Goal: Contribute content: Contribute content

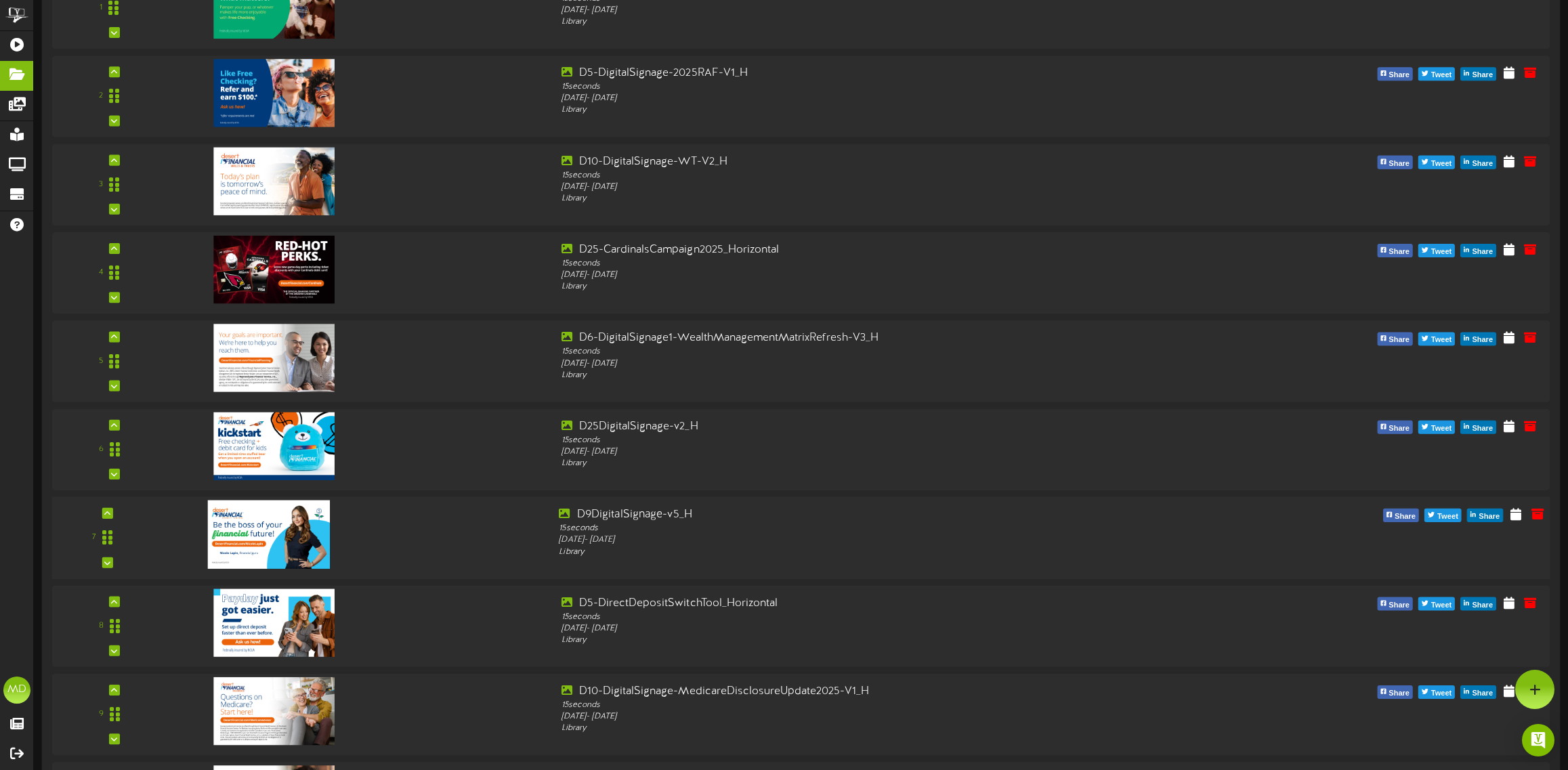
scroll to position [1168, 0]
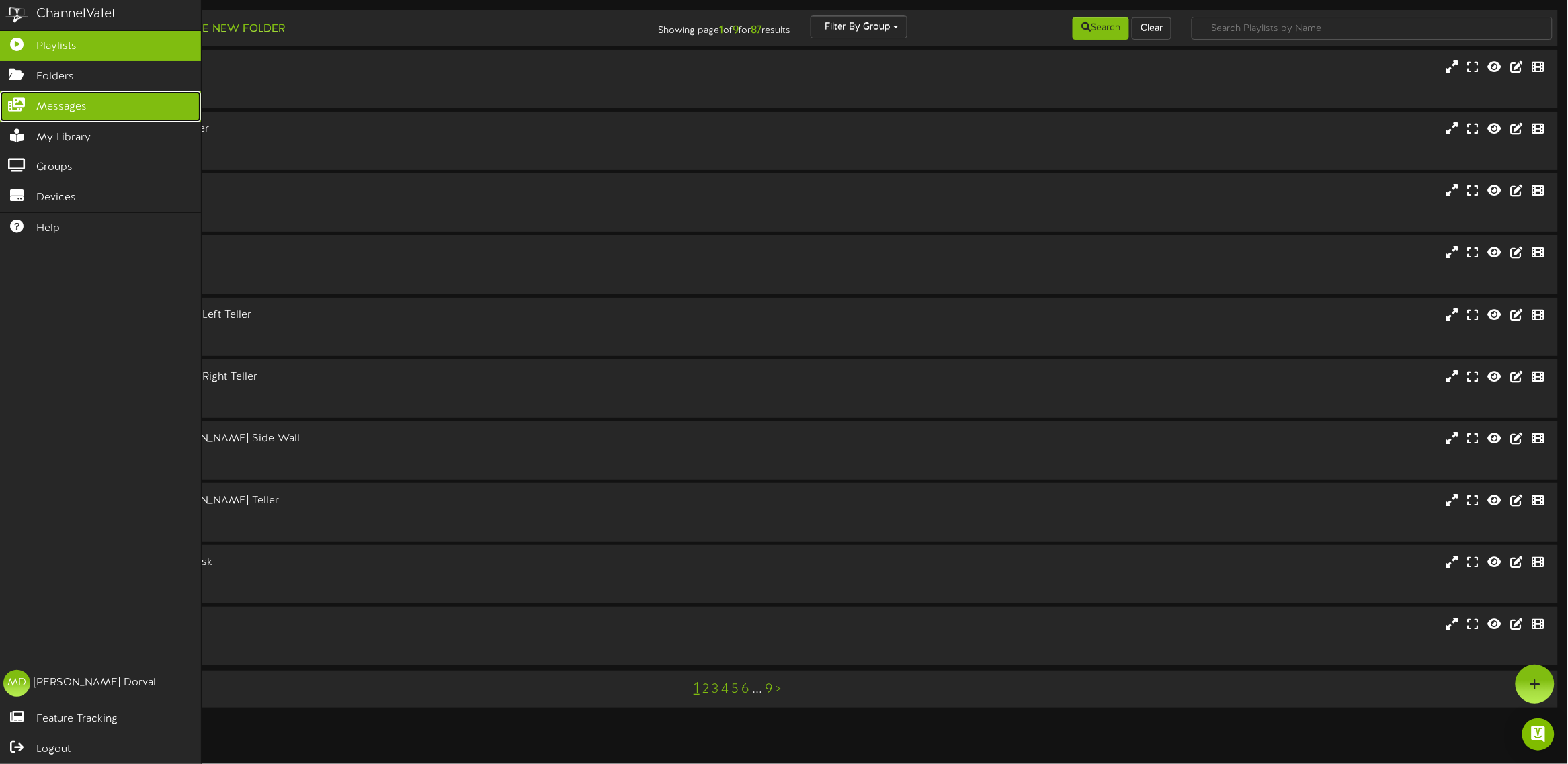
click at [20, 108] on icon at bounding box center [17, 103] width 34 height 10
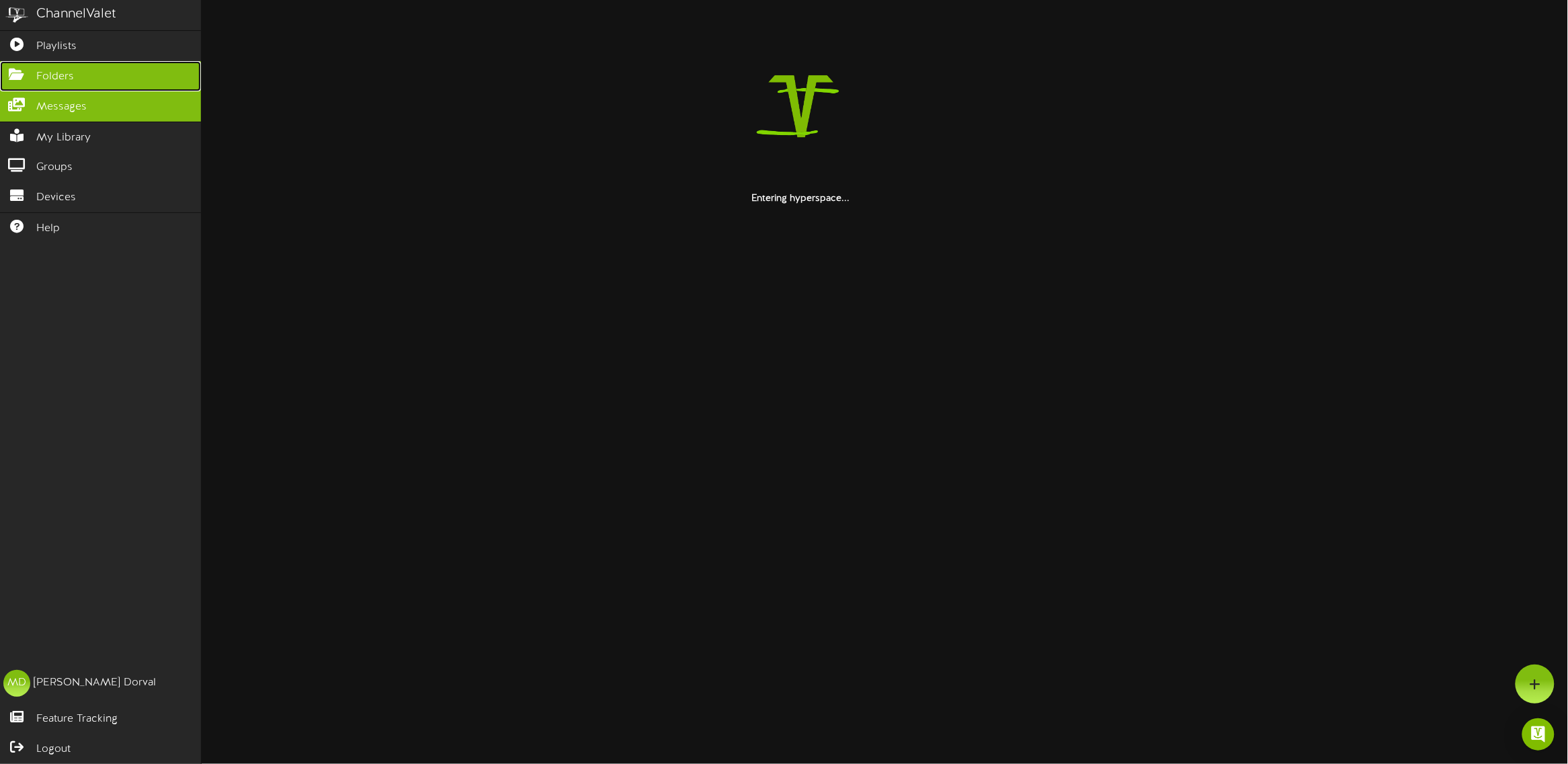
click at [32, 77] on link "Folders" at bounding box center [100, 76] width 201 height 30
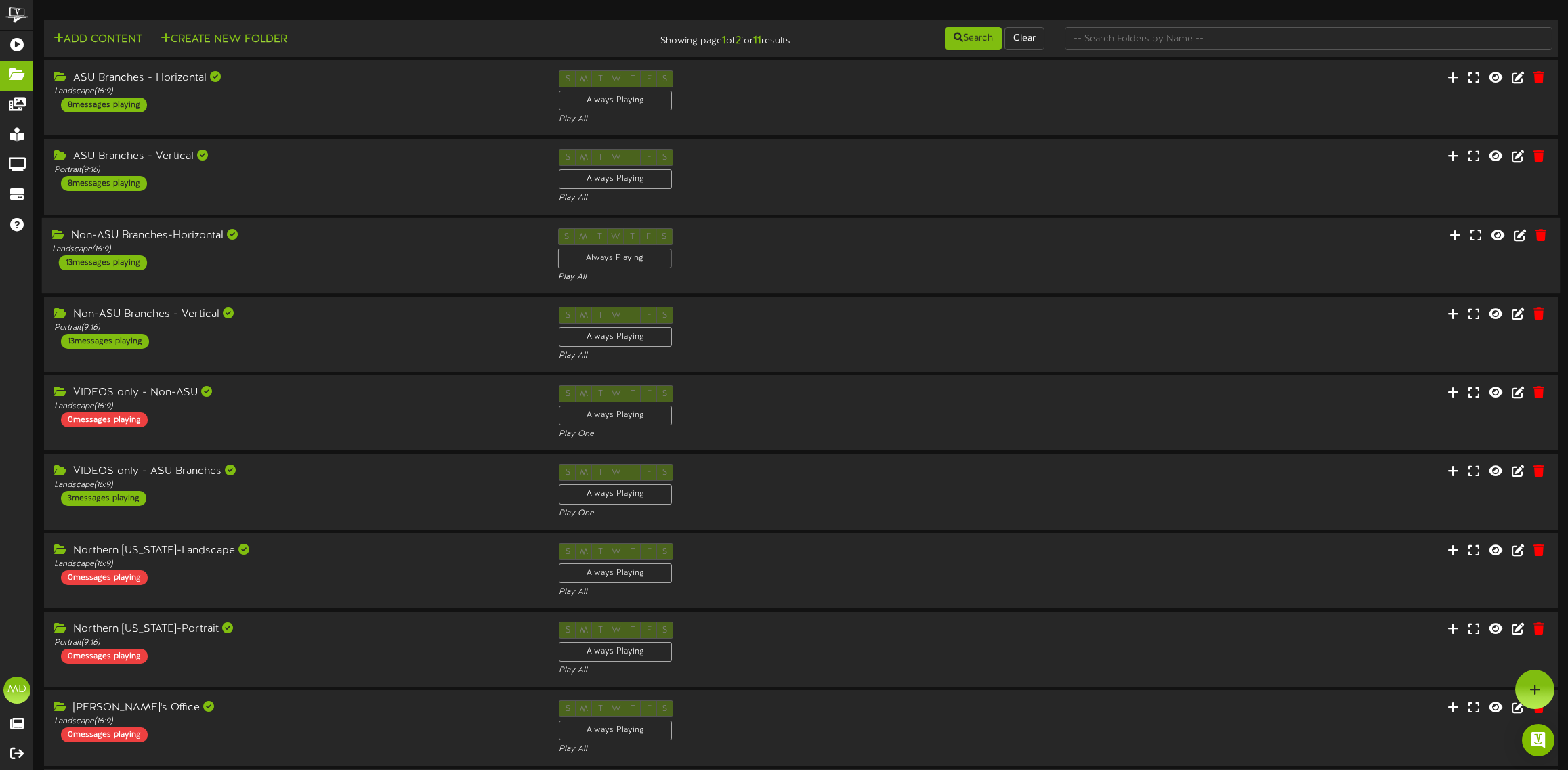
click at [391, 240] on div "Non-ASU Branches-Horizontal" at bounding box center [295, 235] width 485 height 16
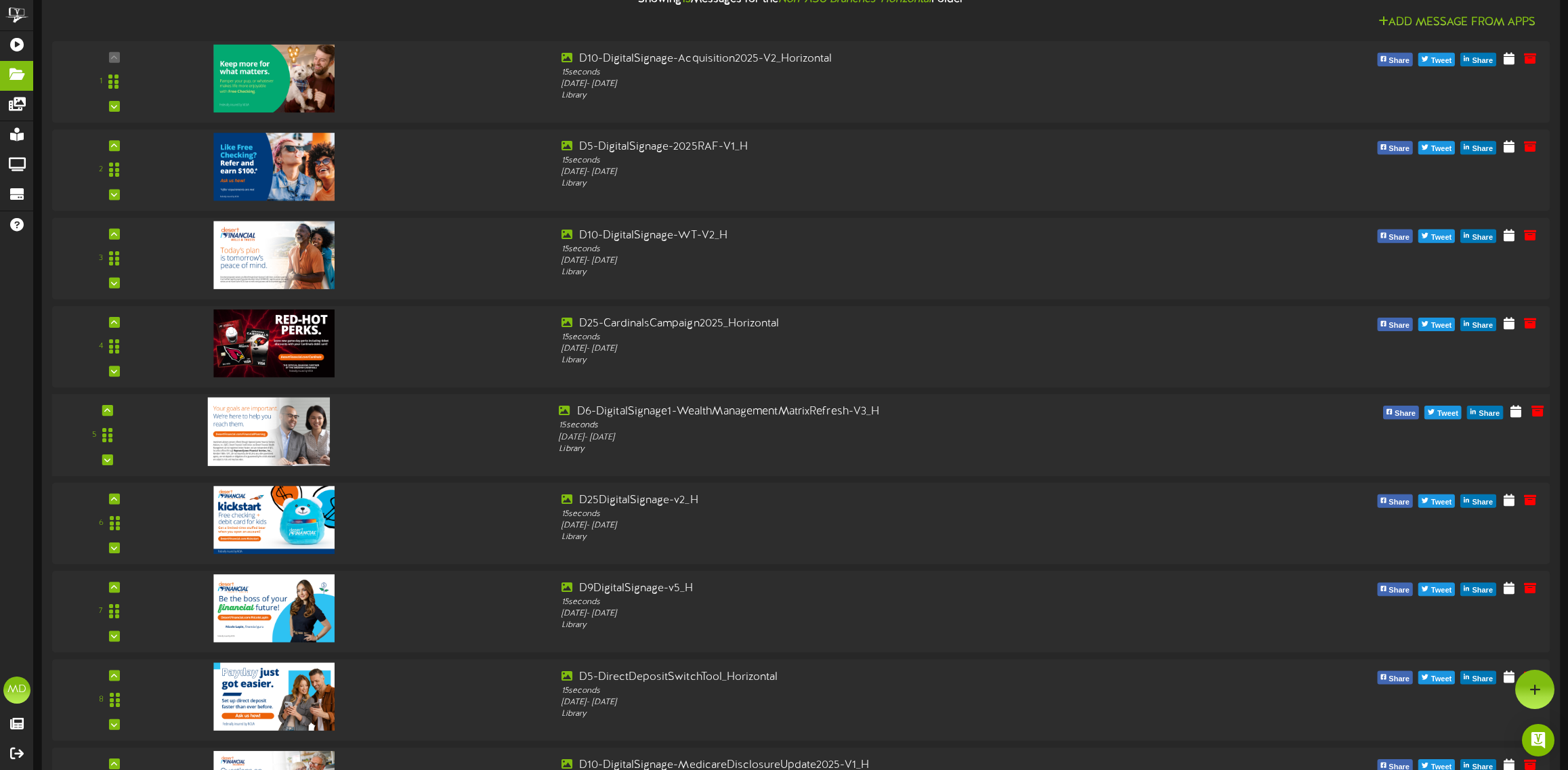
scroll to position [254, 0]
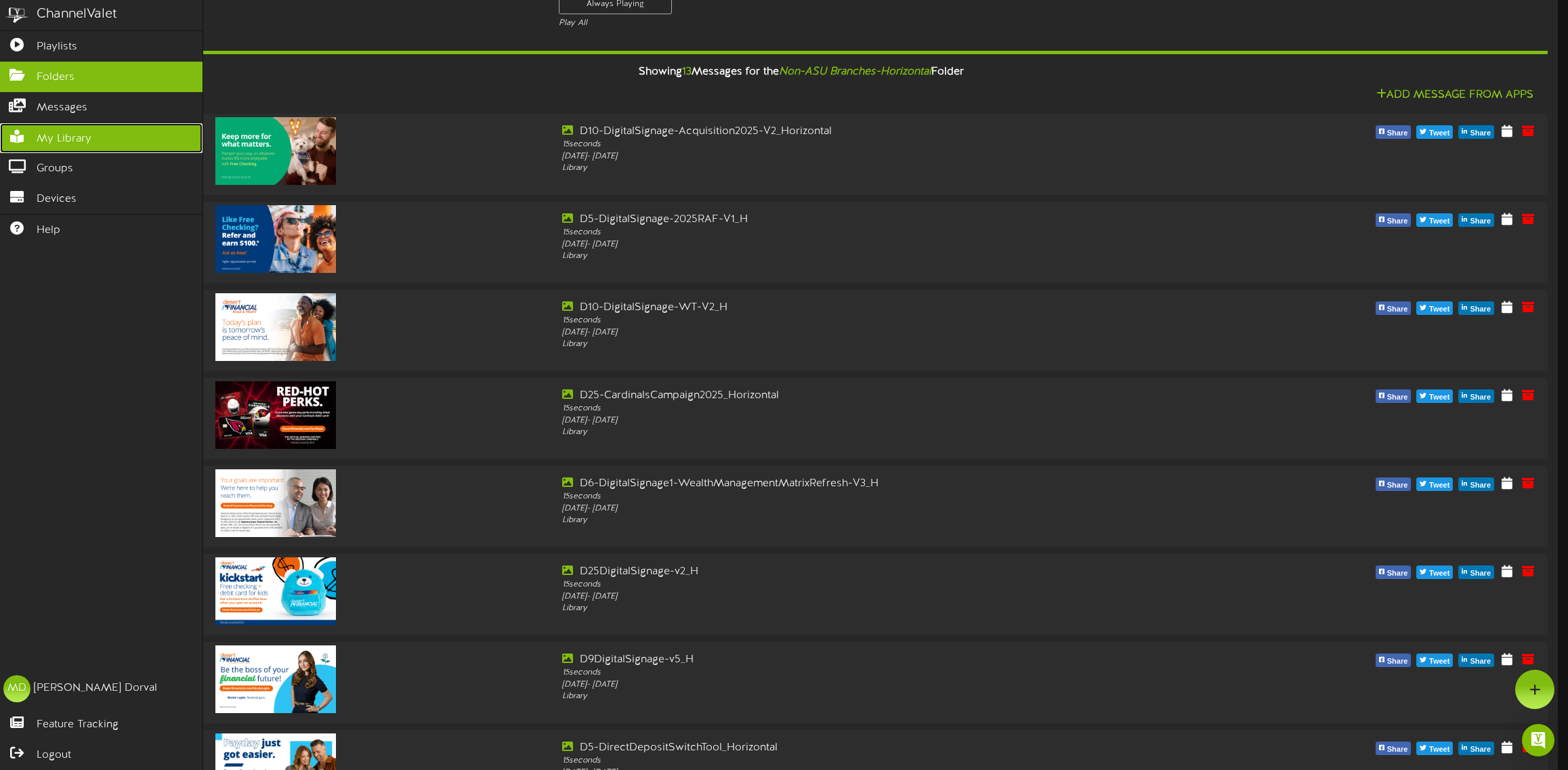
click at [49, 136] on span "My Library" at bounding box center [64, 139] width 55 height 16
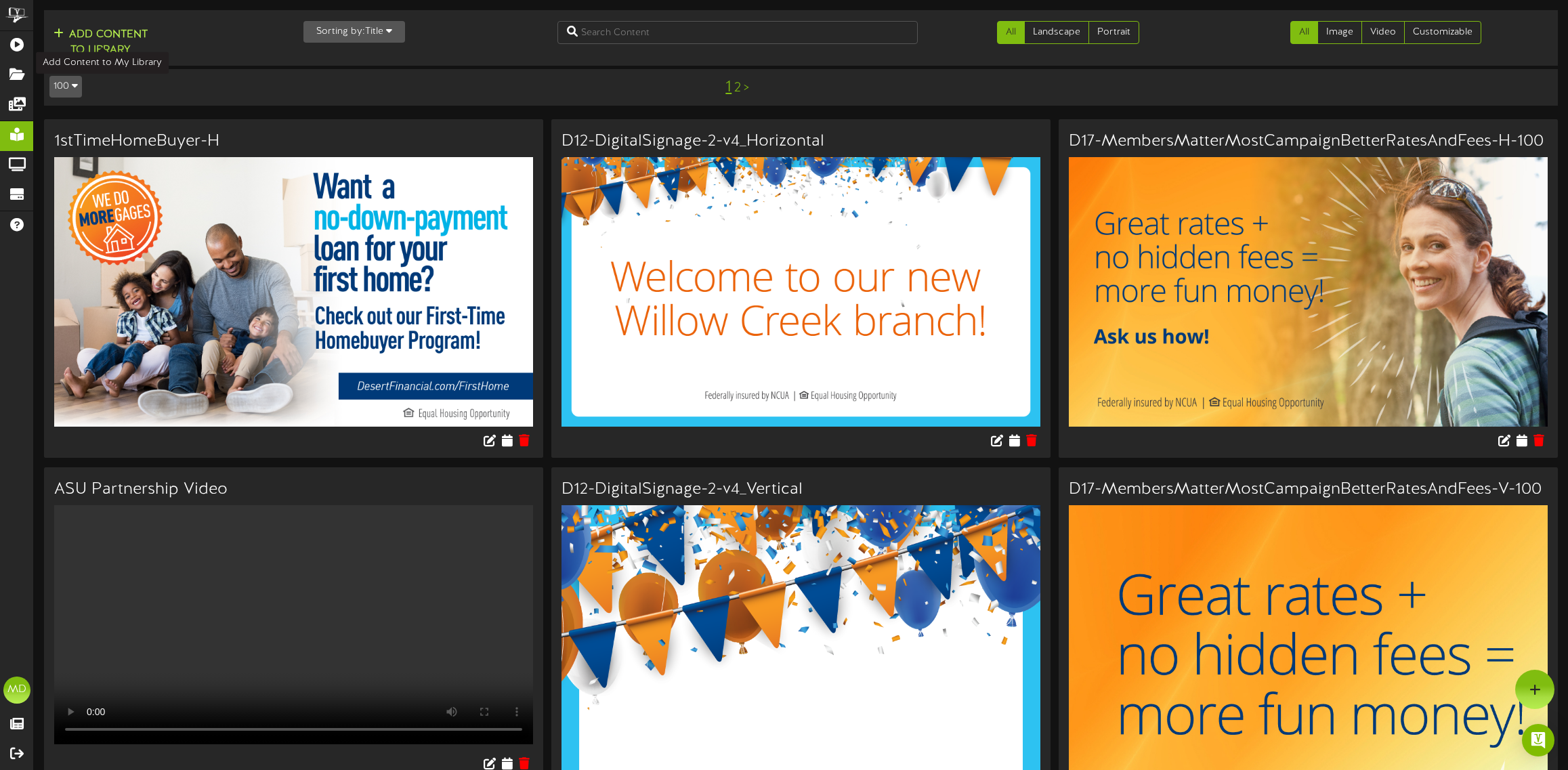
click at [113, 30] on button "Add Content to Library" at bounding box center [101, 43] width 102 height 33
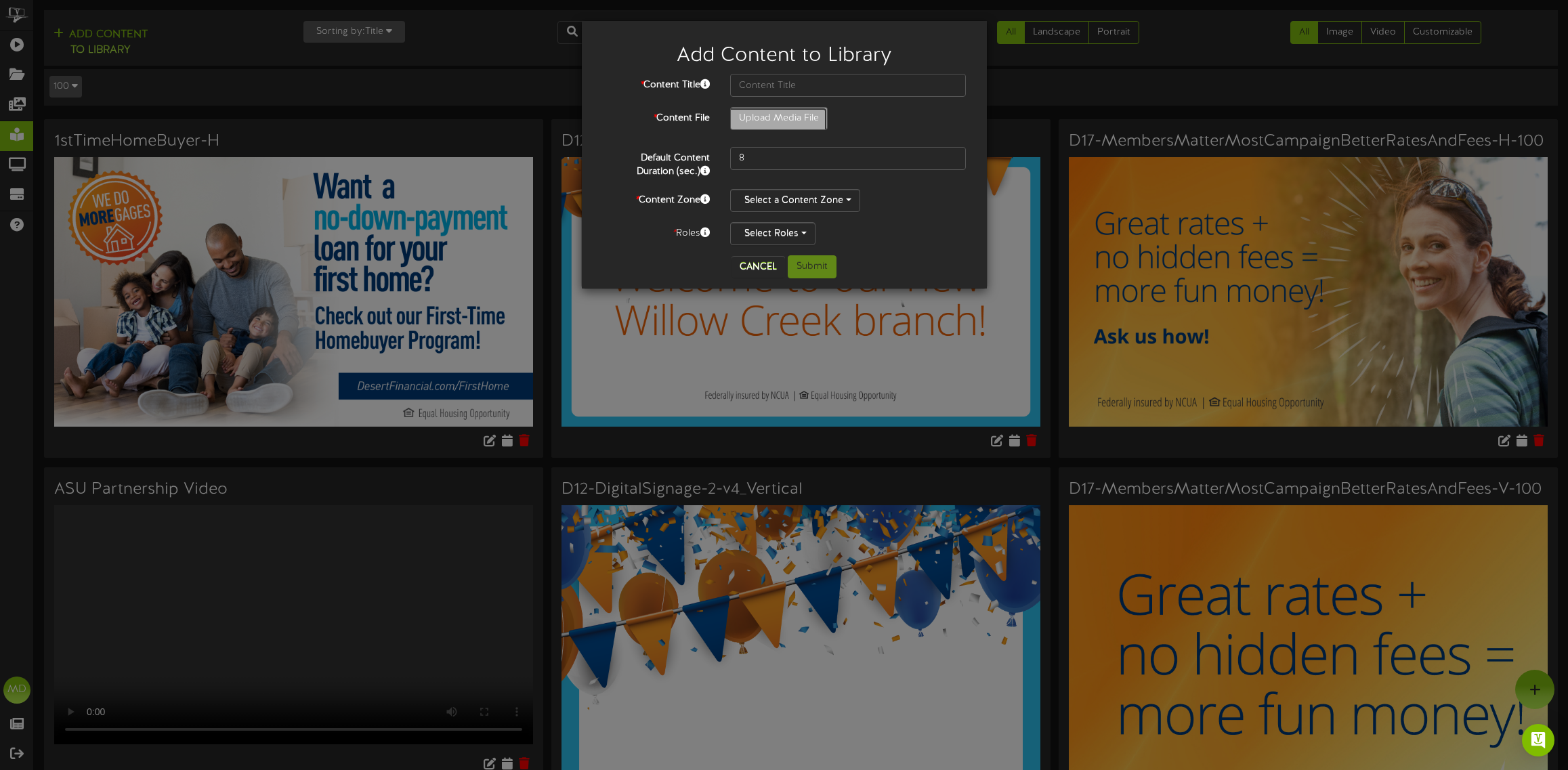
click at [776, 116] on input "Upload Media File" at bounding box center [90, 156] width 1474 height 97
type input "**********"
type input "D6-DigitalSignage1-WealthManagementMatrixRefresh-H-2025UPDATE"
drag, startPoint x: 753, startPoint y: 148, endPoint x: 739, endPoint y: 151, distance: 14.3
click at [739, 151] on input "8" at bounding box center [848, 158] width 237 height 23
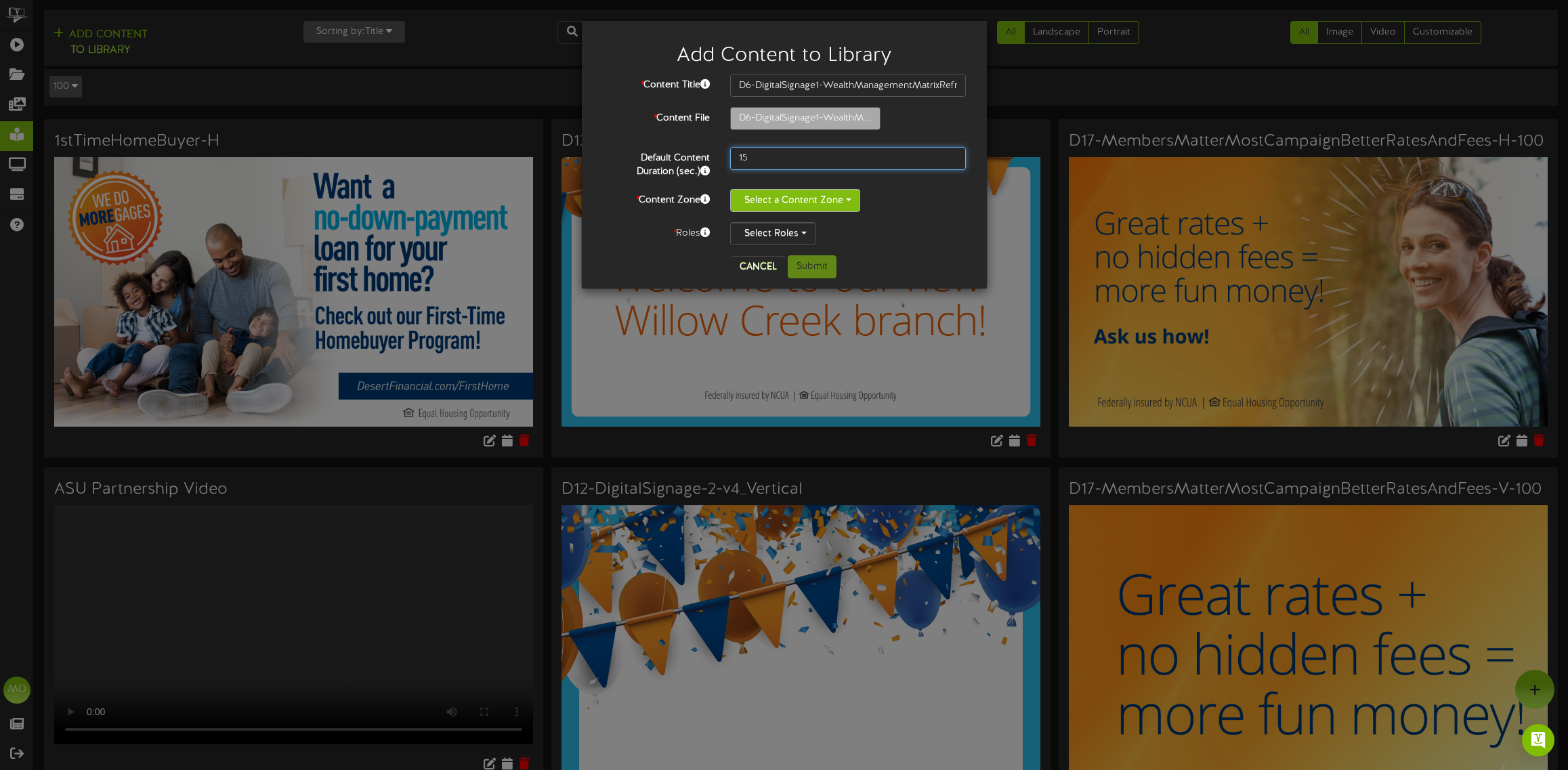
type input "15"
click at [825, 200] on button "Select a Content Zone" at bounding box center [795, 200] width 130 height 23
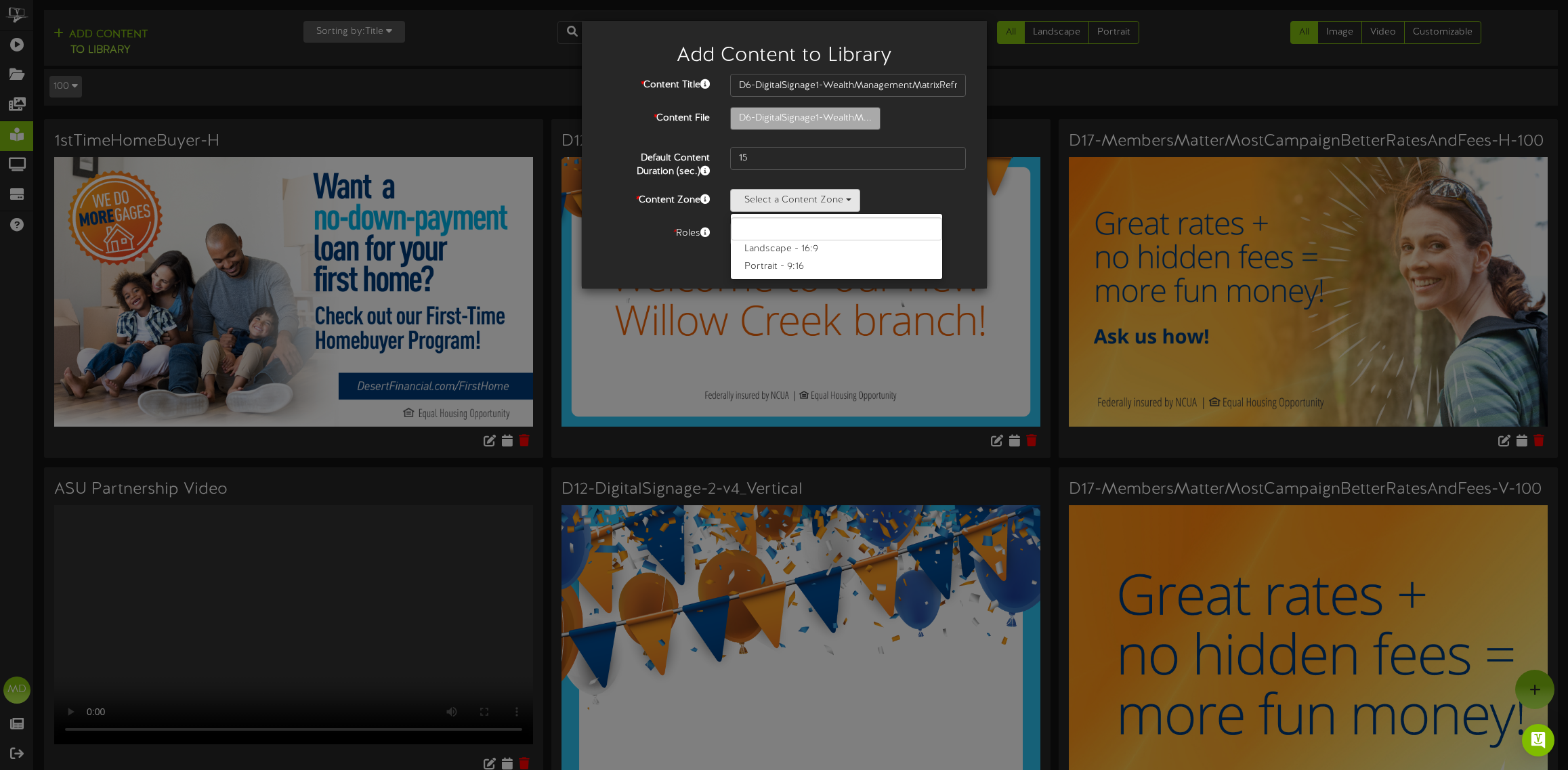
click at [787, 249] on label "Landscape - 16:9" at bounding box center [836, 249] width 211 height 18
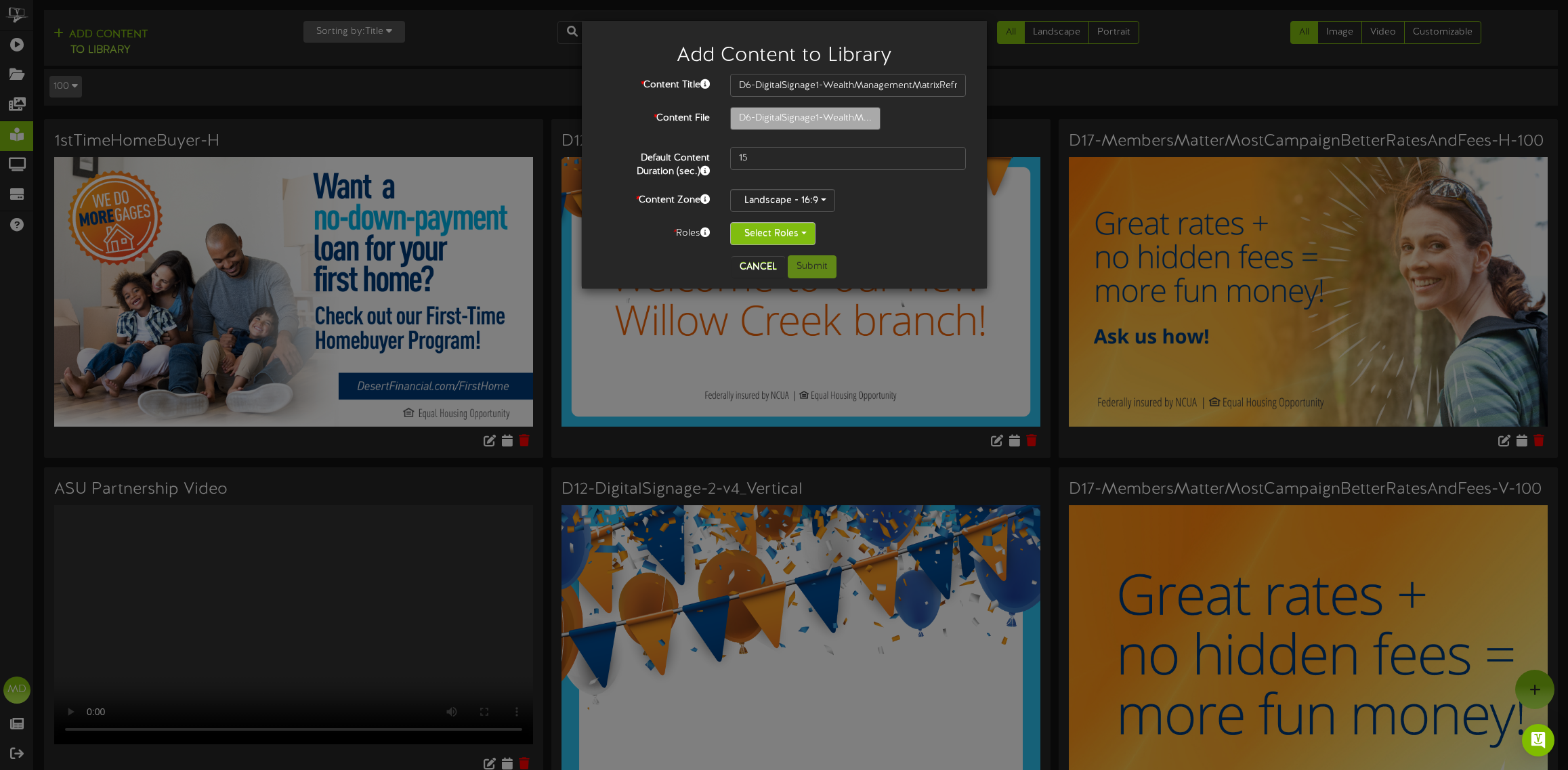
click at [807, 236] on button "Select Roles" at bounding box center [772, 233] width 85 height 23
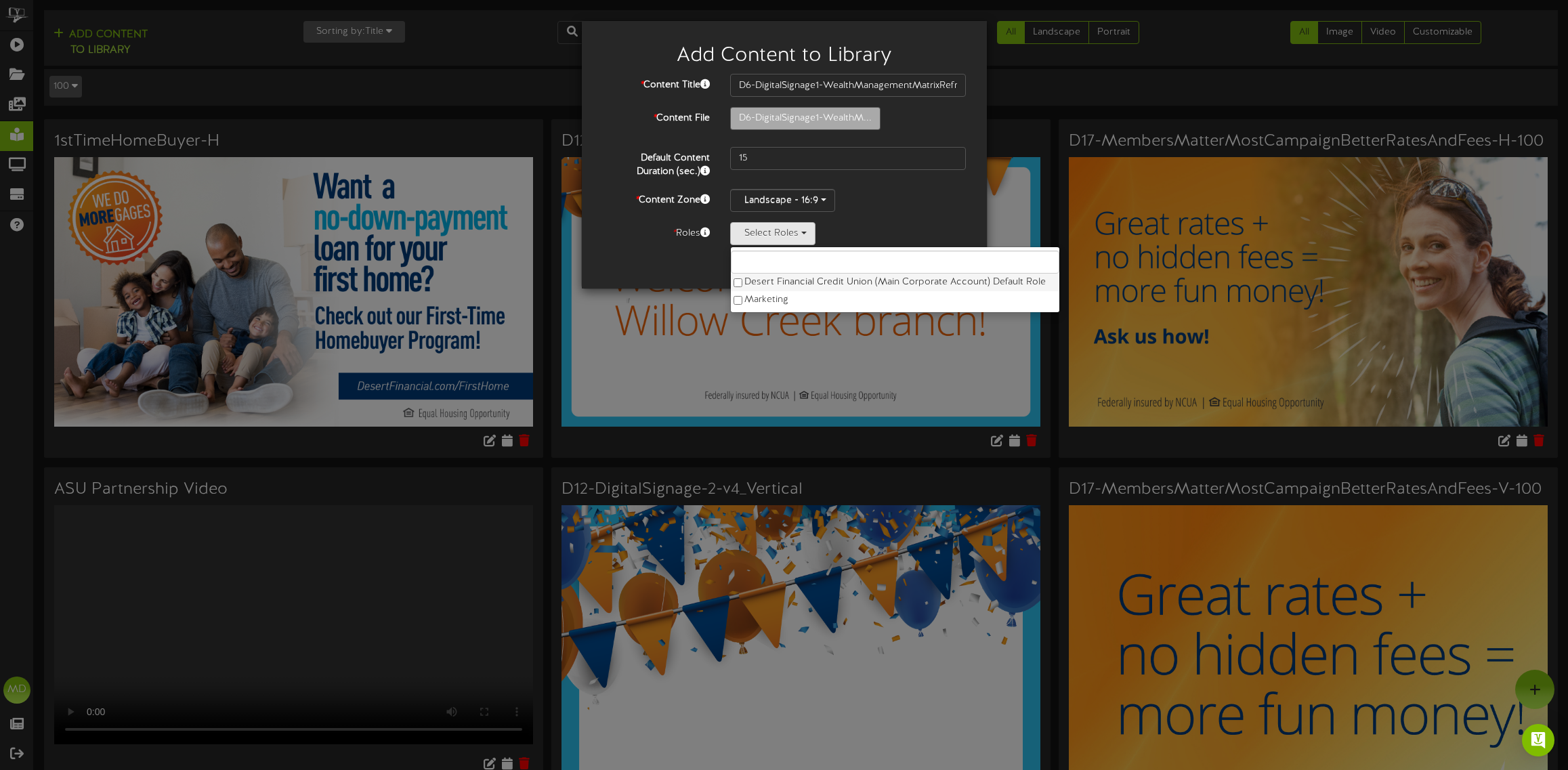
click at [742, 283] on label "Desert Financial Credit Union (Main Corporate Account) Default Role" at bounding box center [895, 283] width 329 height 18
click at [957, 174] on div "Default Content Duration (sec.) 15" at bounding box center [784, 162] width 384 height 32
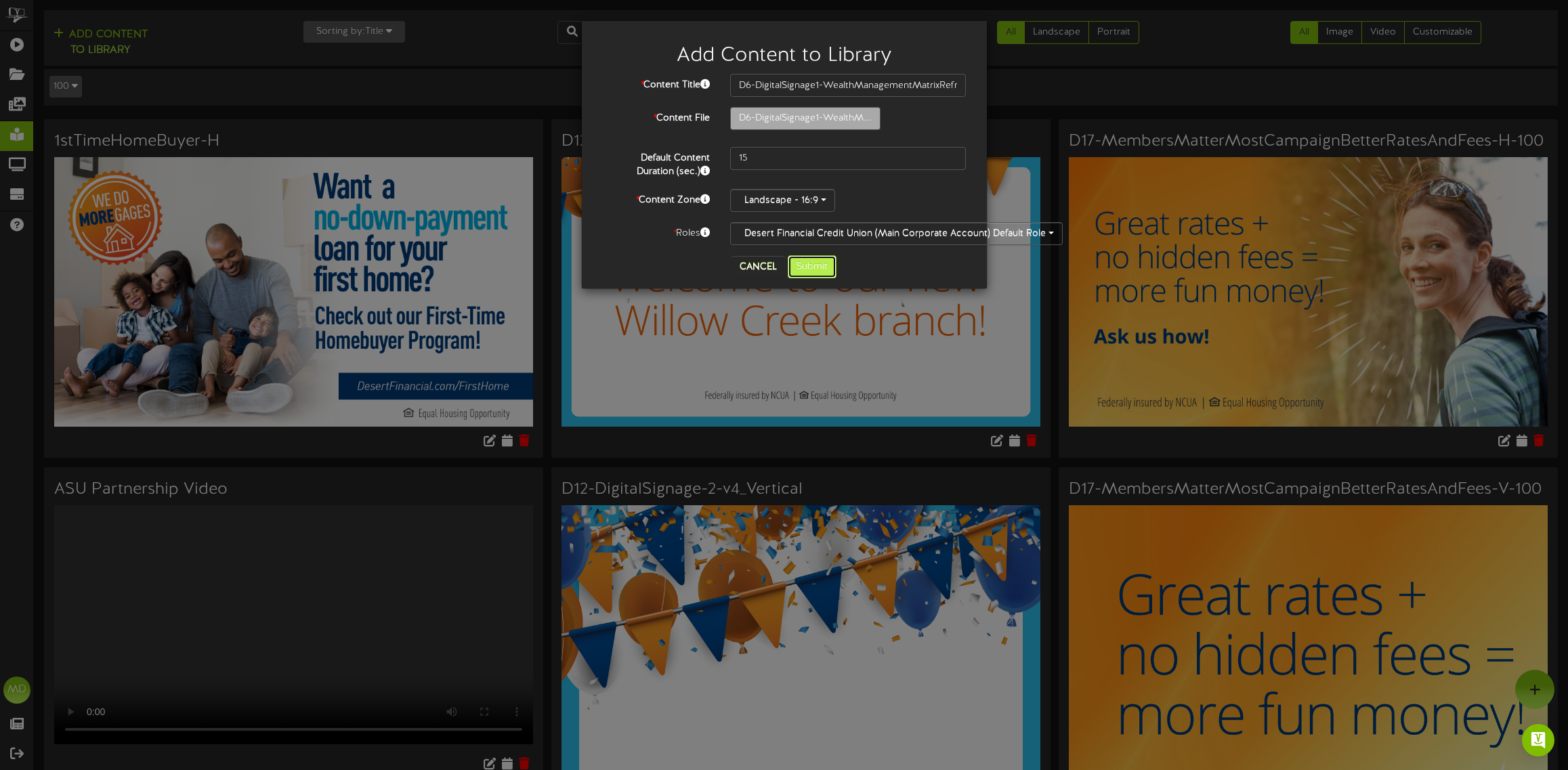
click at [808, 266] on button "Submit" at bounding box center [812, 266] width 49 height 23
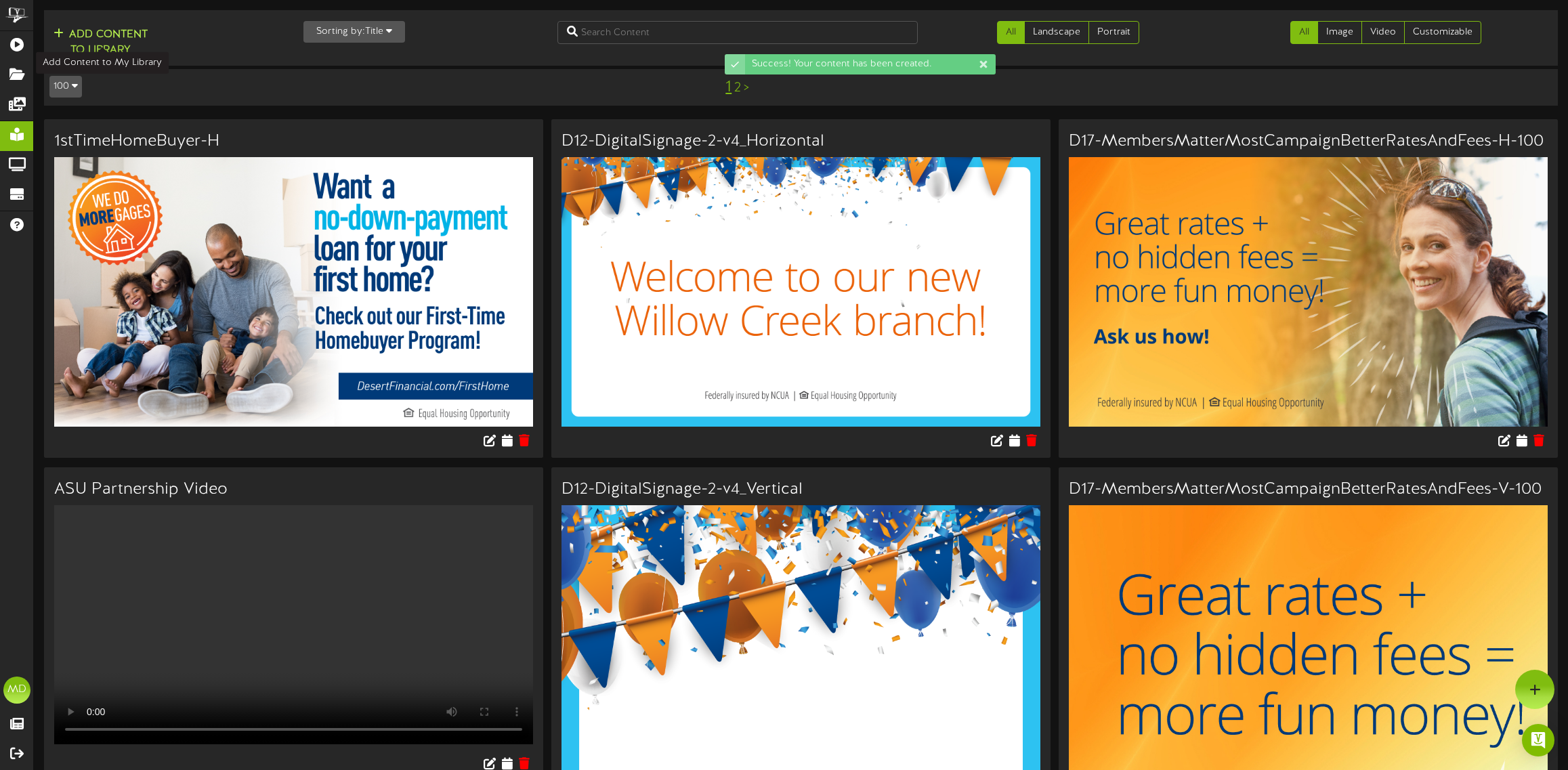
click at [95, 41] on button "Add Content to Library" at bounding box center [101, 43] width 102 height 33
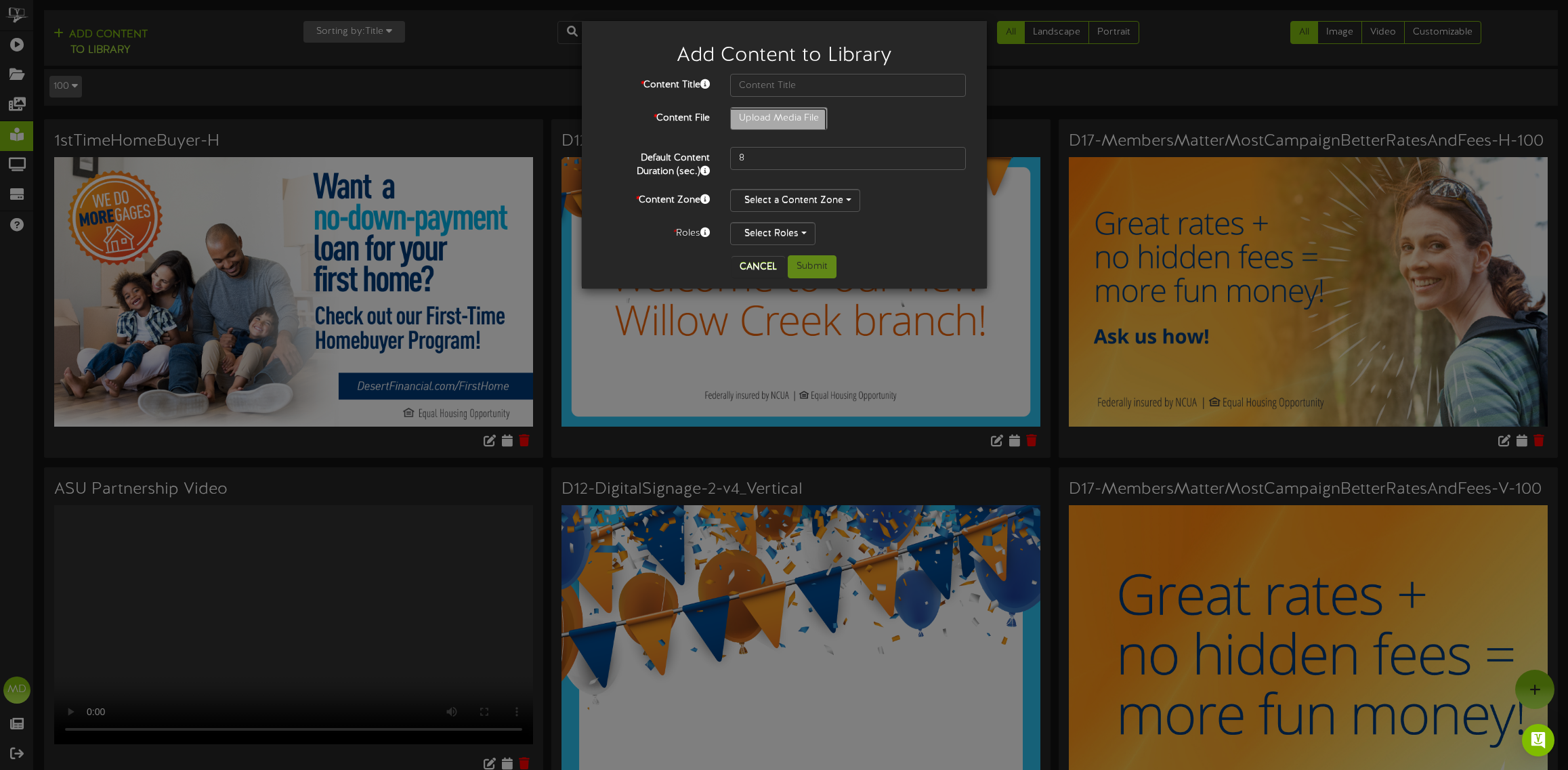
click at [804, 119] on input "Upload Media File" at bounding box center [90, 156] width 1474 height 97
type input "**********"
type input "D6-DigitalSignage1-WealthManagementMatrixRefresh-V-2025UPDATE"
drag, startPoint x: 755, startPoint y: 152, endPoint x: 709, endPoint y: 154, distance: 46.0
click at [712, 158] on div "Default Content Duration (sec.) 8" at bounding box center [784, 162] width 384 height 32
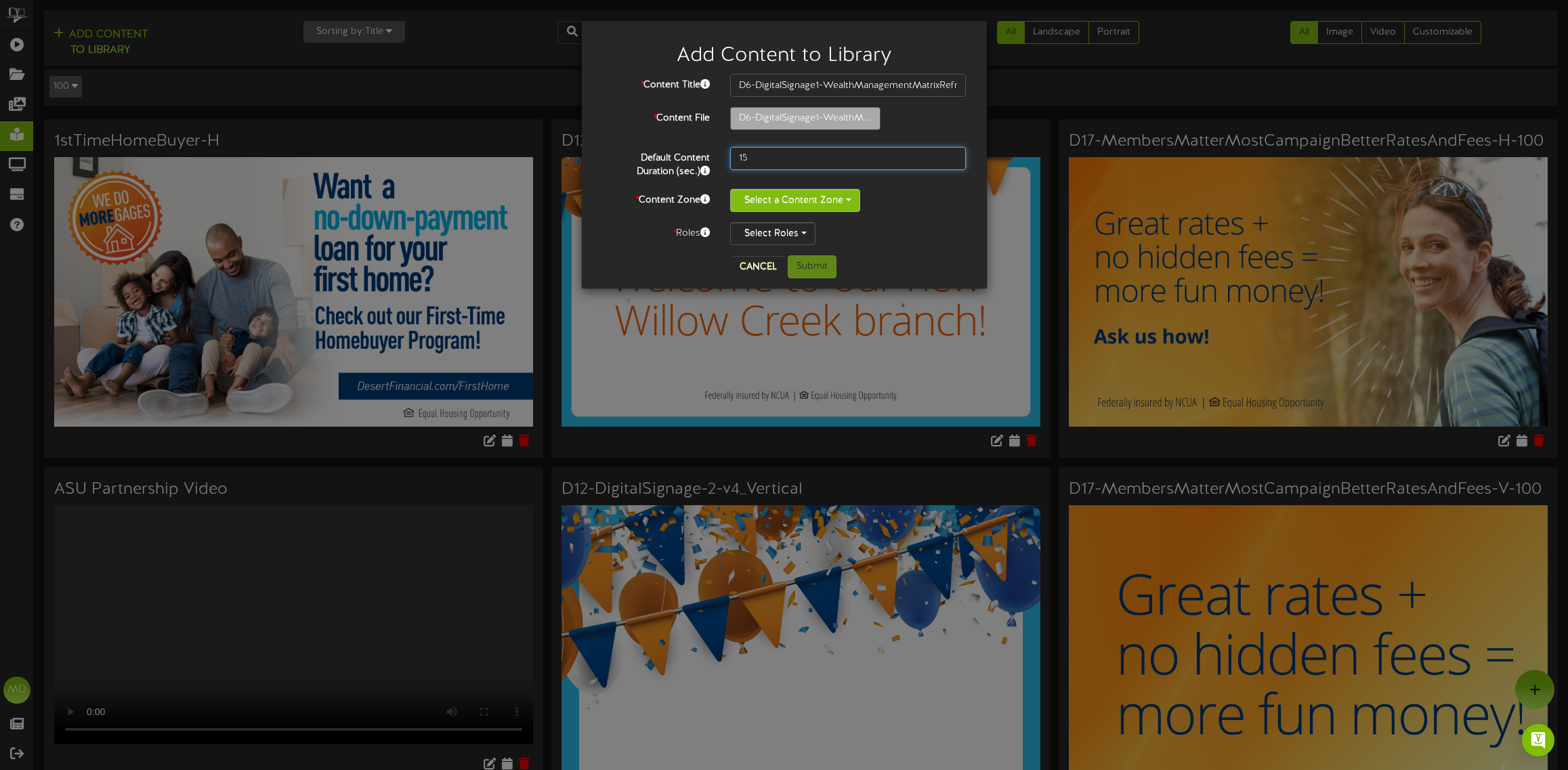
type input "15"
click at [824, 197] on button "Select a Content Zone" at bounding box center [795, 200] width 130 height 23
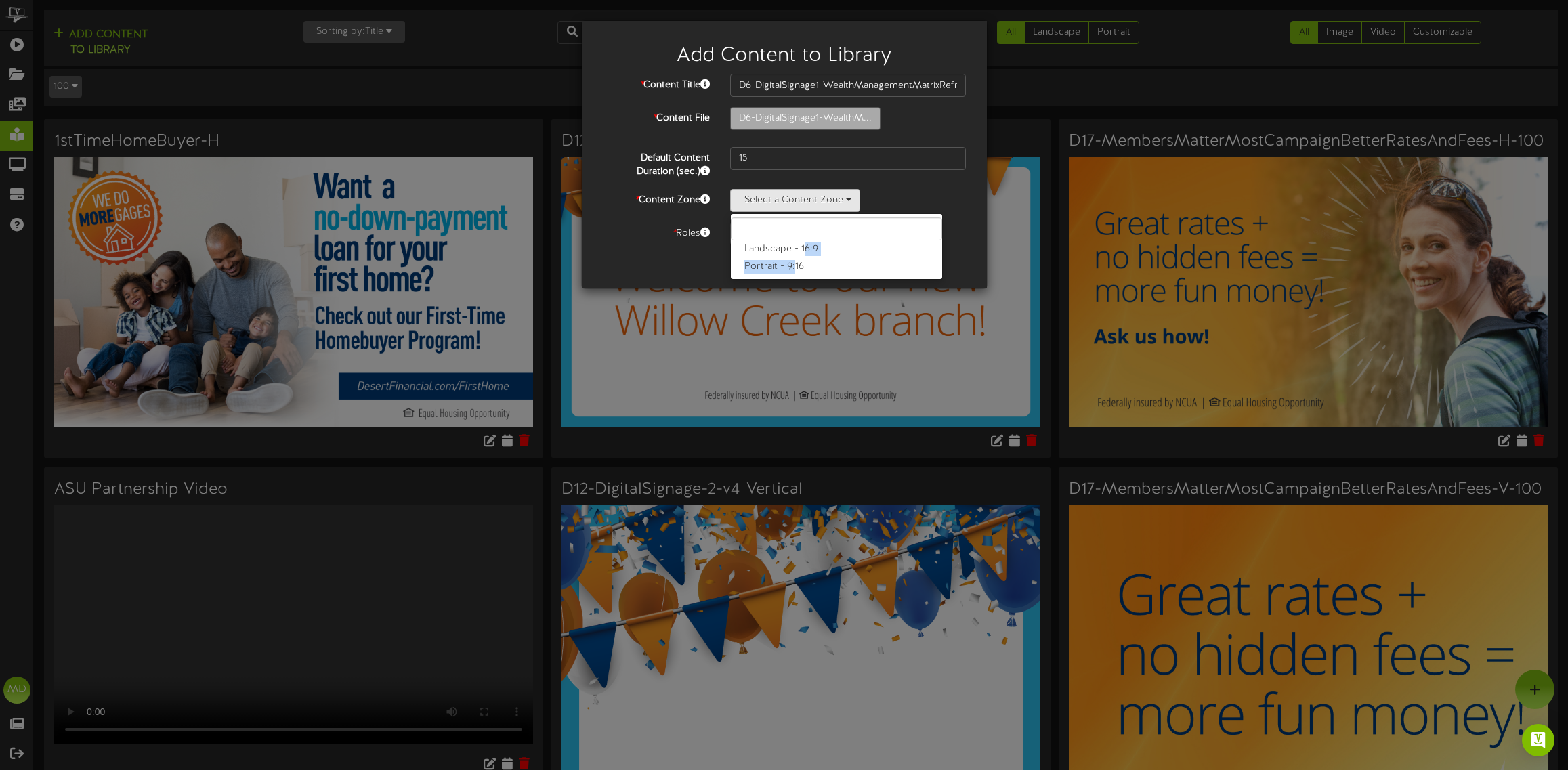
drag, startPoint x: 803, startPoint y: 252, endPoint x: 795, endPoint y: 275, distance: 24.4
click at [796, 275] on ul "Landscape - 16:9 Portrait - 9:16" at bounding box center [836, 246] width 213 height 66
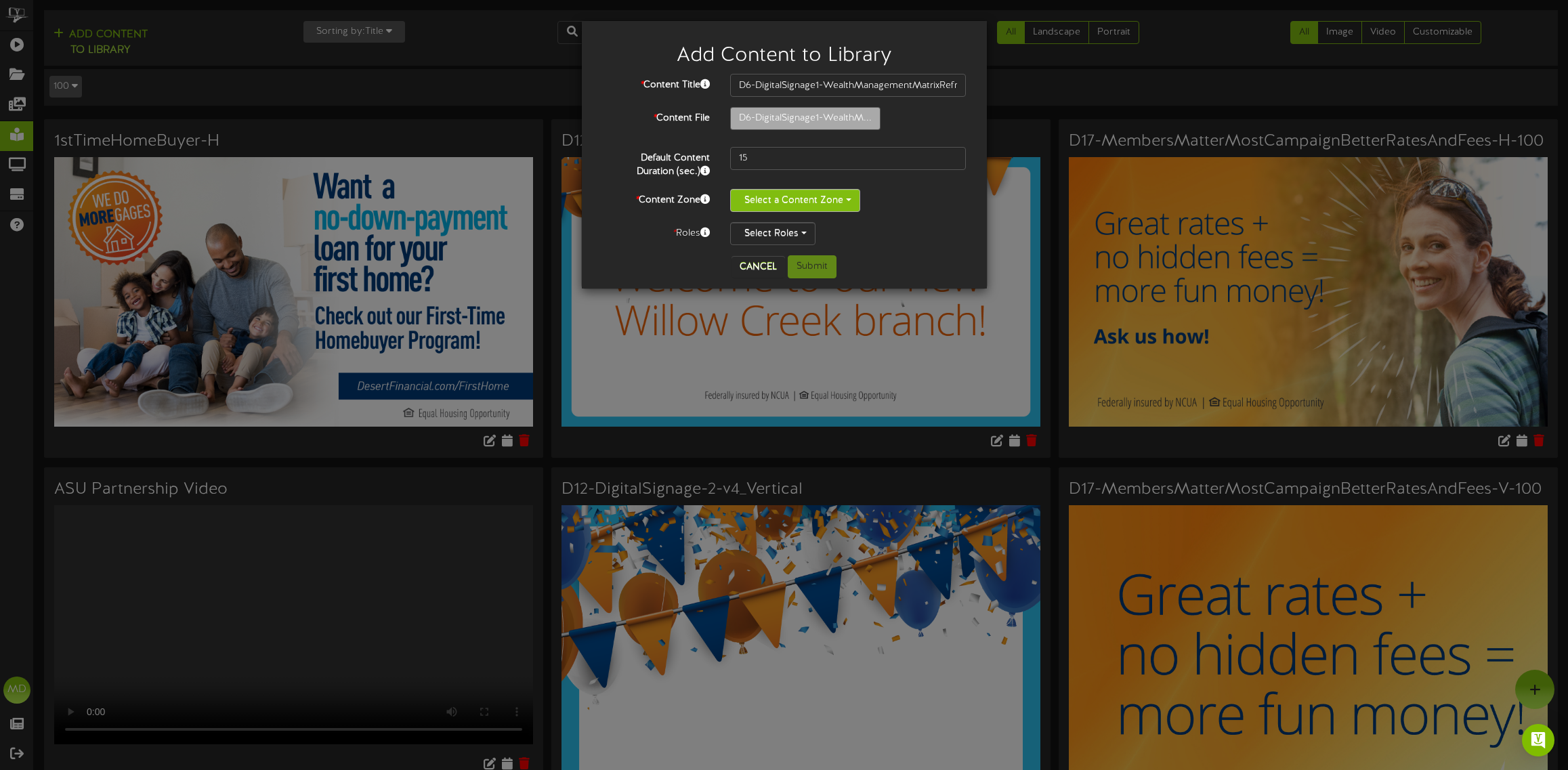
click at [830, 205] on button "Select a Content Zone" at bounding box center [795, 200] width 130 height 23
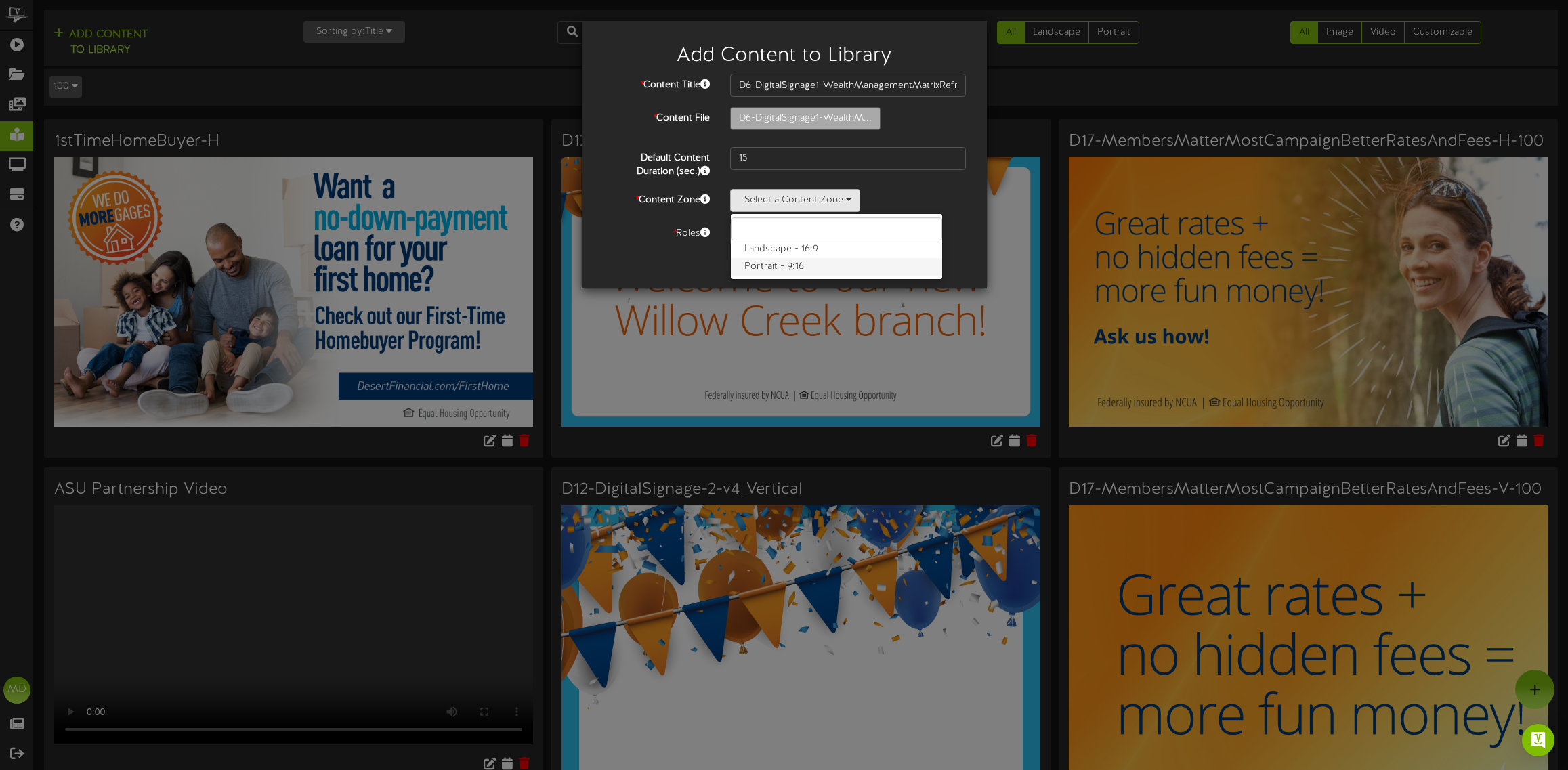
click at [779, 268] on label "Portrait - 9:16" at bounding box center [836, 267] width 211 height 18
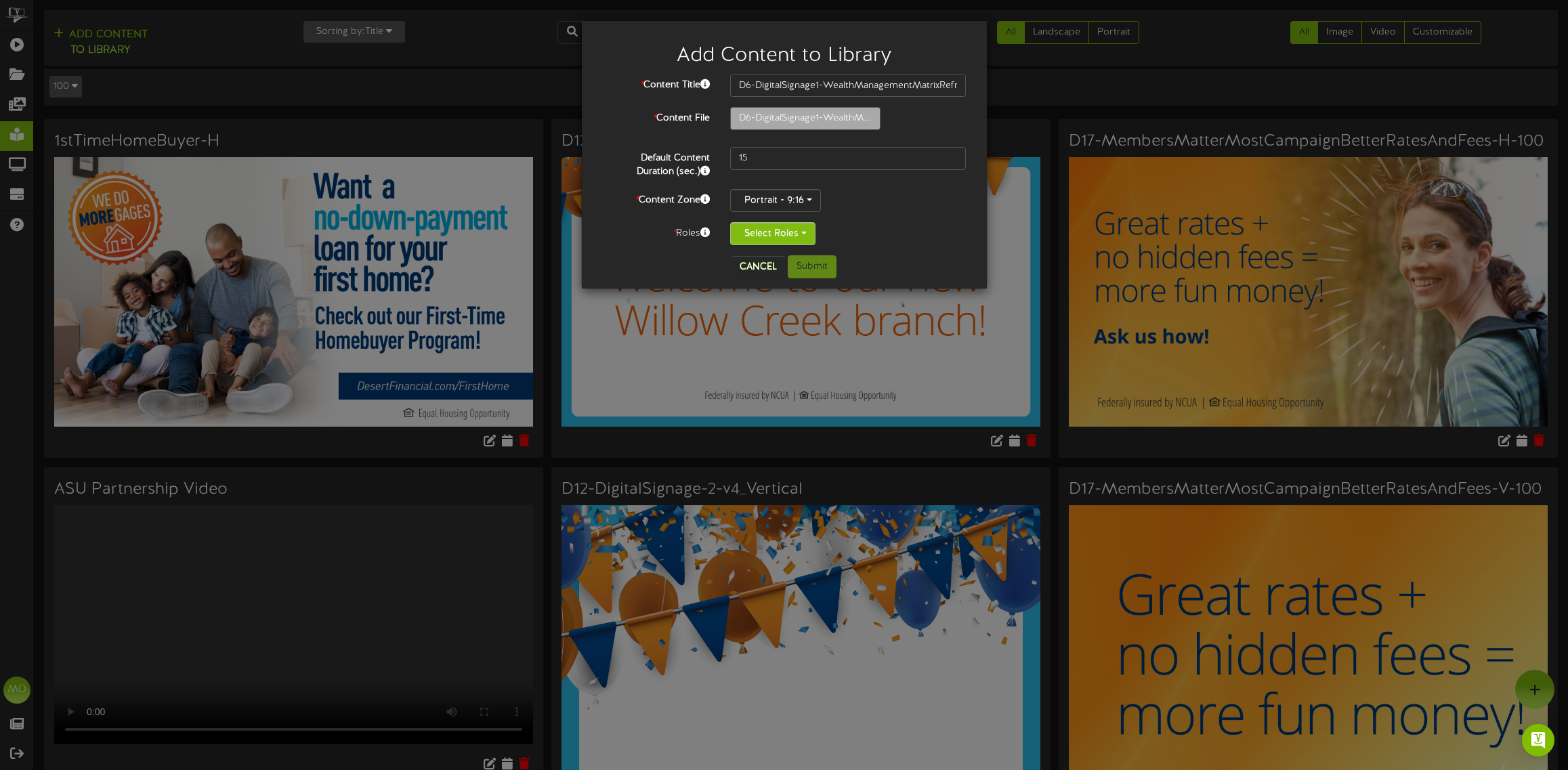
click at [793, 238] on button "Select Roles" at bounding box center [772, 233] width 85 height 23
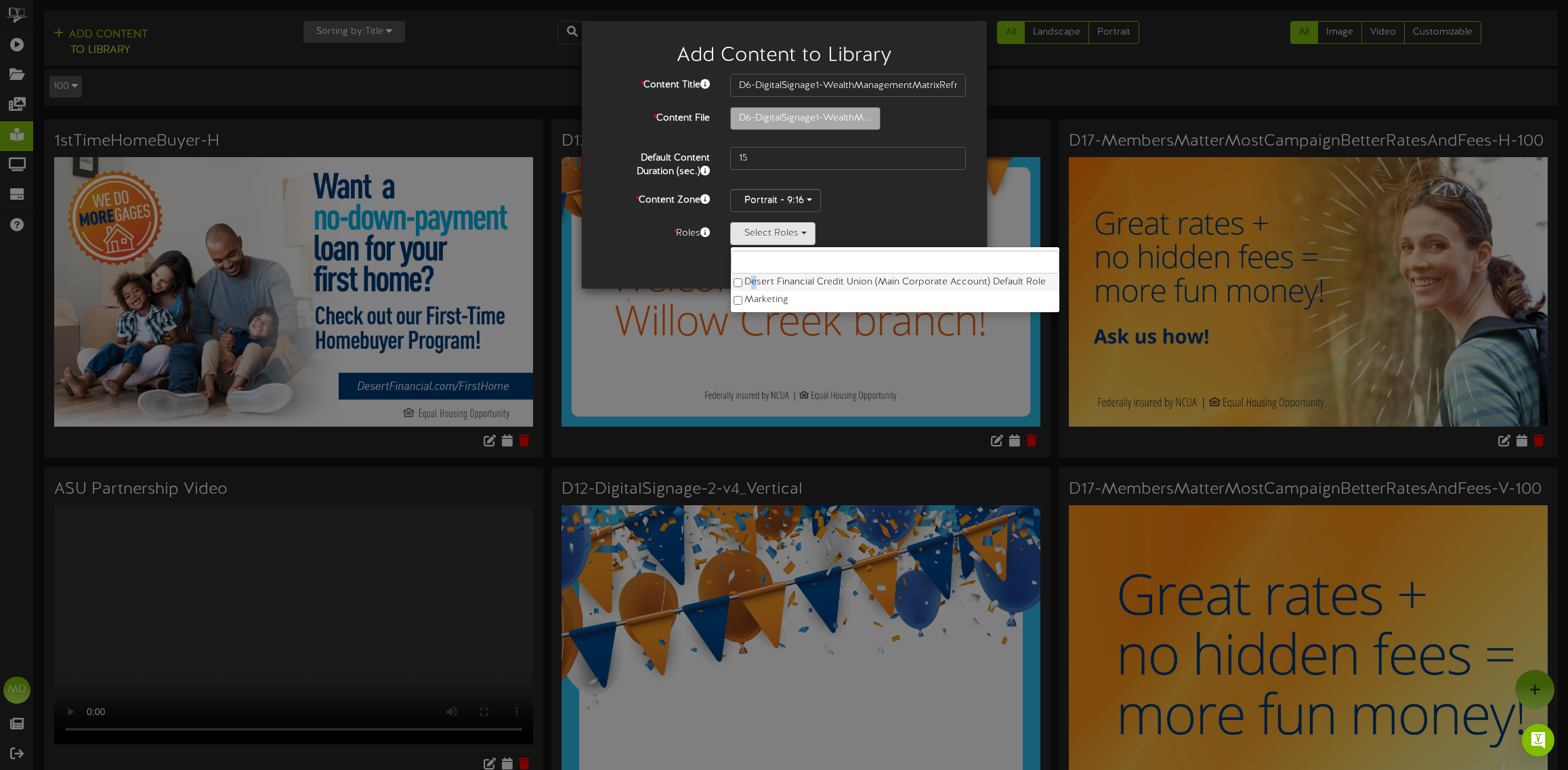
click at [754, 279] on label "Desert Financial Credit Union (Main Corporate Account) Default Role" at bounding box center [895, 283] width 329 height 18
click at [895, 207] on div "Portrait - 9:16 Landscape - 16:9 Portrait - 9:16" at bounding box center [848, 200] width 237 height 23
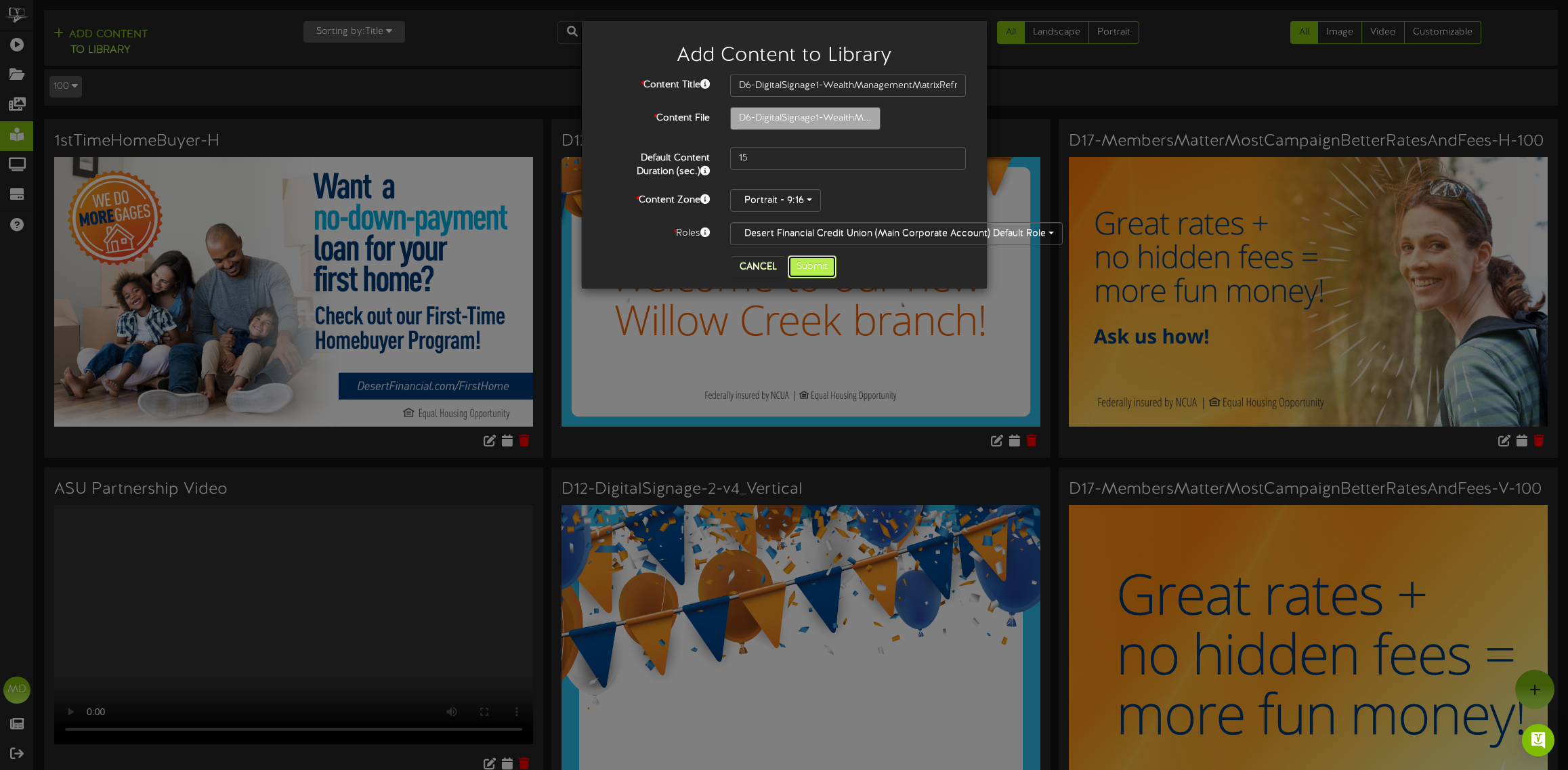
click at [815, 275] on button "Submit" at bounding box center [812, 266] width 49 height 23
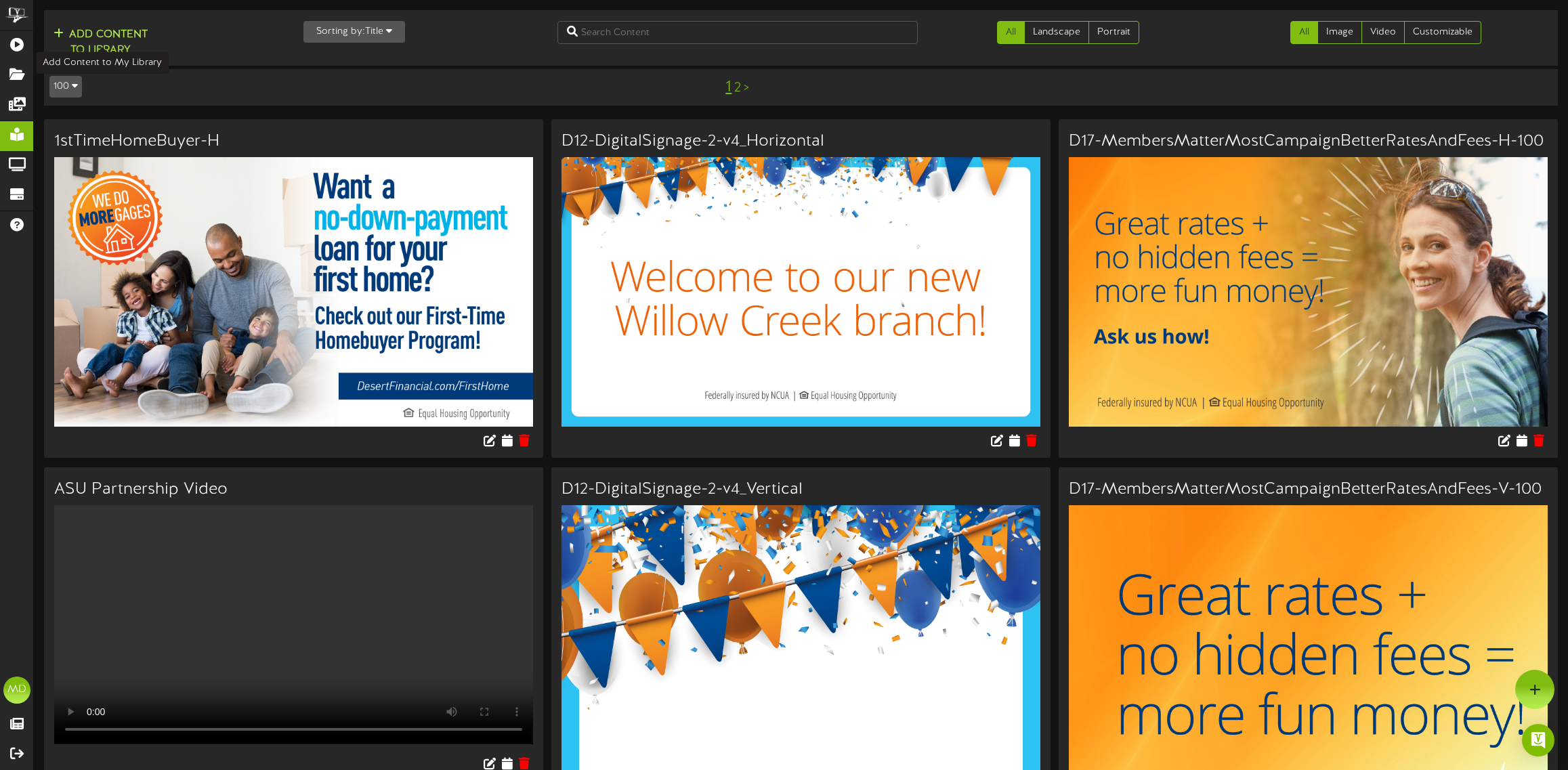
click at [119, 36] on button "Add Content to Library" at bounding box center [101, 43] width 102 height 33
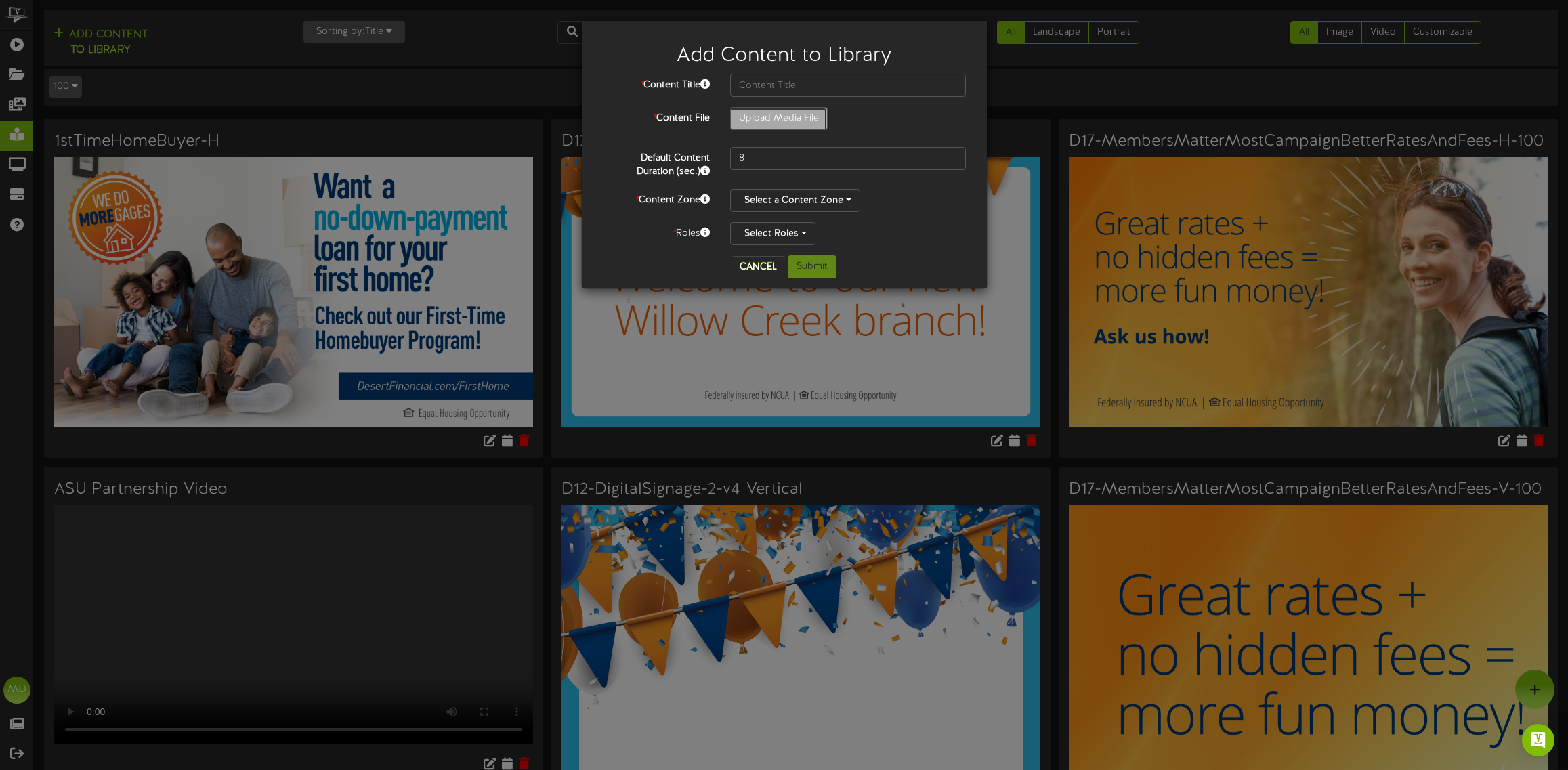
click at [808, 117] on input "Upload Media File" at bounding box center [90, 156] width 1474 height 97
type input "**********"
type input "D10-DigitalSignage-WT-H-2025UPDATE"
drag, startPoint x: 760, startPoint y: 157, endPoint x: 726, endPoint y: 154, distance: 34.1
click at [728, 158] on div "8" at bounding box center [848, 158] width 257 height 23
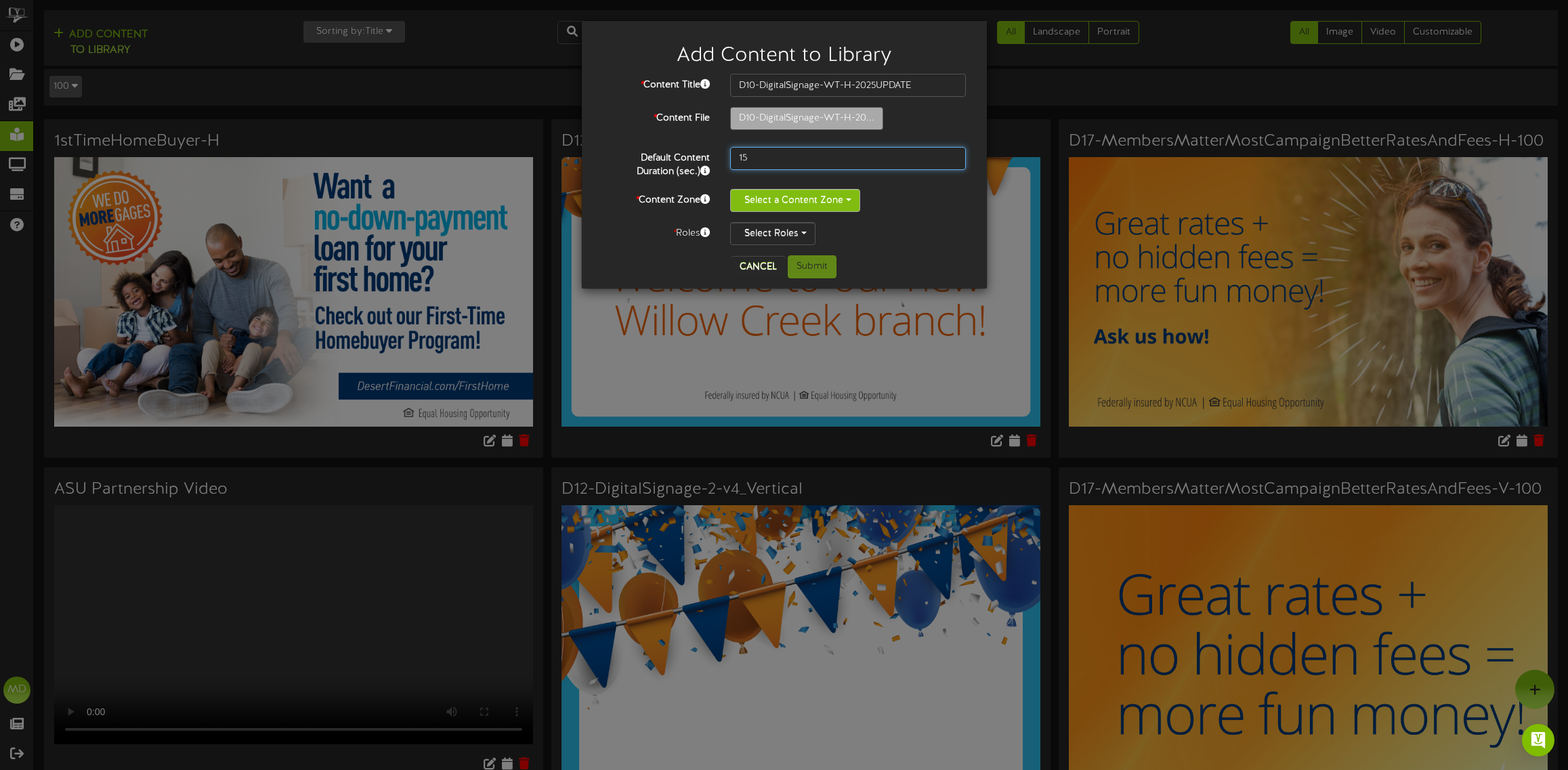
type input "15"
click at [835, 195] on button "Select a Content Zone" at bounding box center [795, 200] width 130 height 23
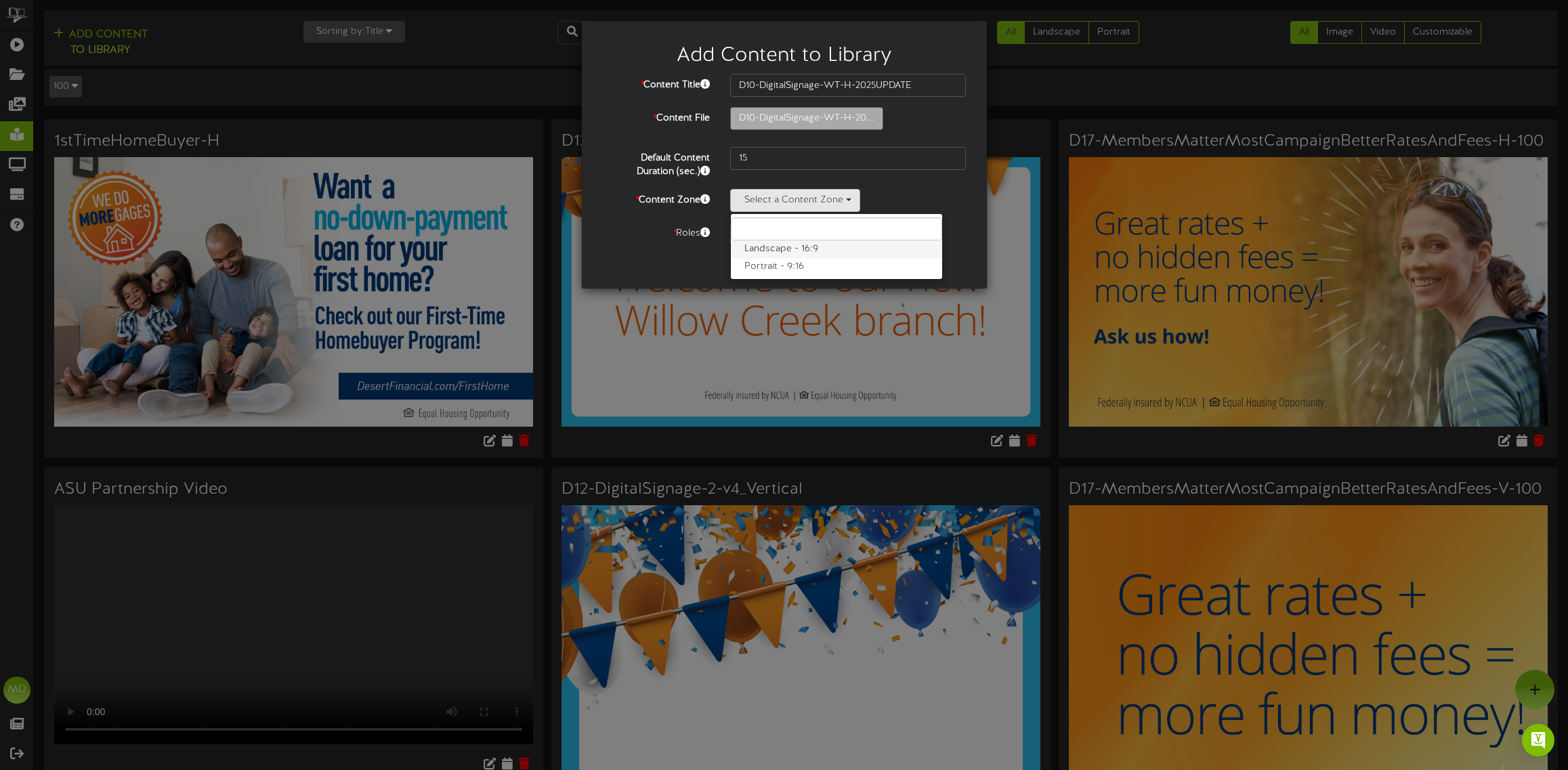
click at [803, 251] on label "Landscape - 16:9" at bounding box center [836, 249] width 211 height 18
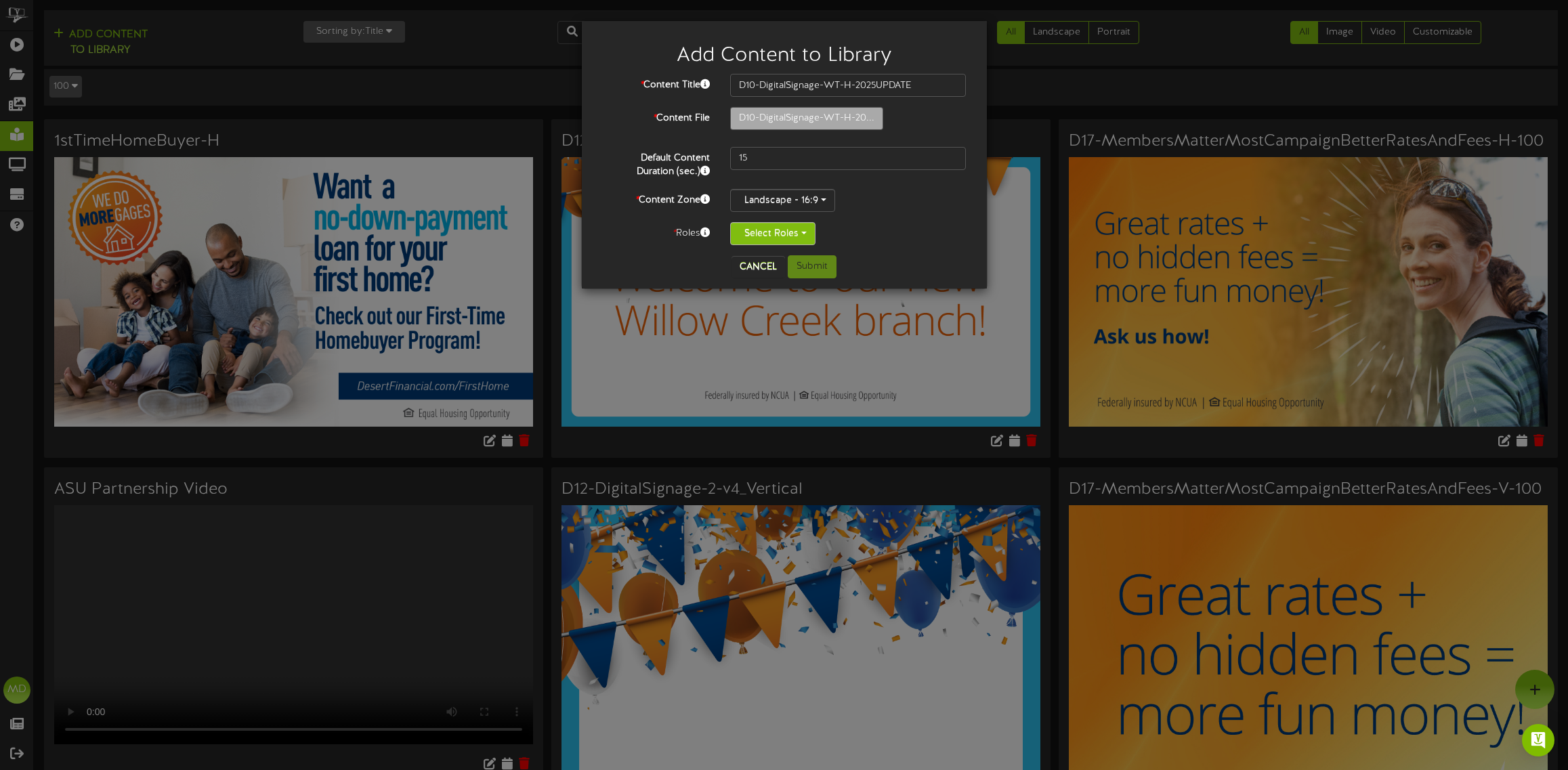
click at [807, 234] on button "Select Roles" at bounding box center [772, 233] width 85 height 23
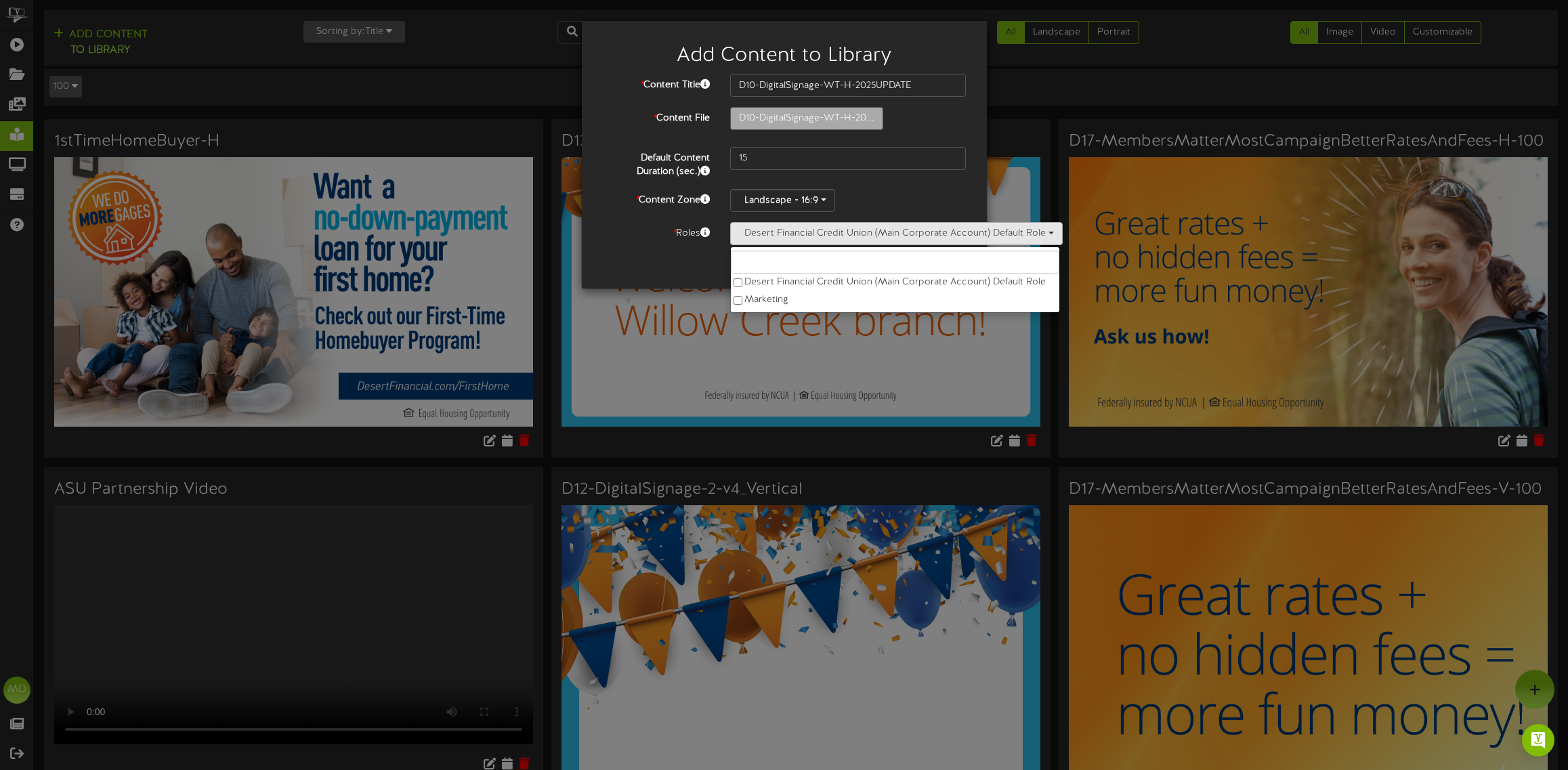
click at [945, 191] on div "Landscape - 16:9 Landscape - 16:9 Portrait - 9:16" at bounding box center [848, 200] width 237 height 23
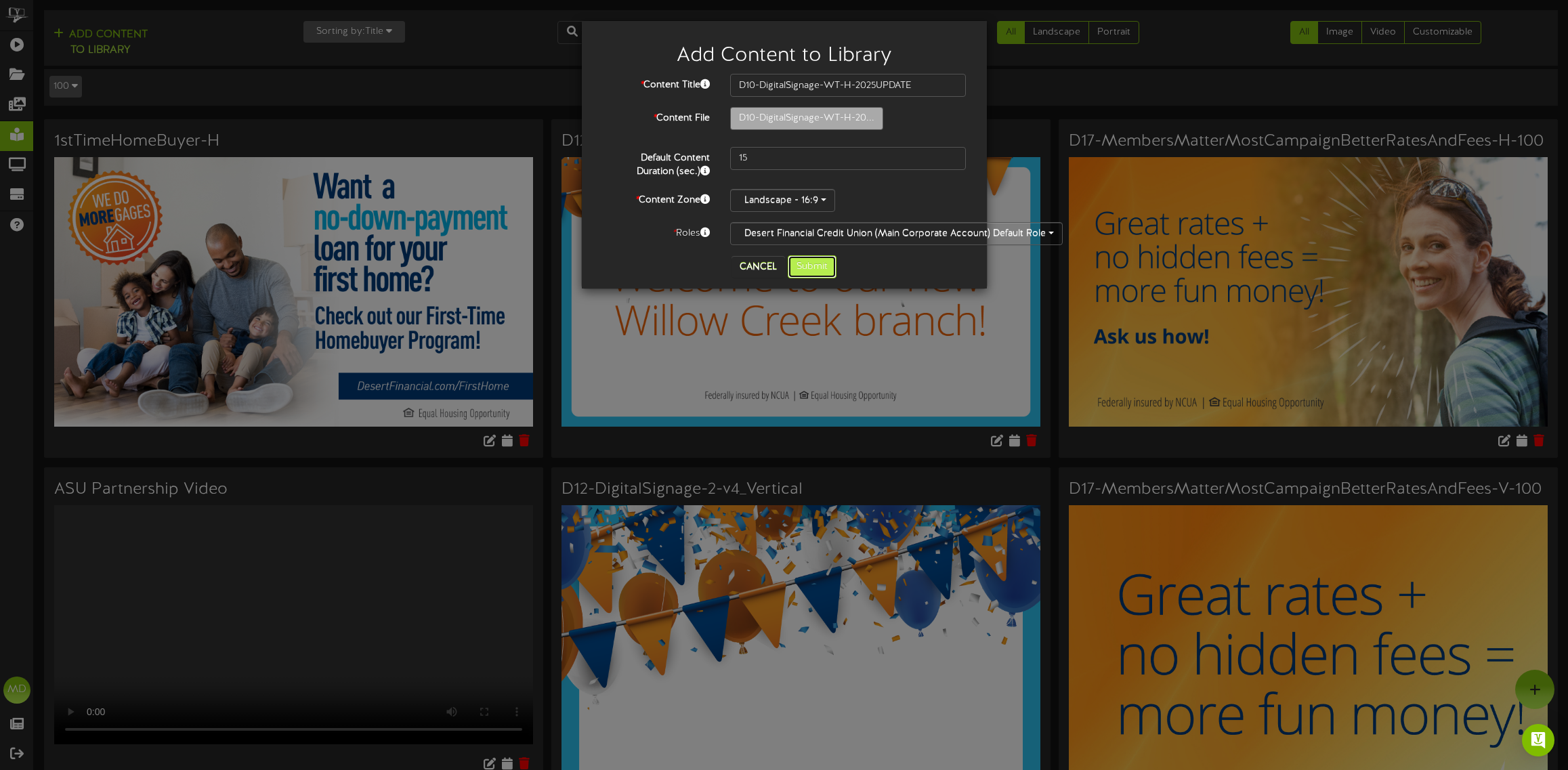
click at [813, 266] on button "Submit" at bounding box center [812, 266] width 49 height 23
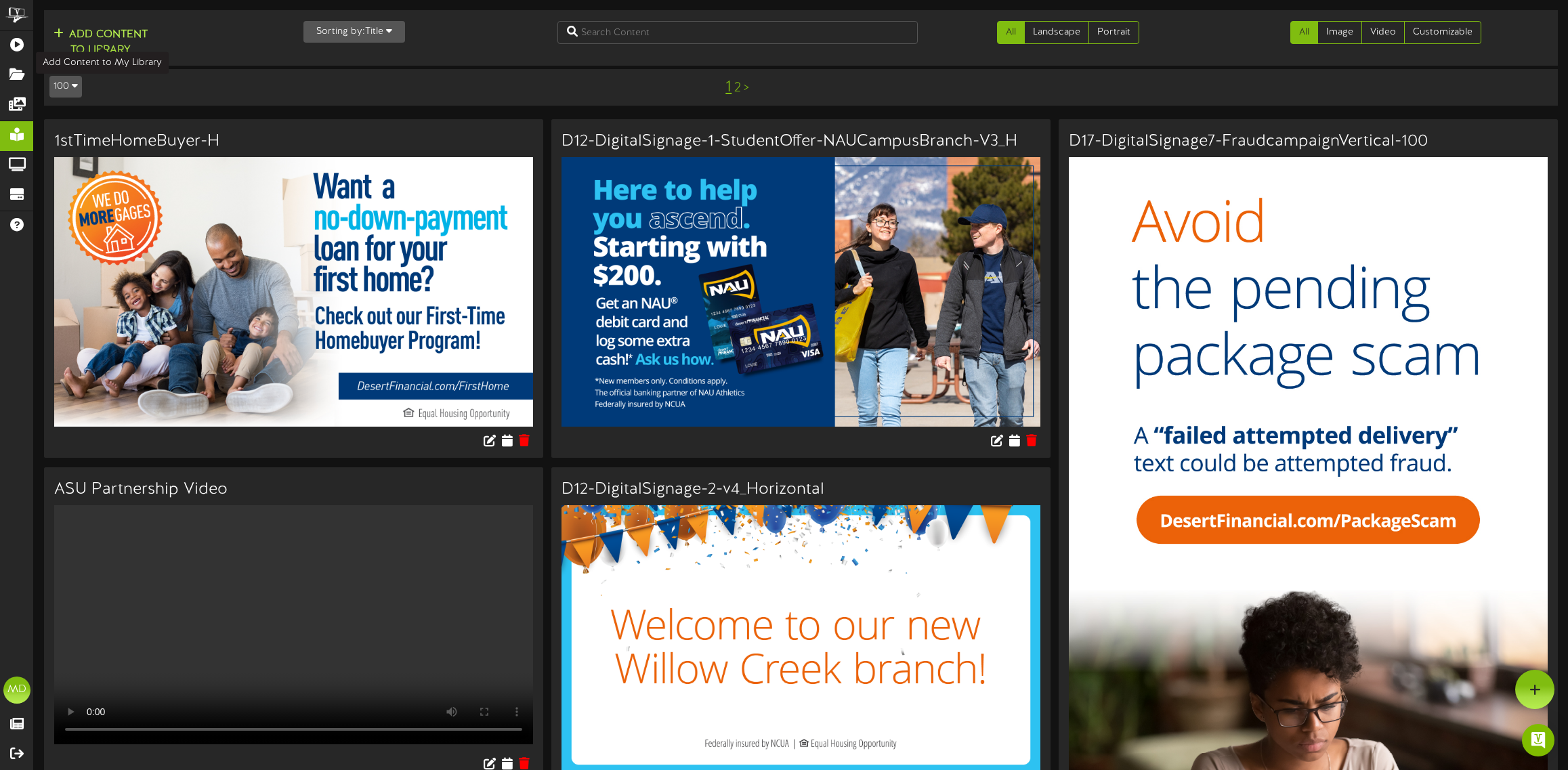
click at [128, 27] on button "Add Content to Library" at bounding box center [101, 43] width 102 height 33
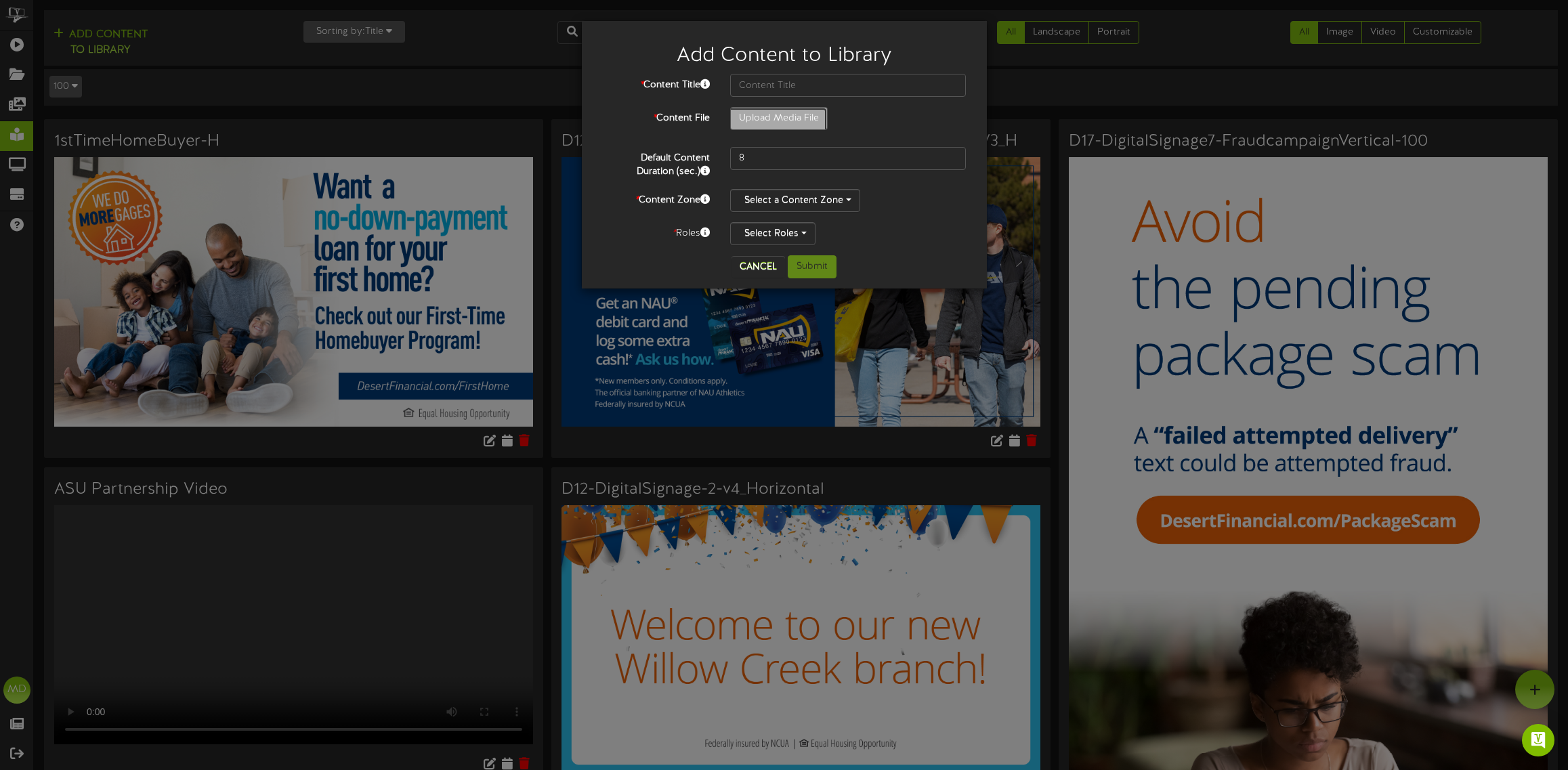
click at [779, 119] on input "Upload Media File" at bounding box center [90, 156] width 1474 height 97
type input "**********"
type input "D10-DigitalSignage-WT-V-2025UPDATE"
drag, startPoint x: 761, startPoint y: 156, endPoint x: 709, endPoint y: 157, distance: 52.0
click at [709, 157] on div "Default Content Duration (sec.) 8" at bounding box center [784, 162] width 384 height 32
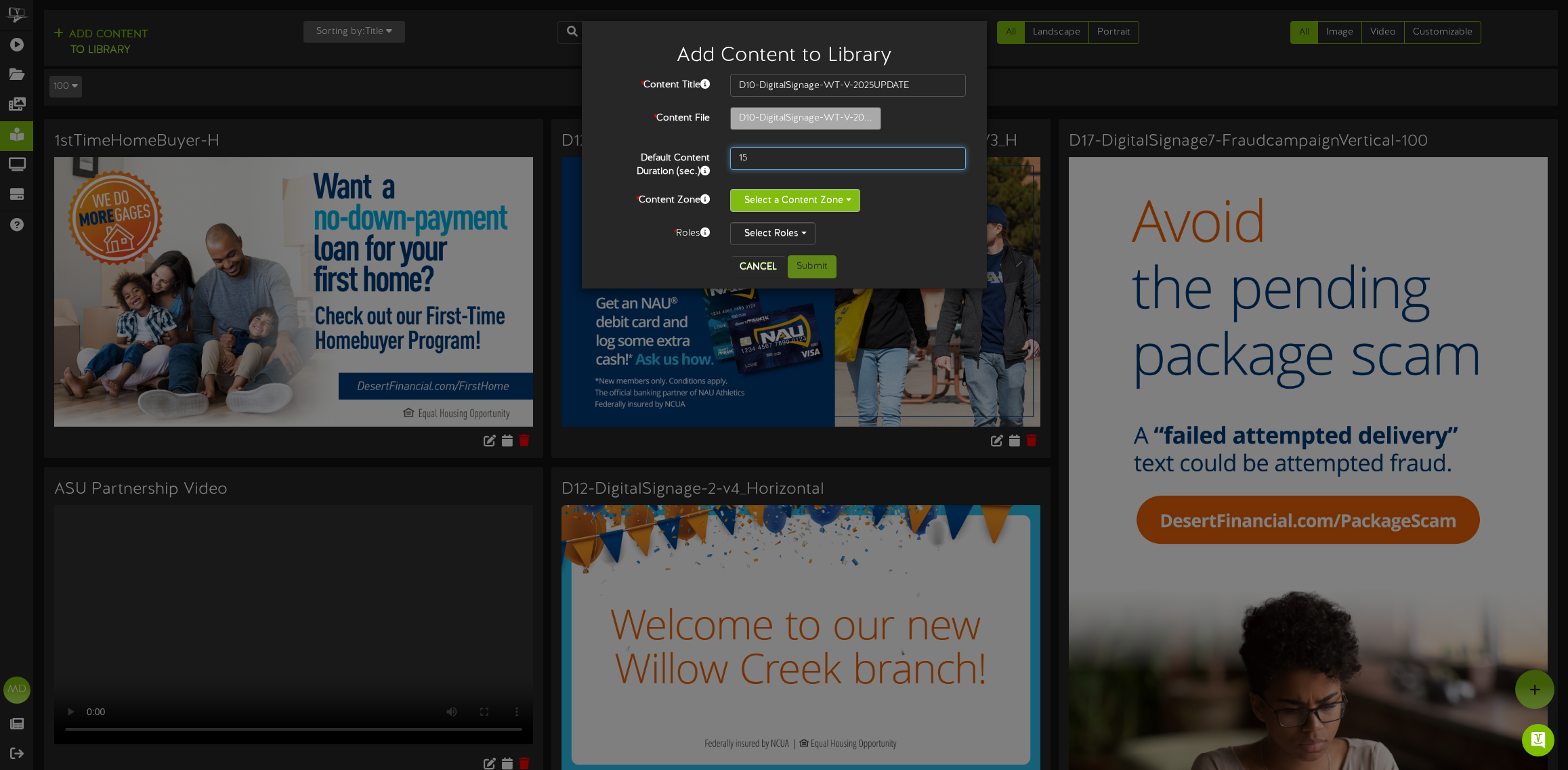
type input "15"
click at [818, 194] on button "Select a Content Zone" at bounding box center [795, 200] width 130 height 23
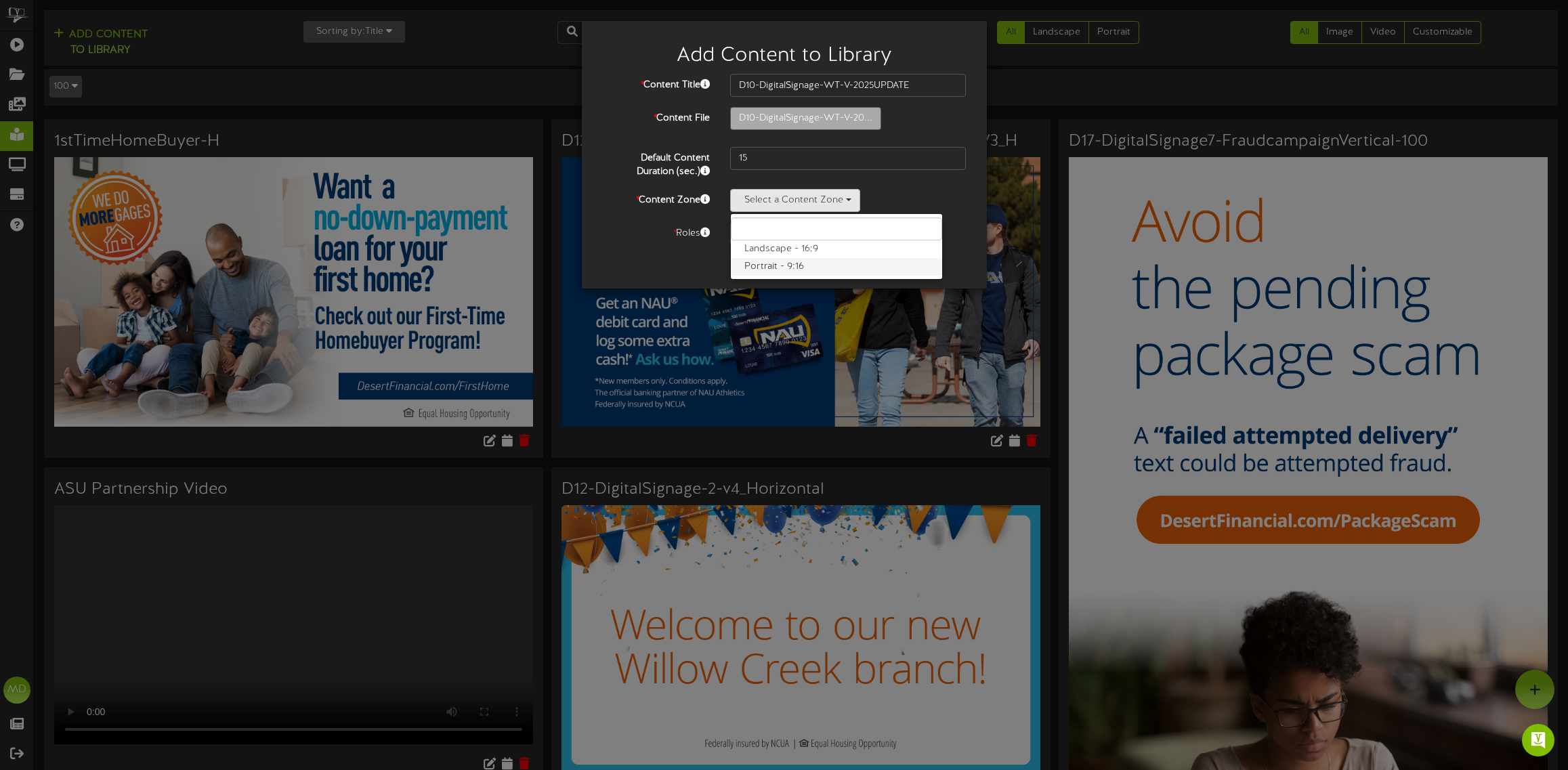
click at [790, 272] on label "Portrait - 9:16" at bounding box center [836, 267] width 211 height 18
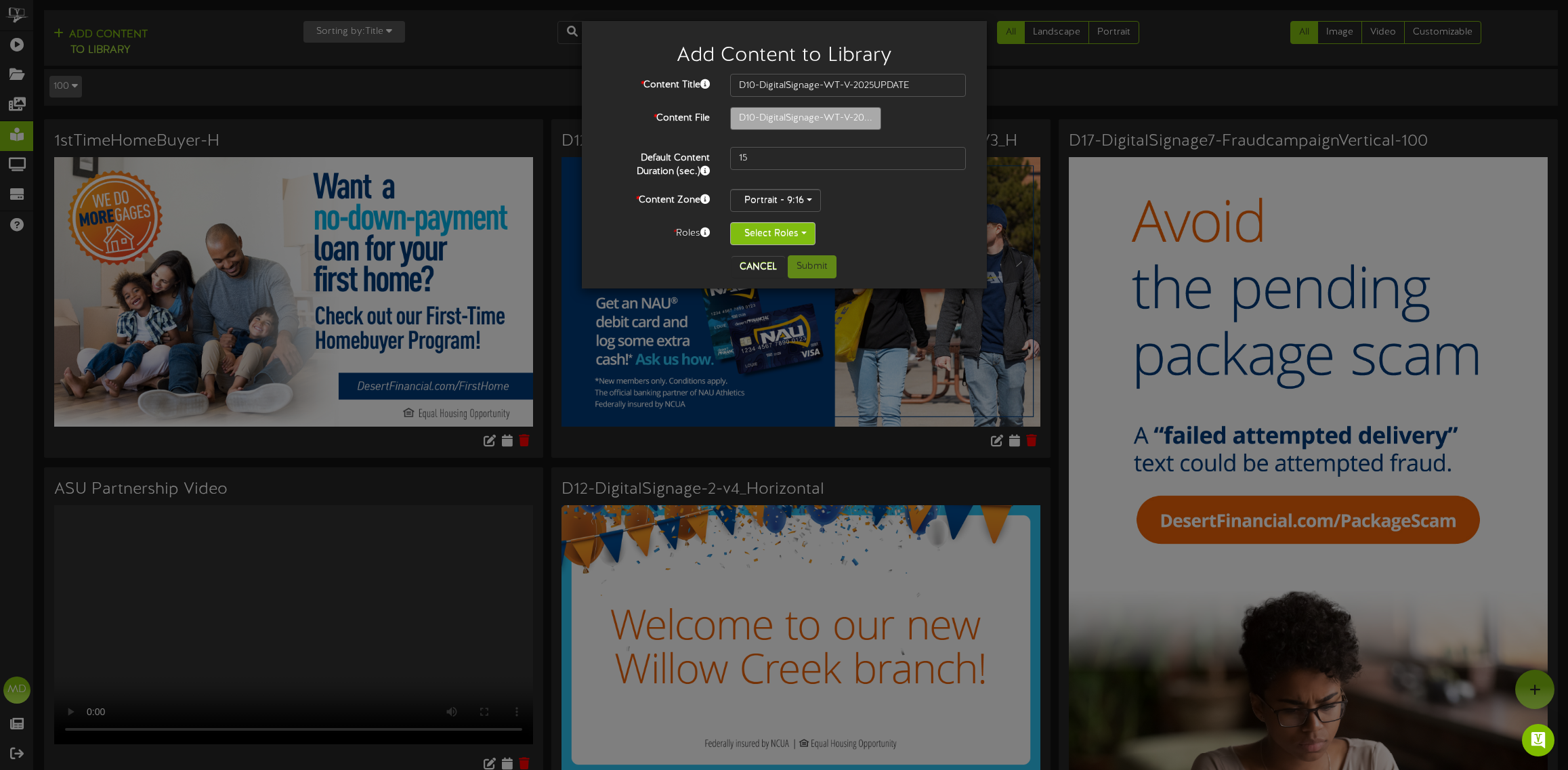
click at [793, 235] on button "Select Roles" at bounding box center [772, 233] width 85 height 23
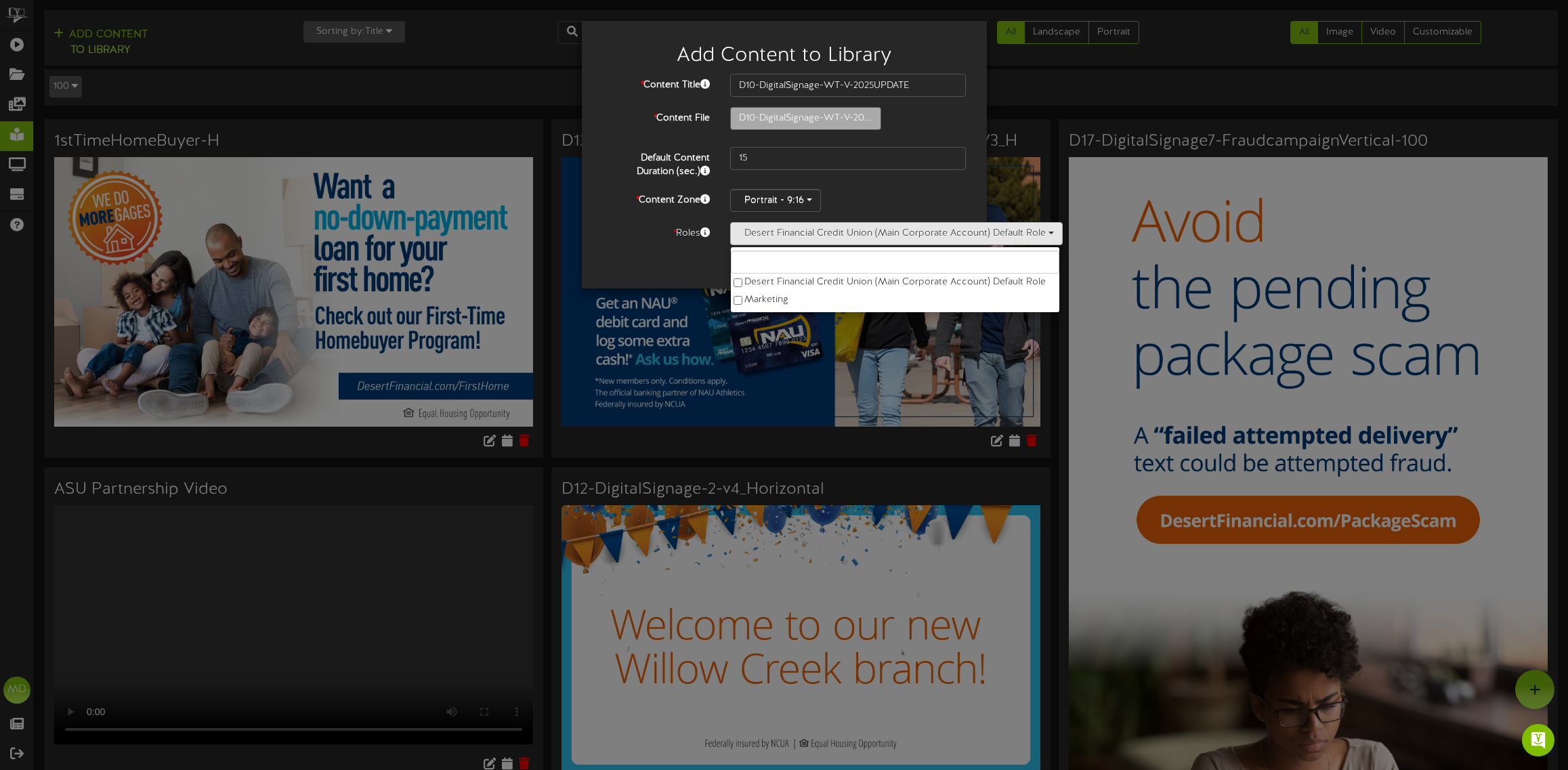
click at [650, 255] on div "Cancel Submit" at bounding box center [784, 266] width 384 height 23
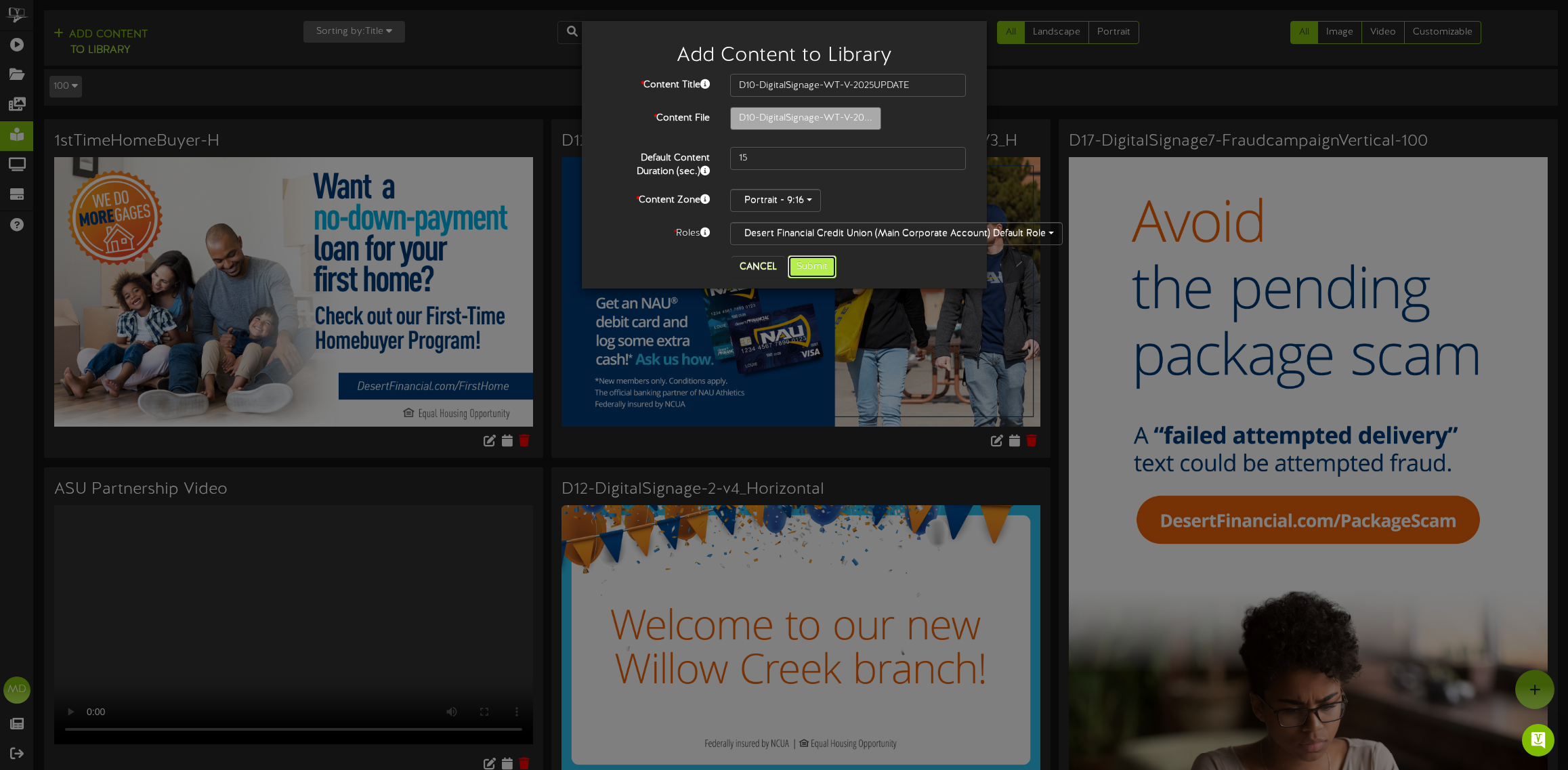
click at [810, 262] on button "Submit" at bounding box center [812, 266] width 49 height 23
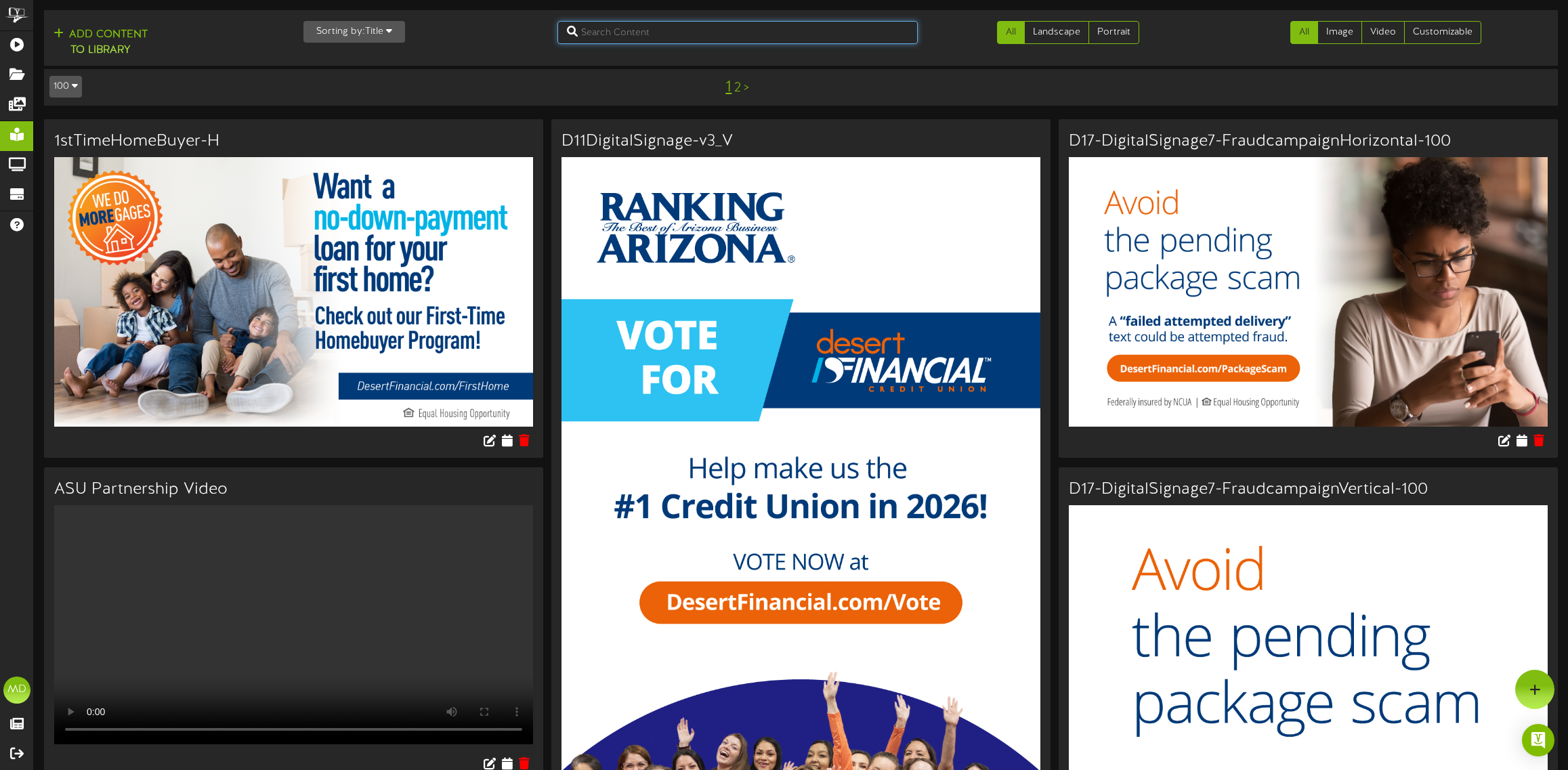
click at [610, 32] on input "text" at bounding box center [738, 32] width 361 height 23
type input "D10"
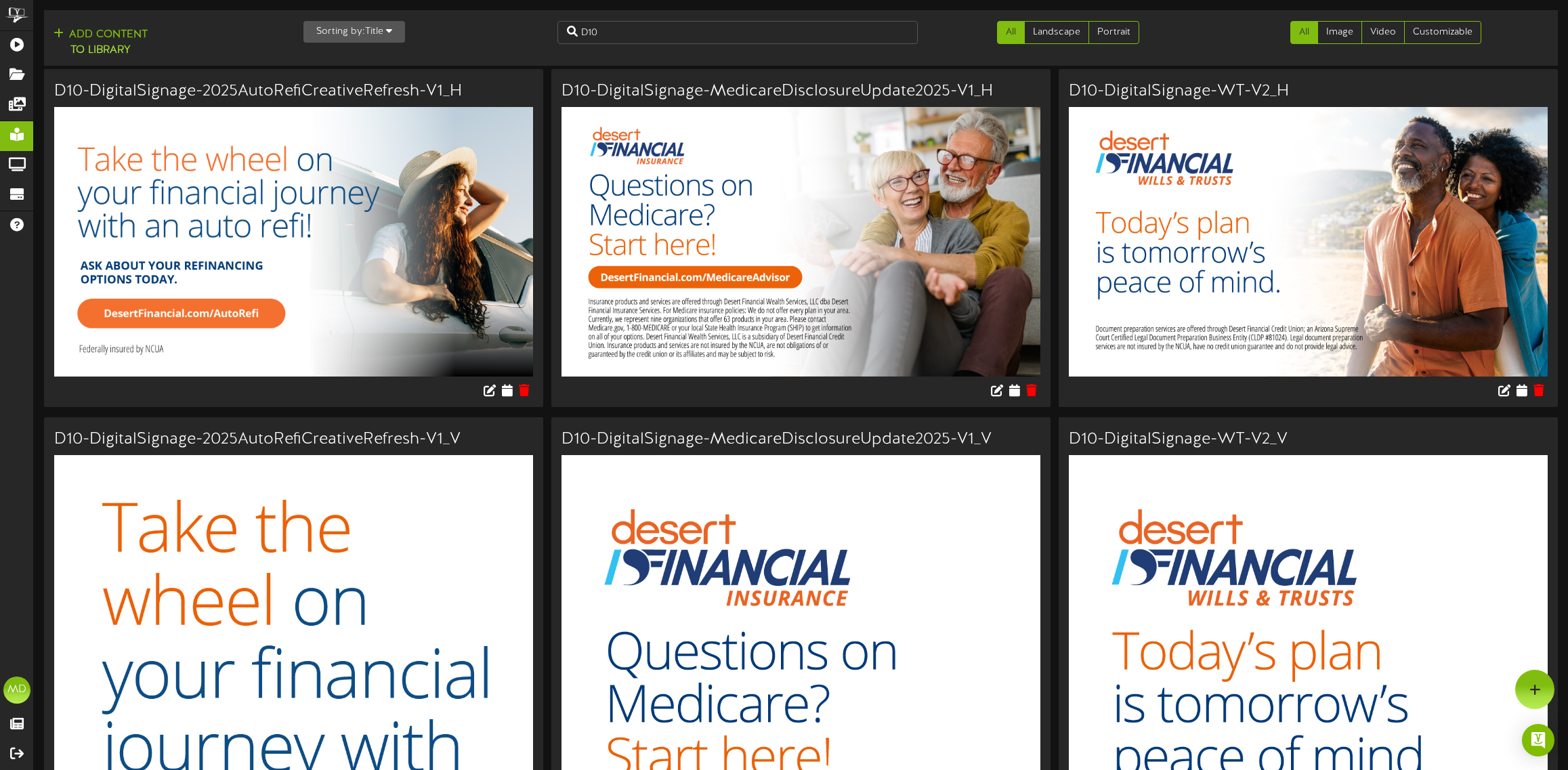
click at [1299, 260] on img at bounding box center [1308, 241] width 479 height 269
click at [1544, 390] on icon at bounding box center [1538, 389] width 13 height 15
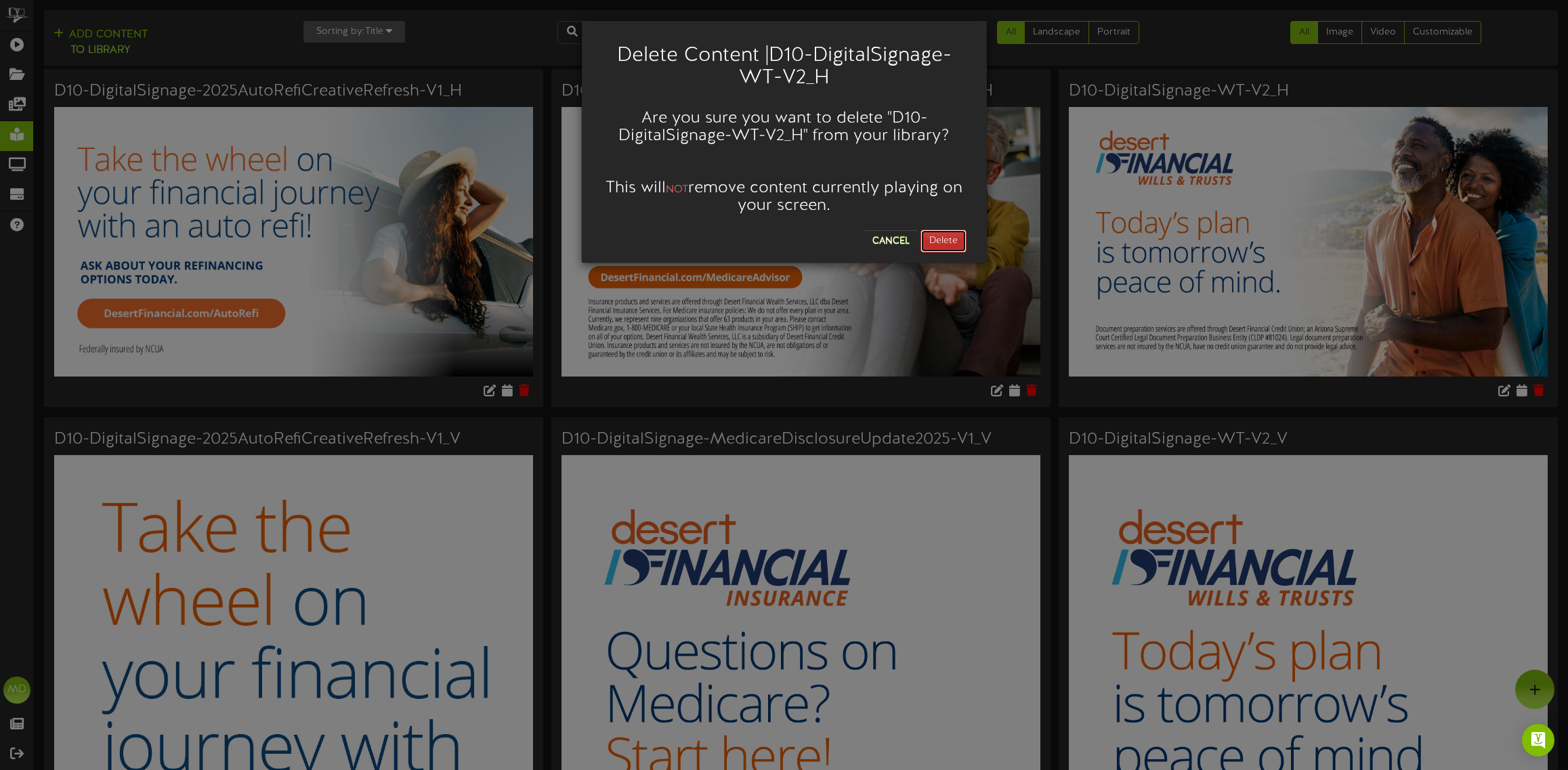
click at [936, 231] on button "Delete" at bounding box center [943, 240] width 46 height 23
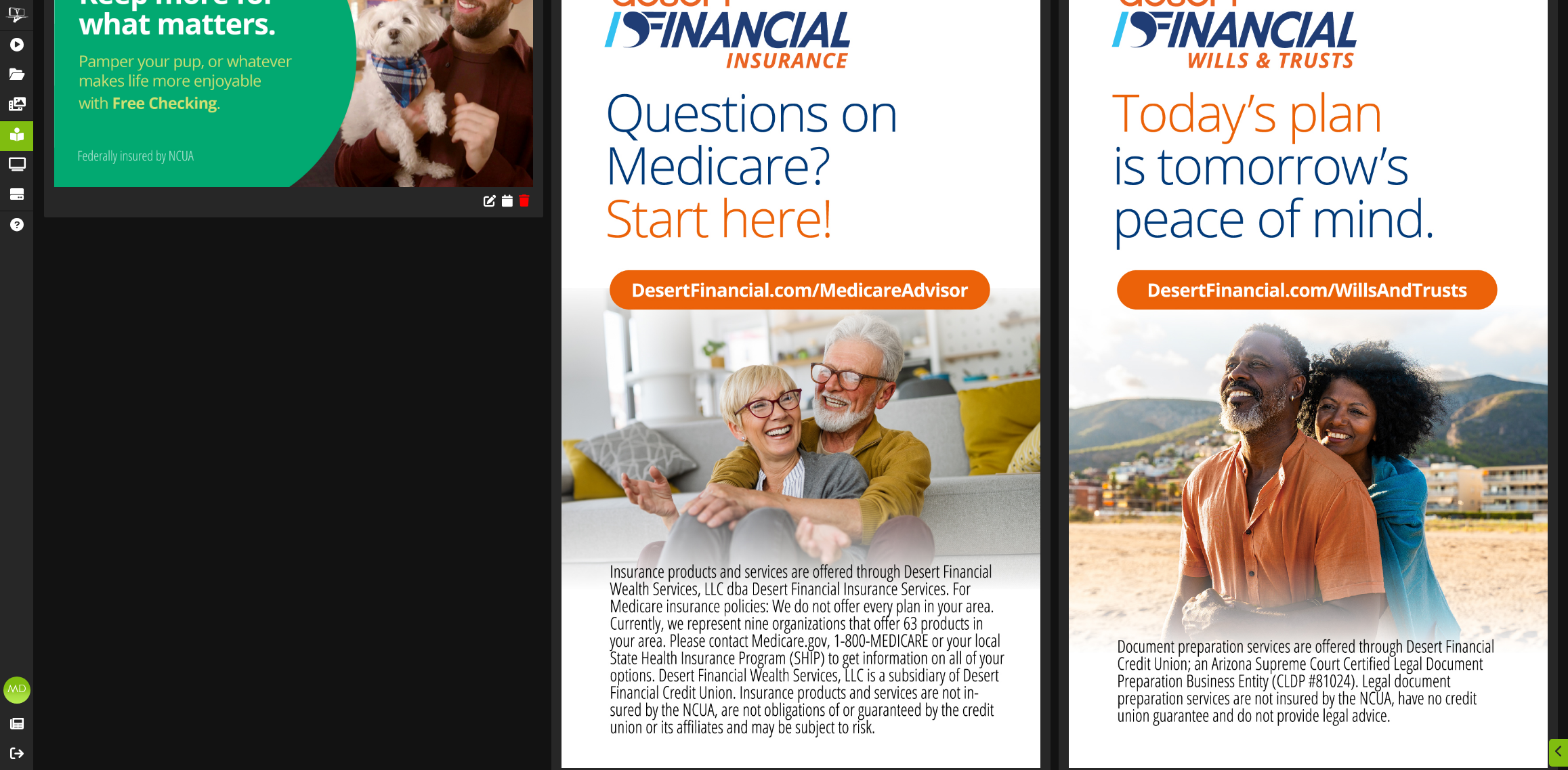
scroll to position [1501, 0]
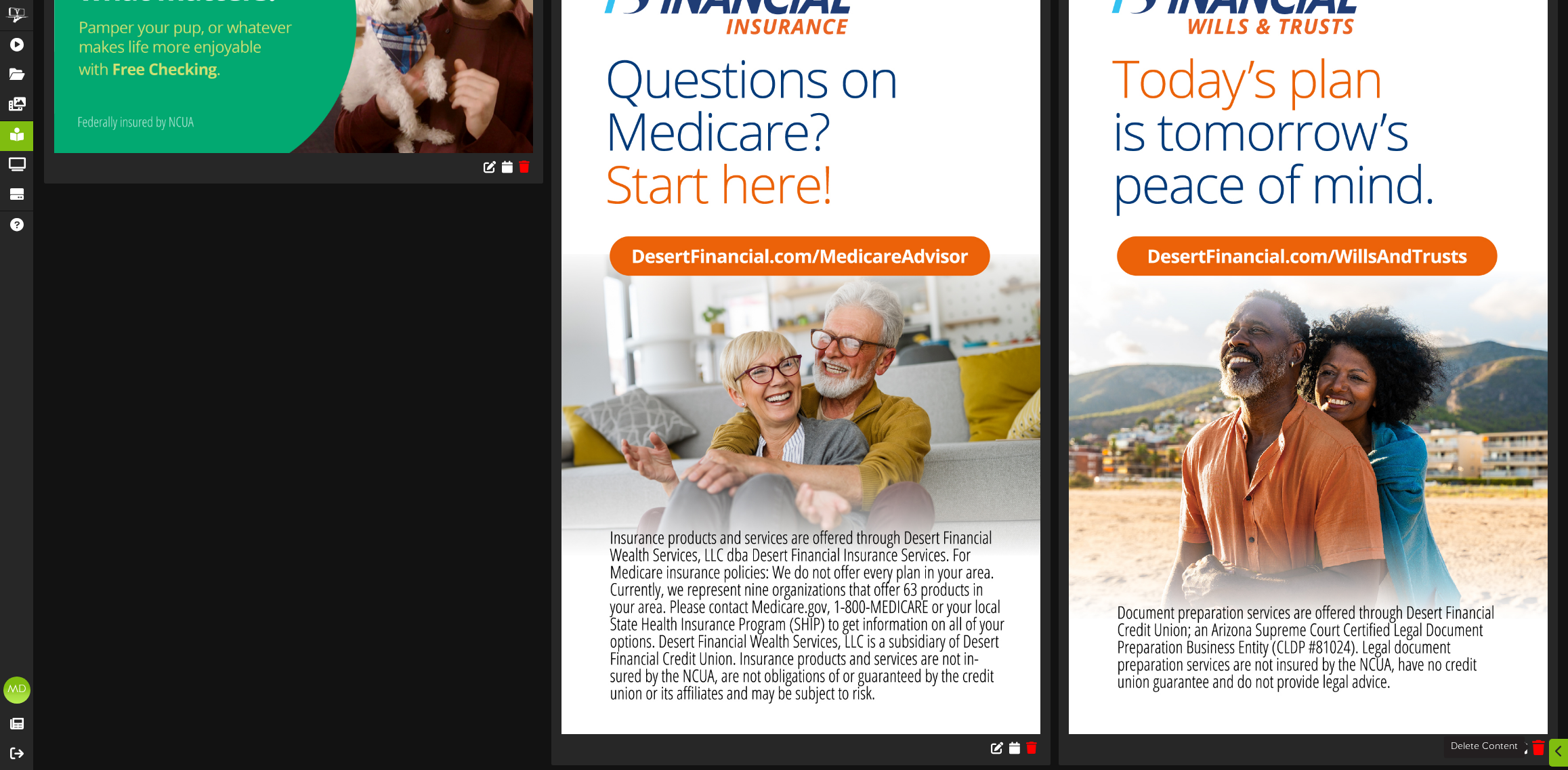
click at [1536, 743] on icon at bounding box center [1538, 748] width 13 height 15
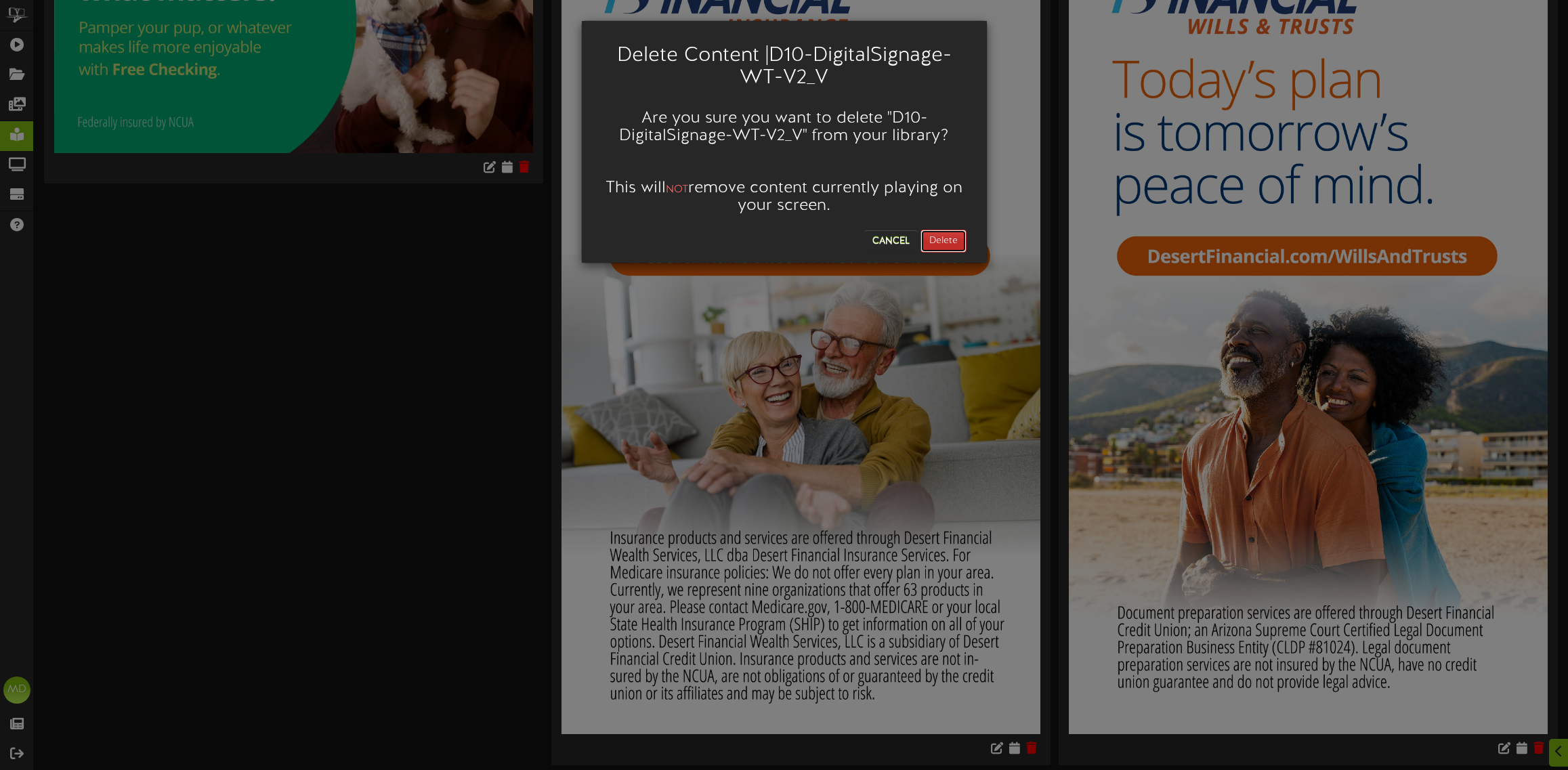
click at [946, 239] on button "Delete" at bounding box center [943, 240] width 46 height 23
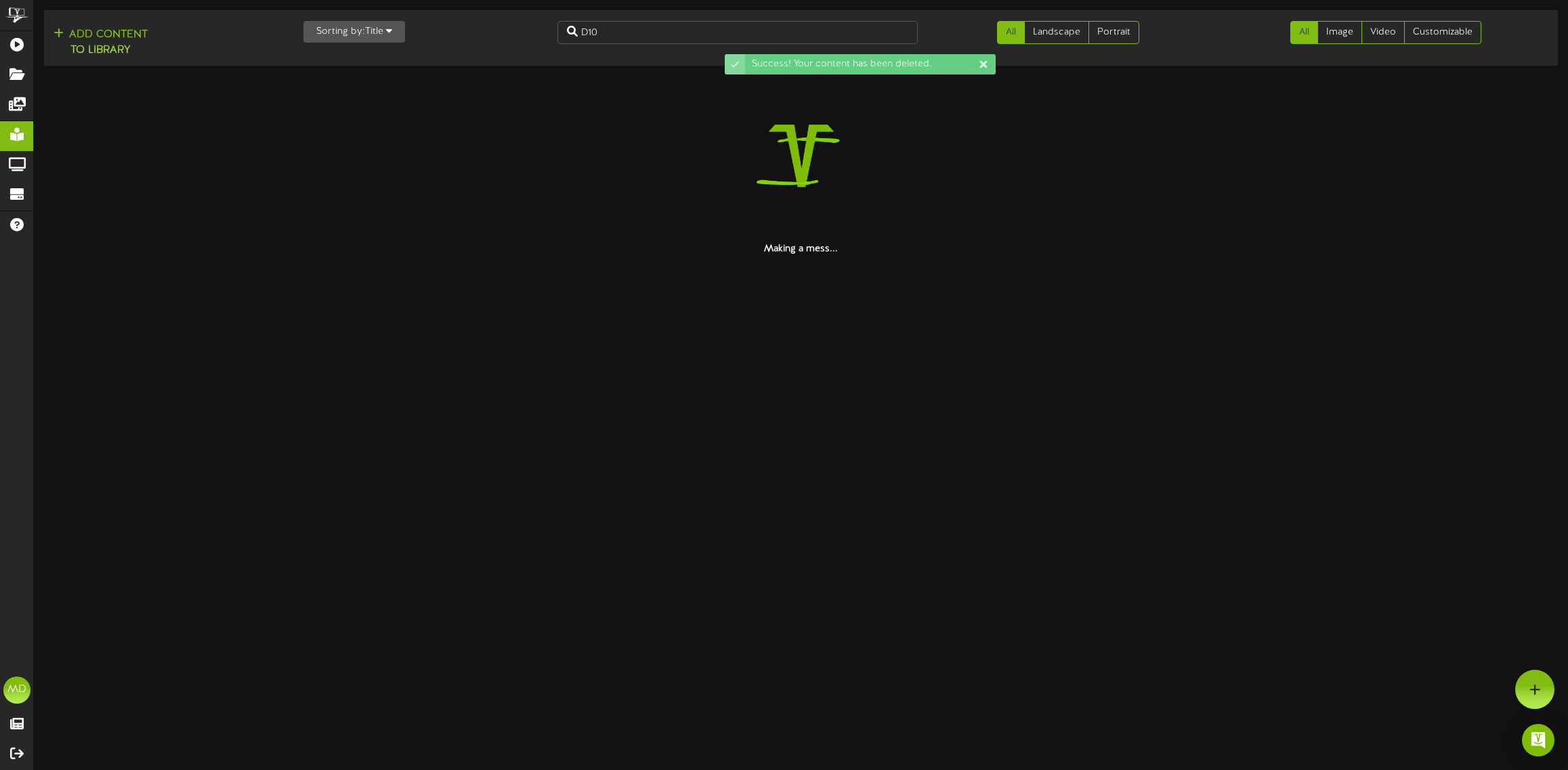
scroll to position [0, 0]
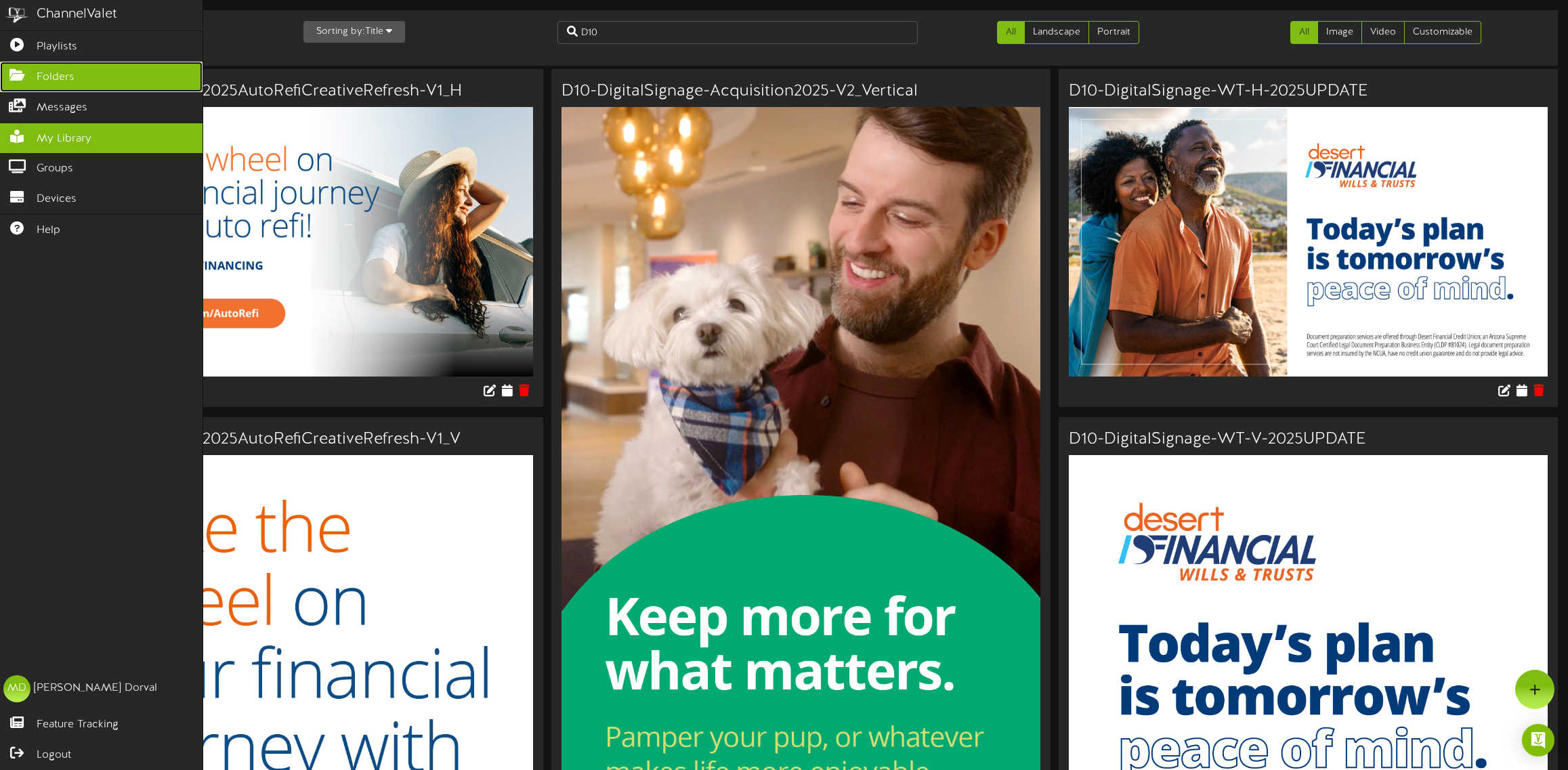
click at [59, 78] on span "Folders" at bounding box center [55, 77] width 38 height 16
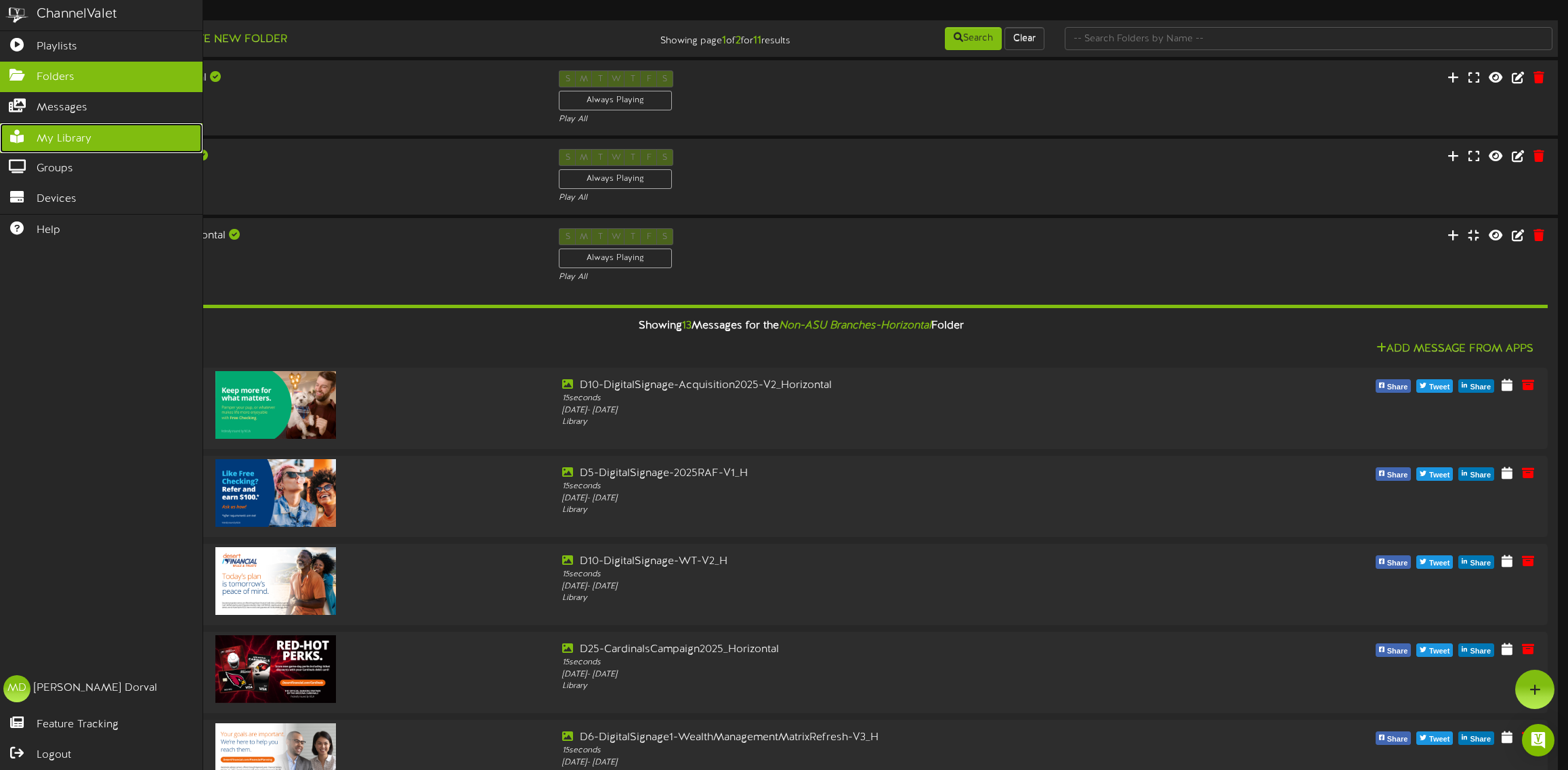
click at [65, 134] on span "My Library" at bounding box center [64, 139] width 55 height 16
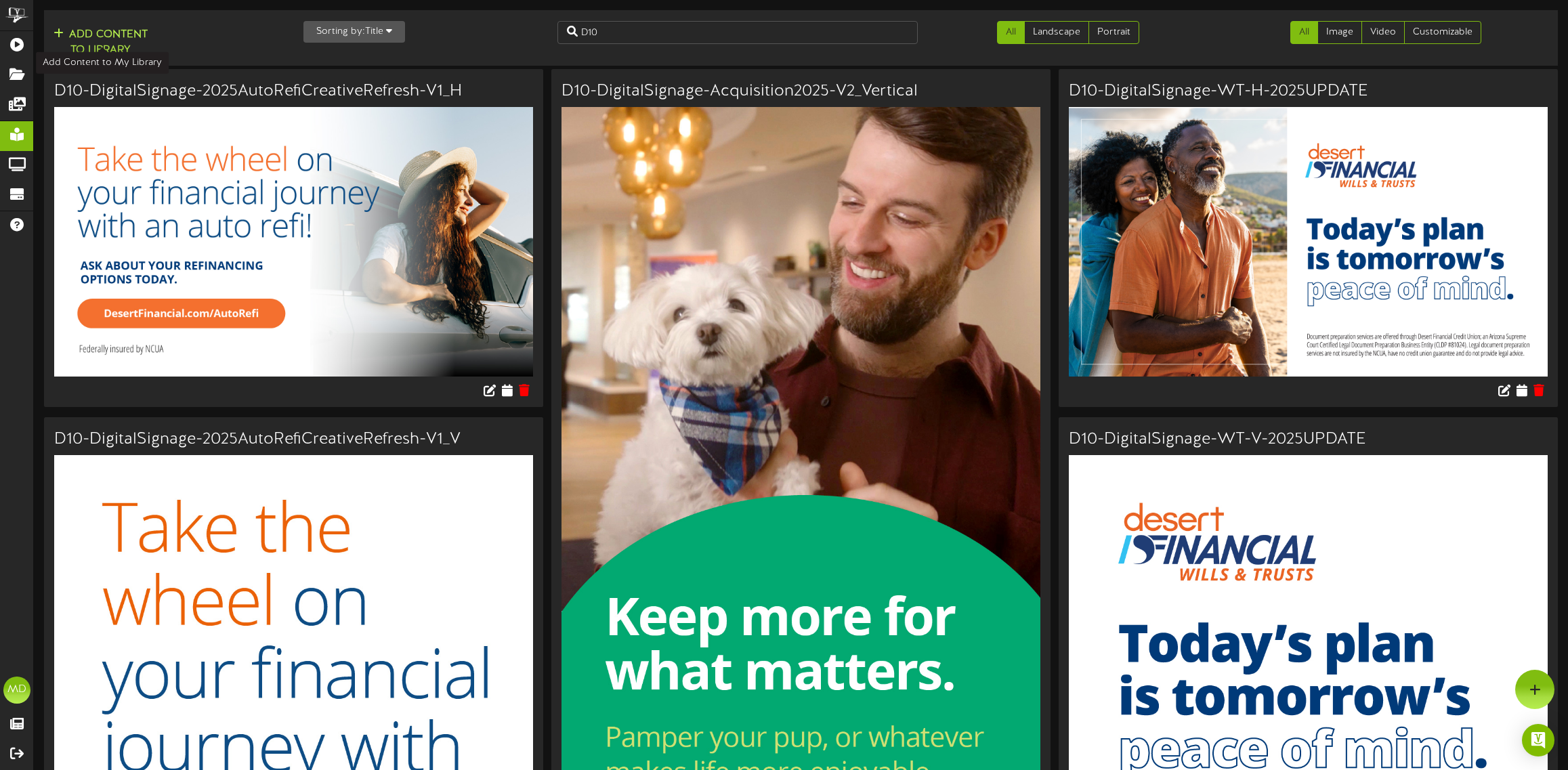
click at [96, 37] on button "Add Content to Library" at bounding box center [101, 43] width 102 height 33
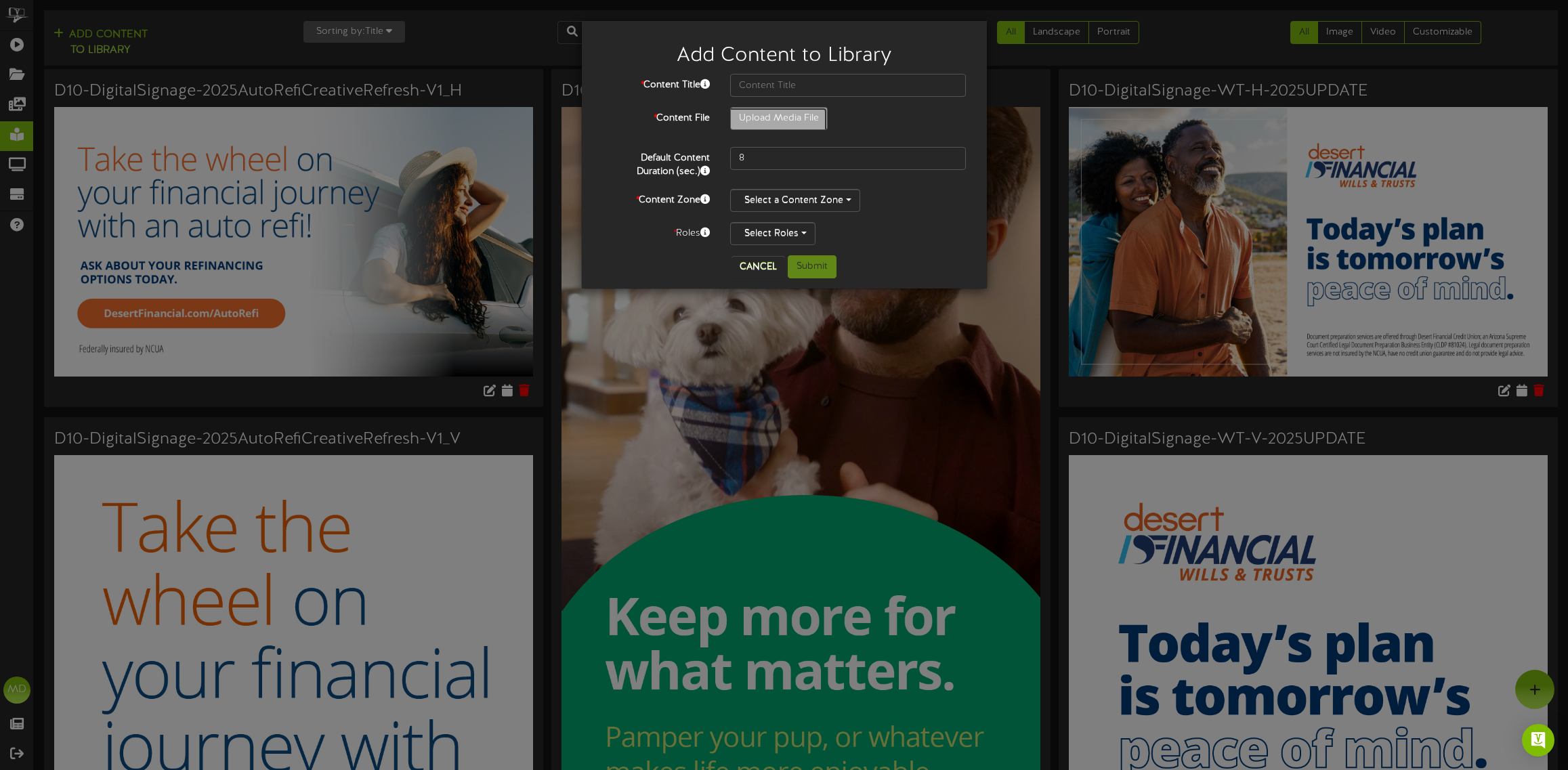
click at [786, 119] on input "Upload Media File" at bounding box center [90, 156] width 1474 height 97
type input "**********"
type input "D10-DigitalSignage-MedicareDisclosureUpdate2025-H-2025UPDATE"
drag, startPoint x: 762, startPoint y: 157, endPoint x: 718, endPoint y: 156, distance: 44.0
click at [720, 157] on div "8" at bounding box center [848, 158] width 257 height 23
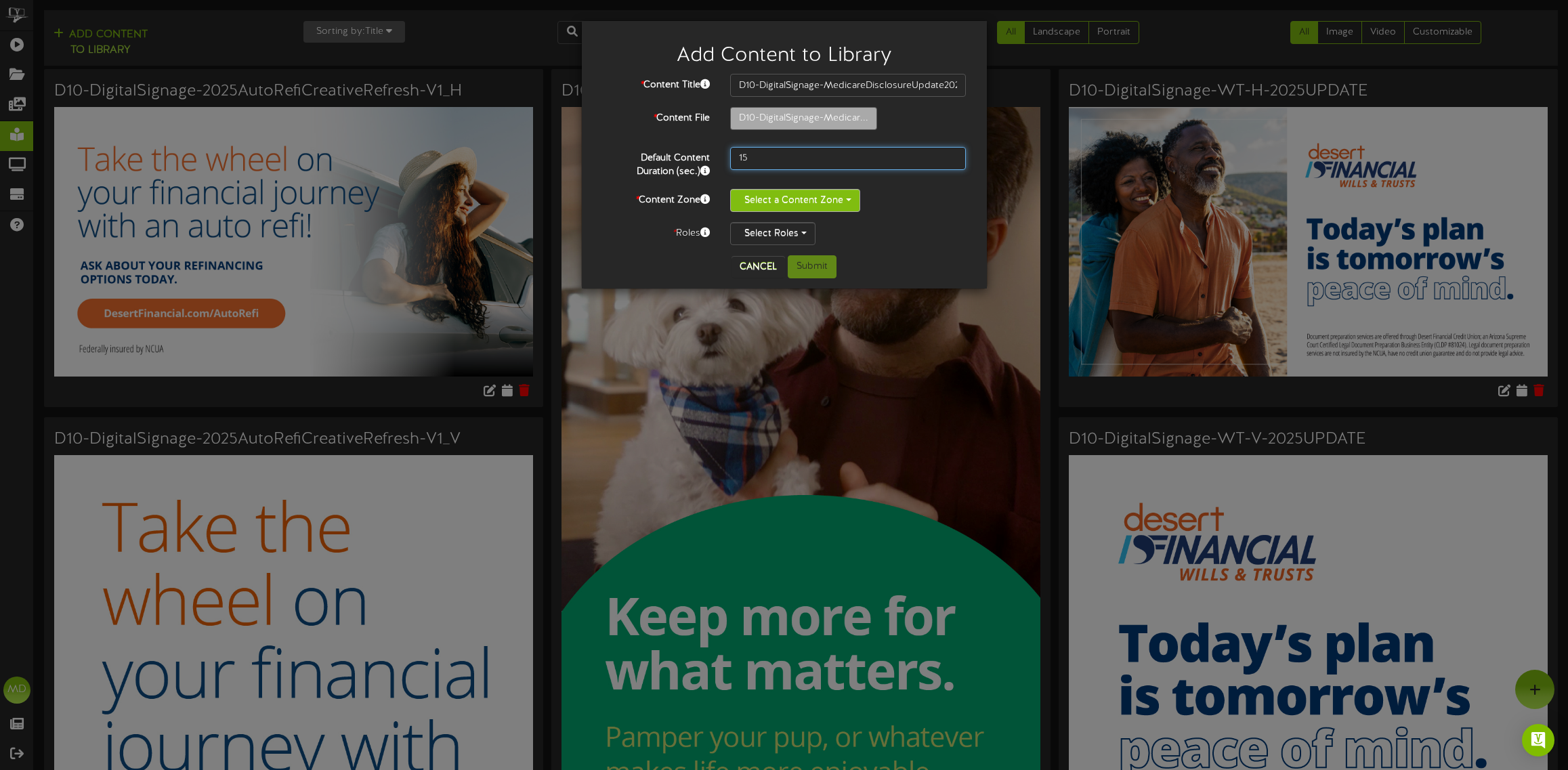
type input "15"
click at [828, 200] on button "Select a Content Zone" at bounding box center [795, 200] width 130 height 23
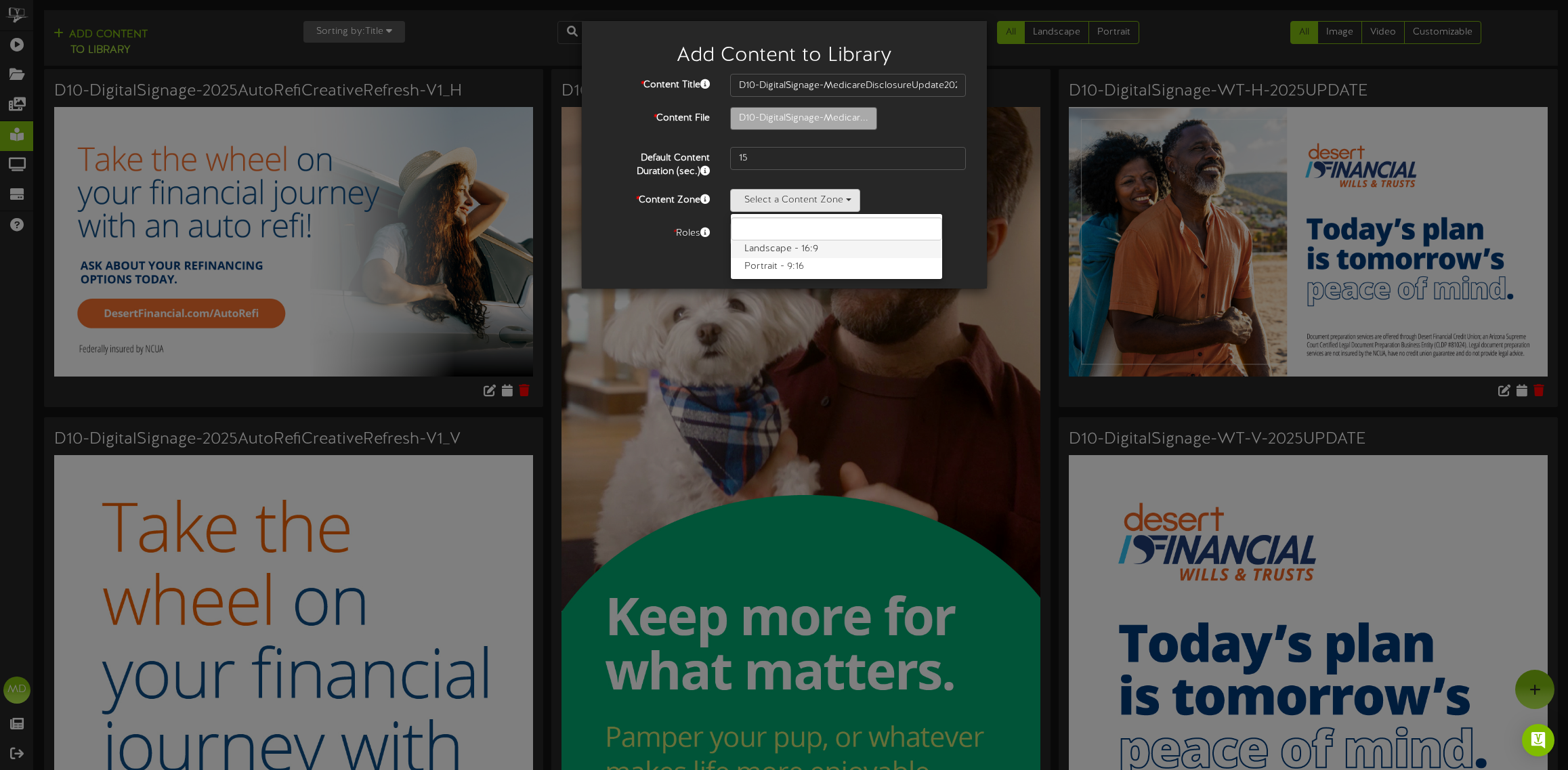
click at [790, 252] on label "Landscape - 16:9" at bounding box center [836, 249] width 211 height 18
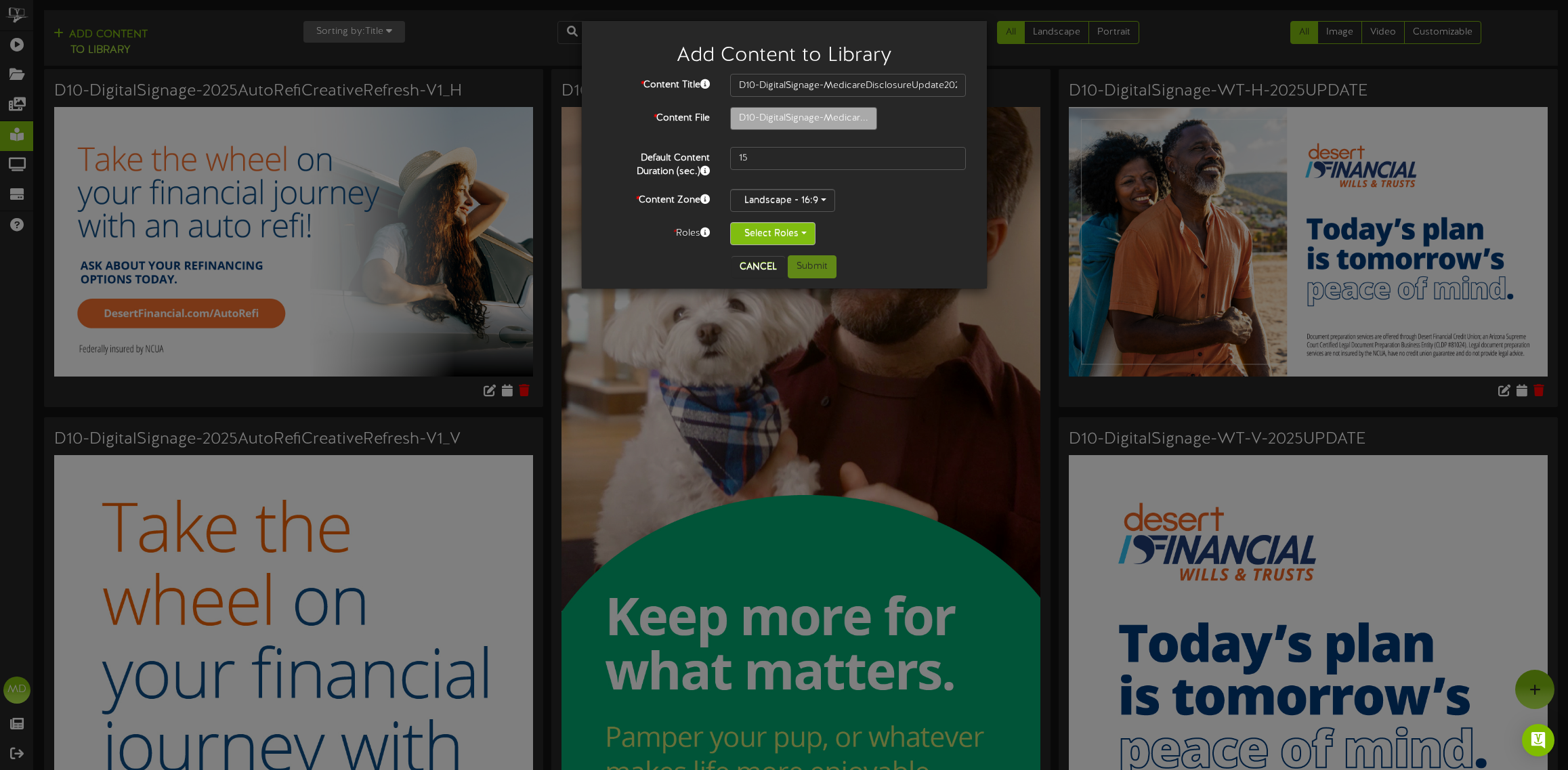
click at [810, 237] on button "Select Roles" at bounding box center [772, 233] width 85 height 23
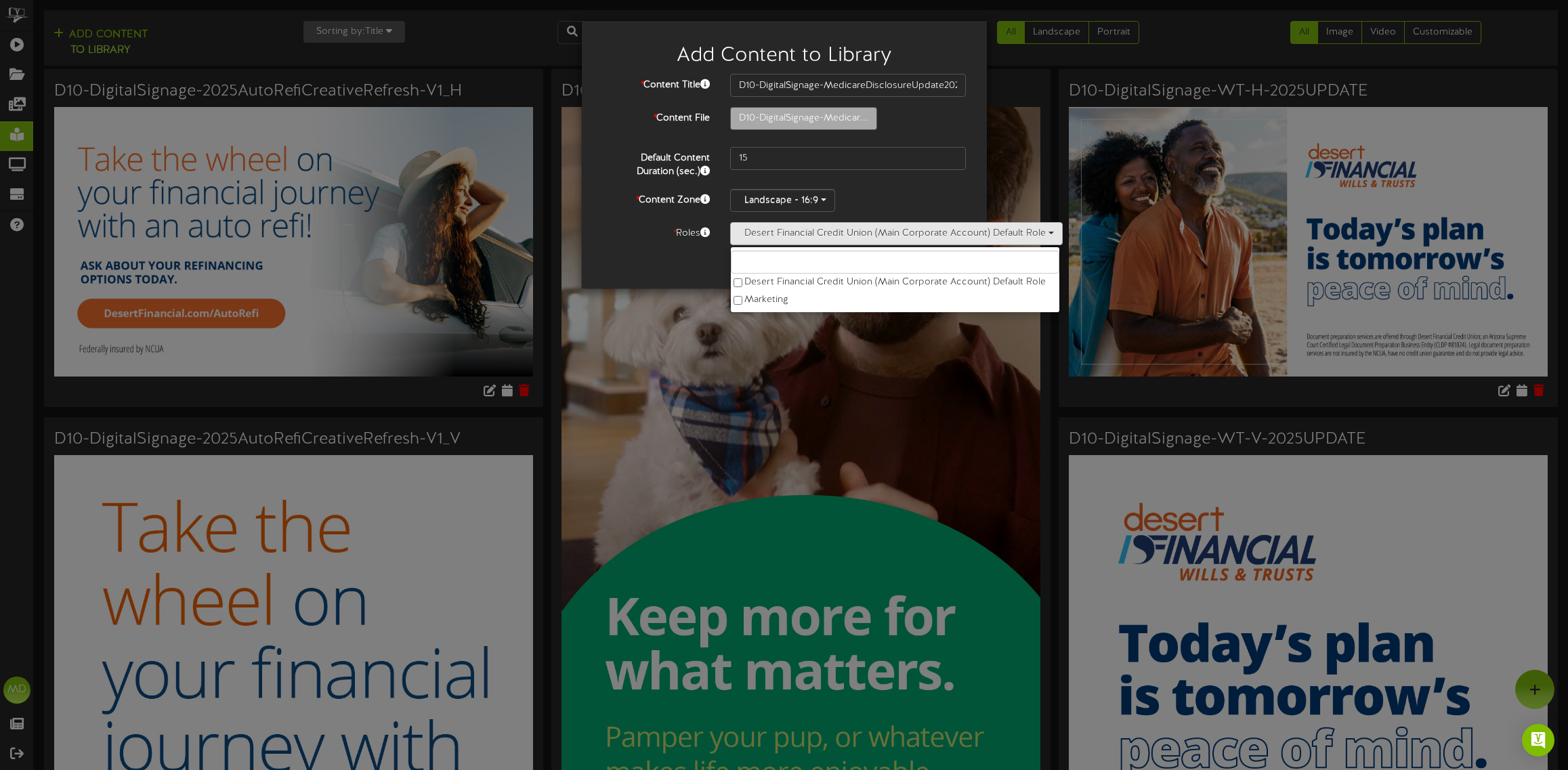
click at [671, 261] on div "Cancel Submit" at bounding box center [784, 266] width 384 height 23
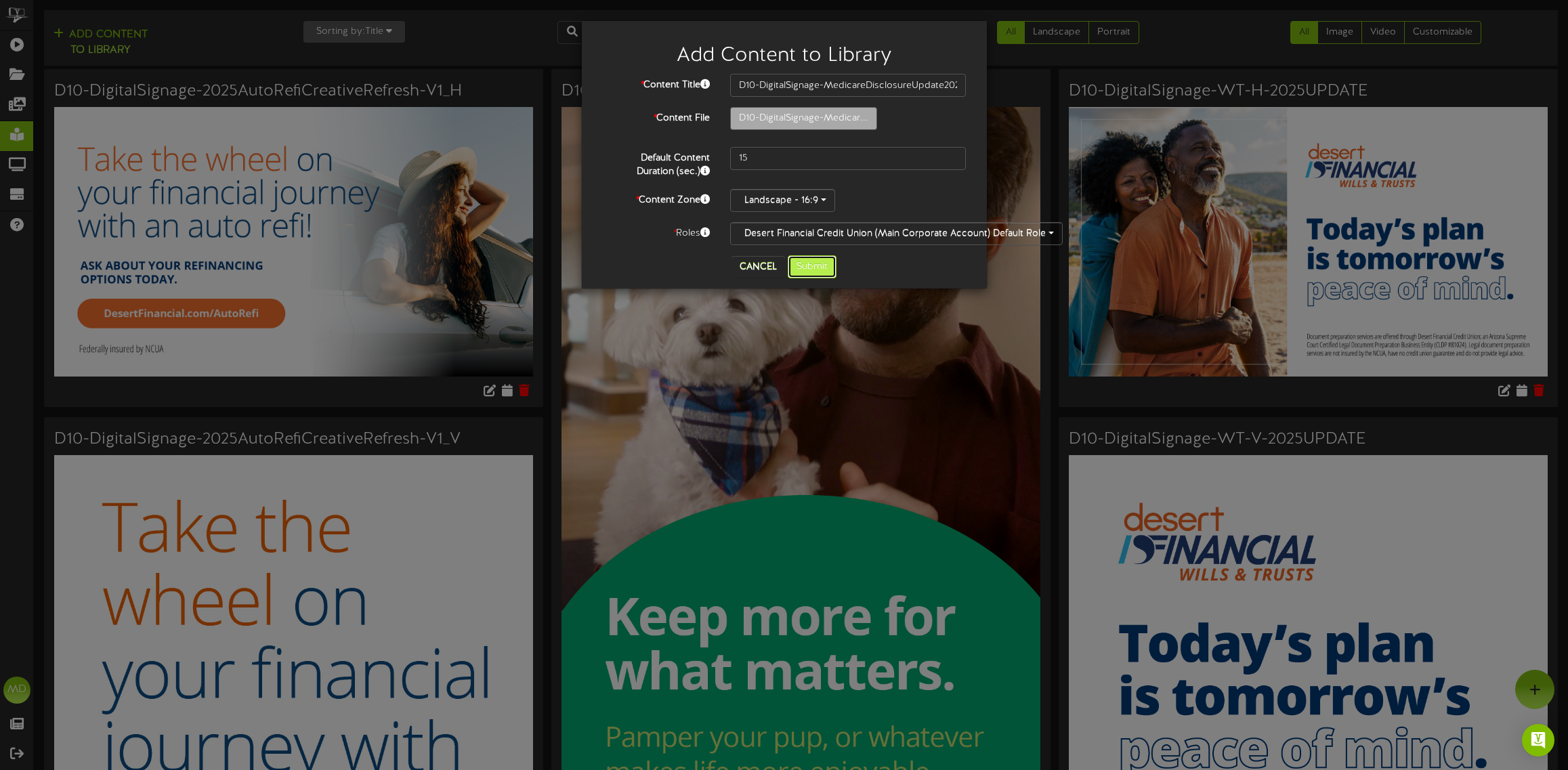
click at [811, 266] on button "Submit" at bounding box center [812, 266] width 49 height 23
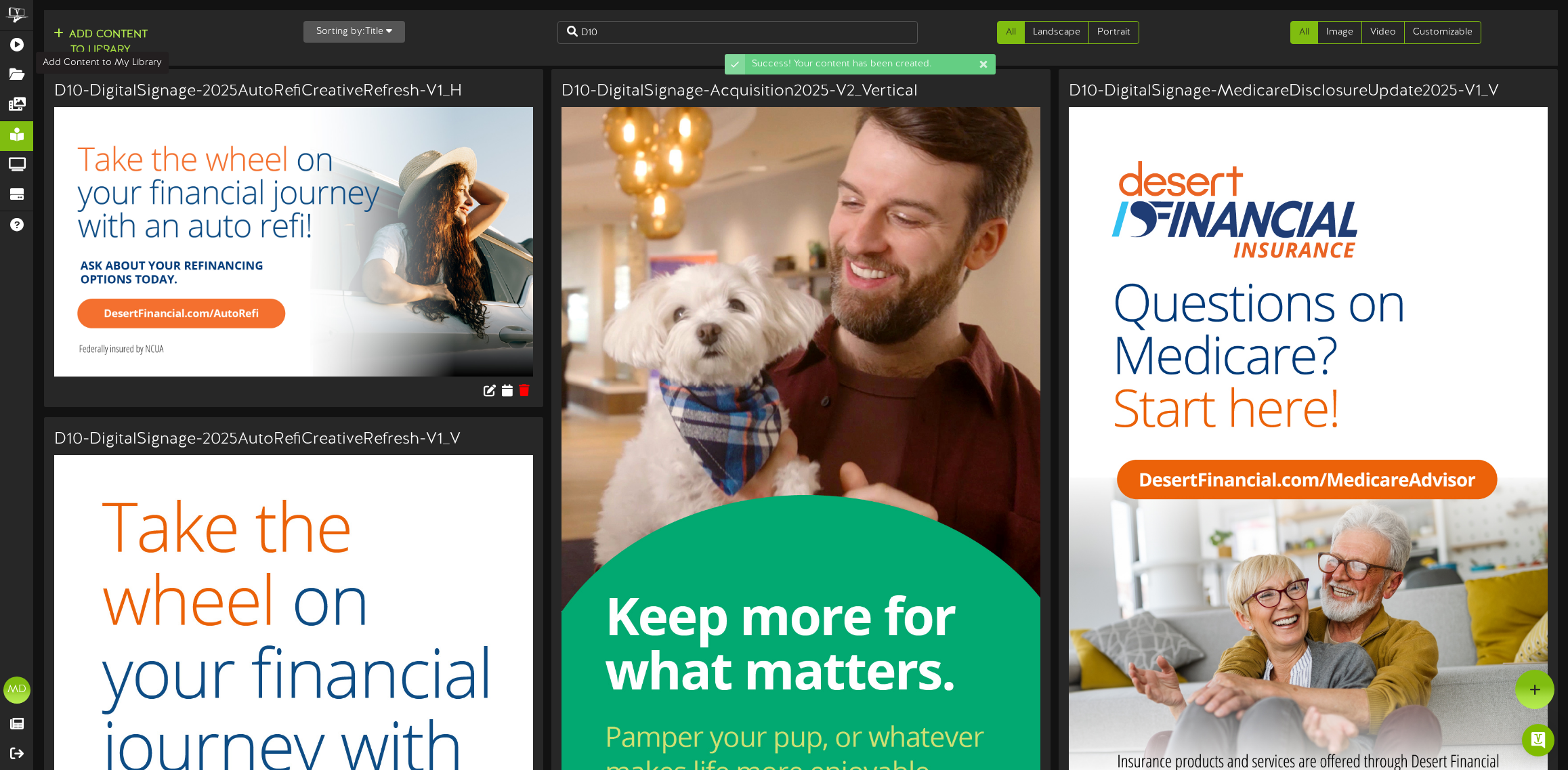
click at [114, 39] on button "Add Content to Library" at bounding box center [101, 43] width 102 height 33
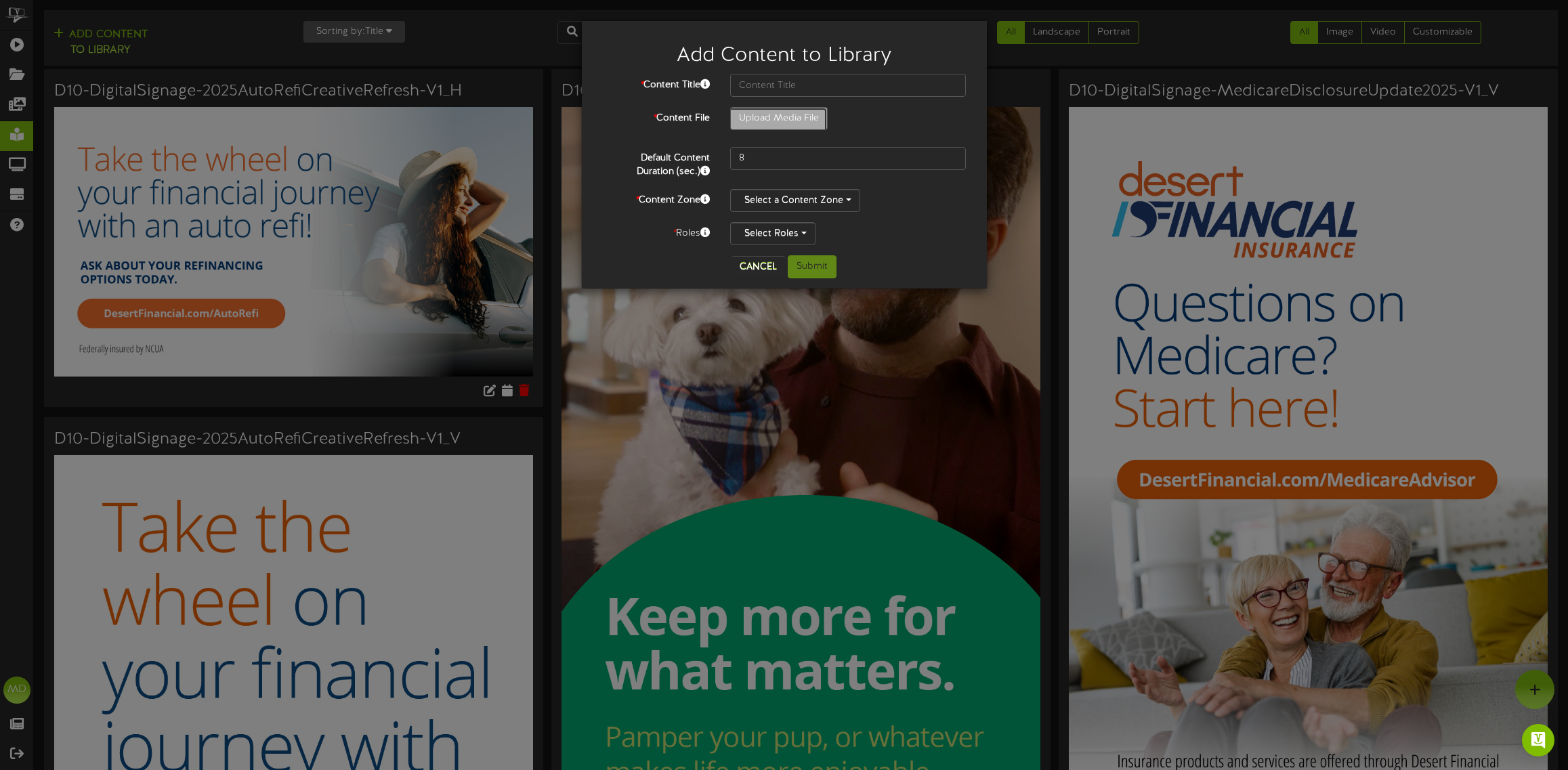
click at [749, 117] on input "Upload Media File" at bounding box center [90, 156] width 1474 height 97
type input "**********"
type input "D10-DigitalSignage-MedicareDisclosureUpdate2025-V-2025UPDATE"
drag, startPoint x: 747, startPoint y: 161, endPoint x: 703, endPoint y: 157, distance: 44.2
click at [704, 157] on div "Default Content Duration (sec.) 8" at bounding box center [784, 162] width 384 height 32
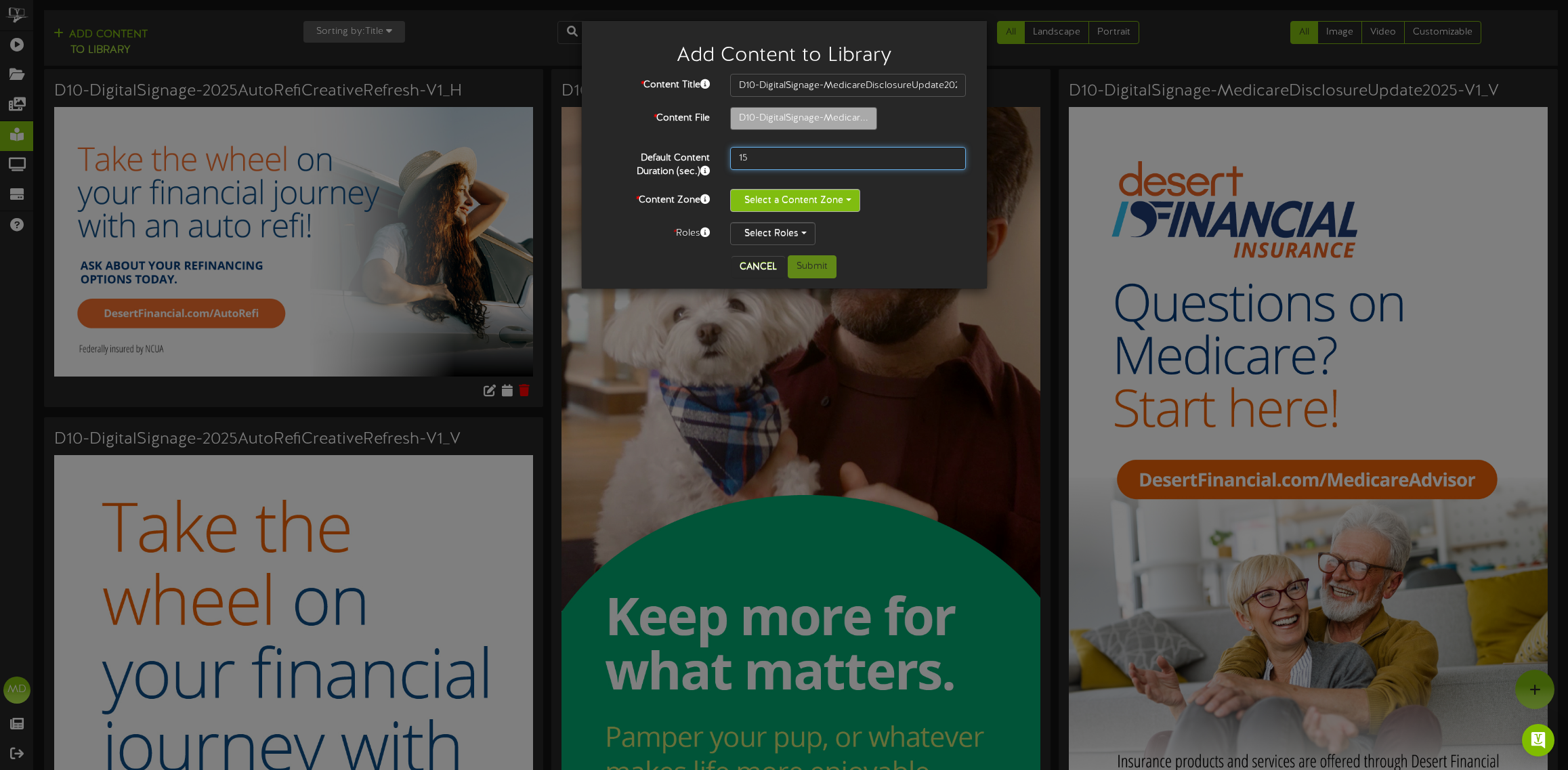
type input "15"
click at [854, 193] on button "Select a Content Zone" at bounding box center [795, 200] width 130 height 23
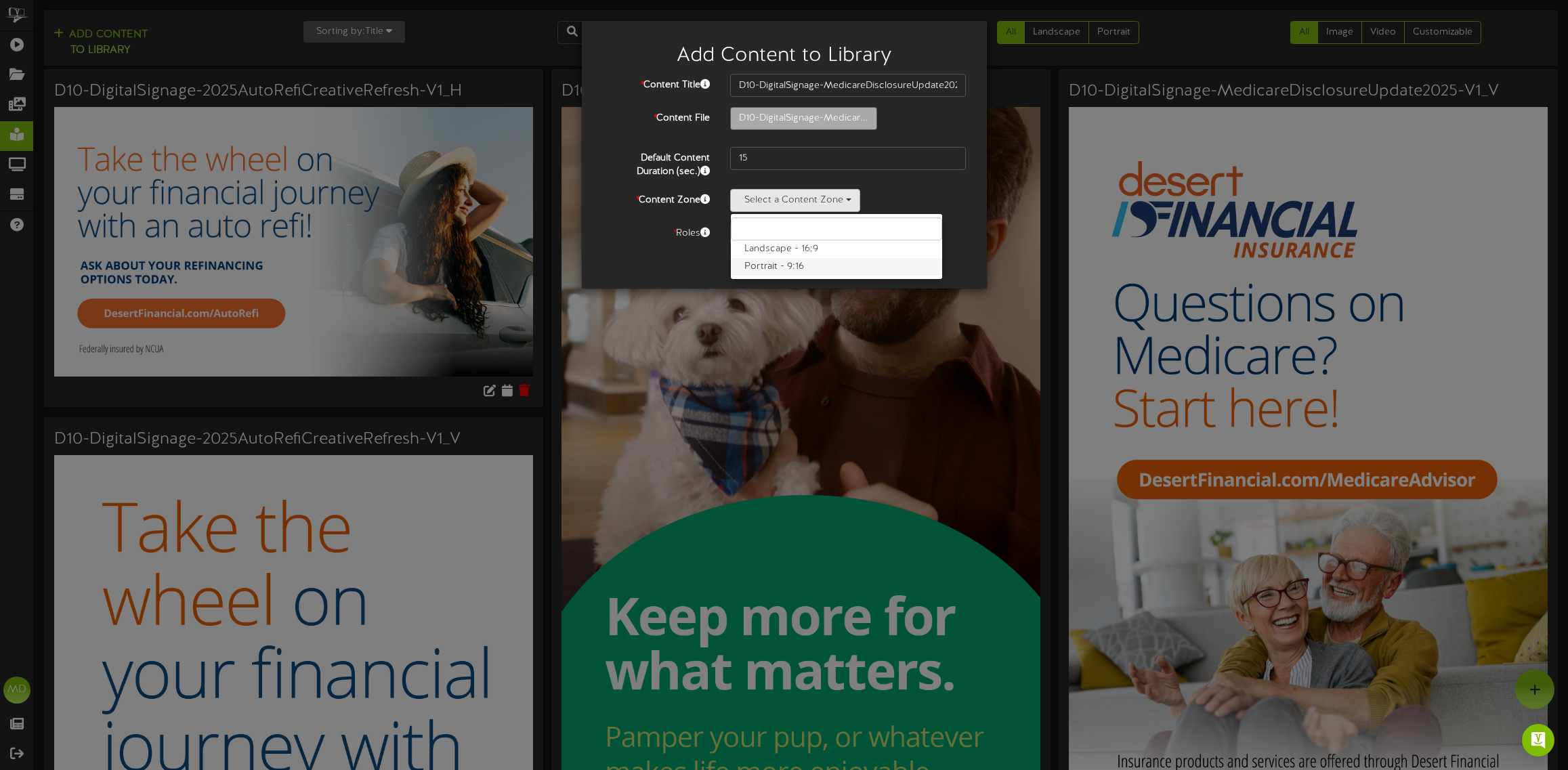
click at [756, 264] on label "Portrait - 9:16" at bounding box center [836, 267] width 211 height 18
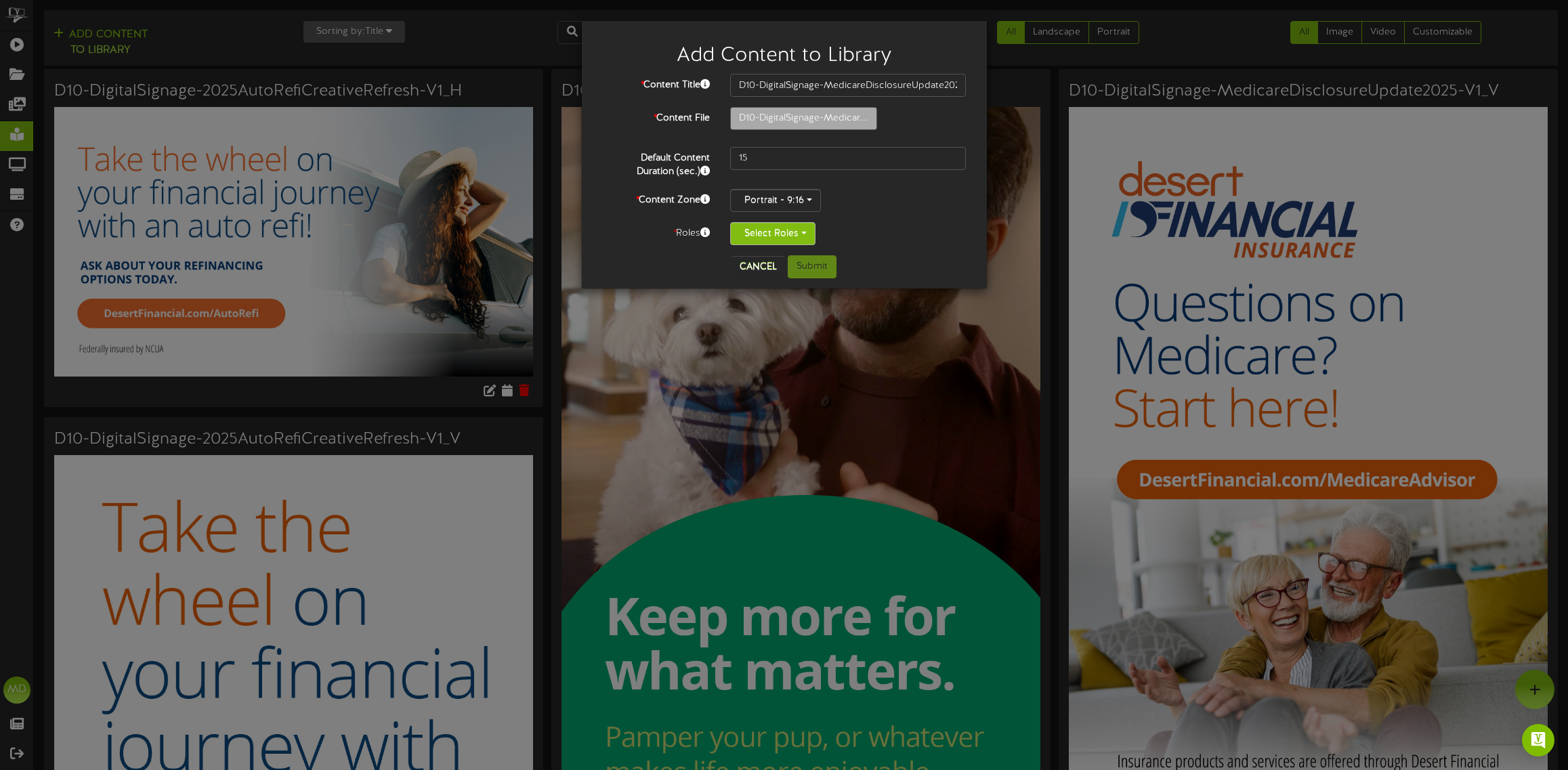
click at [798, 230] on button "Select Roles" at bounding box center [772, 233] width 85 height 23
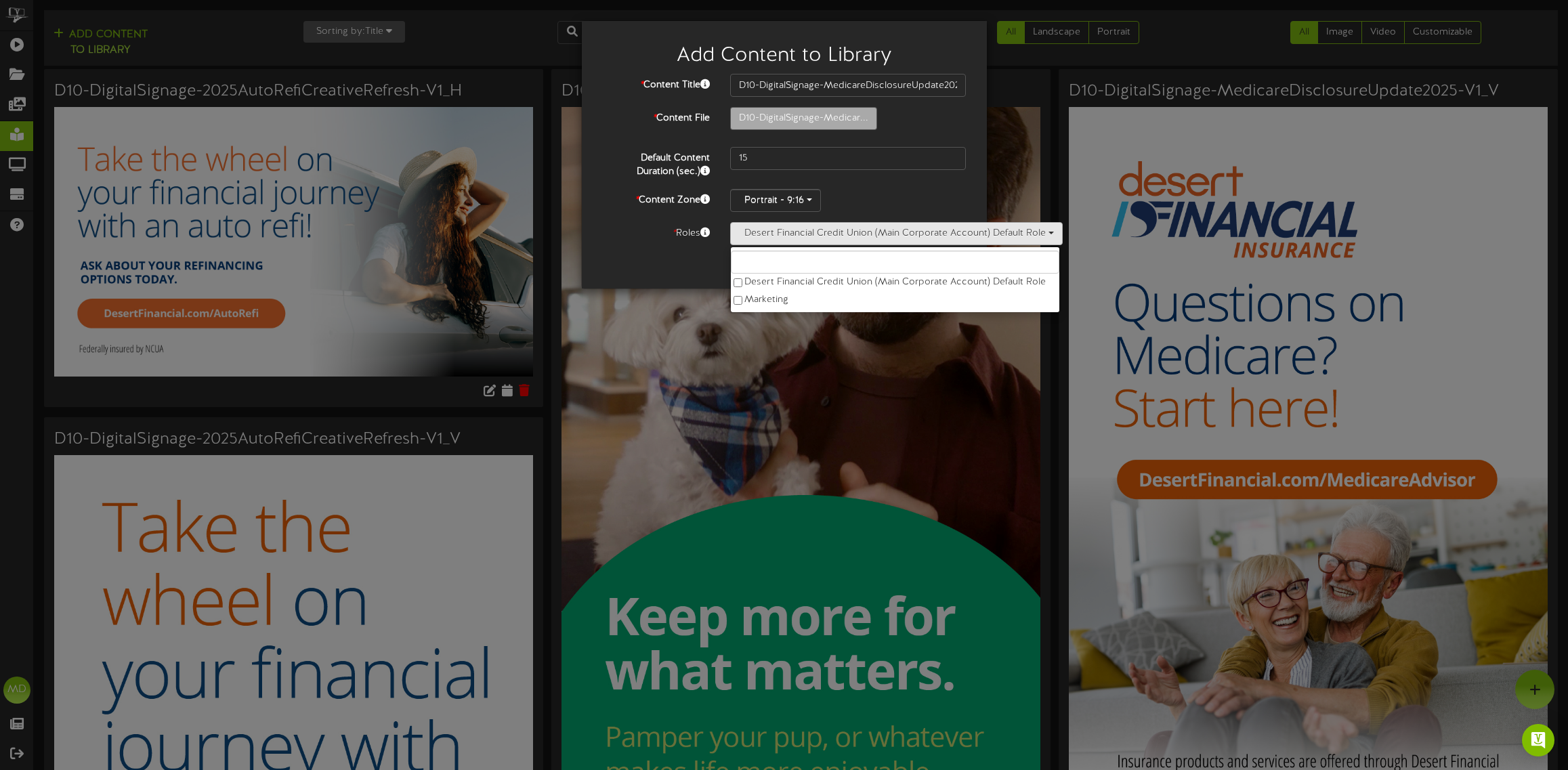
click at [676, 264] on div "Cancel Submit" at bounding box center [784, 266] width 384 height 23
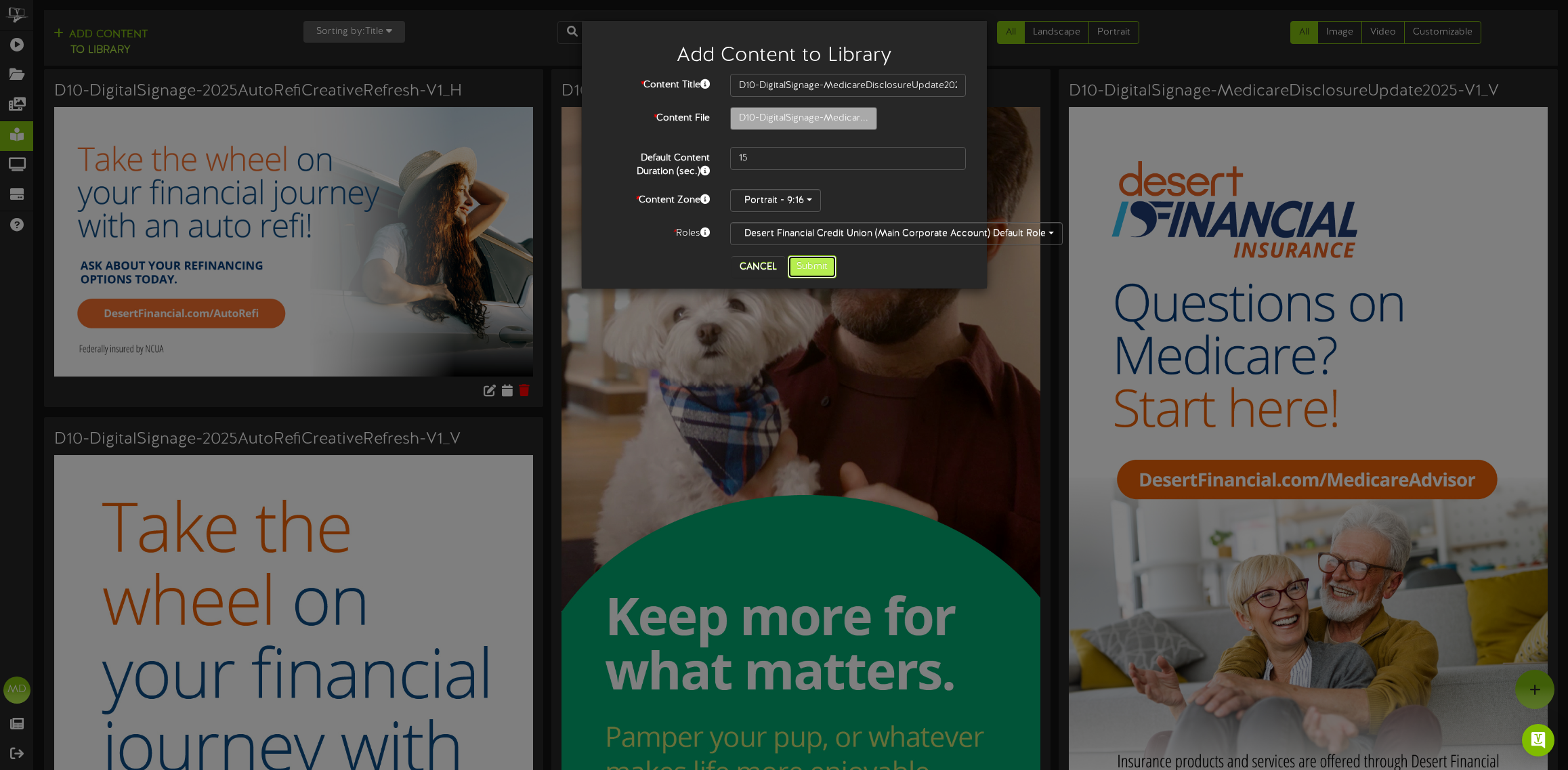
click at [808, 268] on button "Submit" at bounding box center [812, 266] width 49 height 23
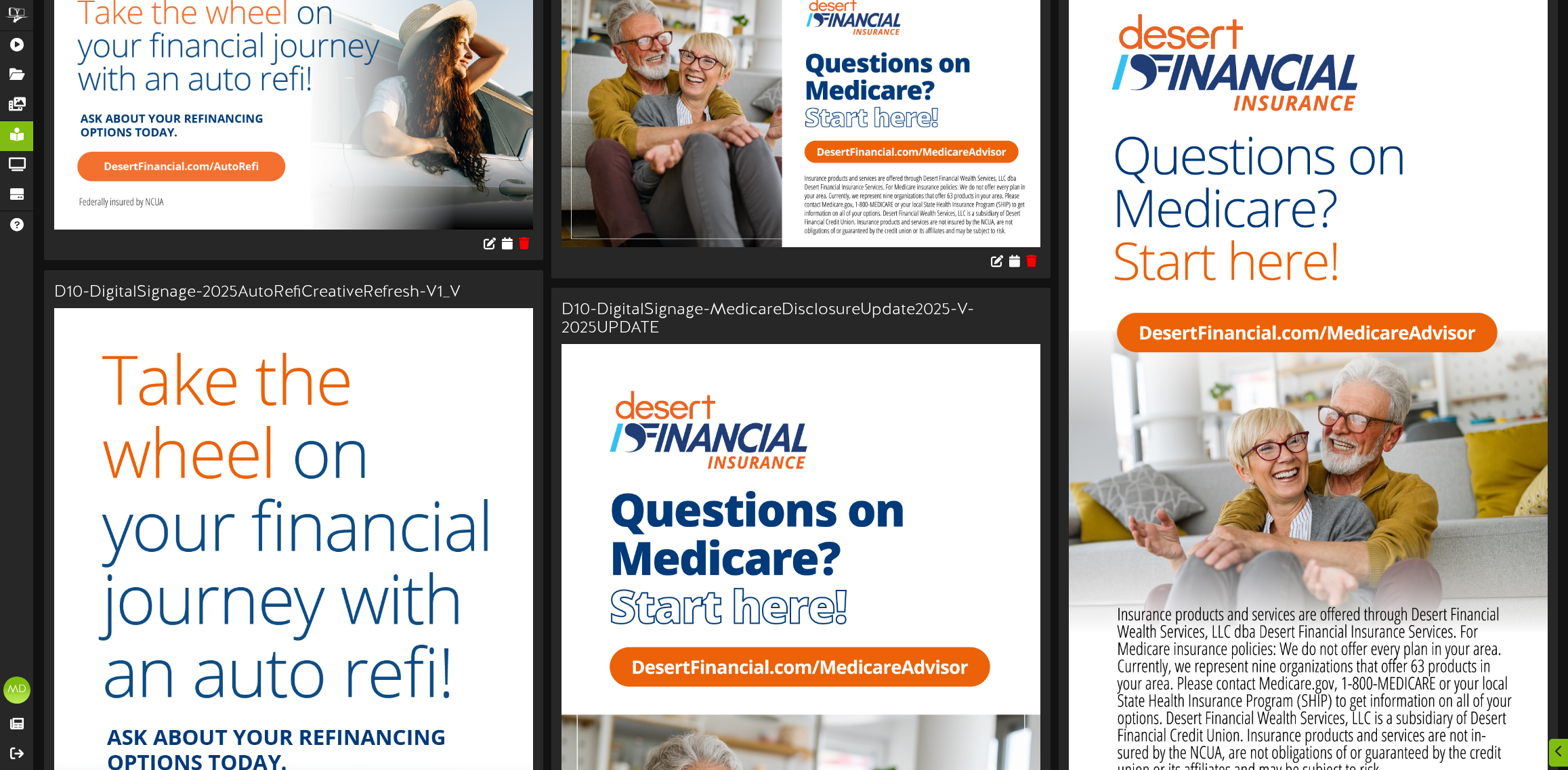
scroll to position [254, 0]
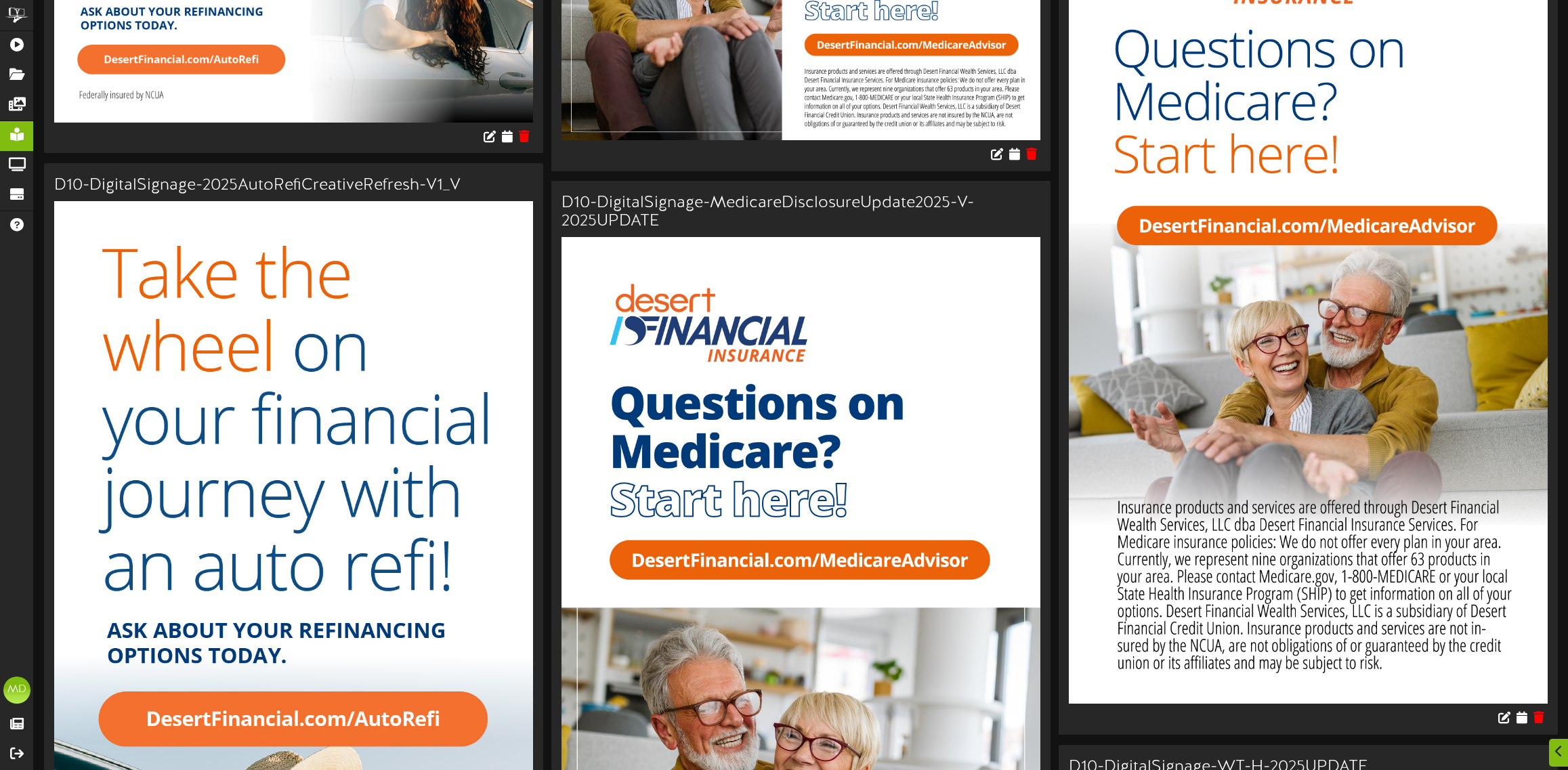
click at [1302, 384] on img at bounding box center [1308, 278] width 479 height 850
click at [1542, 718] on icon at bounding box center [1538, 717] width 13 height 15
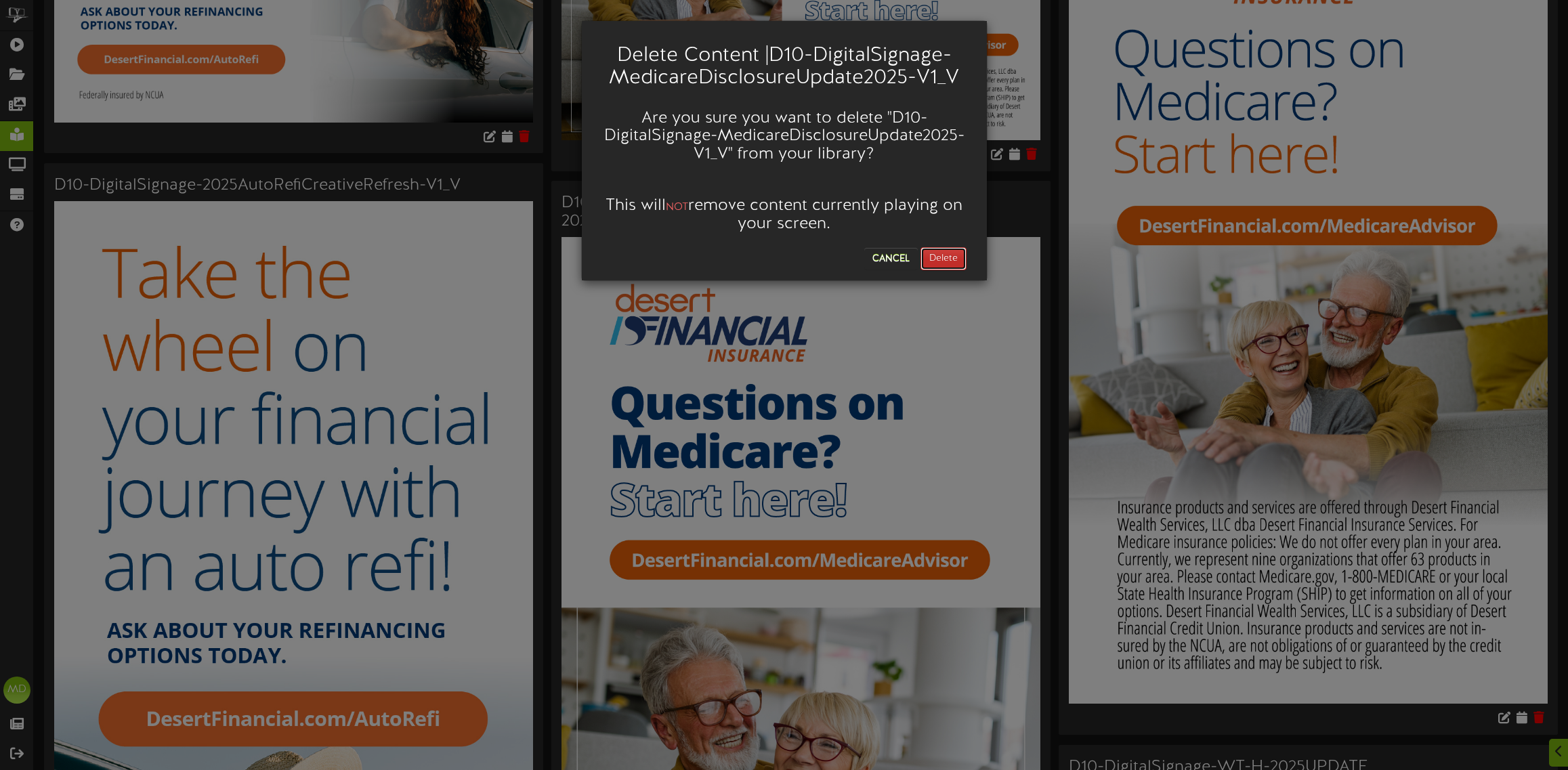
click at [939, 258] on button "Delete" at bounding box center [943, 258] width 46 height 23
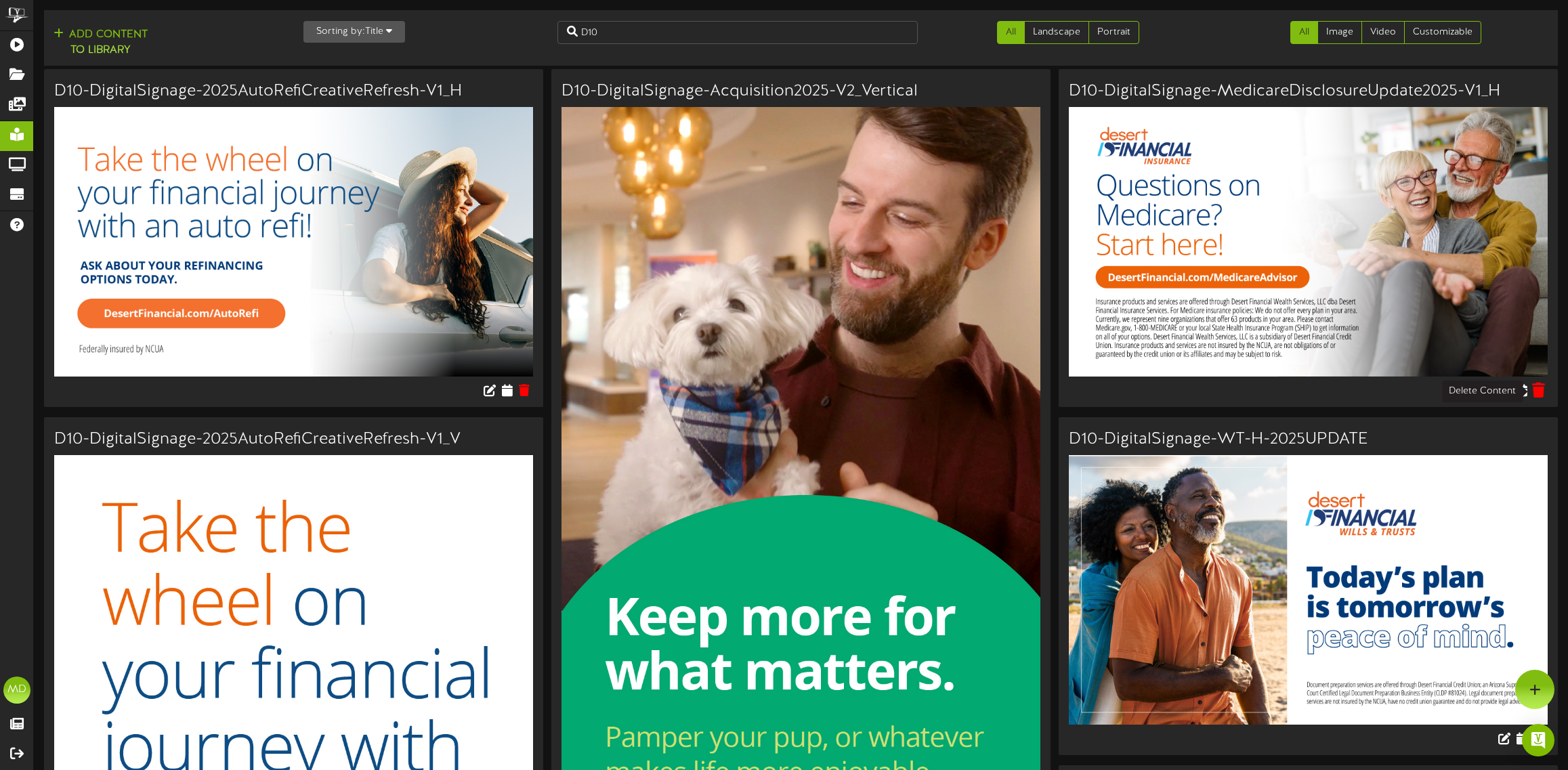
click at [1541, 391] on icon at bounding box center [1538, 389] width 13 height 15
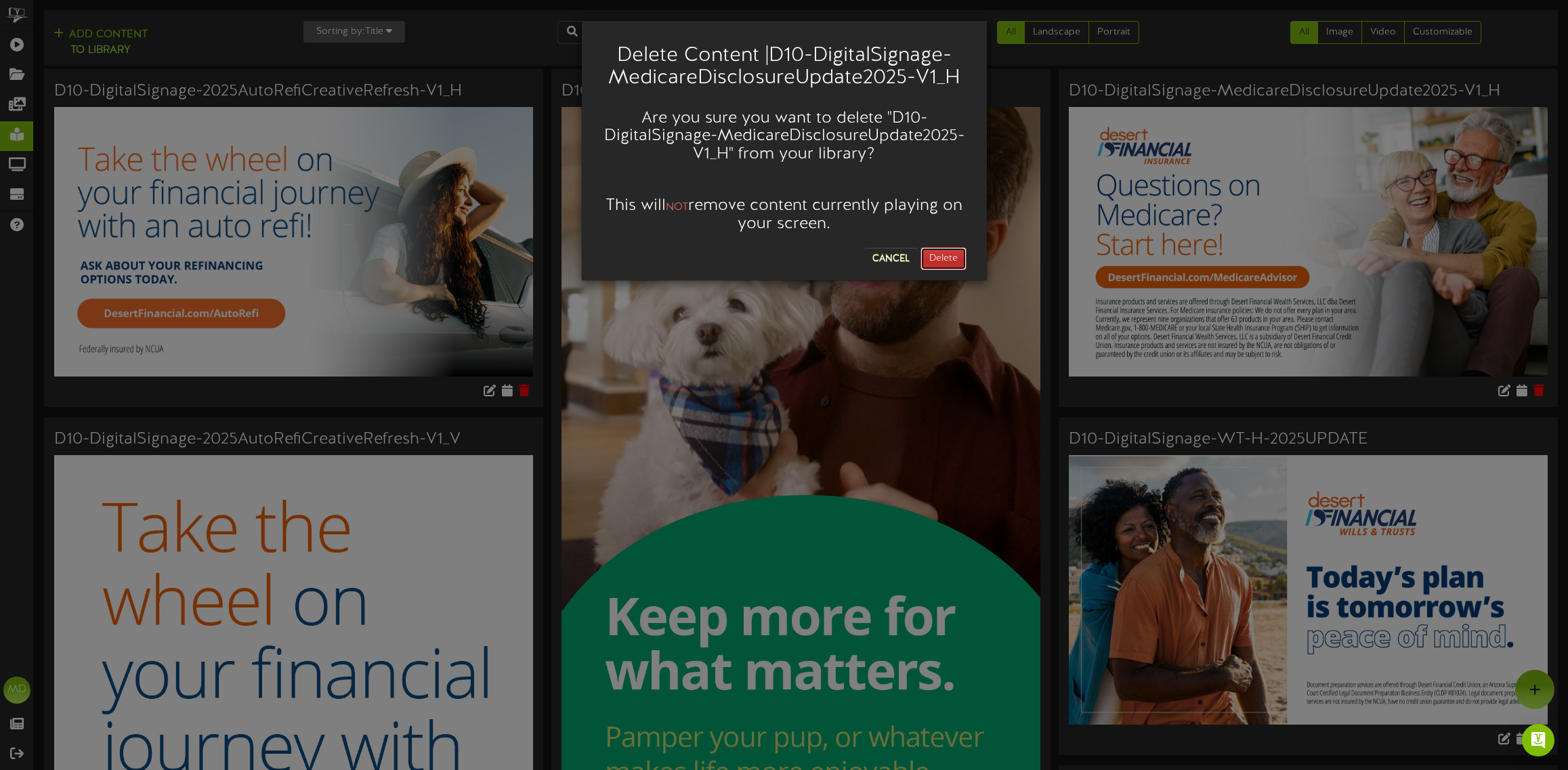
click at [947, 252] on button "Delete" at bounding box center [943, 258] width 46 height 23
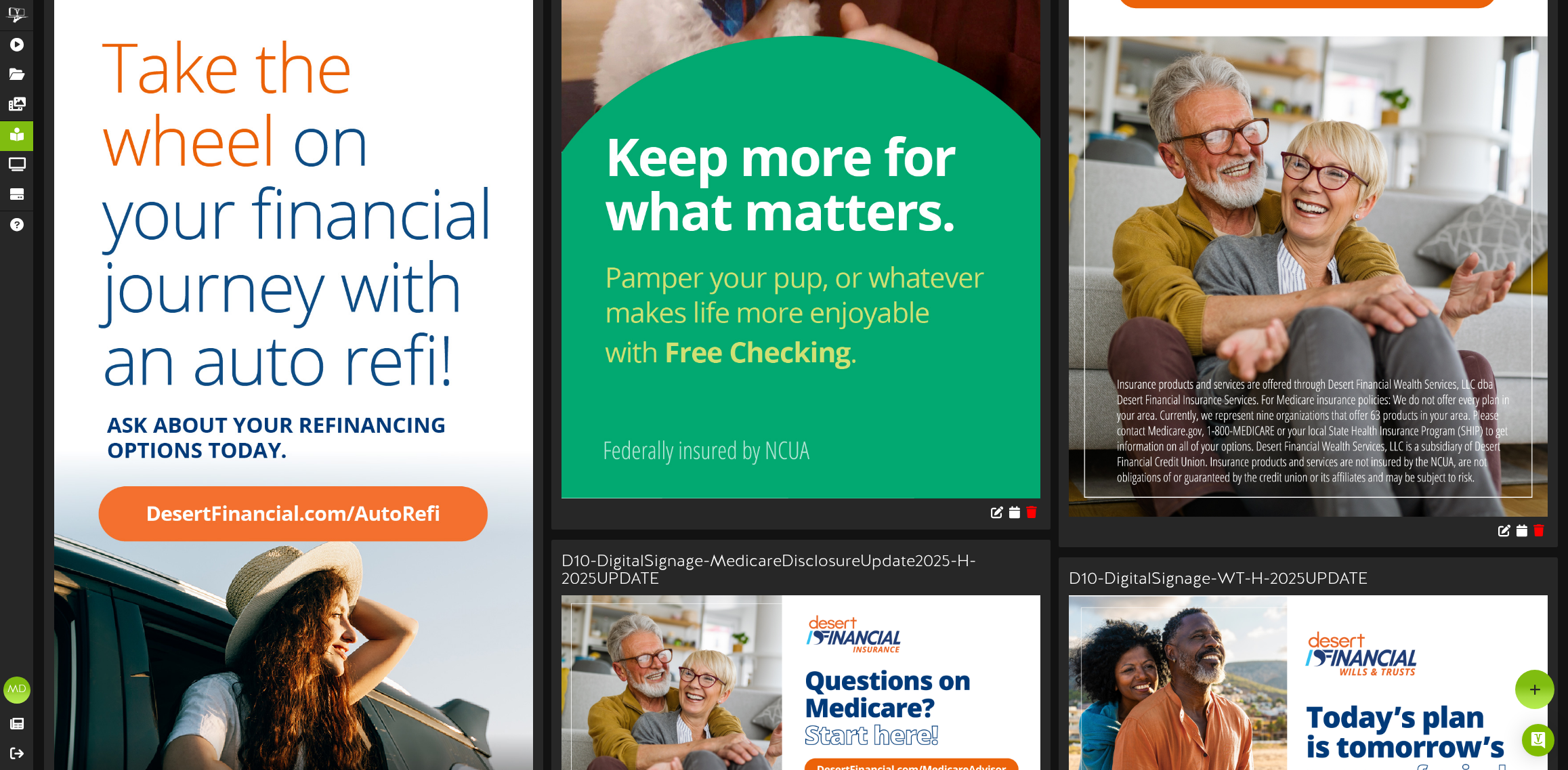
scroll to position [82, 0]
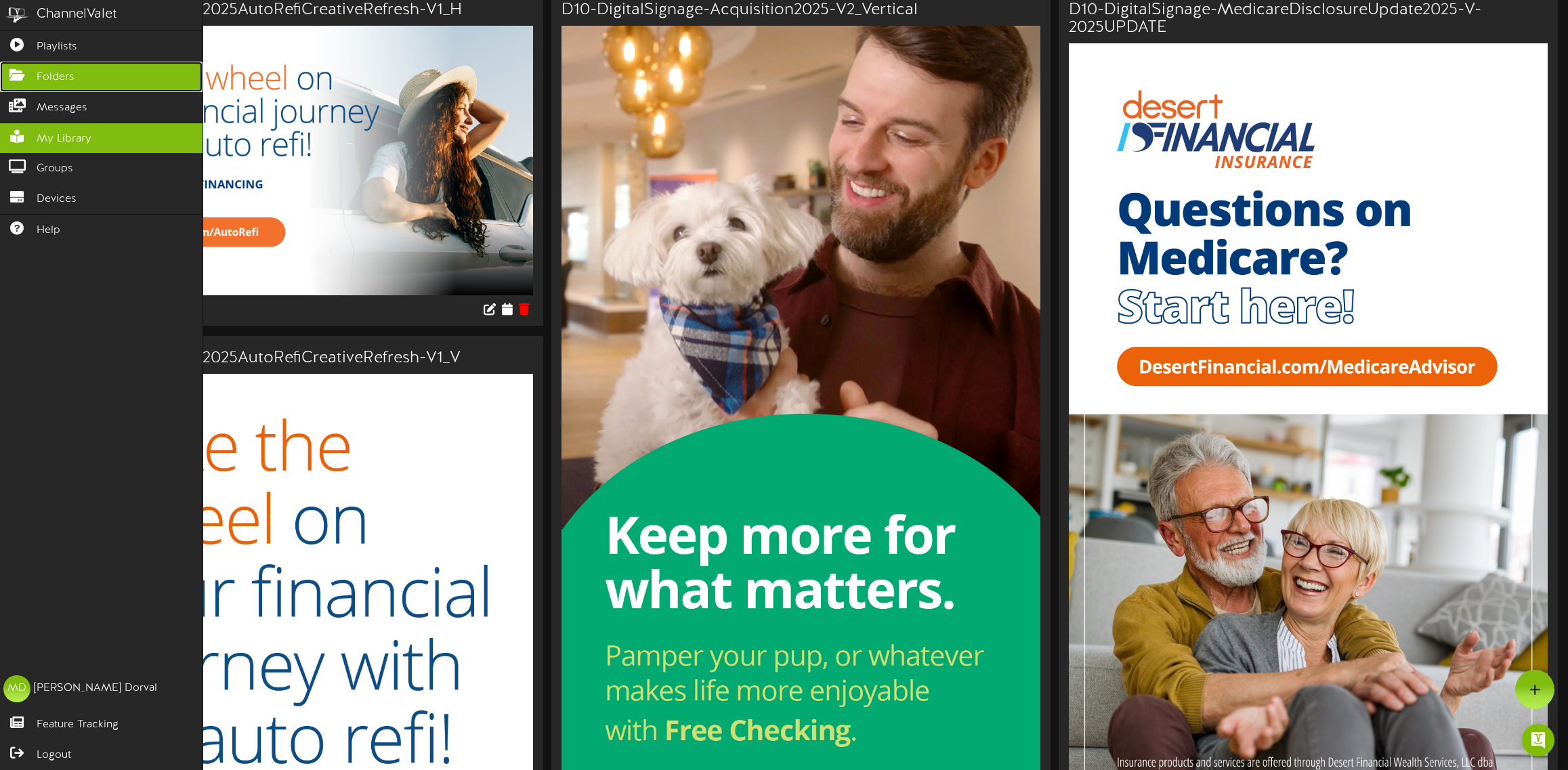
click at [24, 76] on icon at bounding box center [17, 73] width 34 height 10
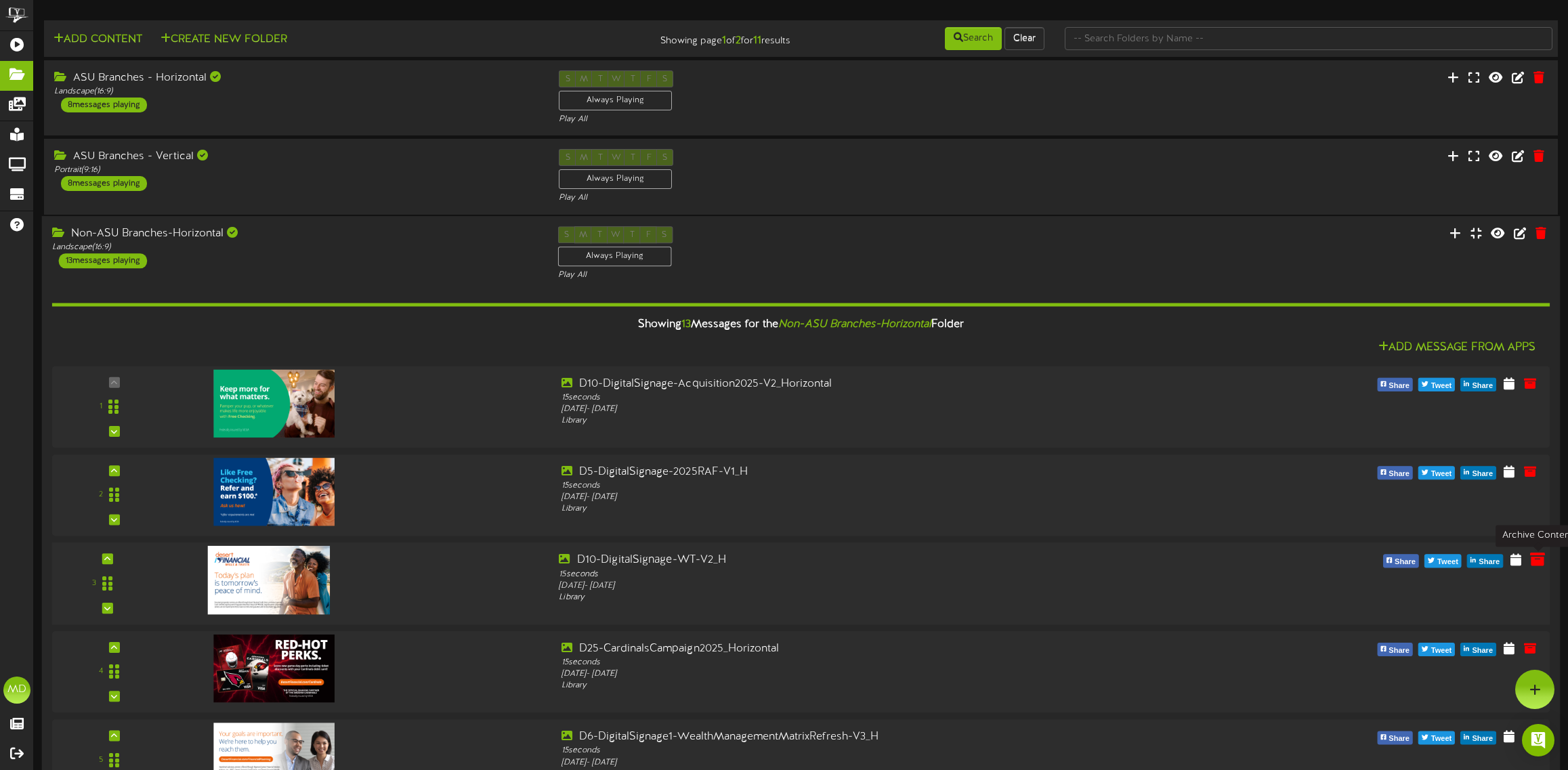
click at [1543, 559] on icon at bounding box center [1538, 559] width 15 height 15
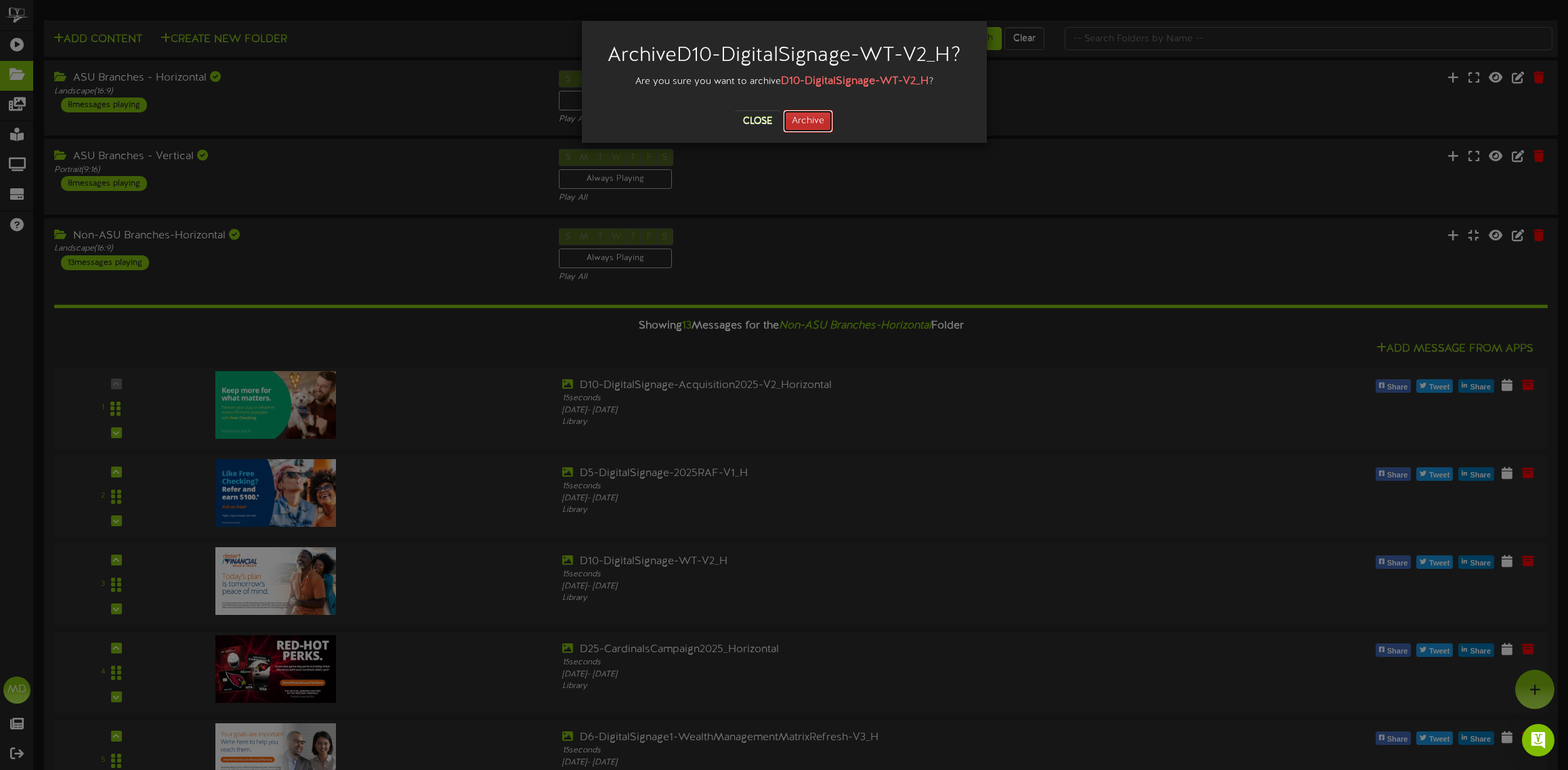
click at [818, 128] on button "Archive" at bounding box center [808, 121] width 50 height 23
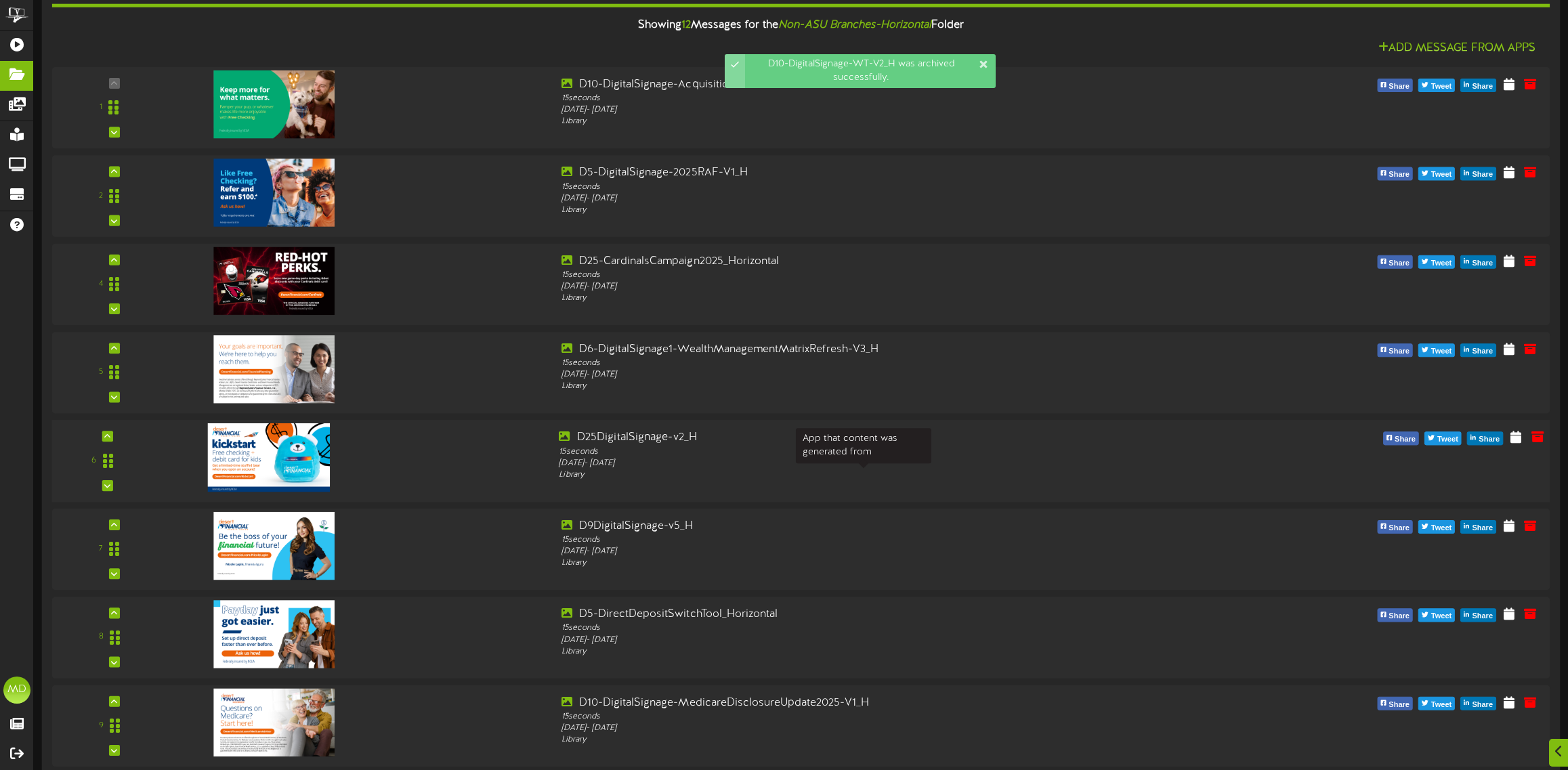
scroll to position [338, 0]
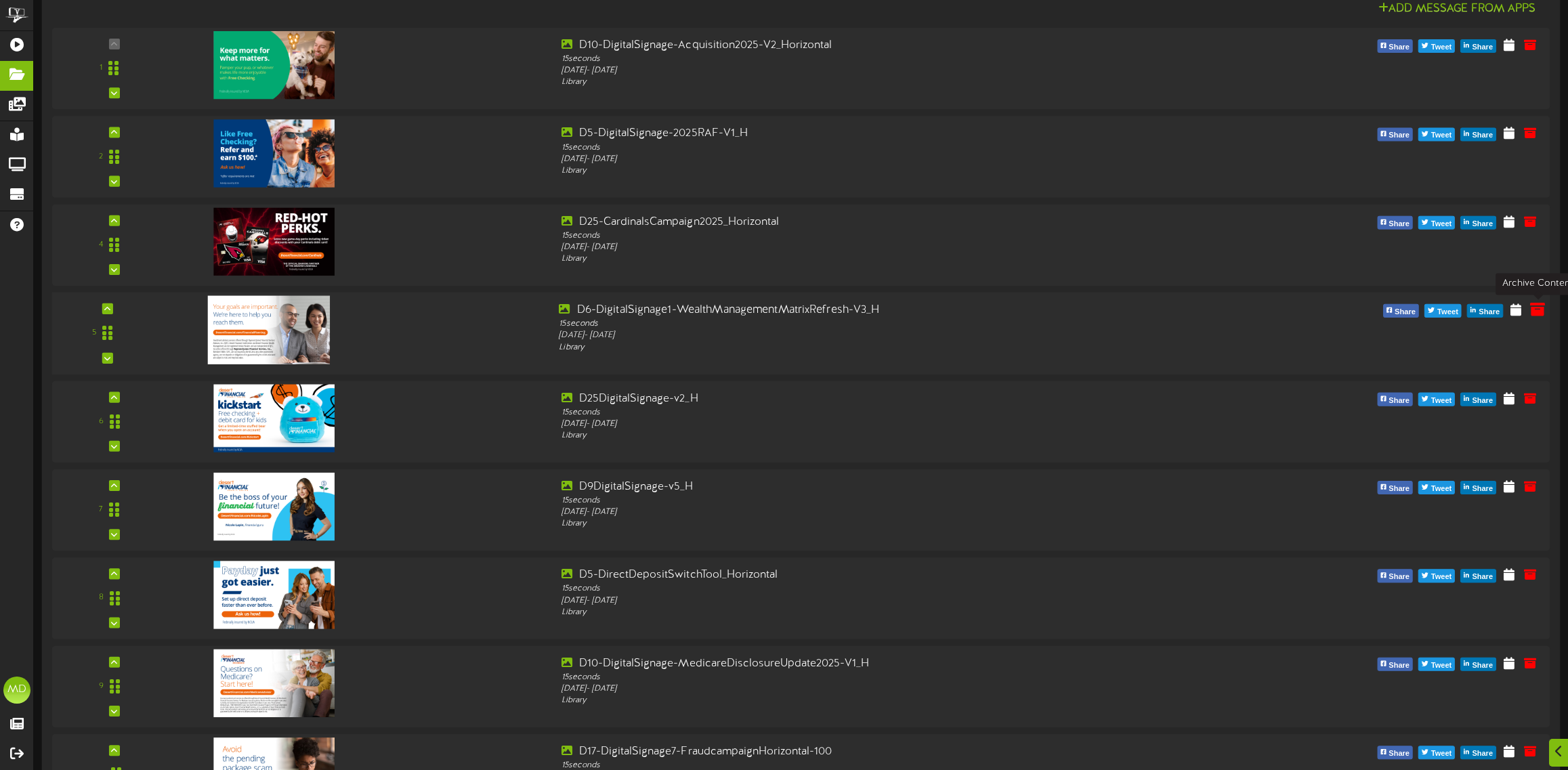
click at [1541, 309] on icon at bounding box center [1538, 309] width 15 height 15
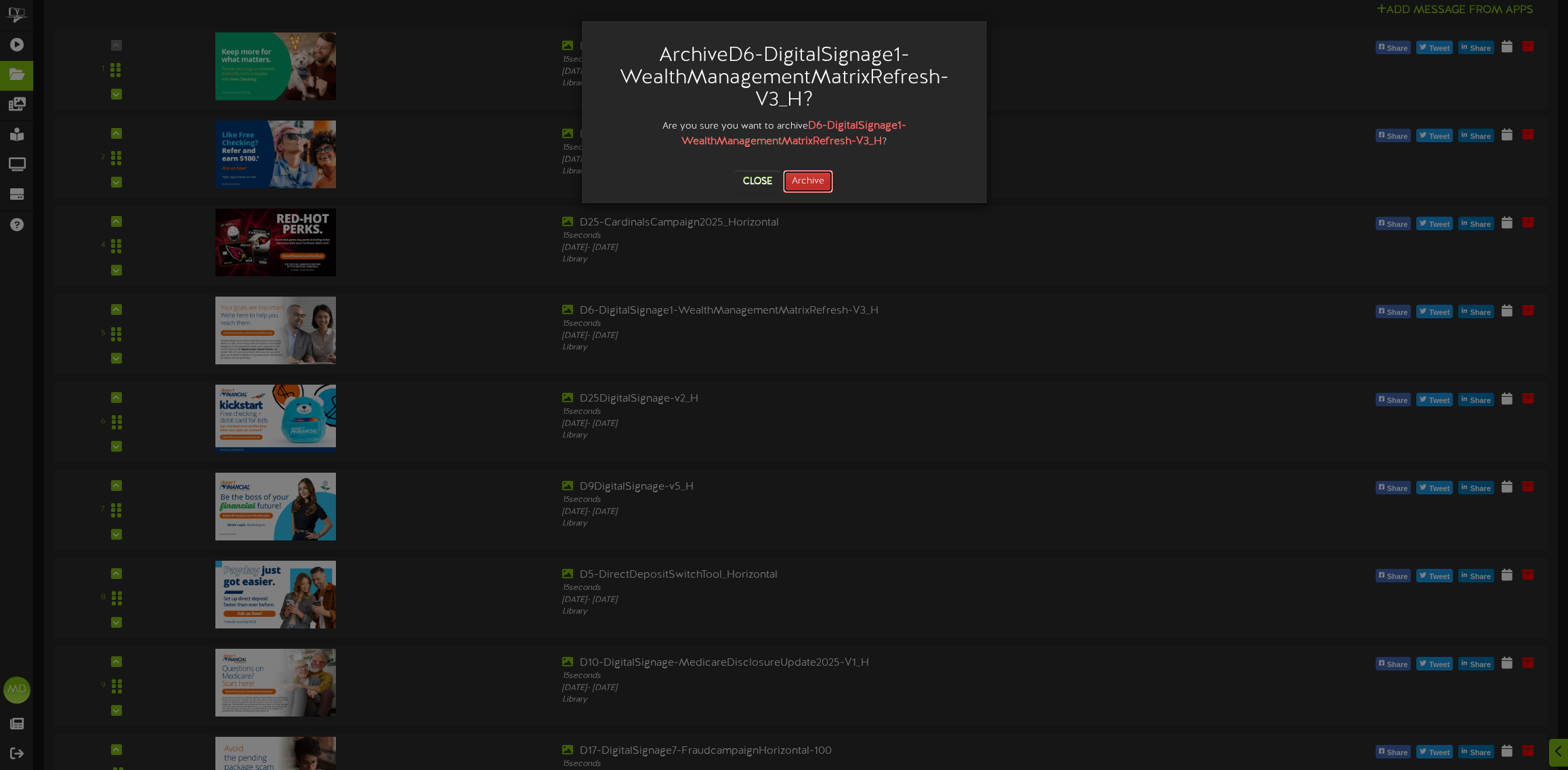
click at [804, 174] on button "Archive" at bounding box center [808, 181] width 50 height 23
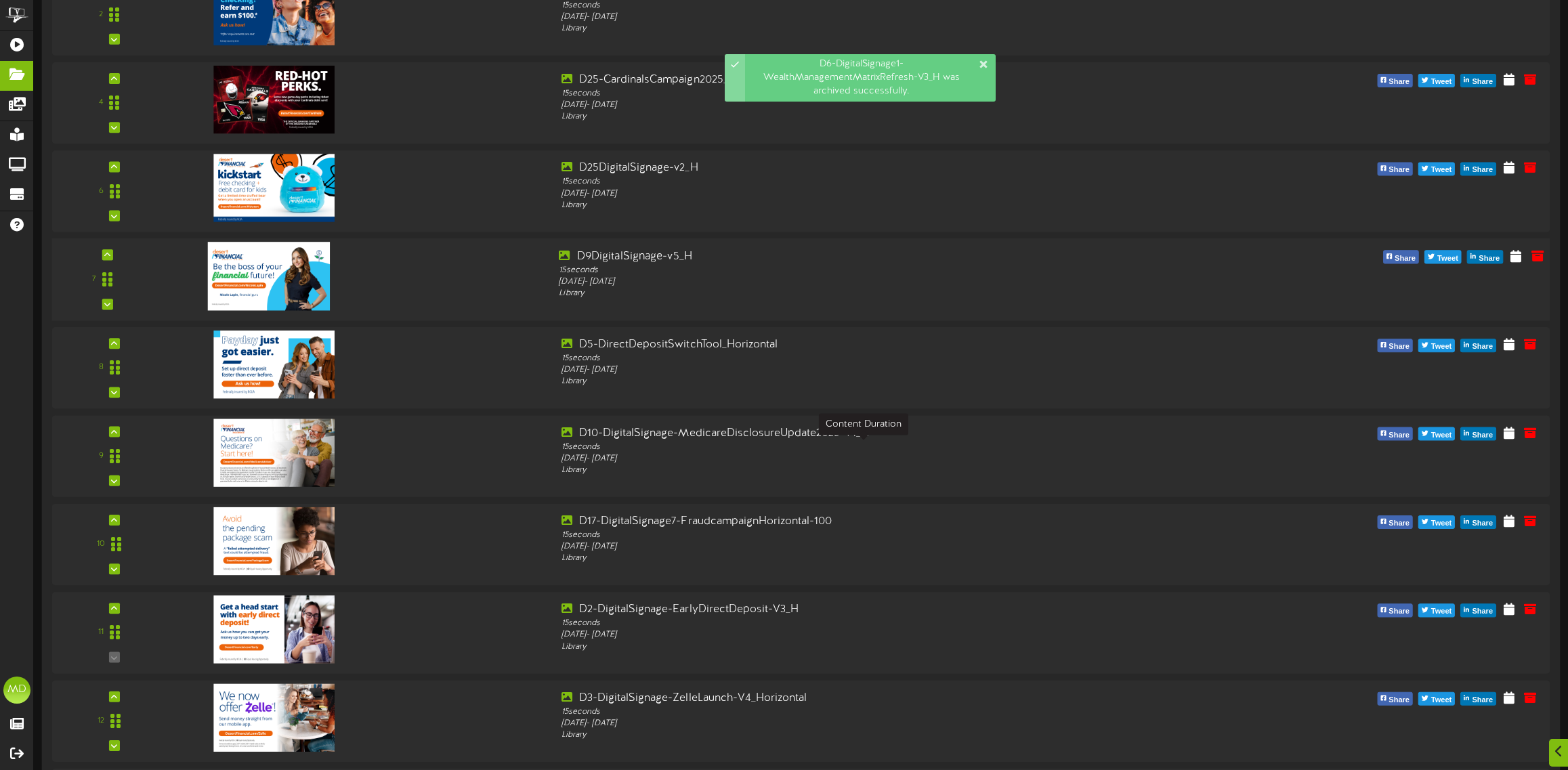
scroll to position [508, 0]
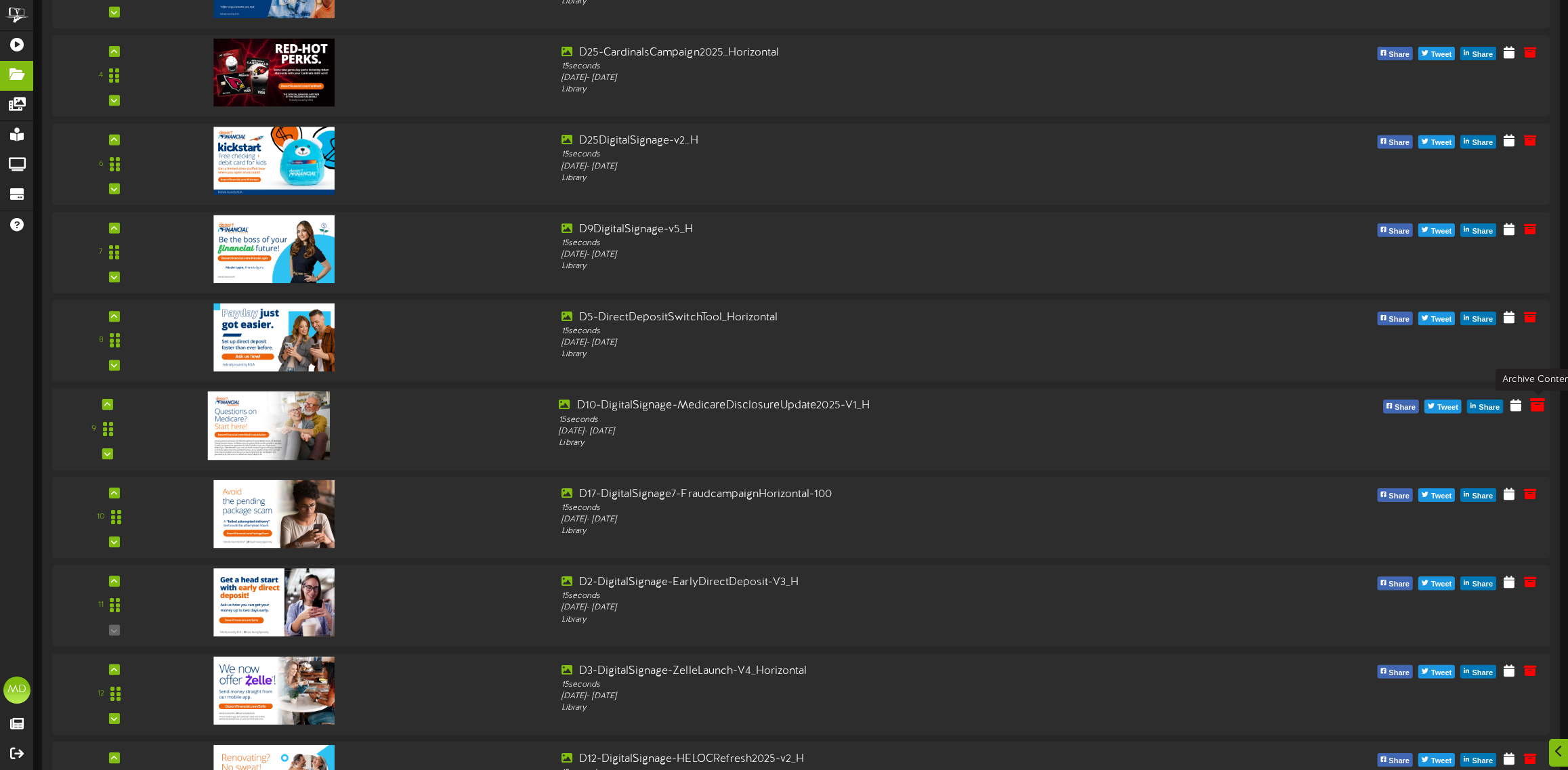
click at [1542, 405] on icon at bounding box center [1538, 404] width 15 height 15
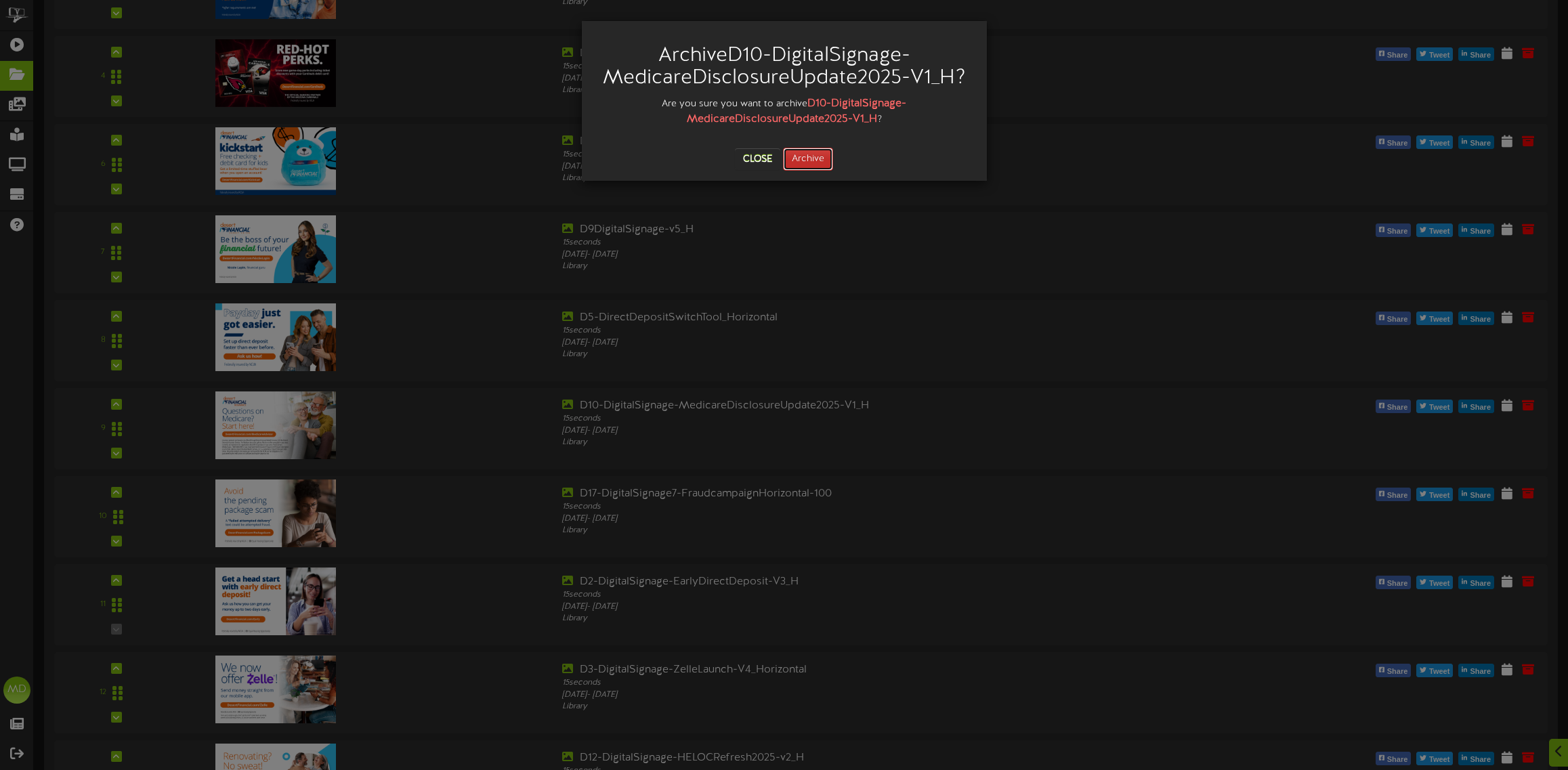
click at [810, 157] on button "Archive" at bounding box center [808, 159] width 50 height 23
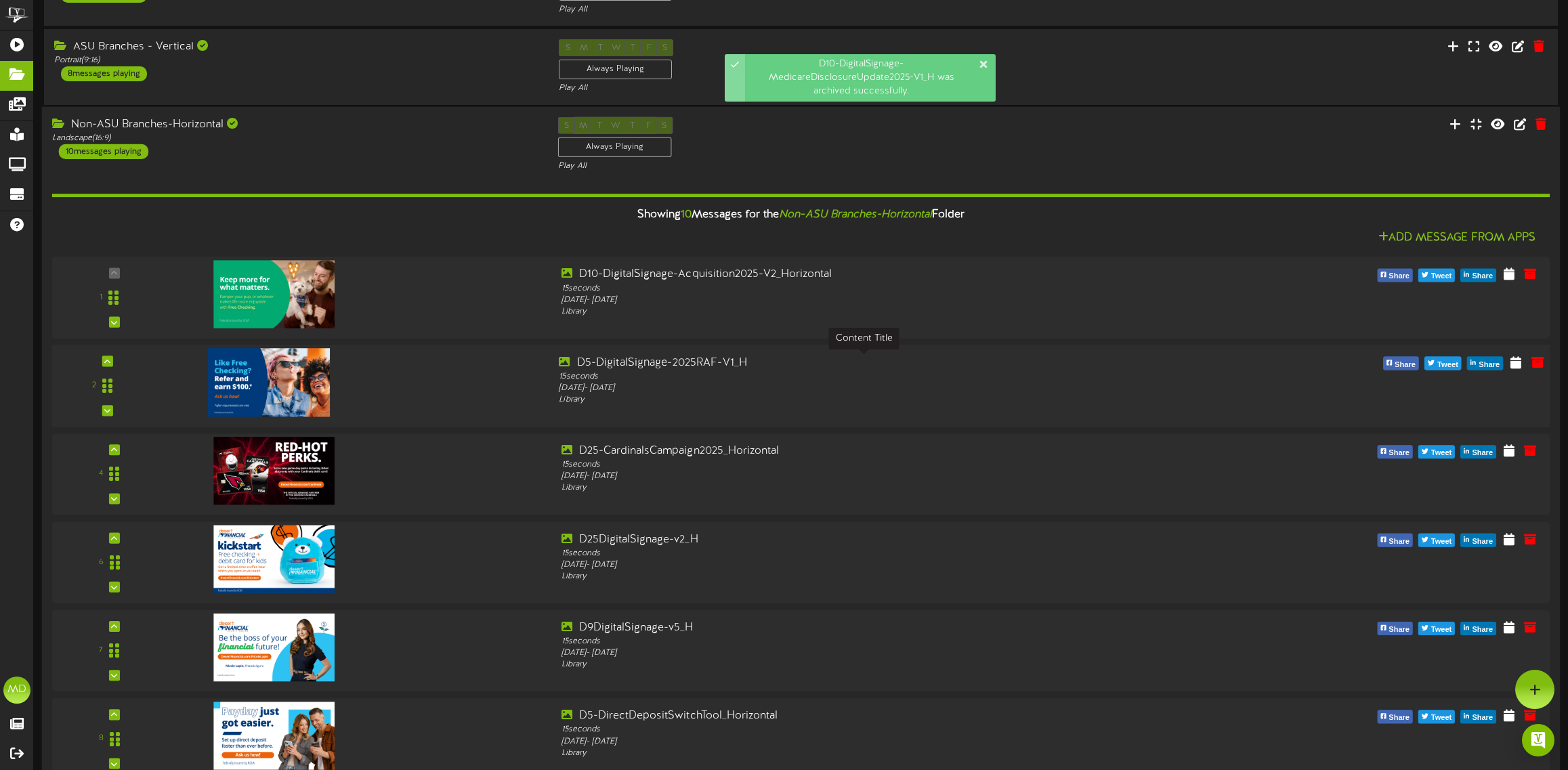
scroll to position [85, 0]
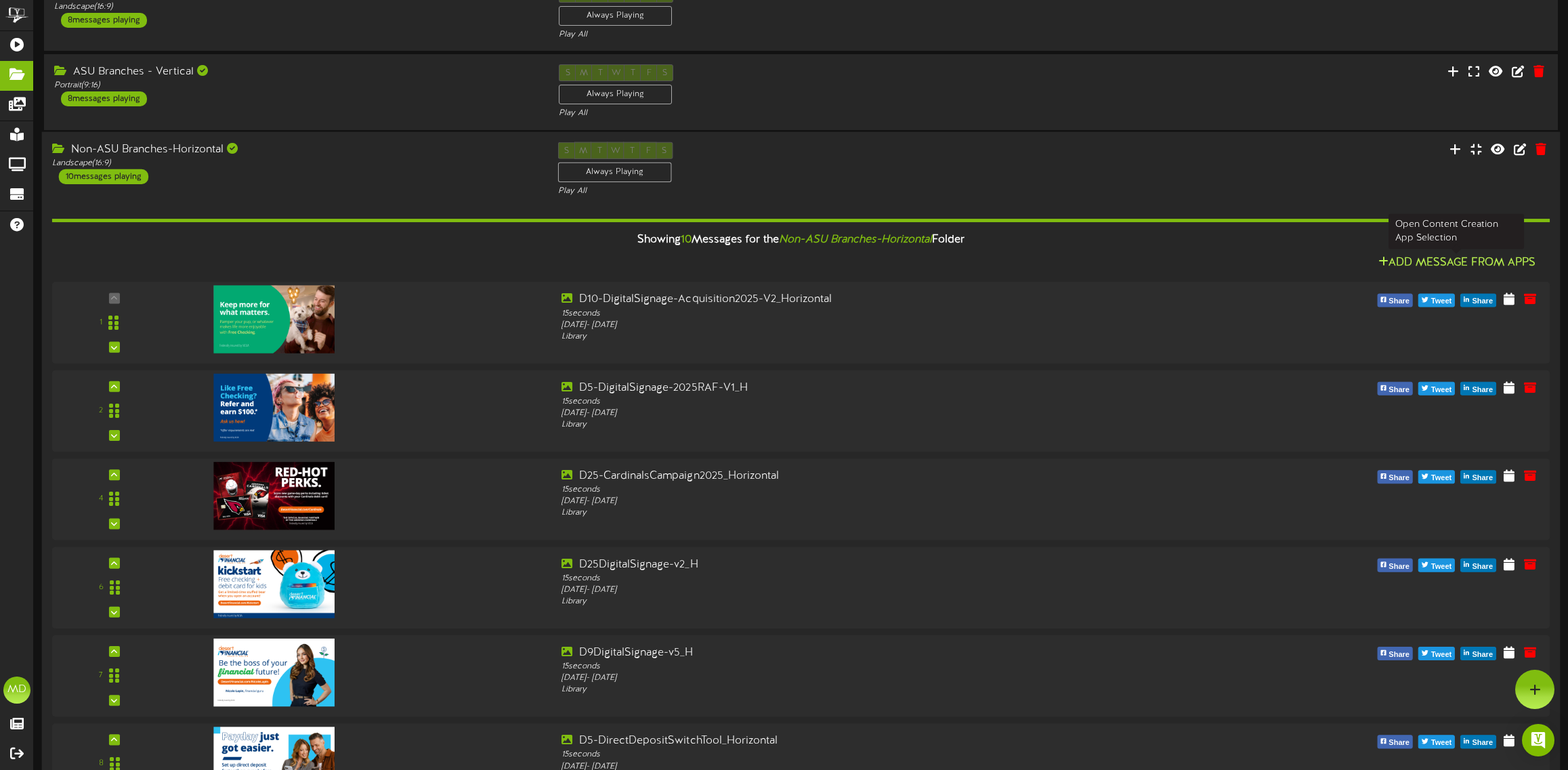
click at [1441, 261] on button "Add Message From Apps" at bounding box center [1457, 263] width 166 height 17
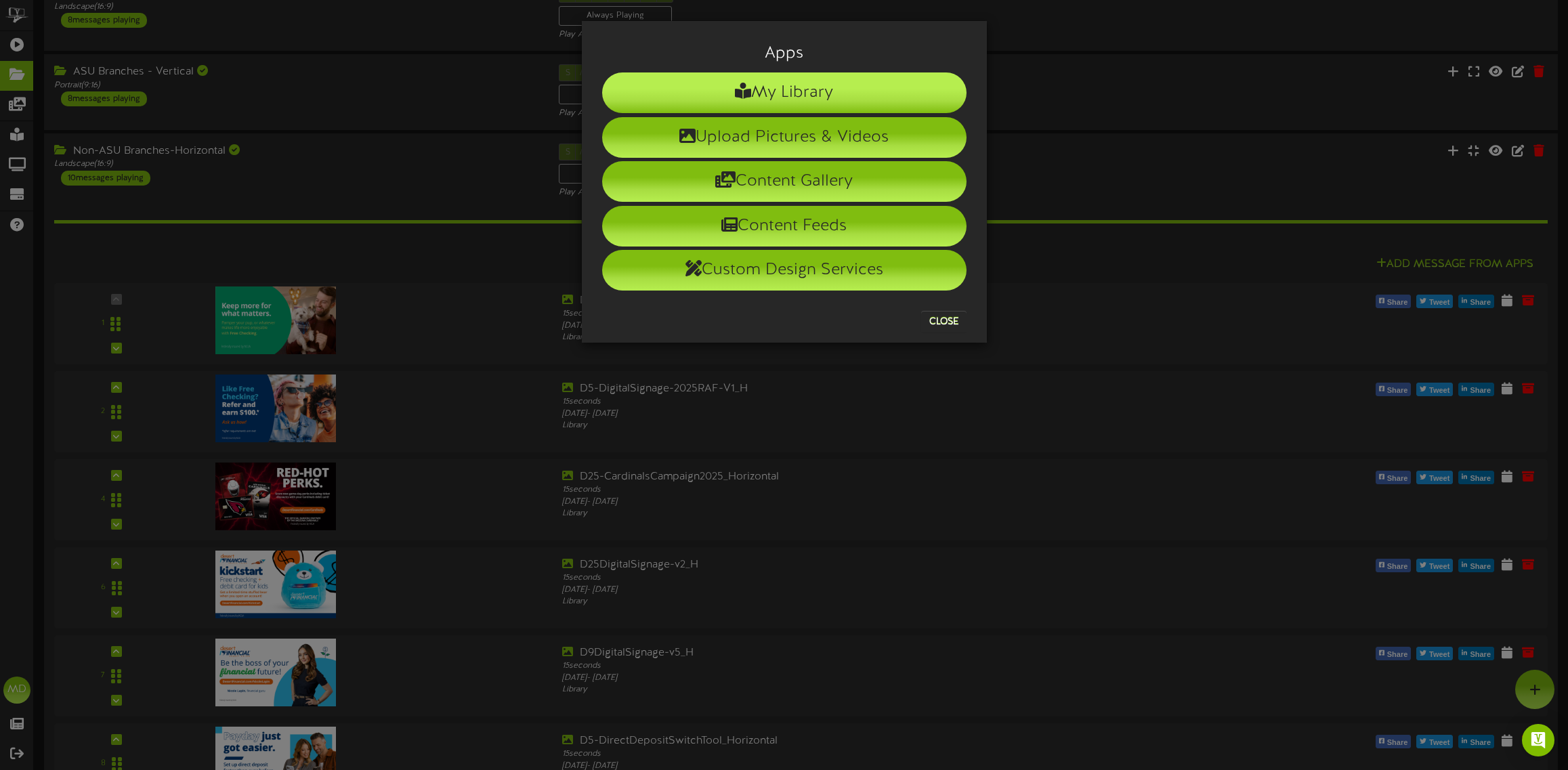
click at [816, 97] on li "My Library" at bounding box center [784, 93] width 364 height 41
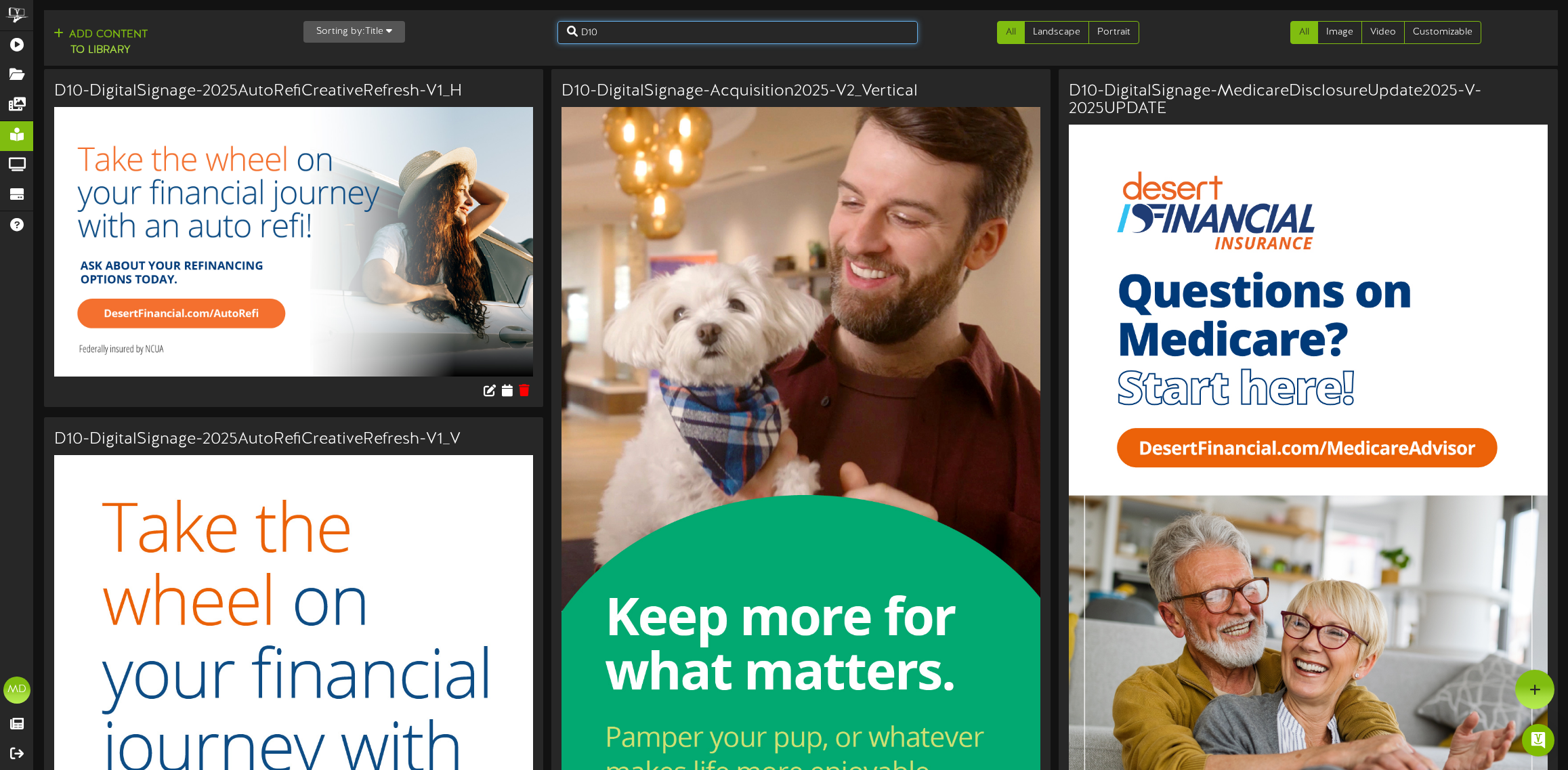
click at [608, 32] on input "D10" at bounding box center [738, 32] width 361 height 23
click at [1051, 24] on link "Landscape" at bounding box center [1057, 32] width 65 height 23
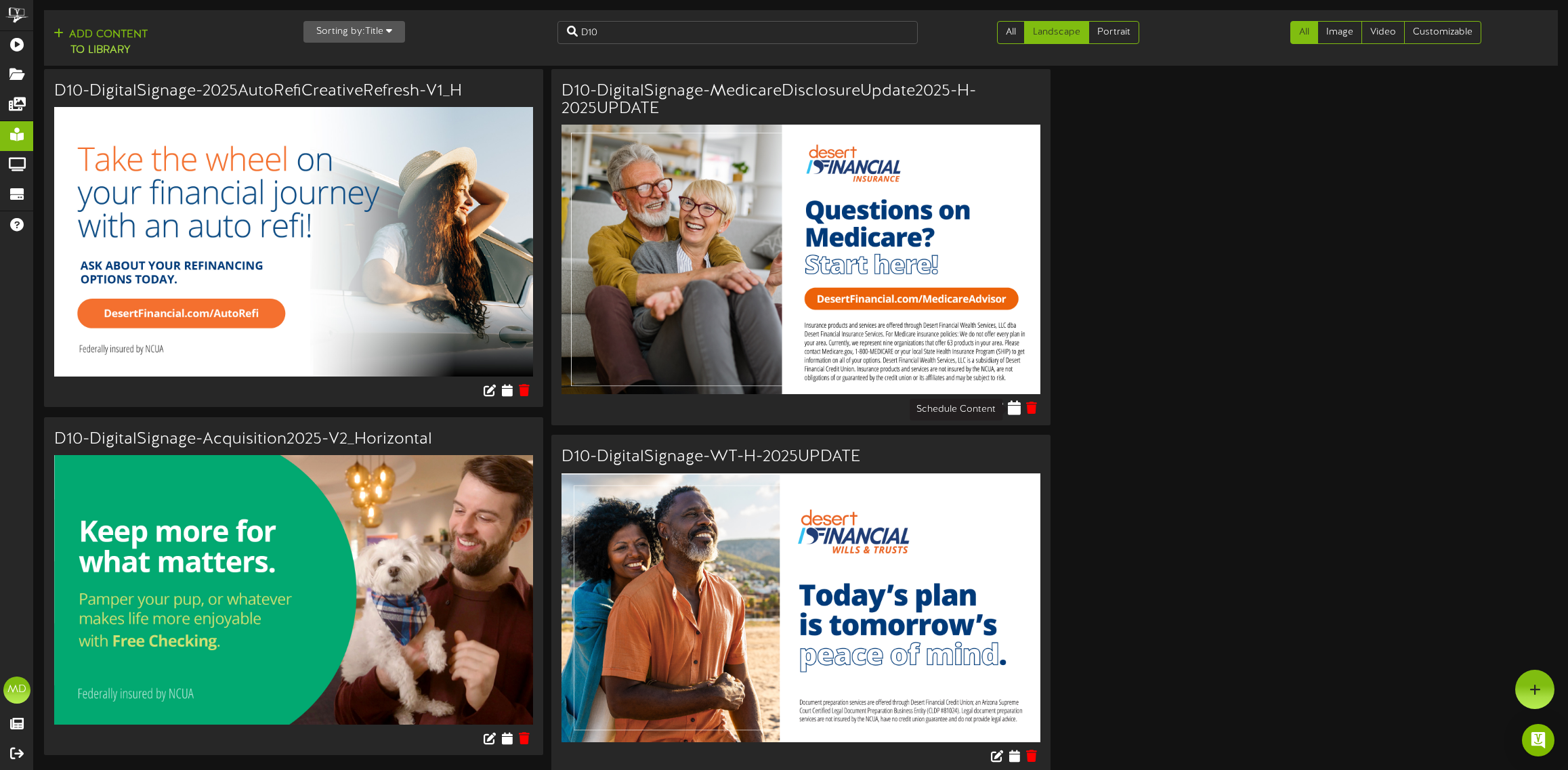
click at [1014, 411] on icon at bounding box center [1014, 407] width 13 height 15
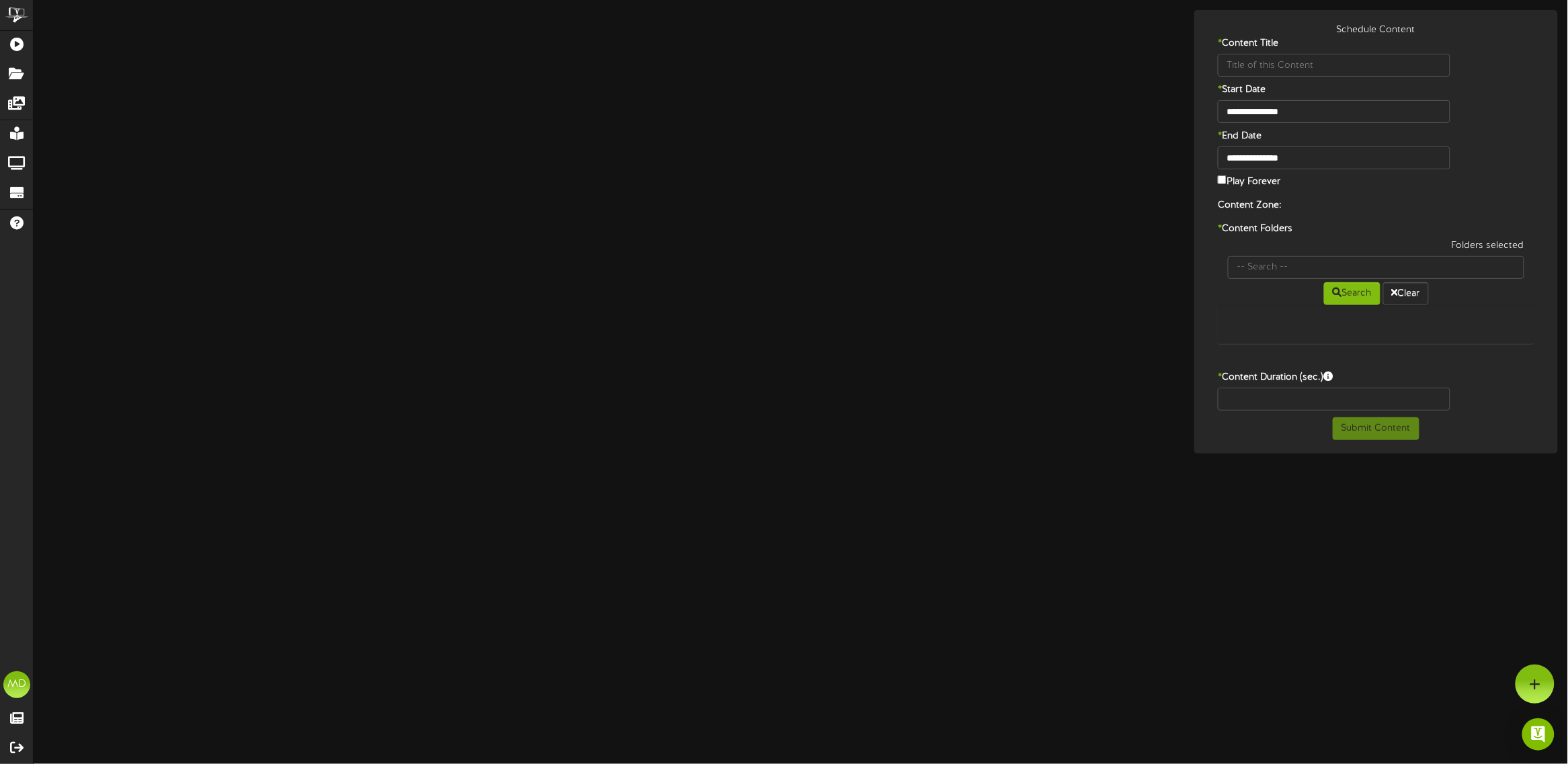
type input "D10-DigitalSignage-MedicareDisclosureUpdate2025-H-2025UPDATE"
type input "8"
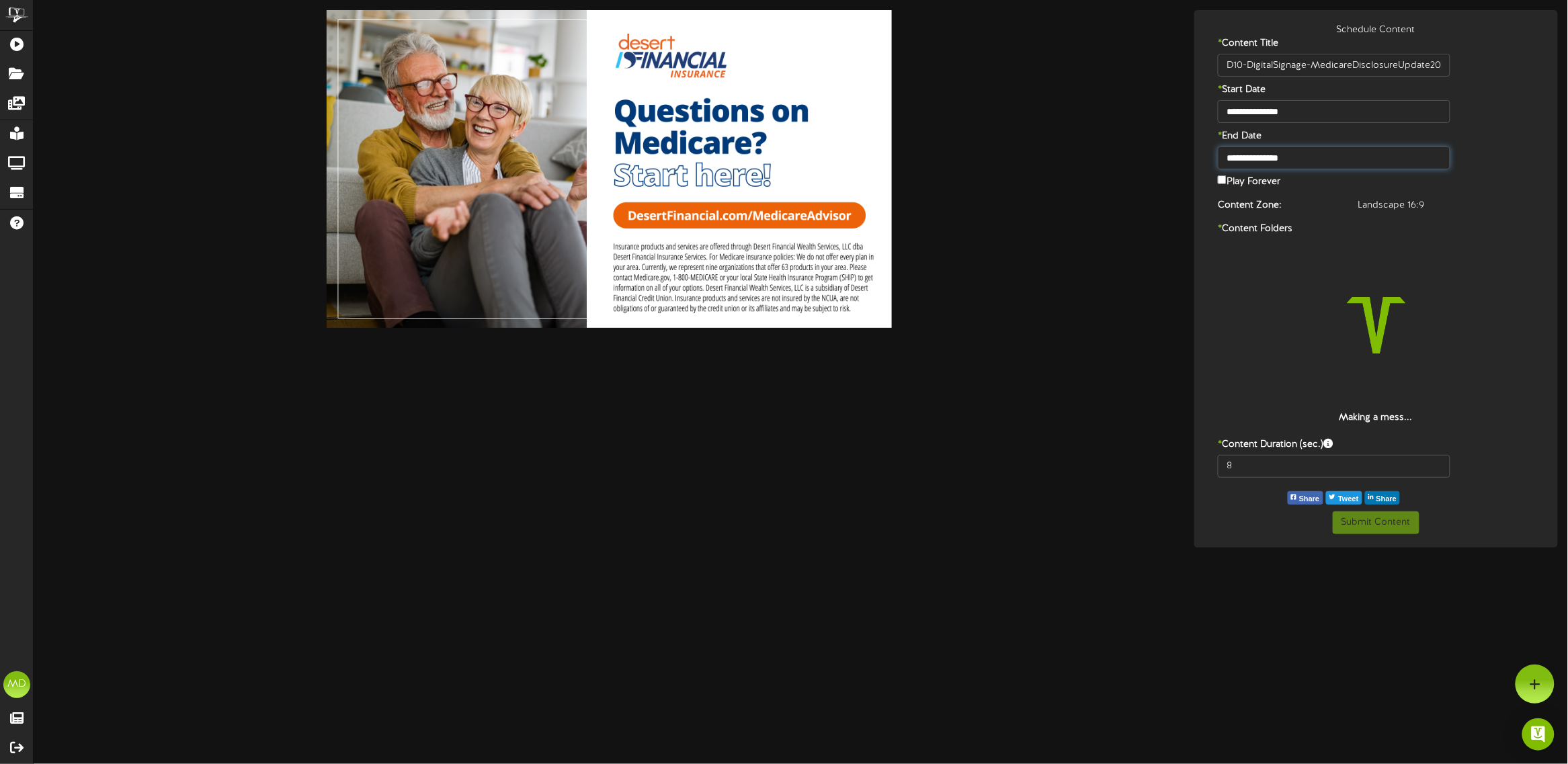
click at [1256, 152] on input "**********" at bounding box center [1335, 158] width 233 height 23
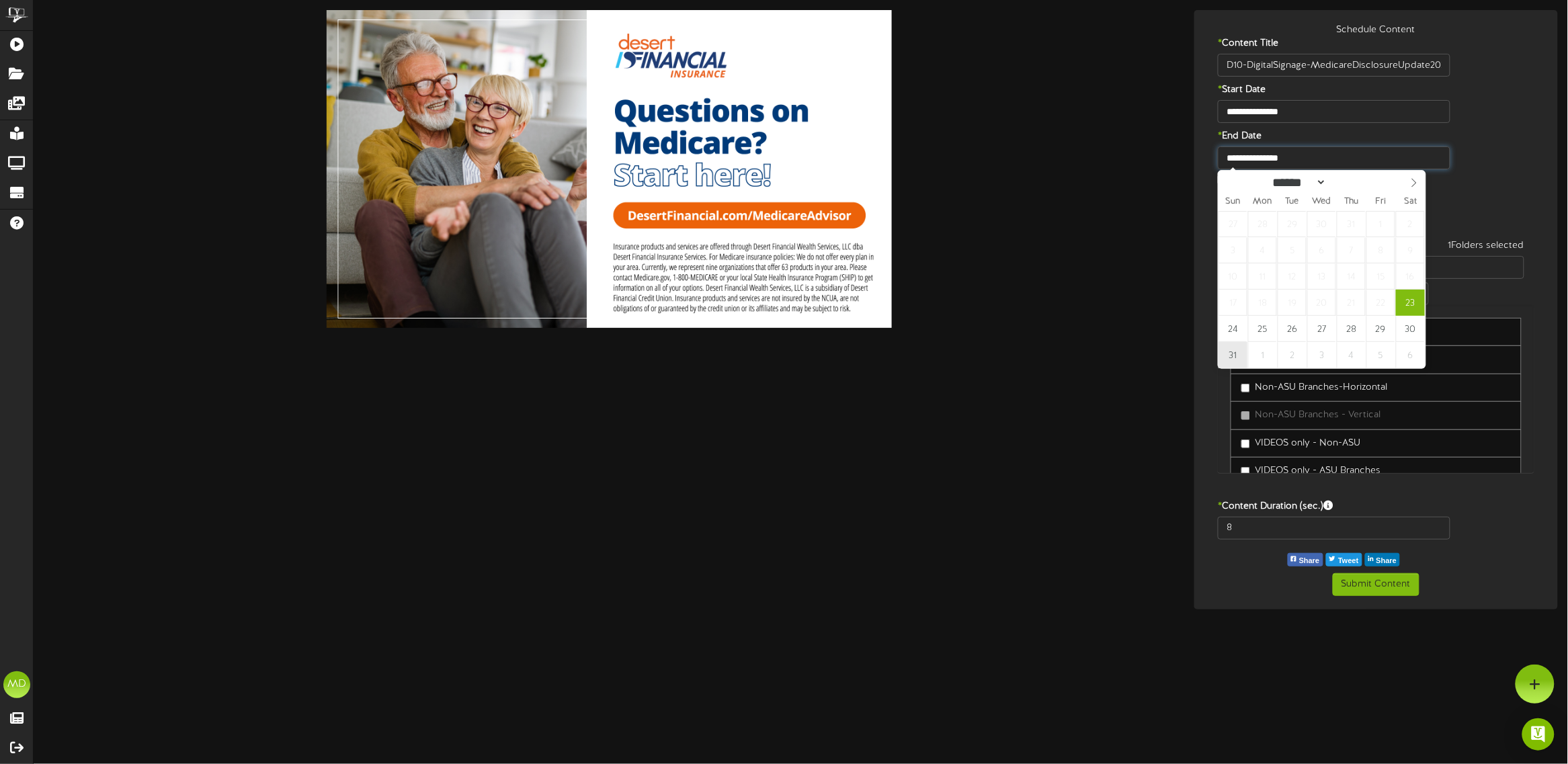
type input "**********"
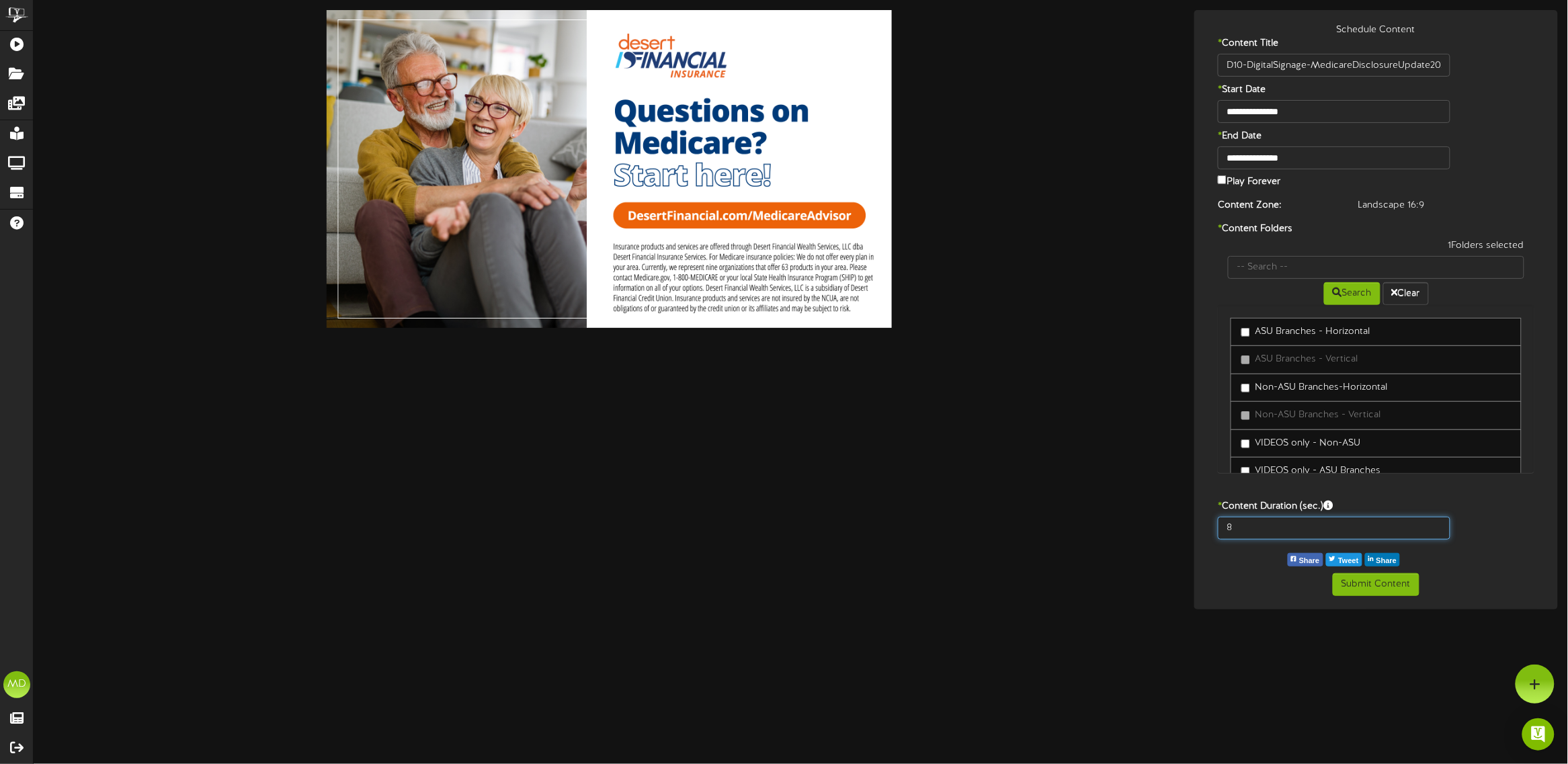
drag, startPoint x: 1240, startPoint y: 531, endPoint x: 1211, endPoint y: 531, distance: 29.0
click at [1211, 531] on div "8" at bounding box center [1334, 528] width 253 height 23
type input "15"
click at [1380, 585] on button "Submit Content" at bounding box center [1377, 584] width 87 height 23
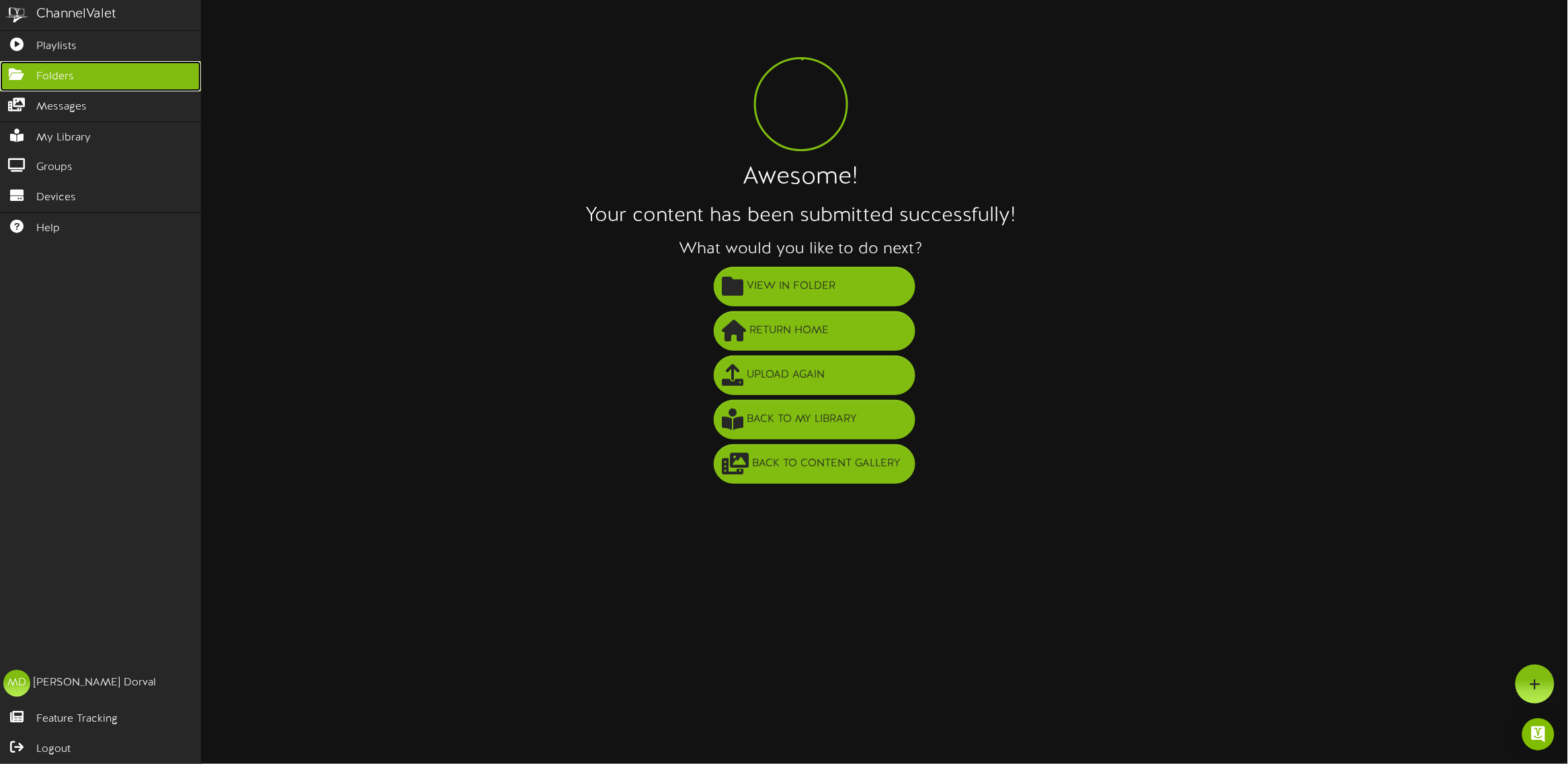
click at [19, 71] on icon at bounding box center [17, 73] width 34 height 10
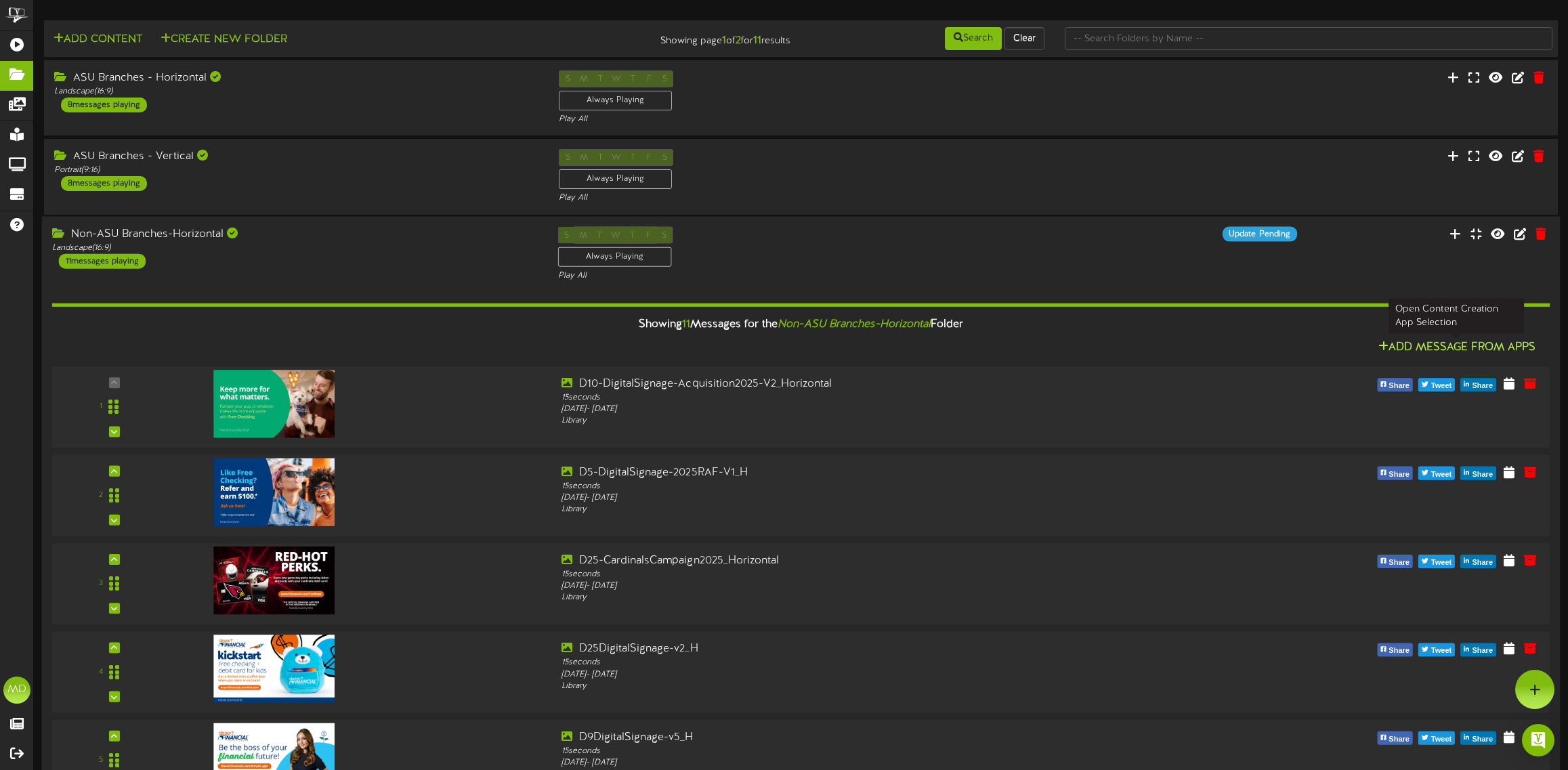
click at [1423, 346] on button "Add Message From Apps" at bounding box center [1457, 347] width 166 height 17
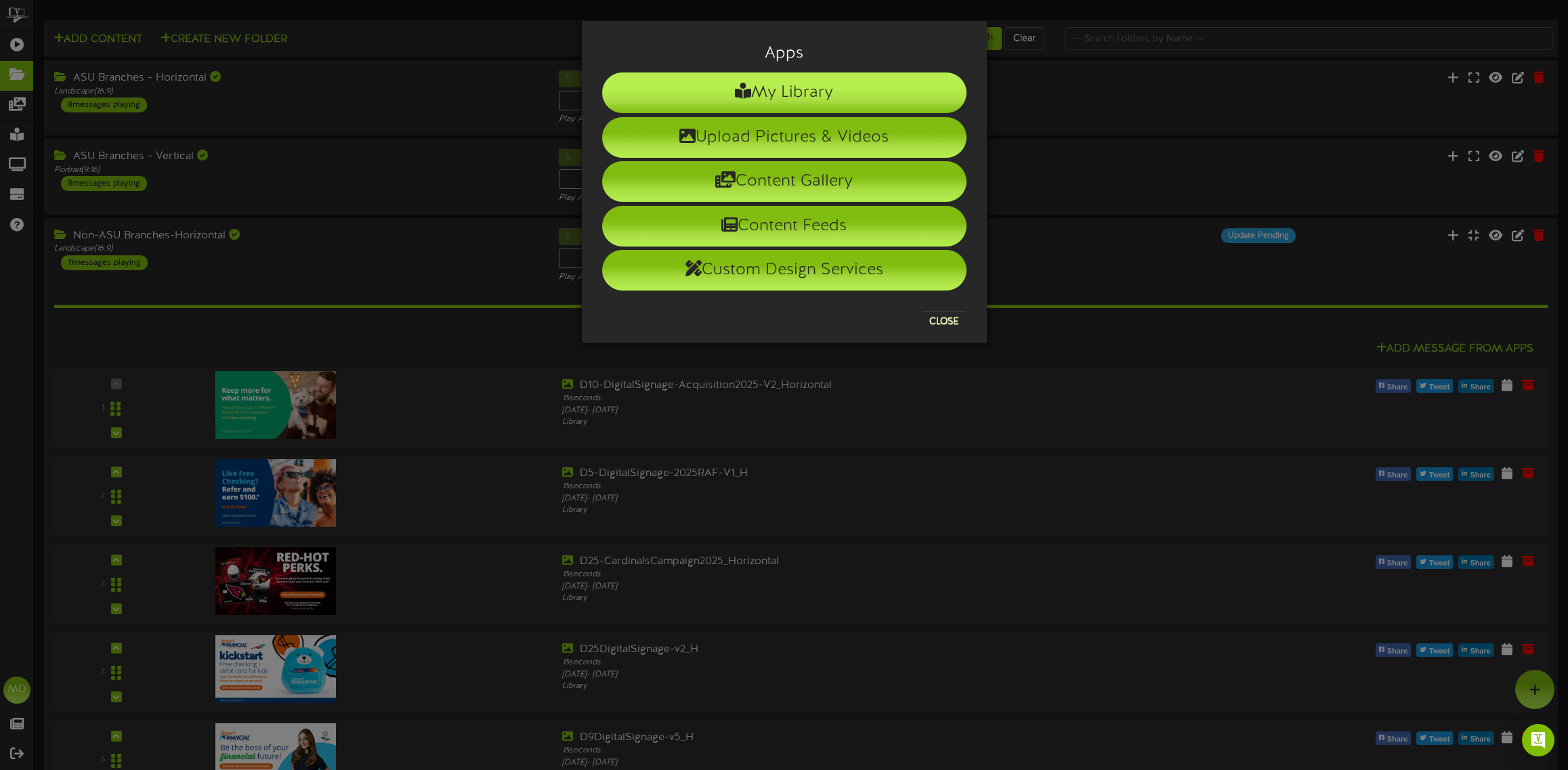
click at [747, 96] on icon at bounding box center [743, 91] width 16 height 16
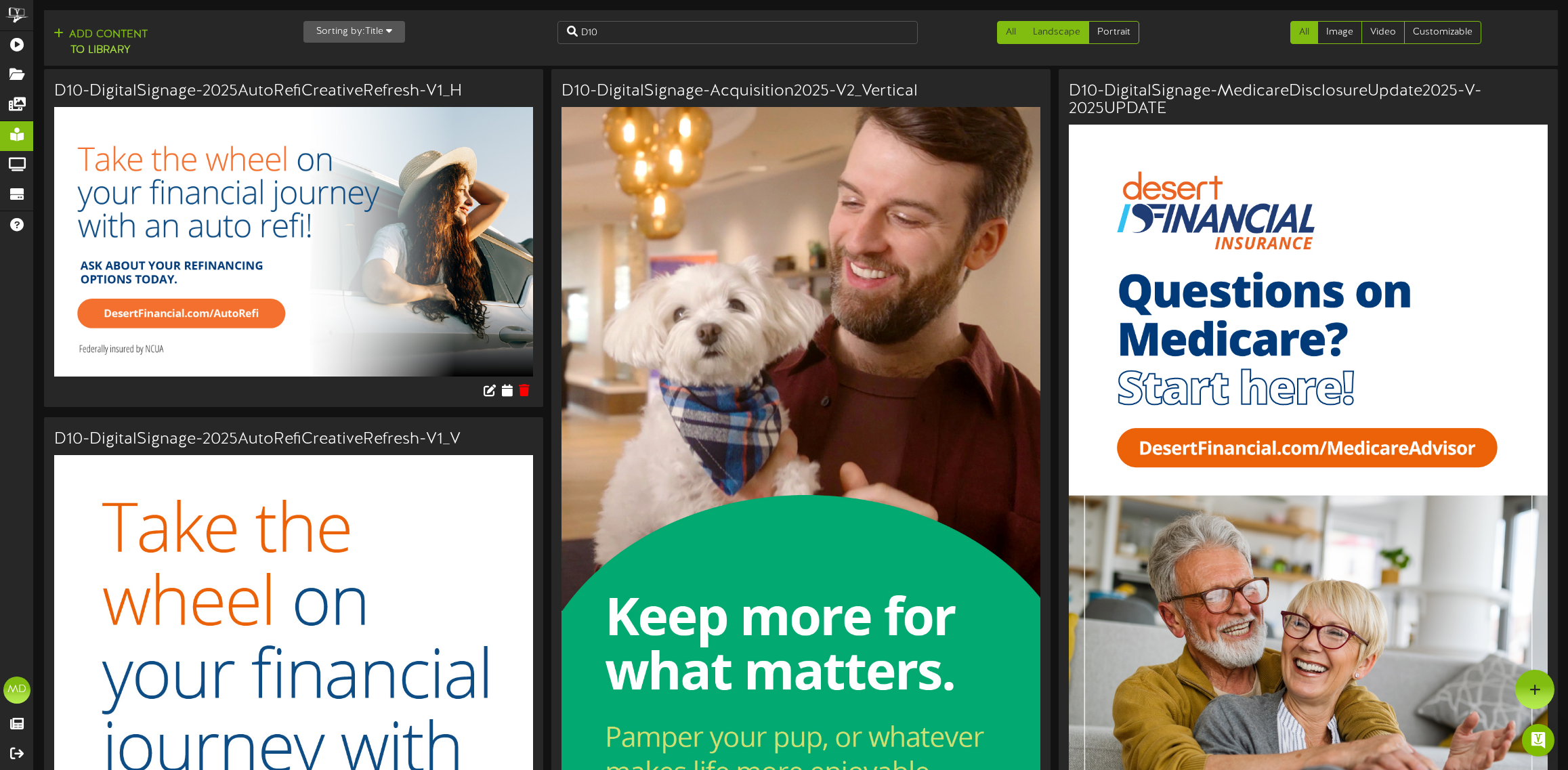
click at [1054, 35] on link "Landscape" at bounding box center [1057, 32] width 65 height 23
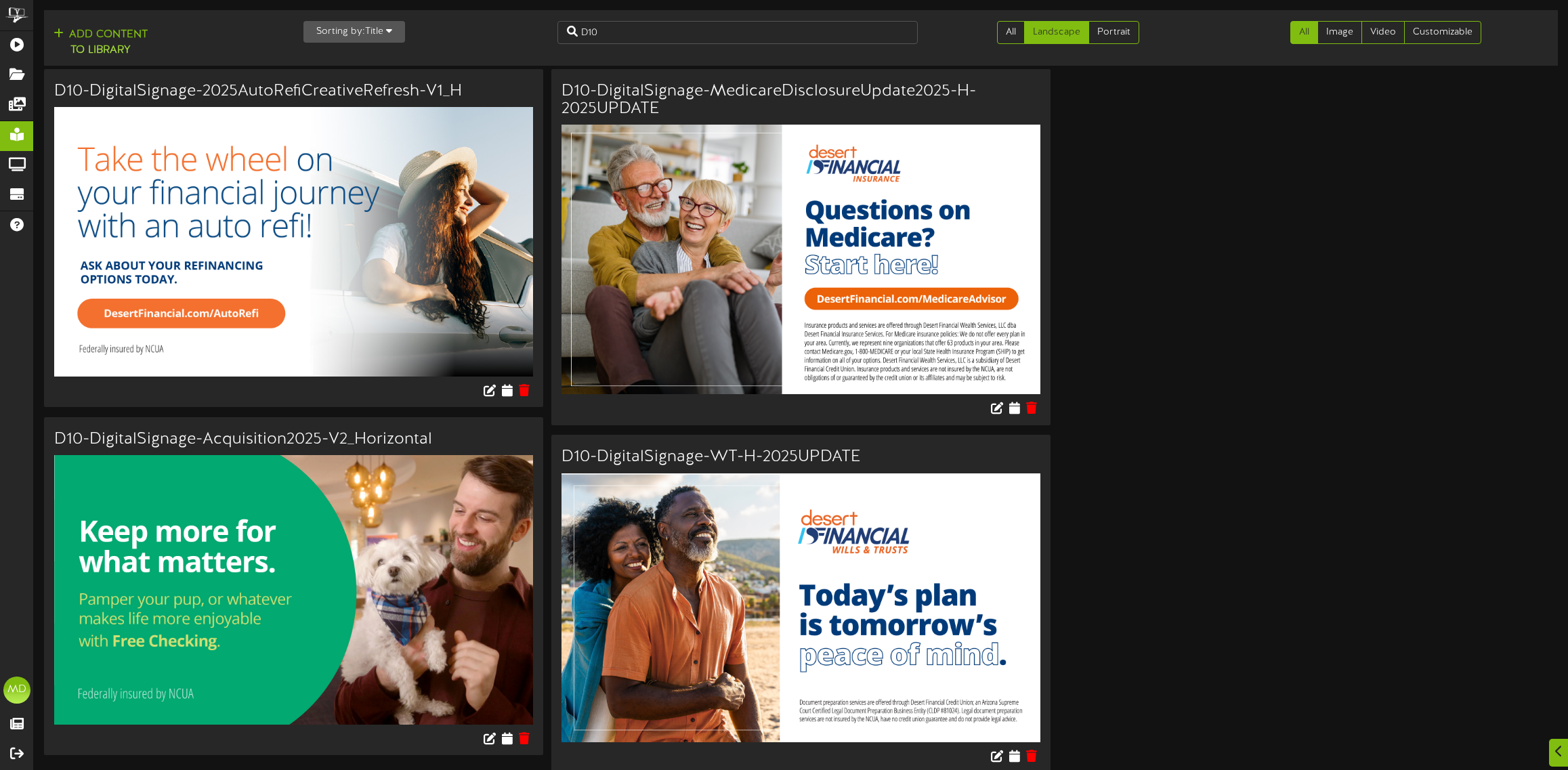
scroll to position [10, 0]
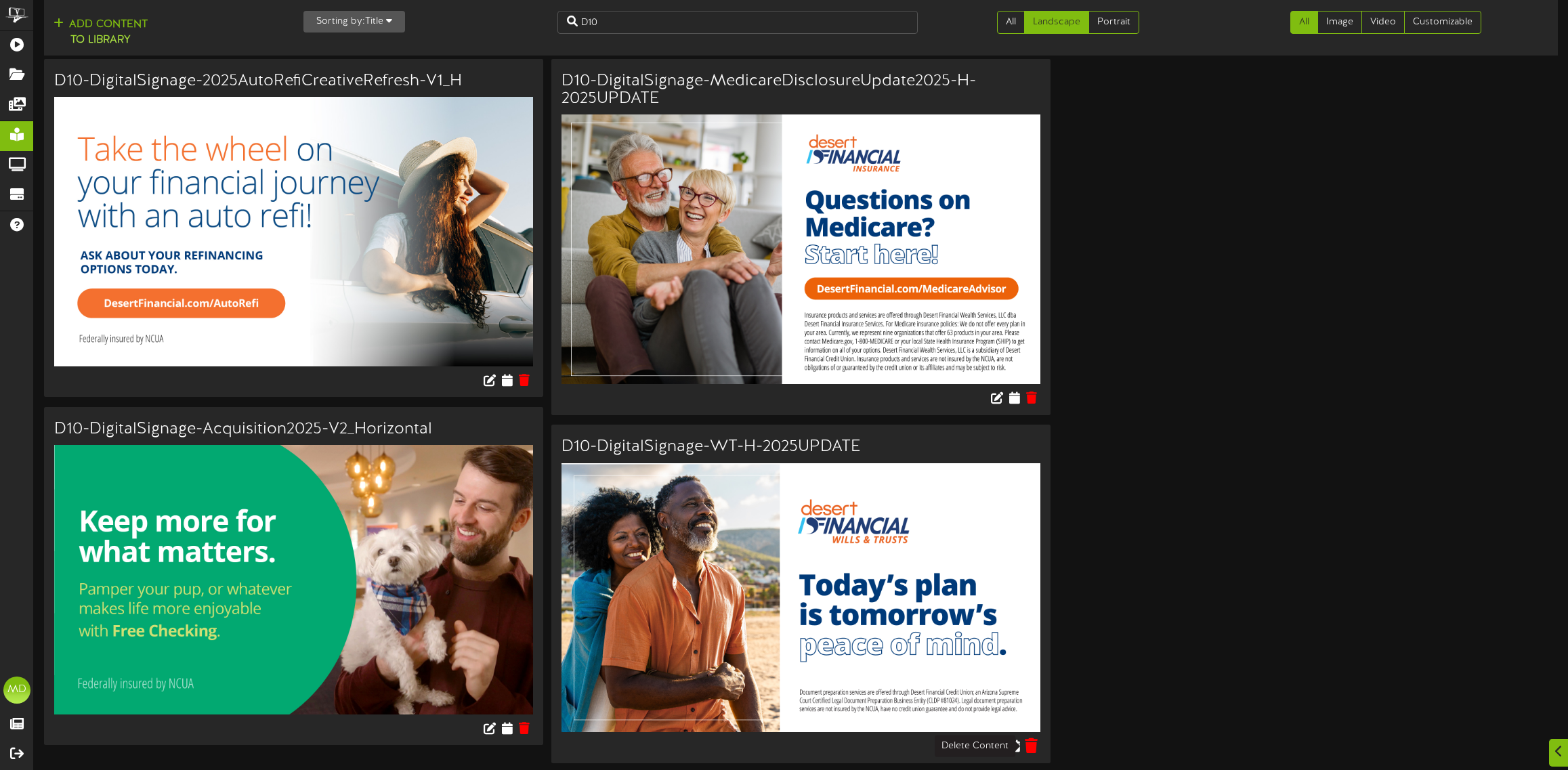
click at [1028, 741] on icon at bounding box center [1031, 746] width 13 height 15
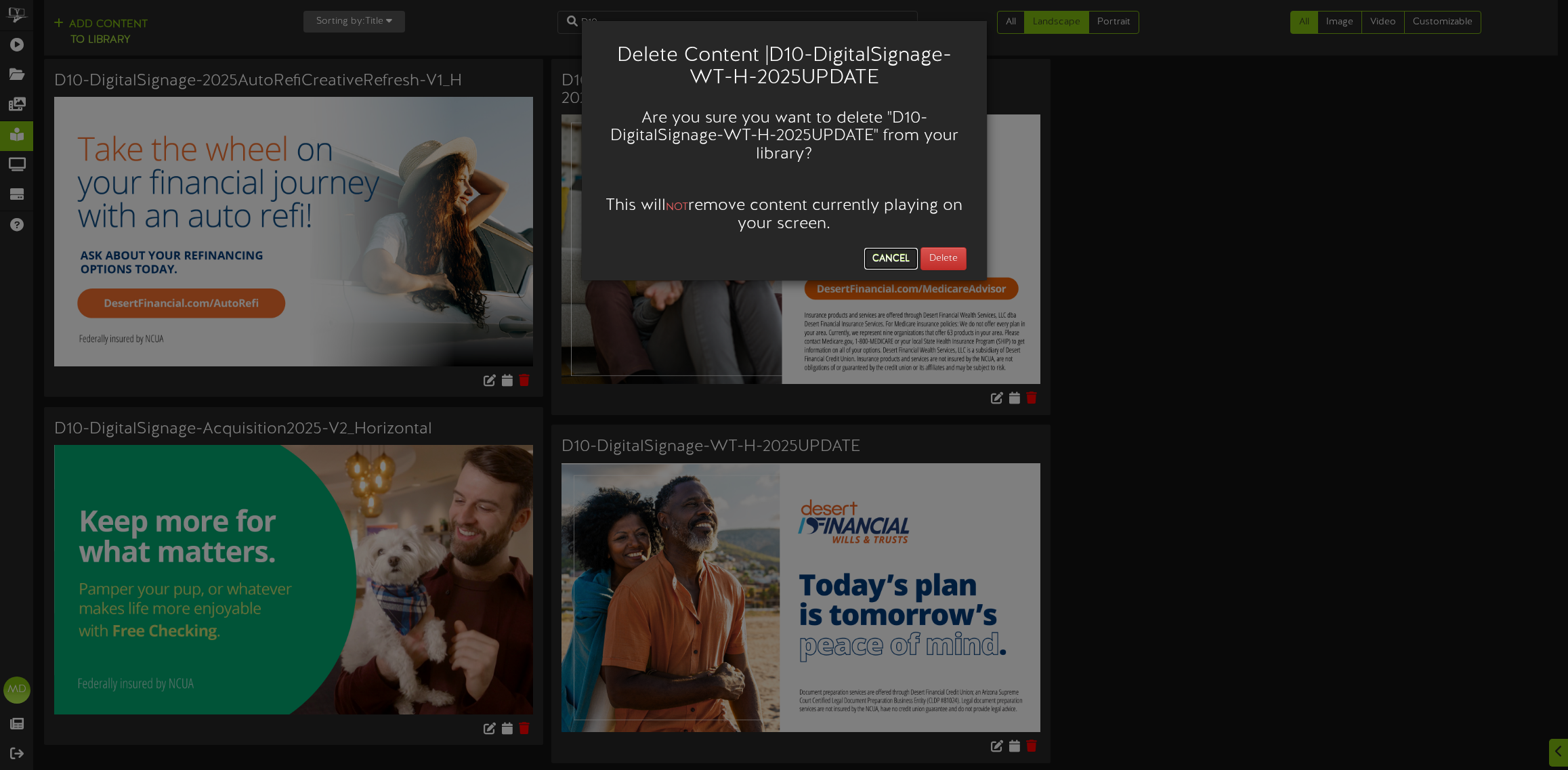
click at [885, 259] on button "Cancel" at bounding box center [891, 258] width 53 height 22
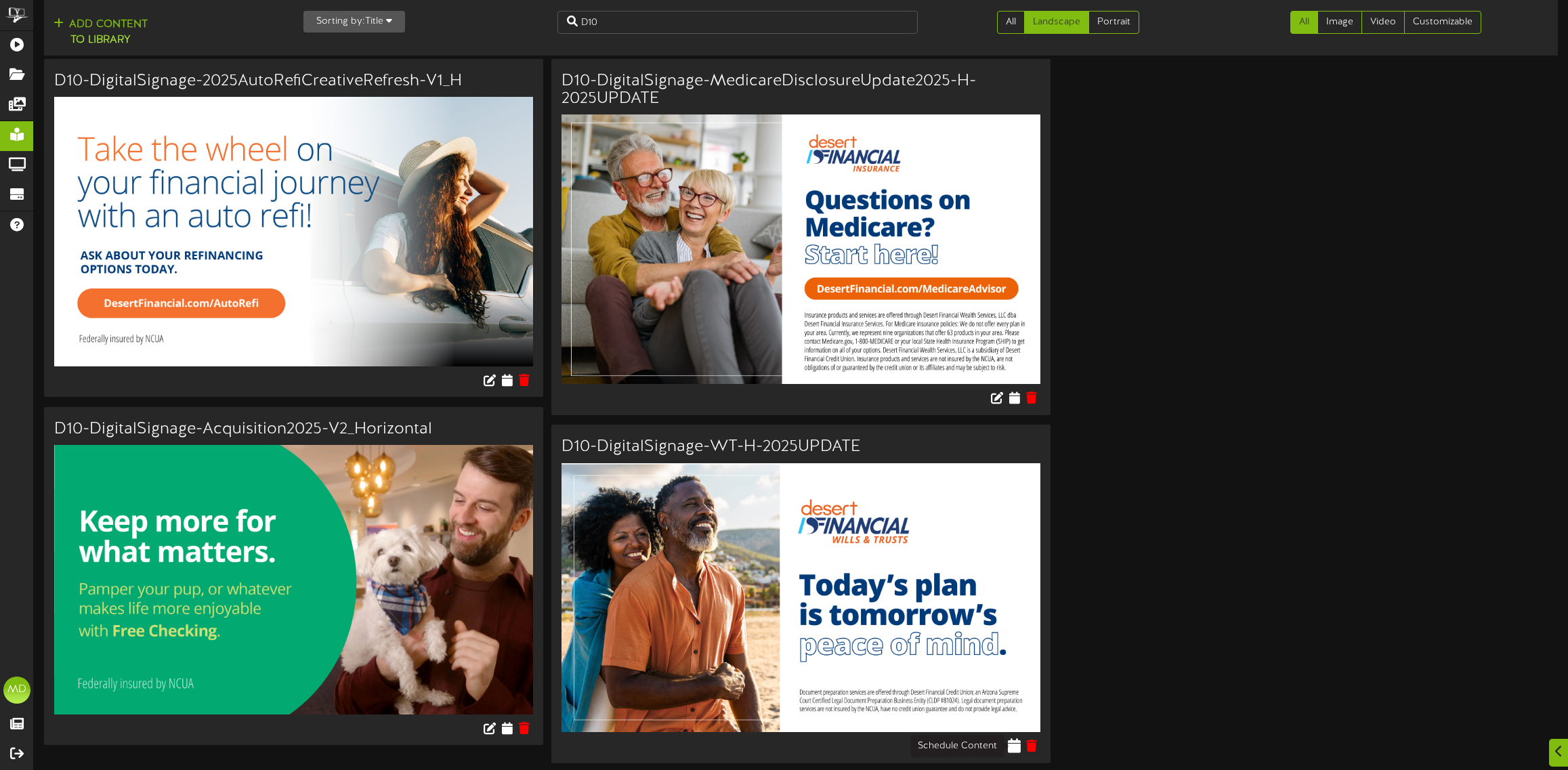
click at [1013, 746] on icon at bounding box center [1014, 746] width 13 height 15
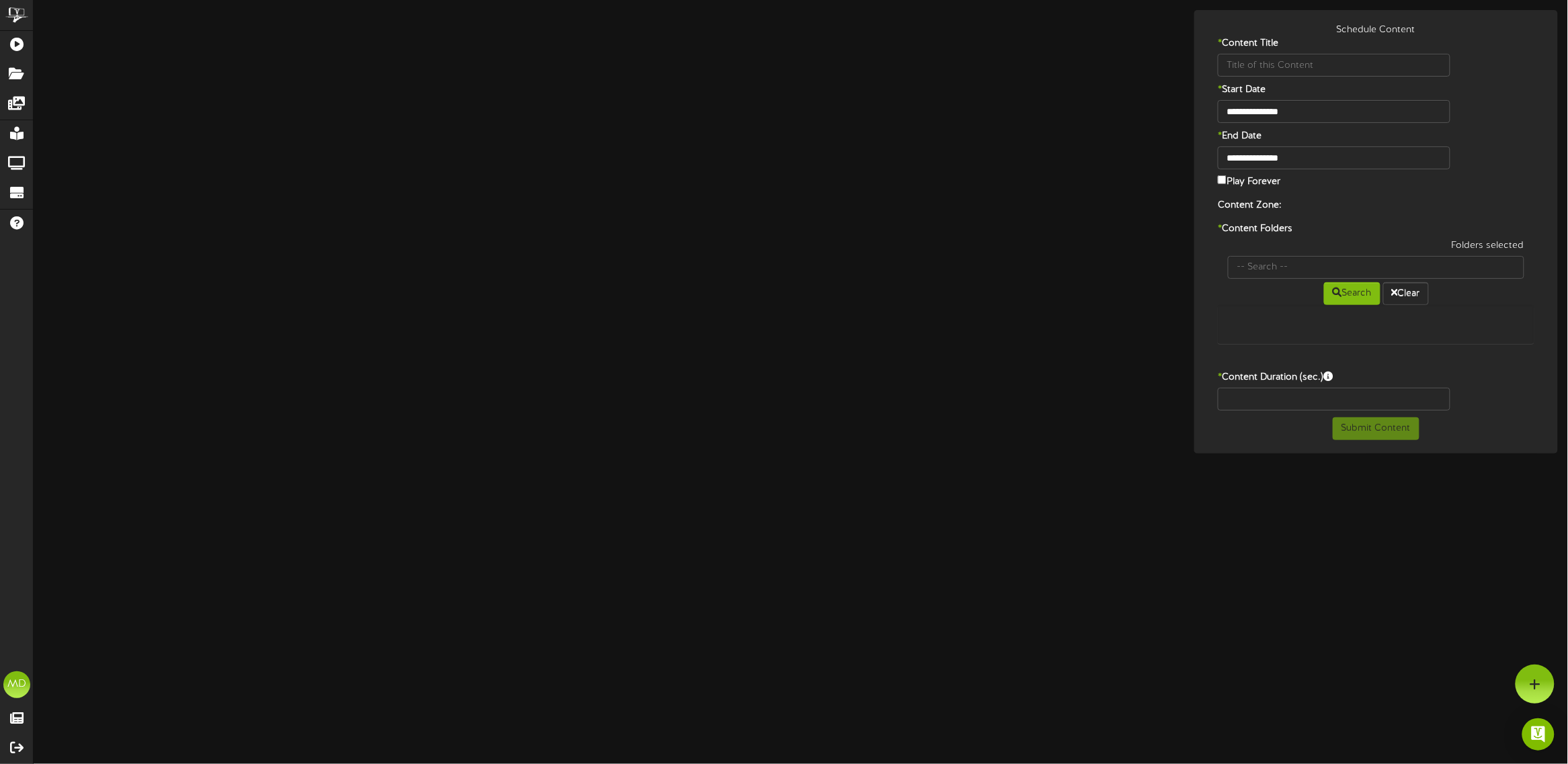
type input "D10-DigitalSignage-WT-H-2025UPDATE"
type input "8"
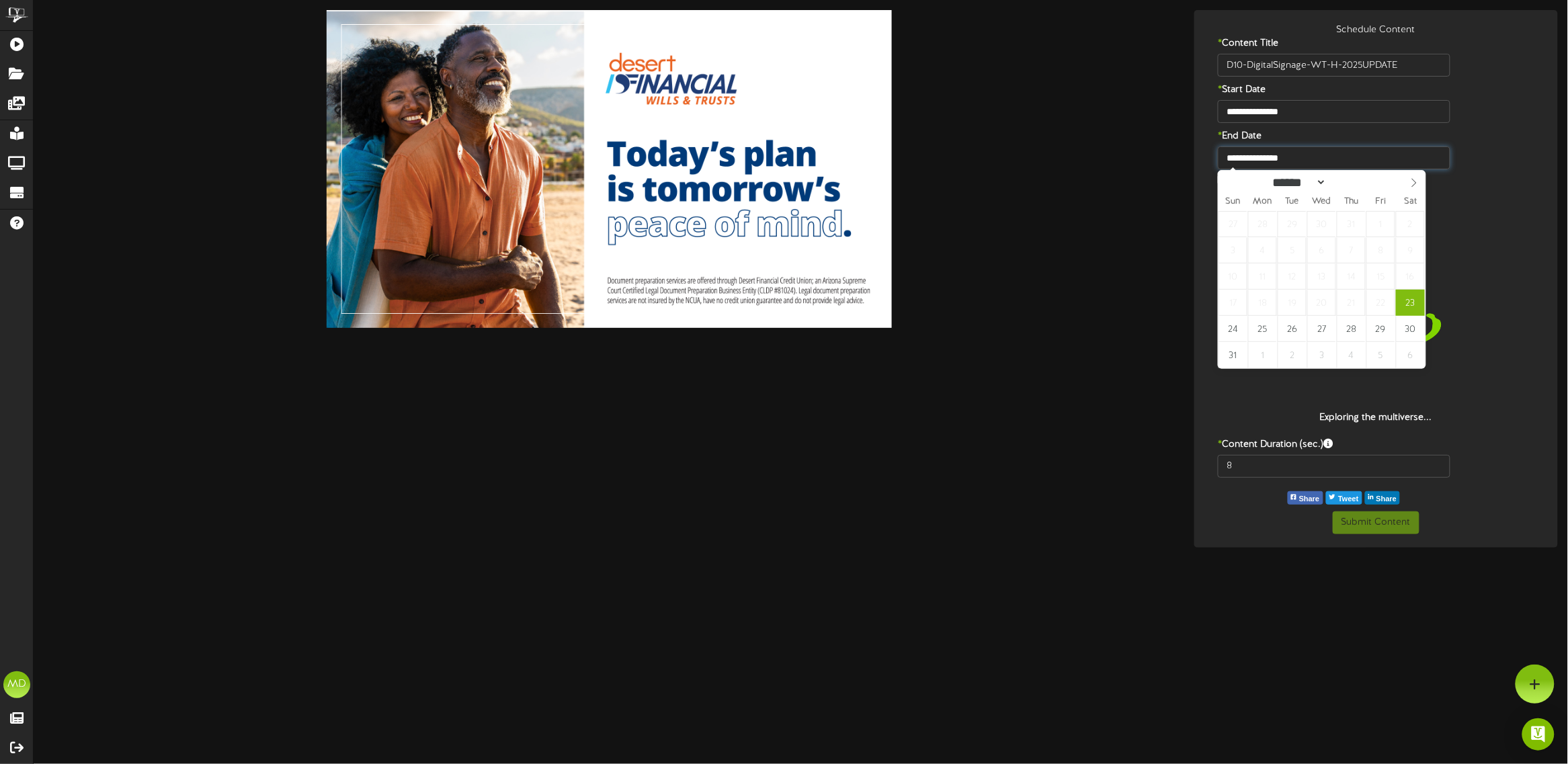
click at [1292, 155] on input "**********" at bounding box center [1335, 158] width 233 height 23
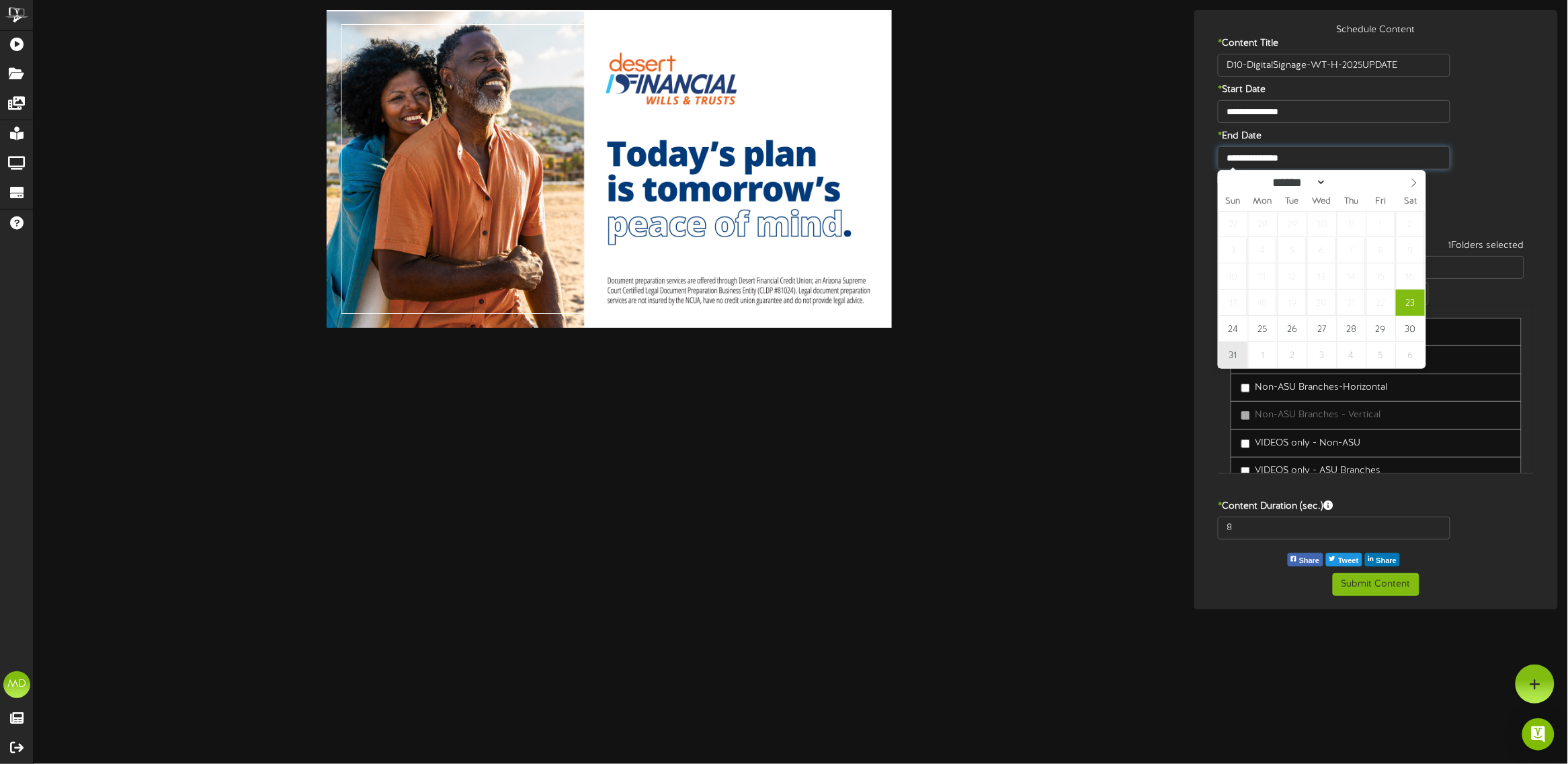
type input "**********"
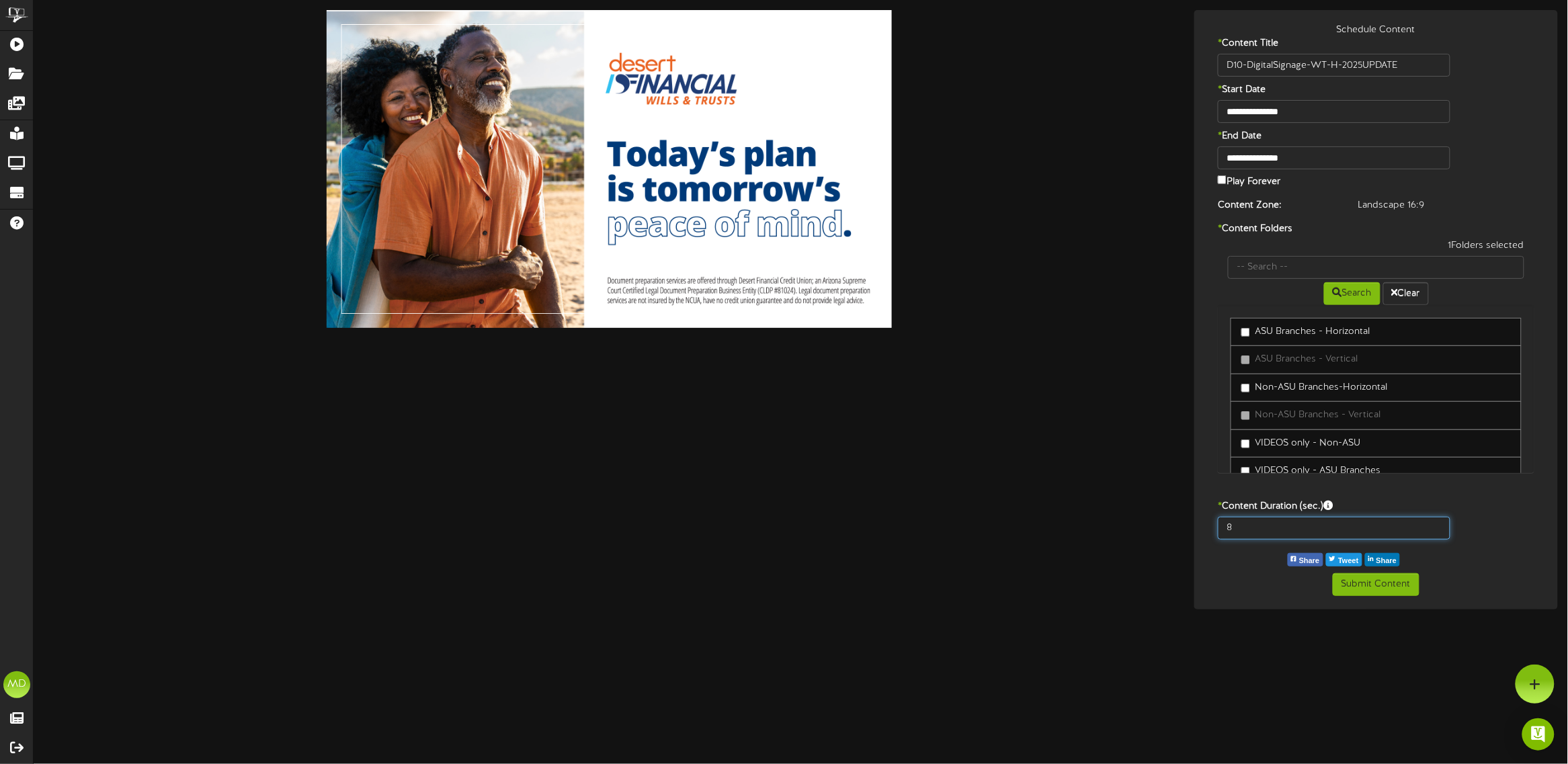
drag, startPoint x: 1248, startPoint y: 531, endPoint x: 1205, endPoint y: 531, distance: 43.0
click at [1205, 531] on div "8" at bounding box center [1376, 531] width 357 height 29
type input "15"
click at [1379, 586] on button "Submit Content" at bounding box center [1377, 584] width 87 height 23
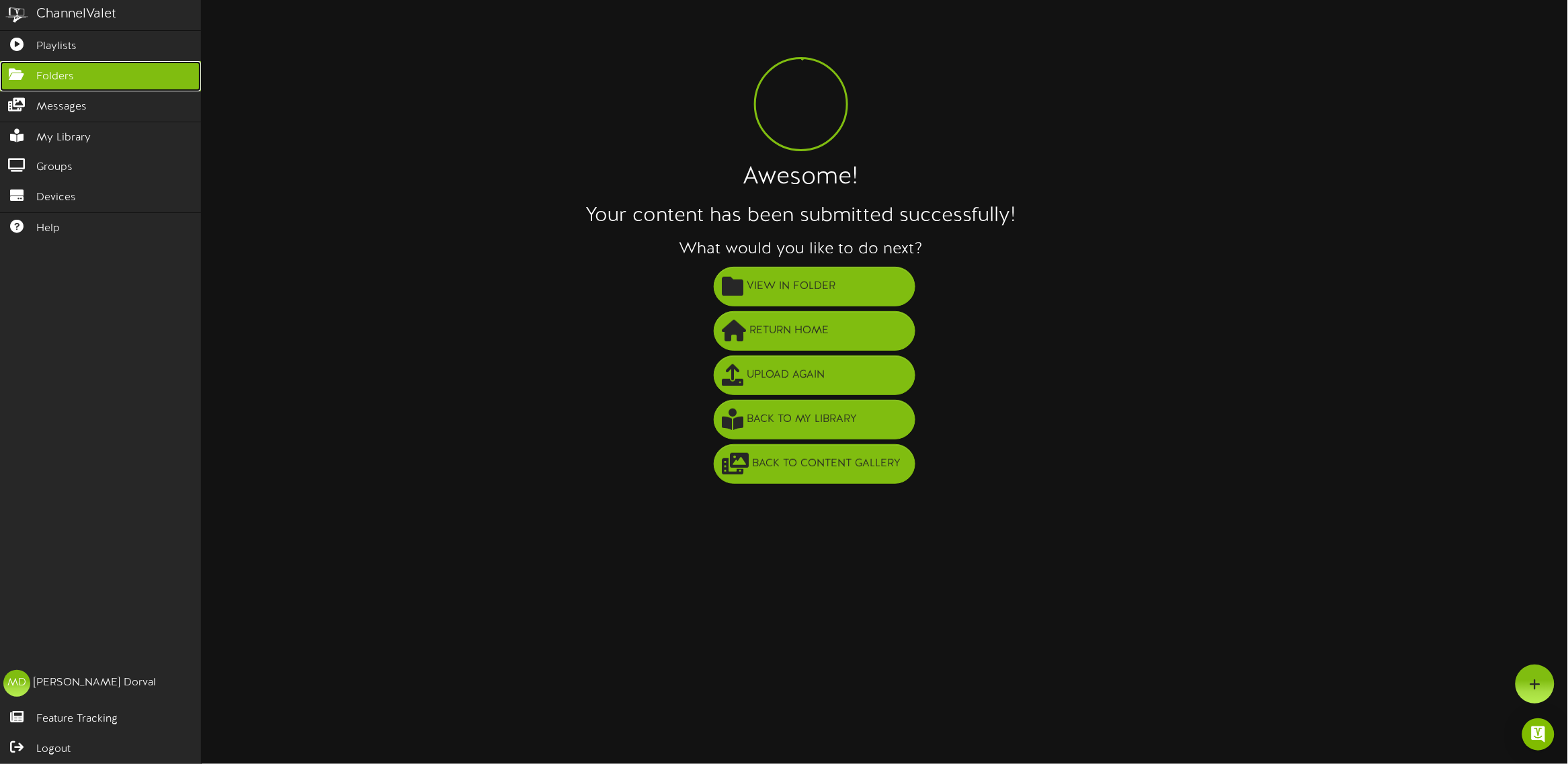
click at [74, 81] on link "Folders" at bounding box center [100, 76] width 201 height 30
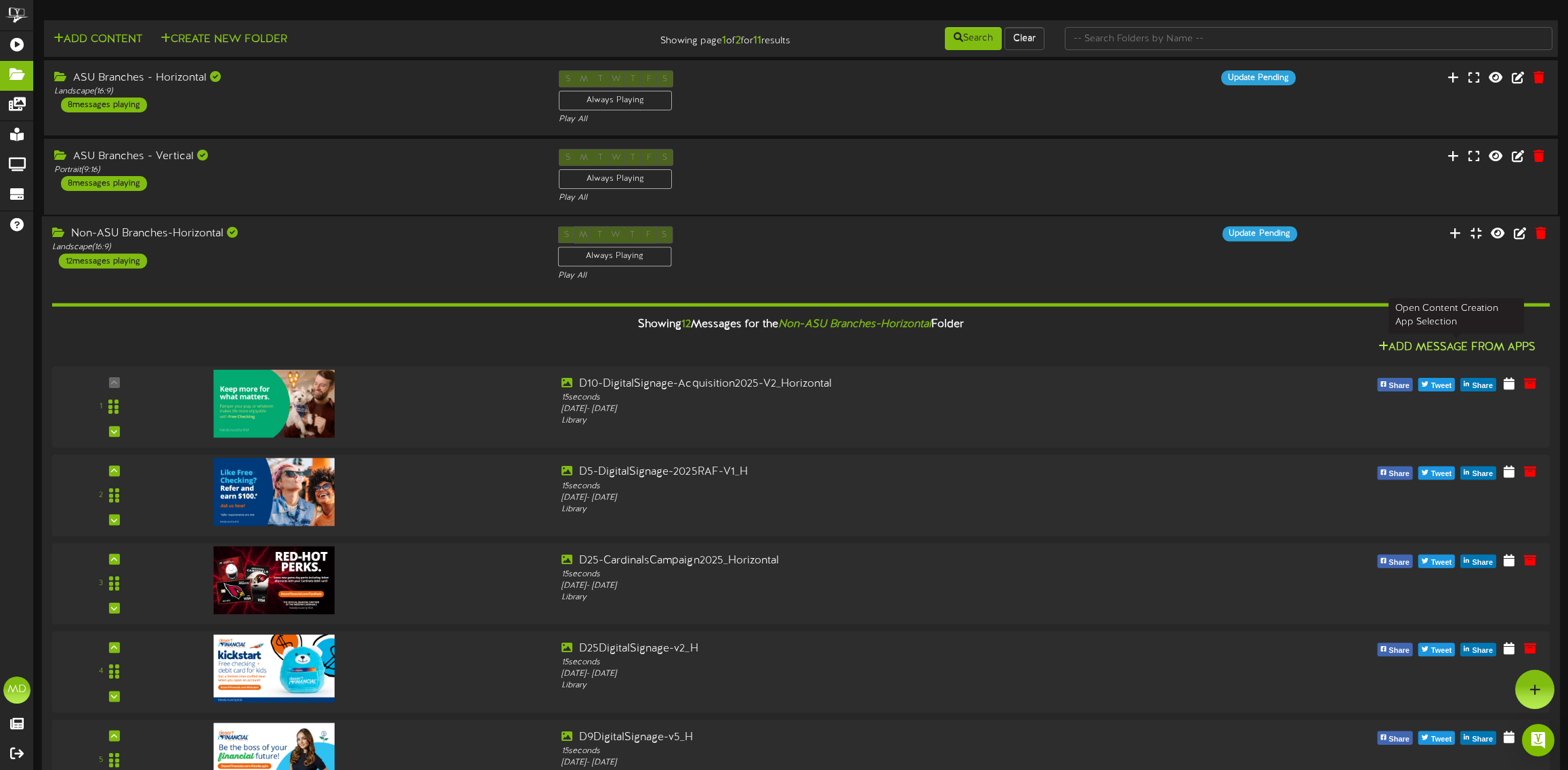
click at [1420, 349] on button "Add Message From Apps" at bounding box center [1457, 347] width 166 height 17
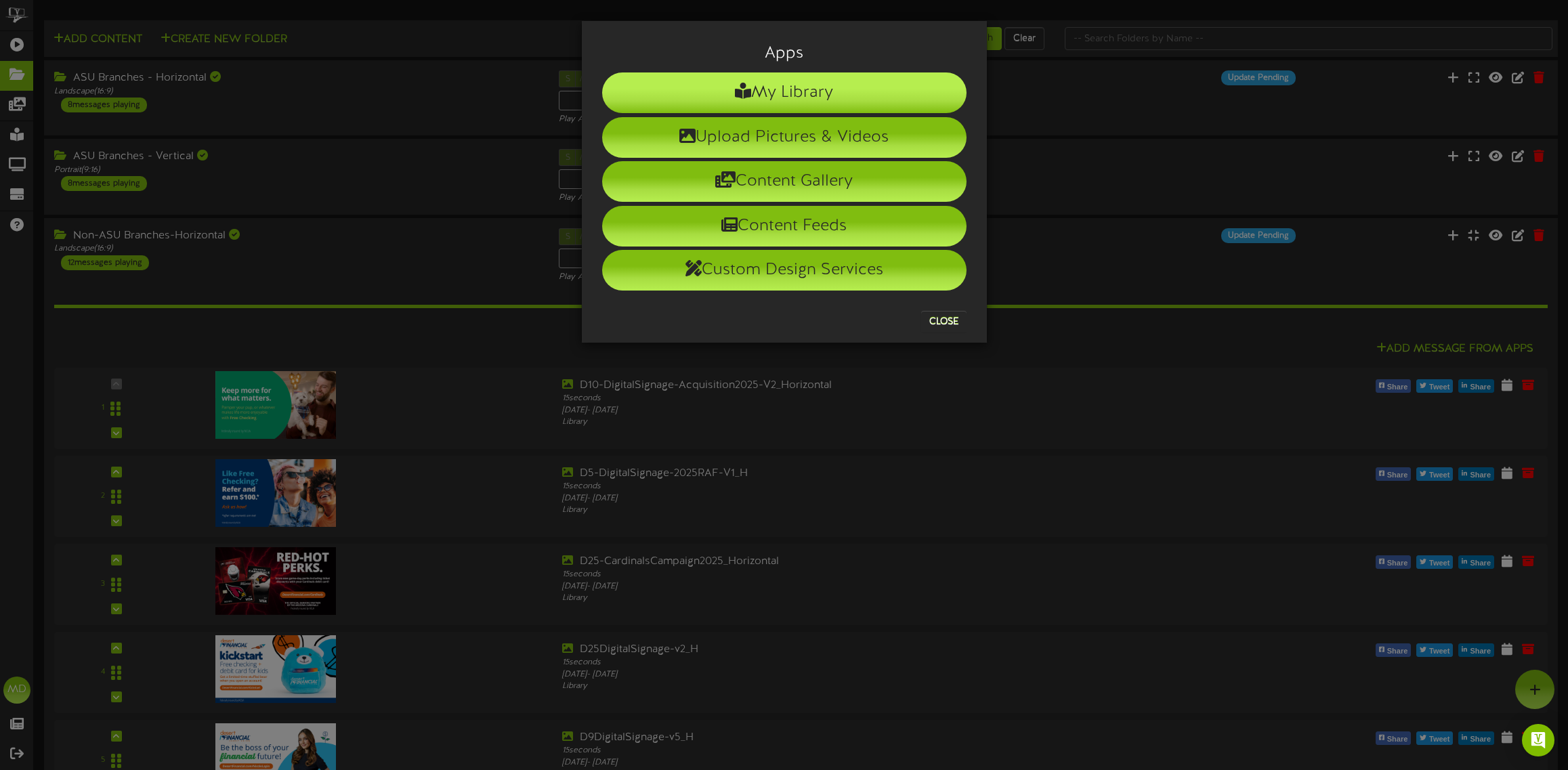
click at [796, 93] on li "My Library" at bounding box center [784, 93] width 364 height 41
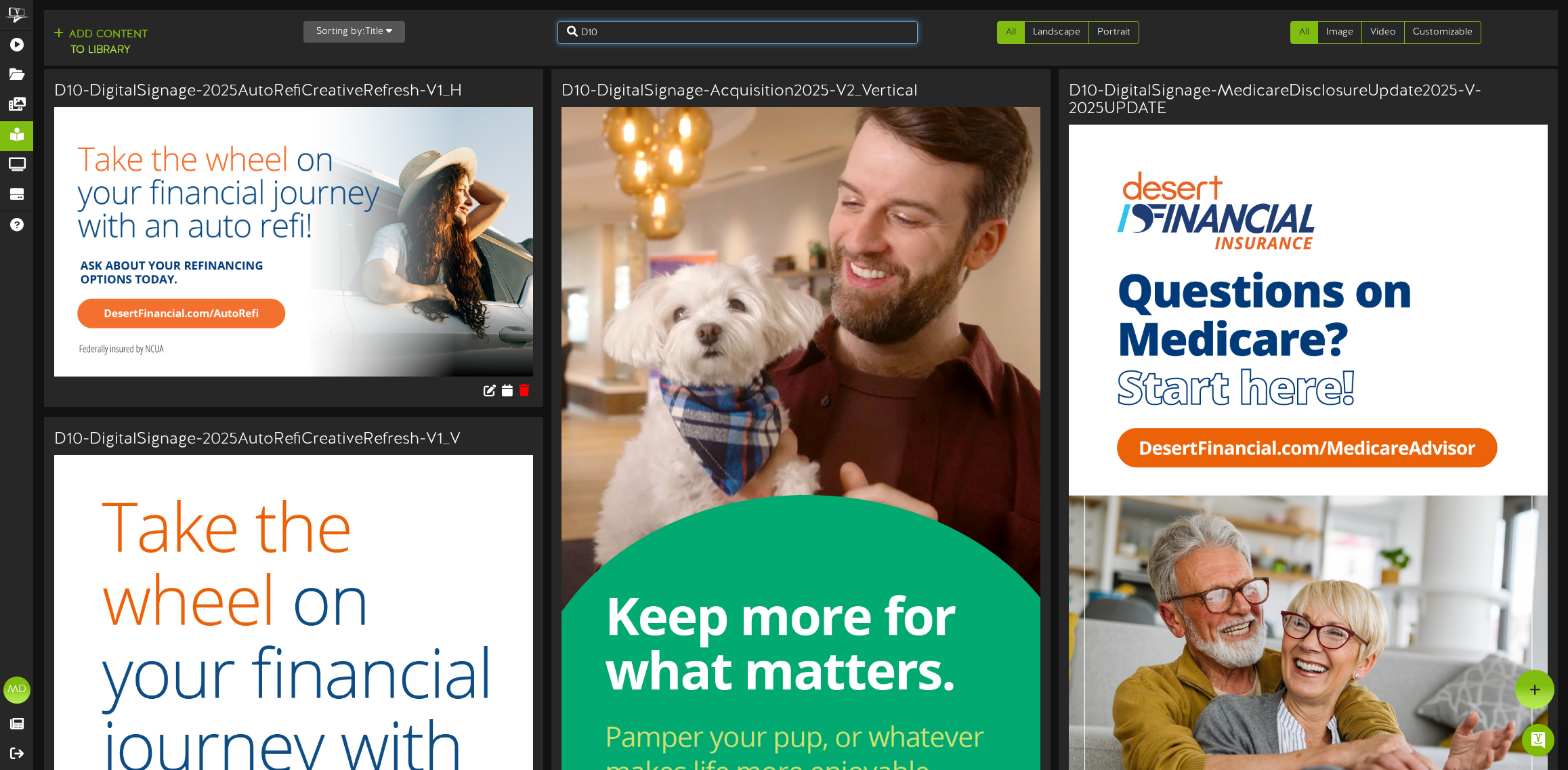
drag, startPoint x: 600, startPoint y: 29, endPoint x: 586, endPoint y: 33, distance: 14.6
click at [586, 33] on input "D10" at bounding box center [738, 32] width 361 height 23
type input "D6"
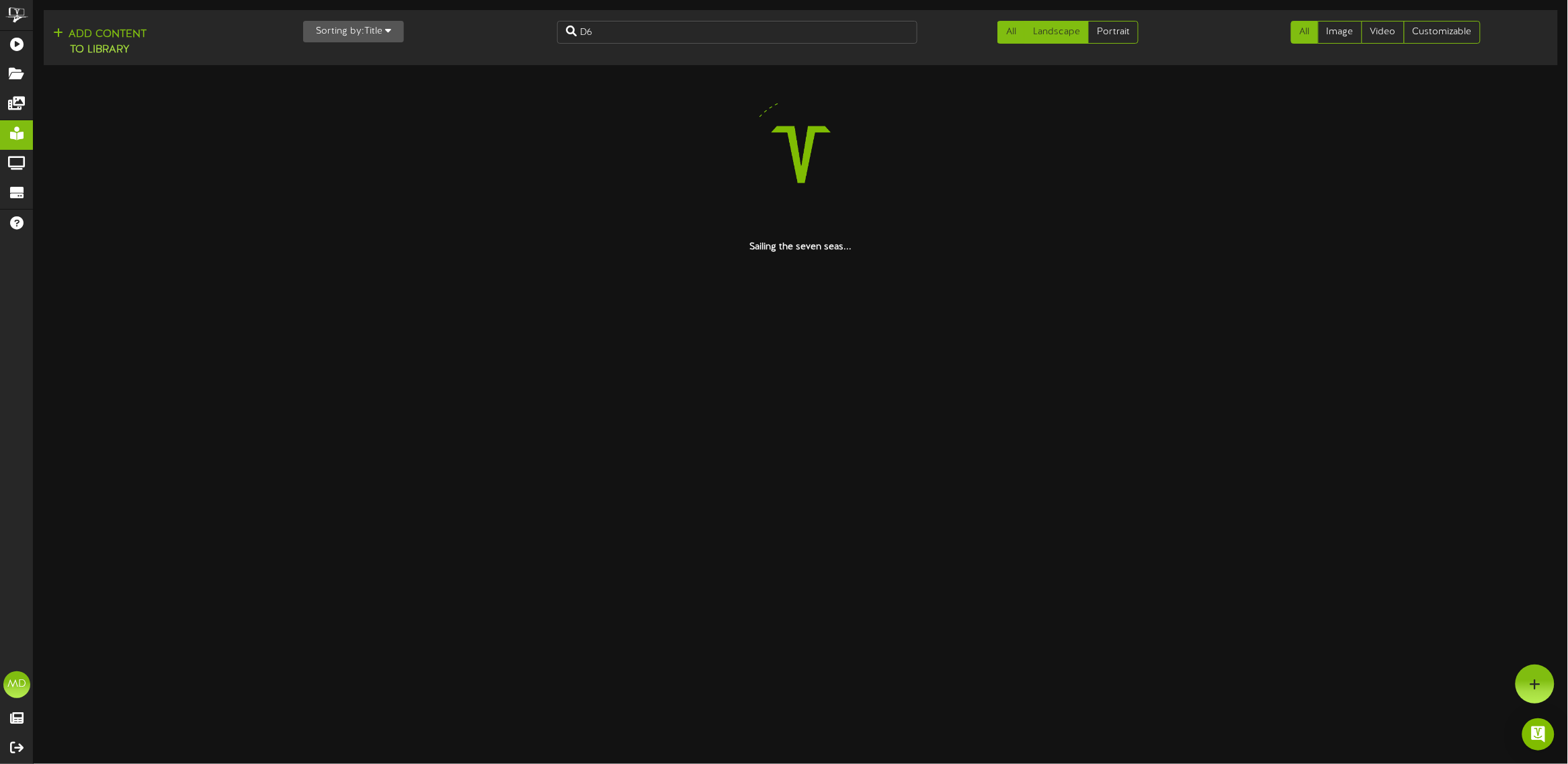
click at [1069, 35] on link "Landscape" at bounding box center [1057, 32] width 65 height 23
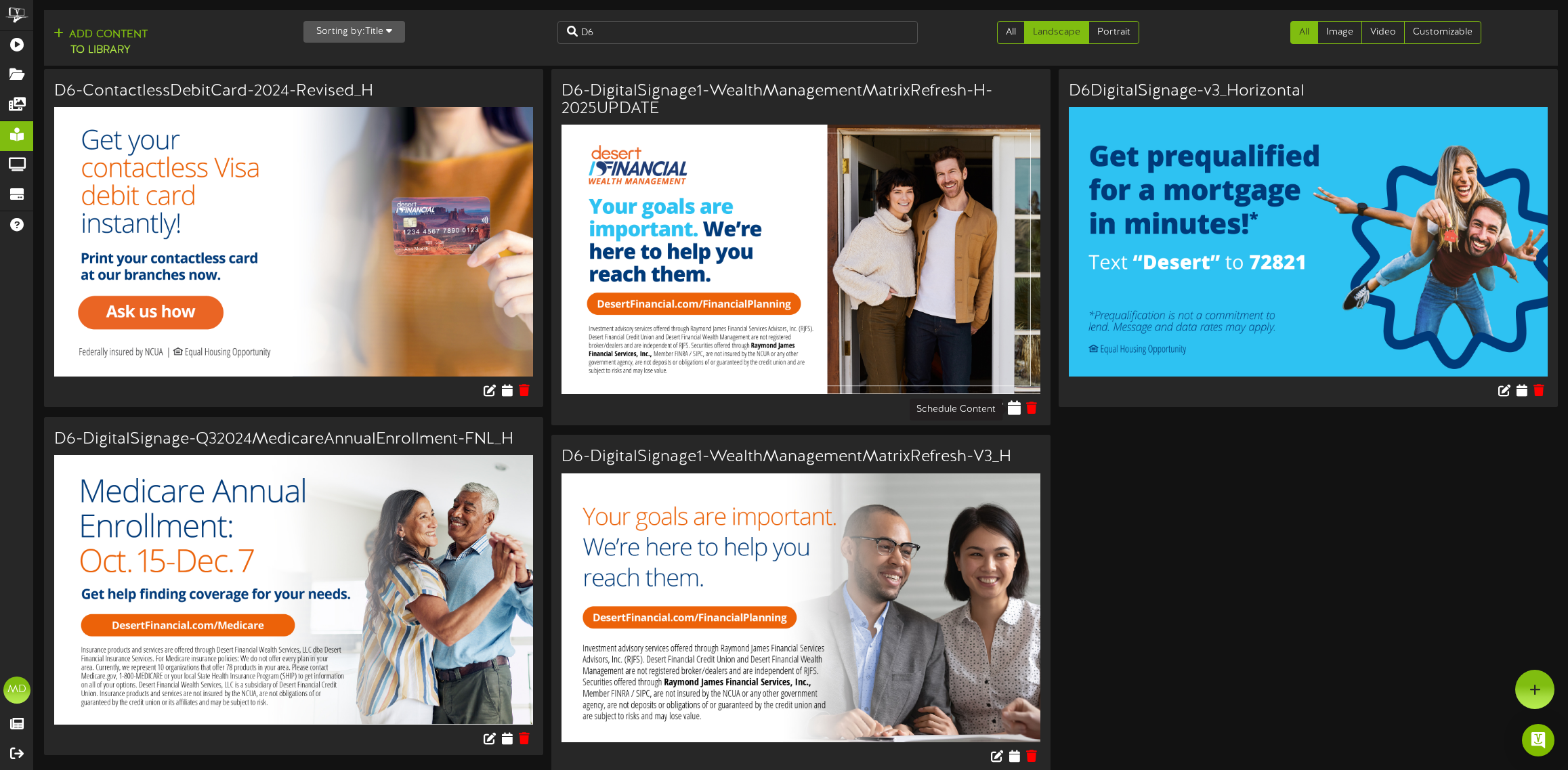
click at [1011, 411] on icon at bounding box center [1014, 407] width 13 height 15
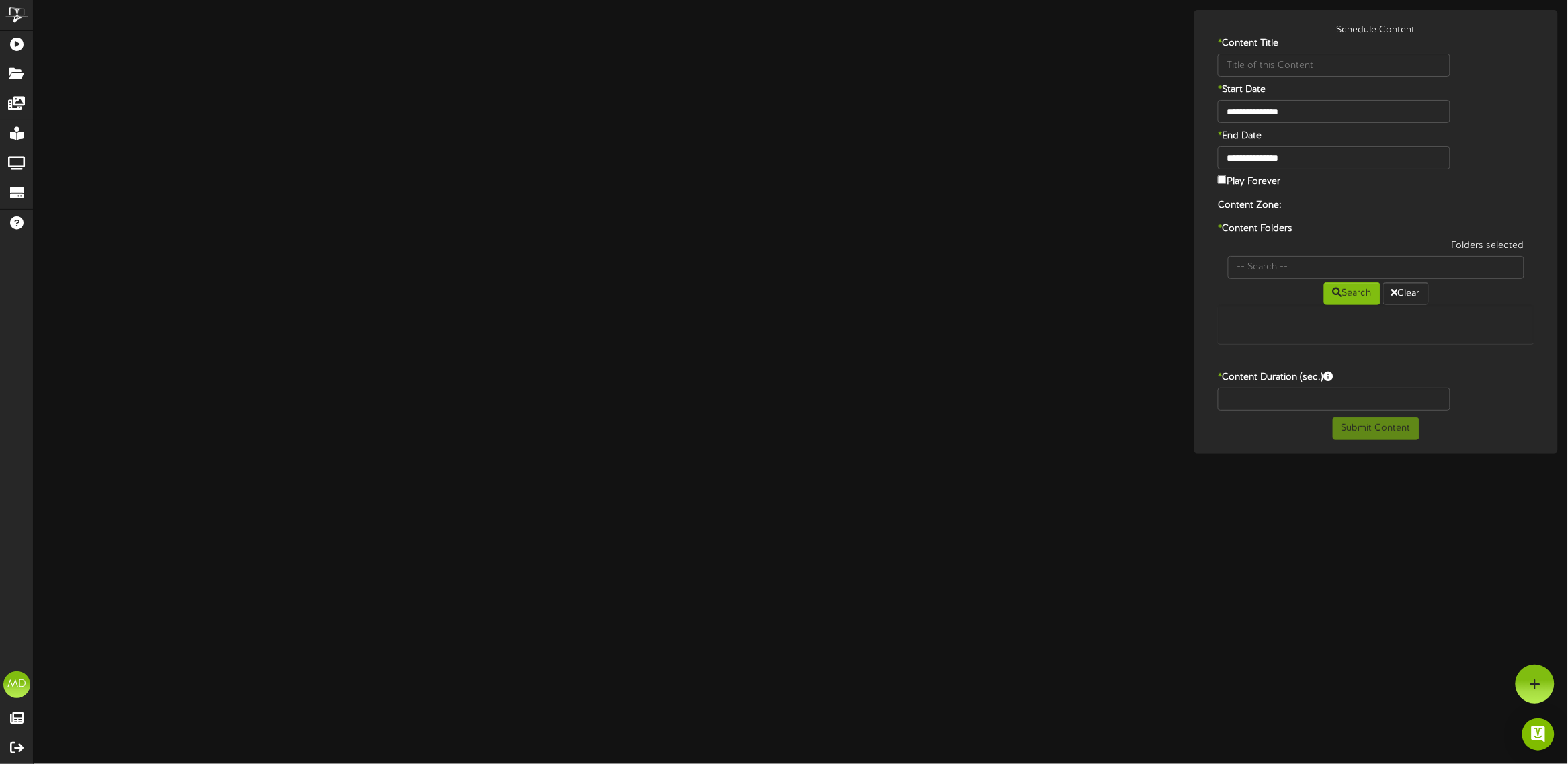
type input "D6-DigitalSignage1-WealthManagementMatrixRefresh-H-2025UPDATE"
type input "8"
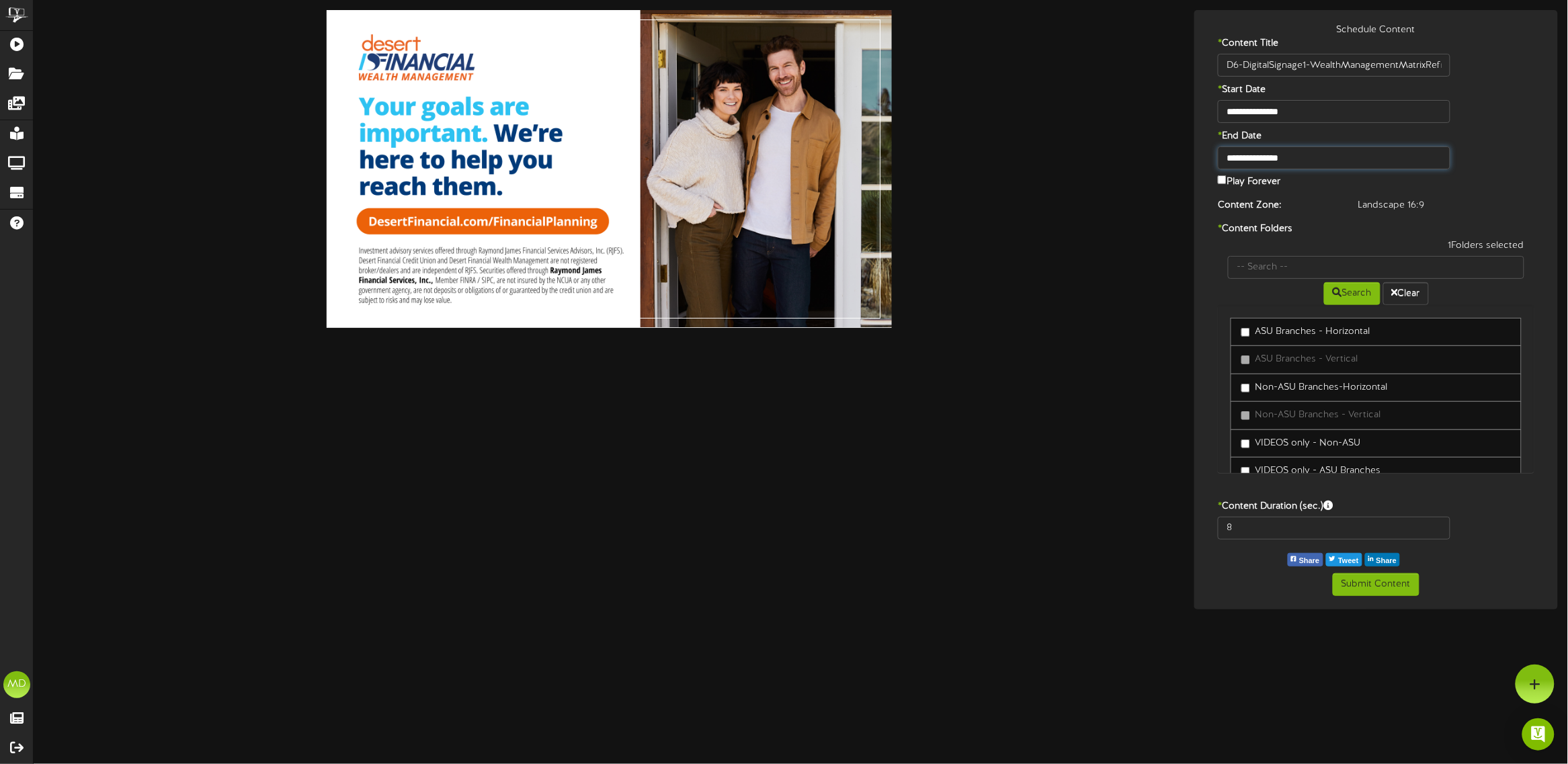
click at [1252, 152] on input "**********" at bounding box center [1335, 158] width 233 height 23
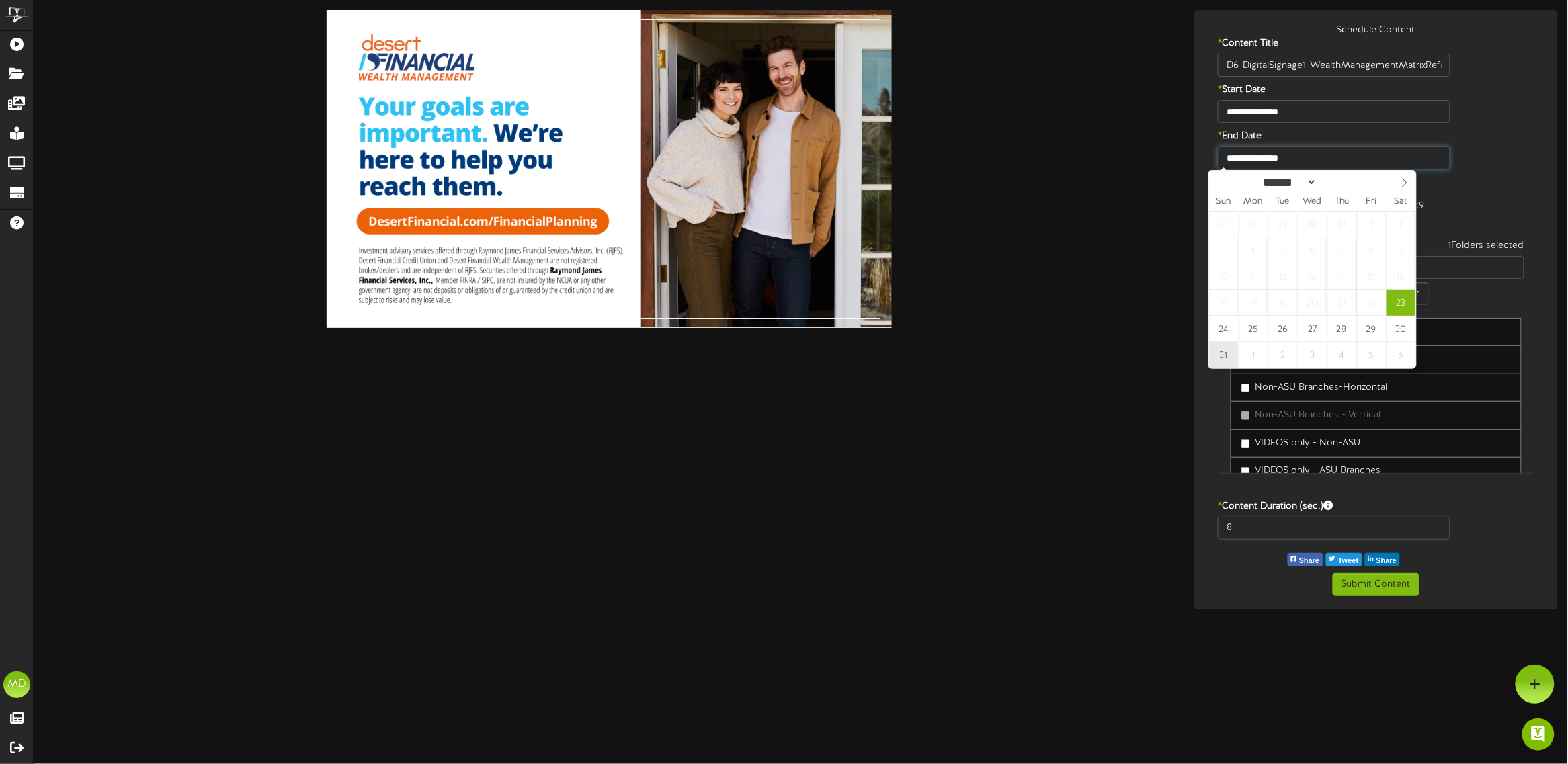
type input "**********"
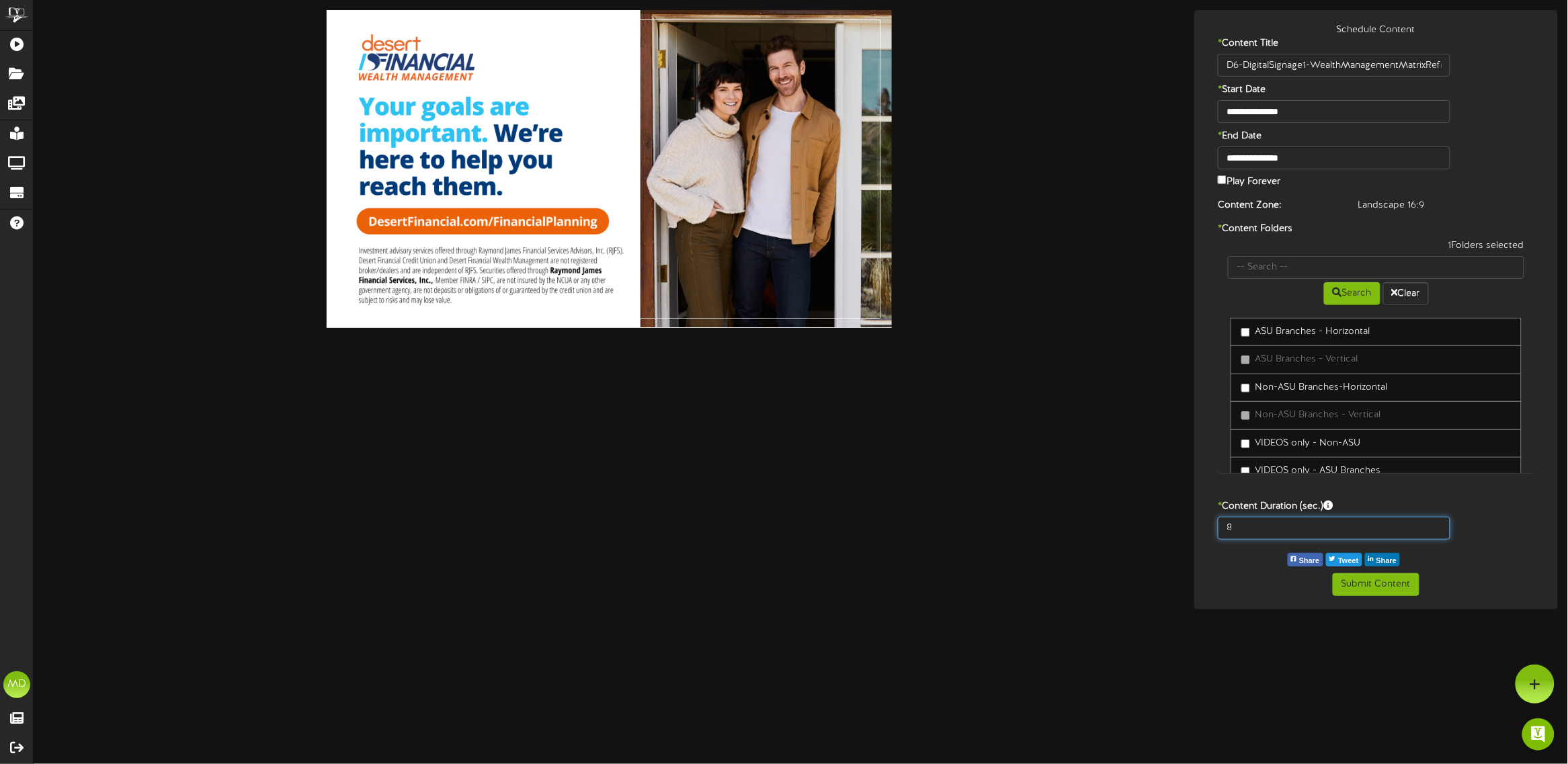
drag, startPoint x: 1247, startPoint y: 528, endPoint x: 1214, endPoint y: 524, distance: 33.2
click at [1214, 524] on div "8" at bounding box center [1334, 528] width 253 height 23
type input "15"
click at [1357, 586] on button "Submit Content" at bounding box center [1377, 584] width 87 height 23
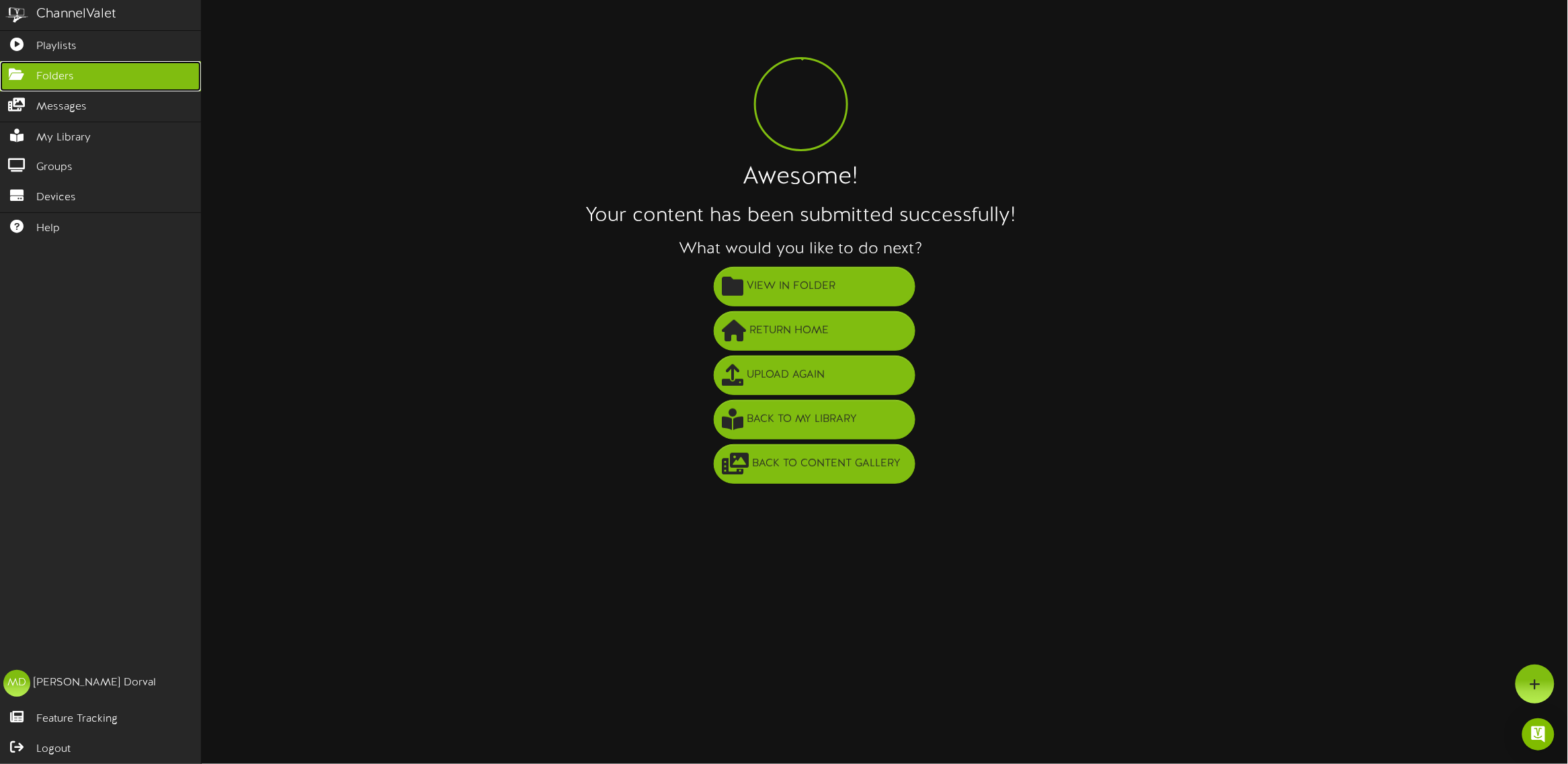
click at [12, 74] on icon at bounding box center [17, 73] width 34 height 10
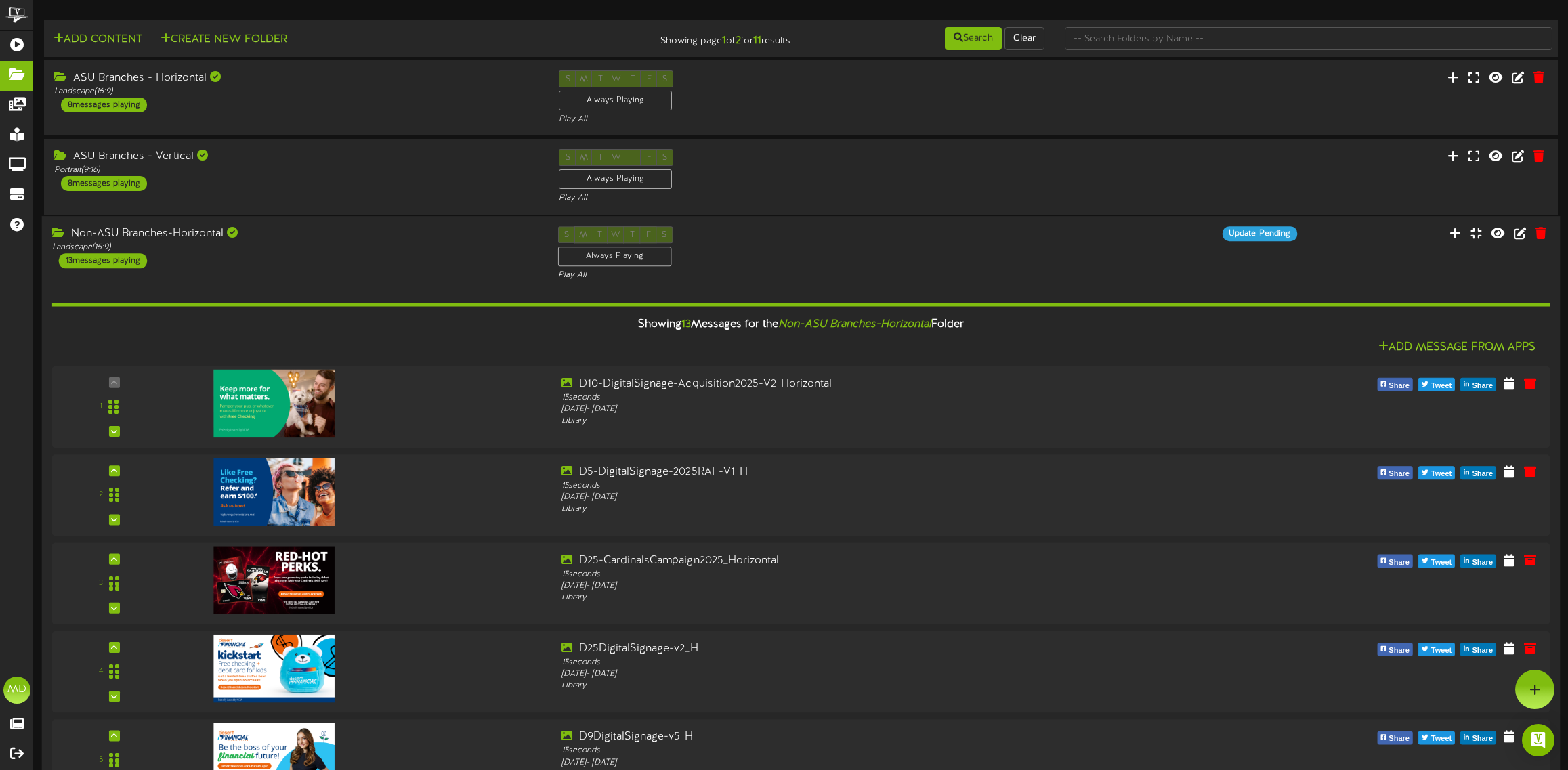
click at [324, 241] on div "Non-ASU Branches-Horizontal" at bounding box center [295, 234] width 485 height 16
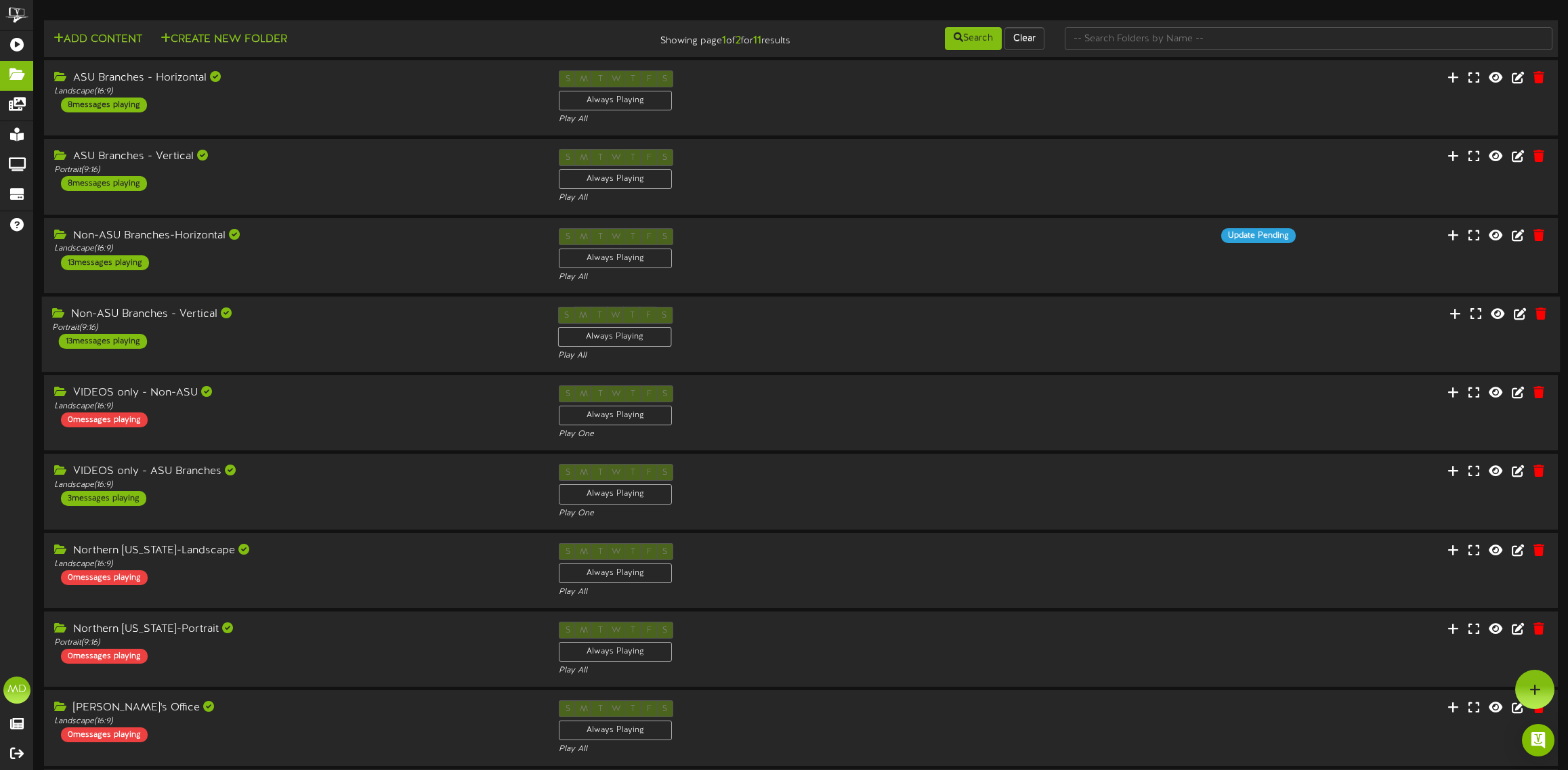
click at [288, 322] on div "Non-ASU Branches - Vertical" at bounding box center [295, 314] width 485 height 16
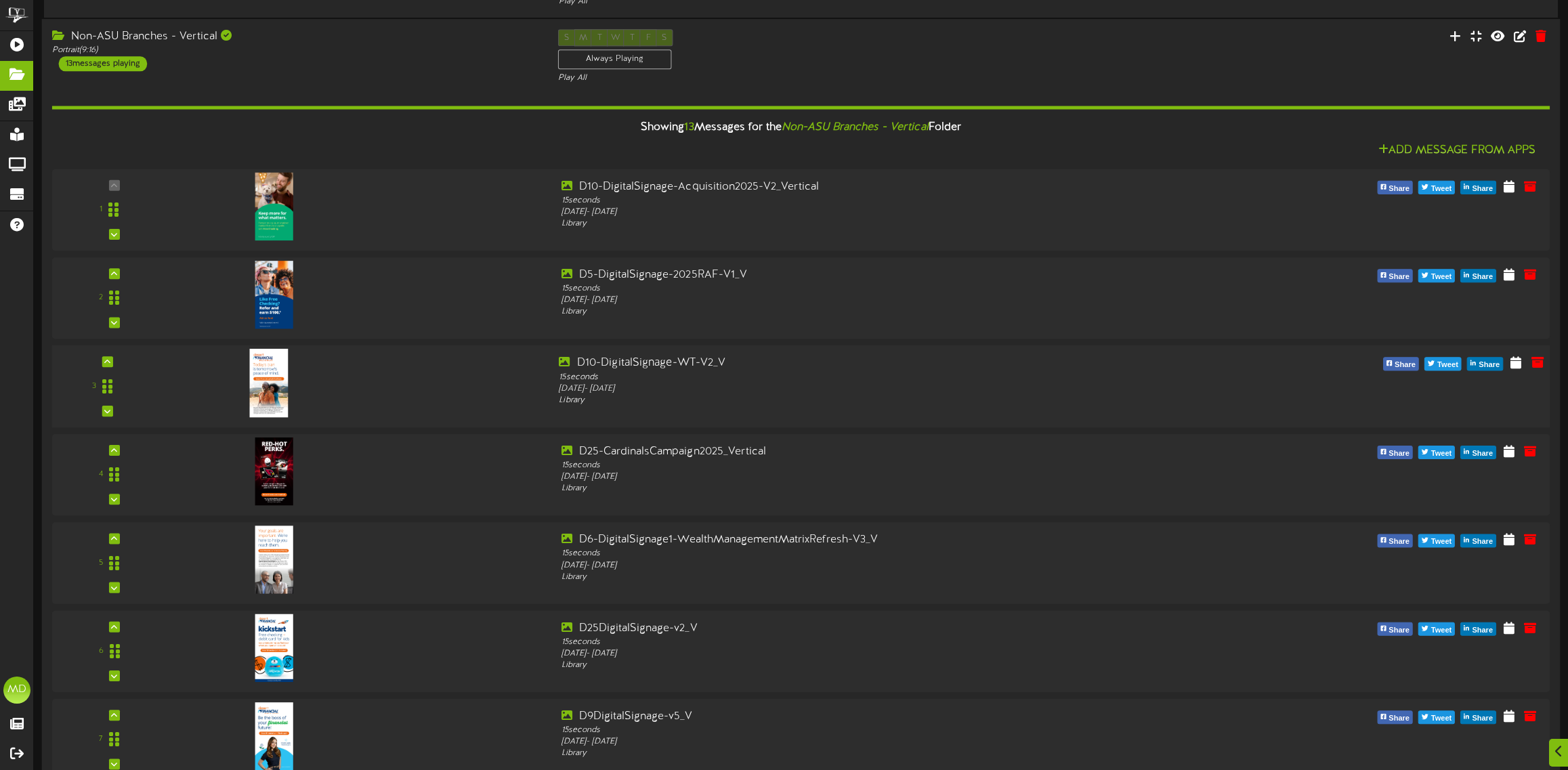
scroll to position [338, 0]
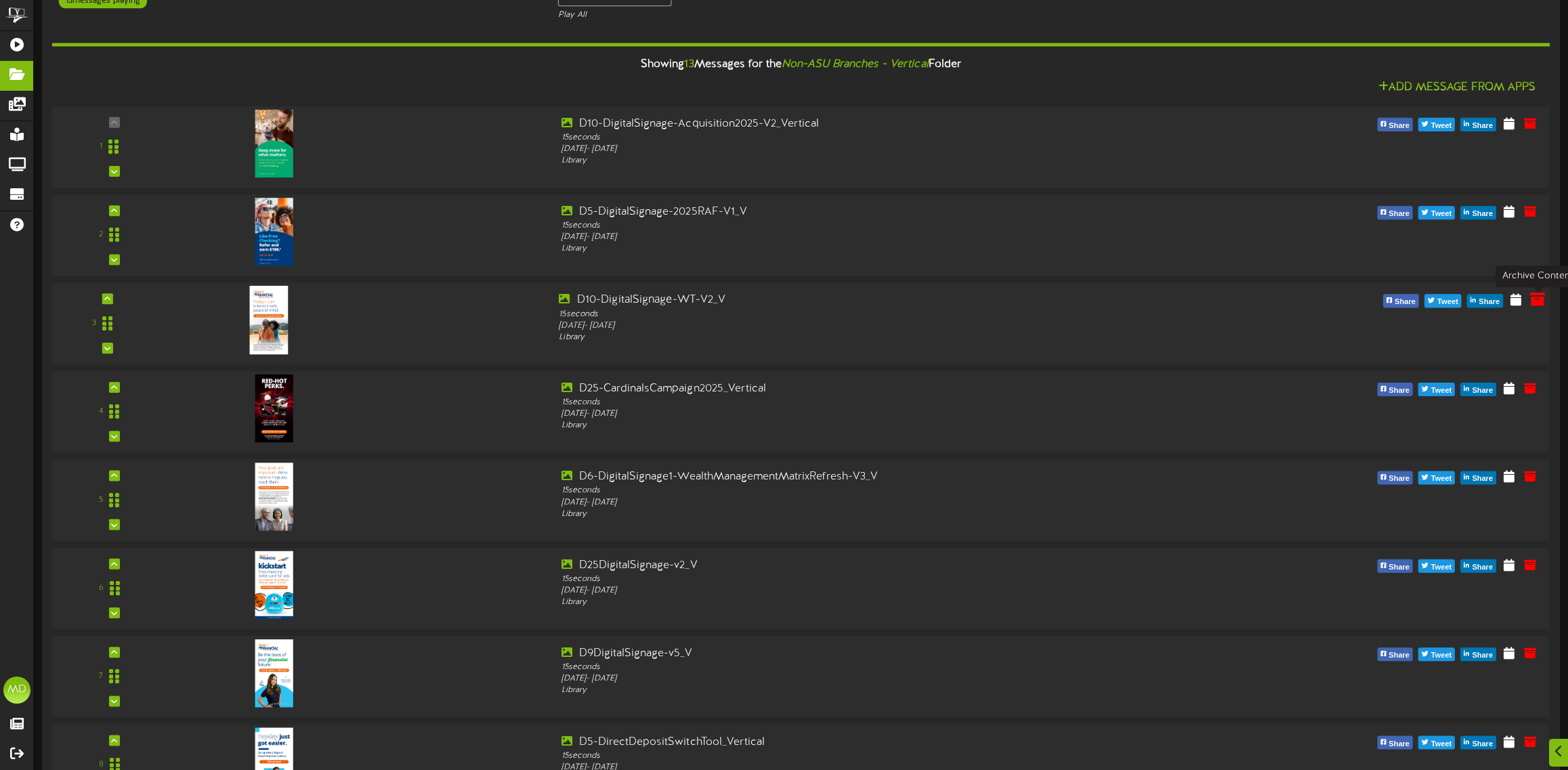
click at [1541, 302] on icon at bounding box center [1538, 299] width 15 height 15
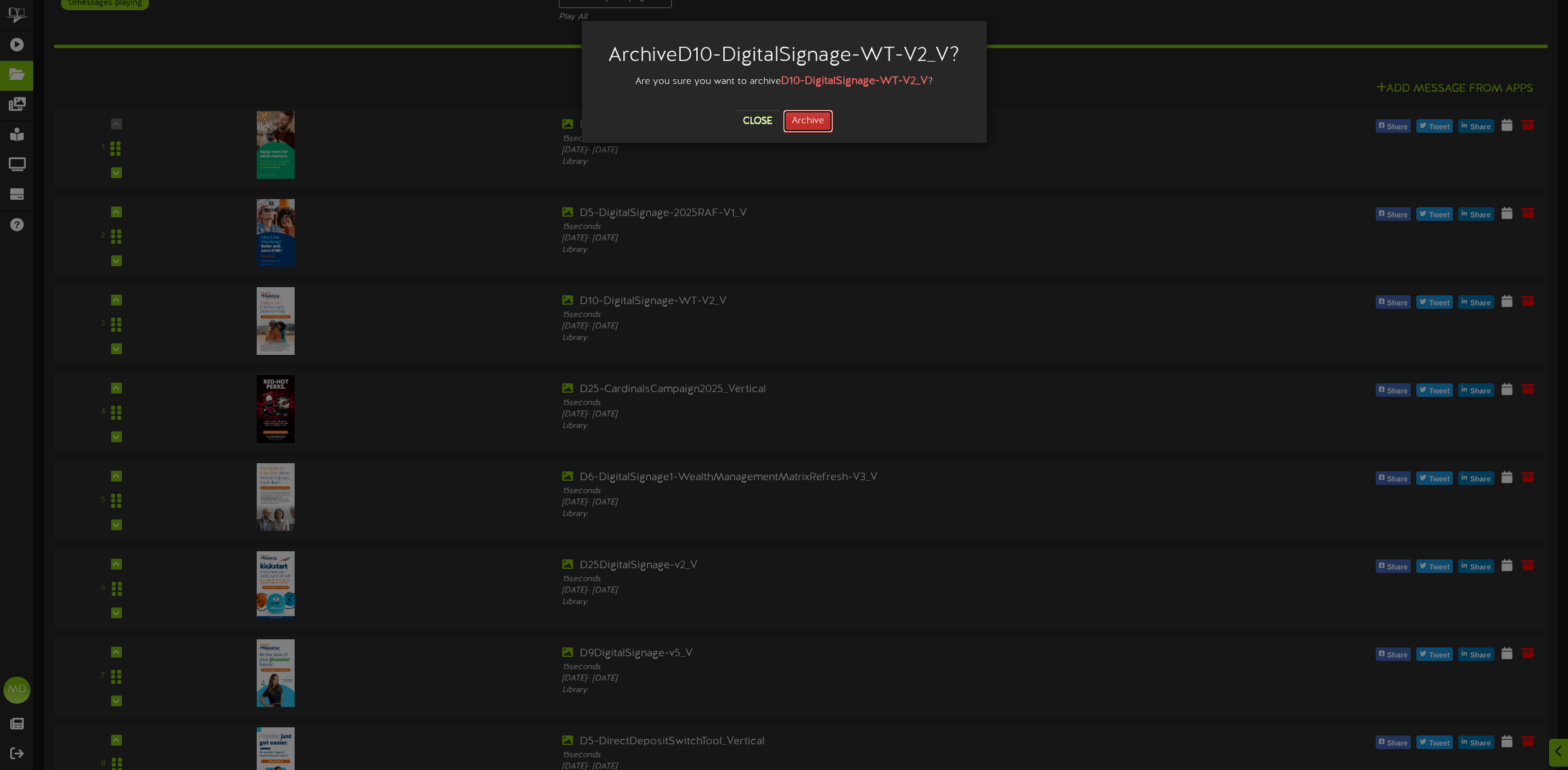
click at [804, 119] on button "Archive" at bounding box center [808, 121] width 50 height 23
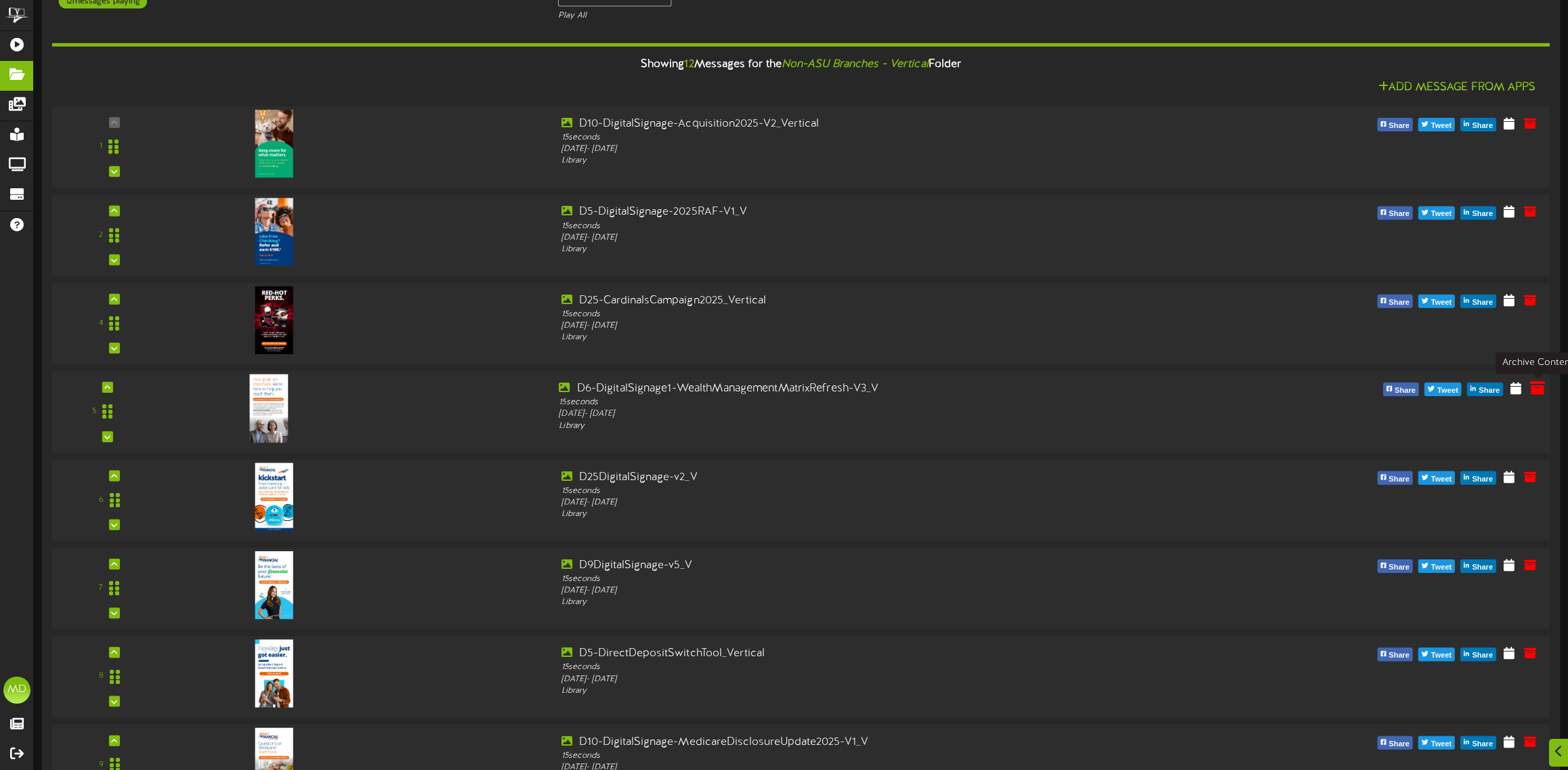
click at [1539, 389] on icon at bounding box center [1538, 387] width 15 height 15
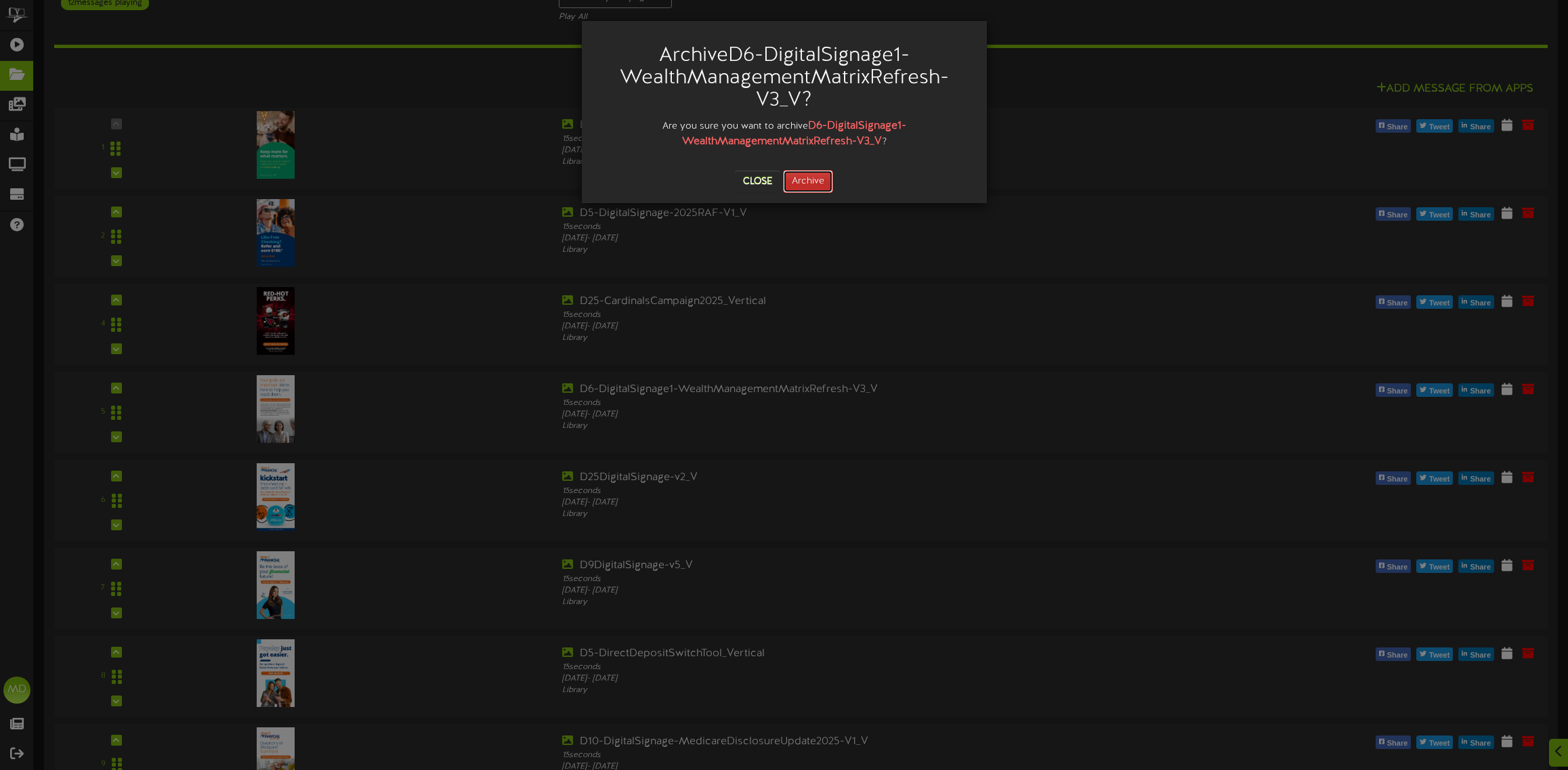
click at [800, 181] on button "Archive" at bounding box center [808, 181] width 50 height 23
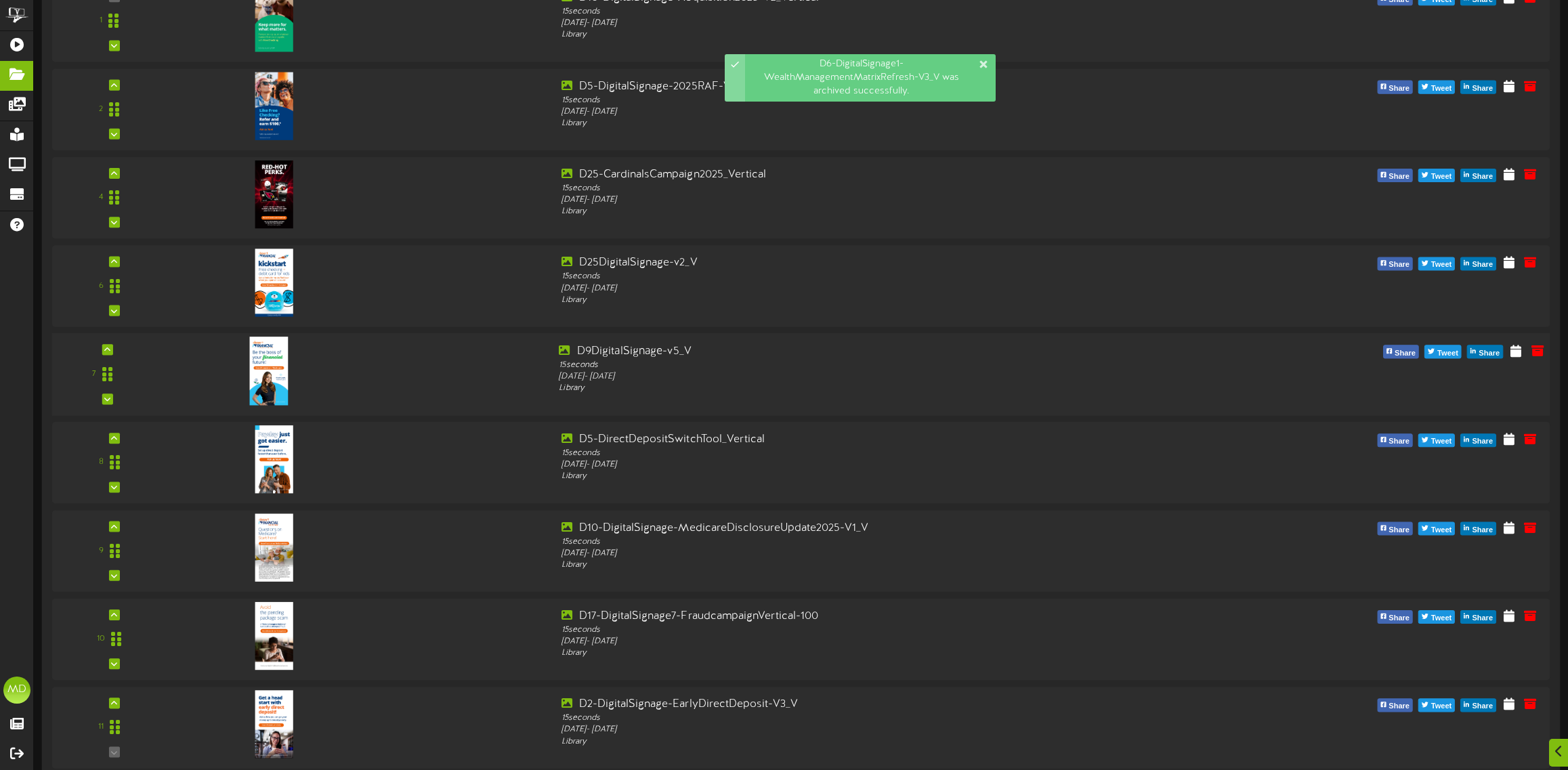
scroll to position [508, 0]
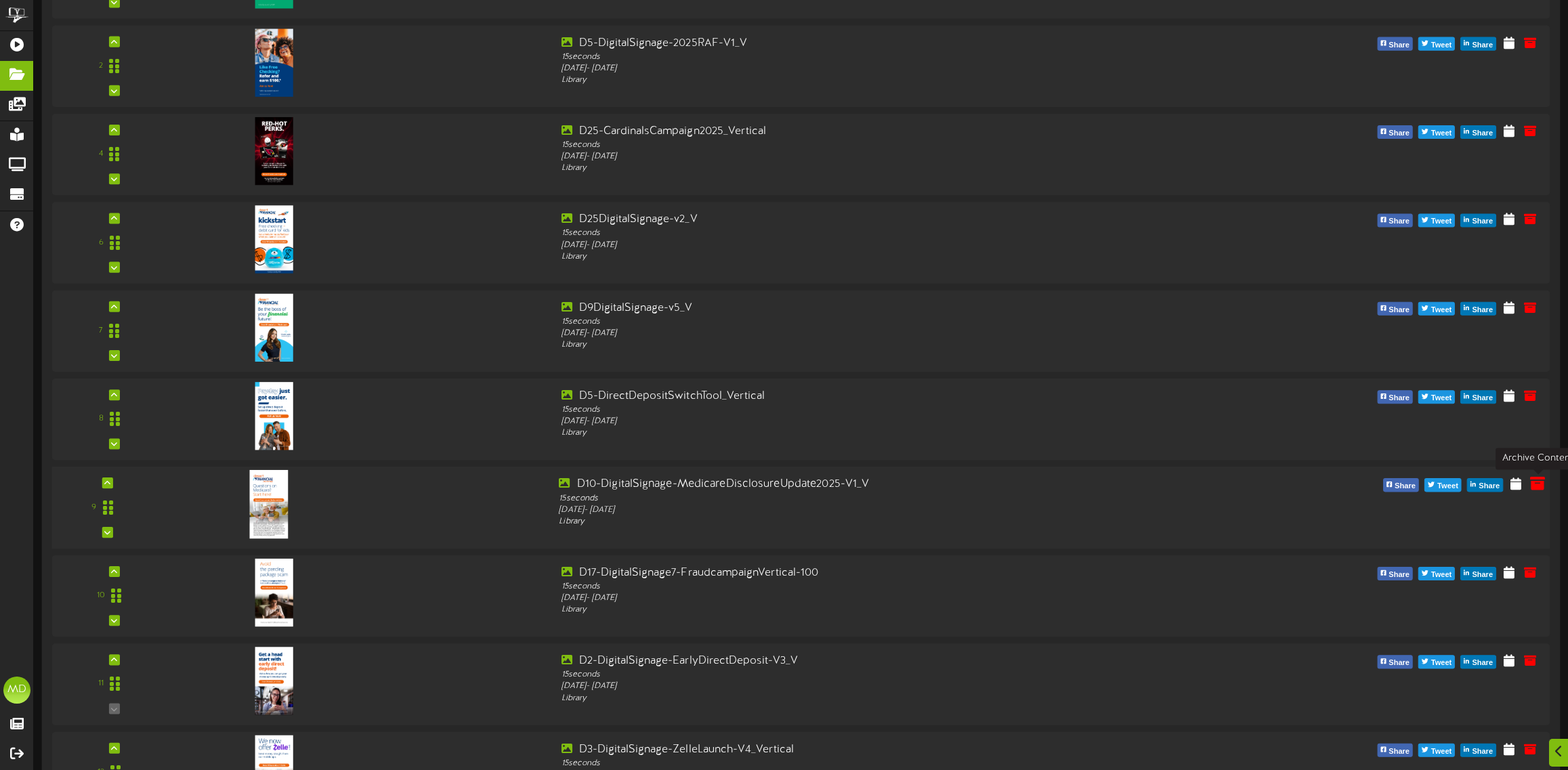
click at [1535, 487] on icon at bounding box center [1538, 484] width 15 height 15
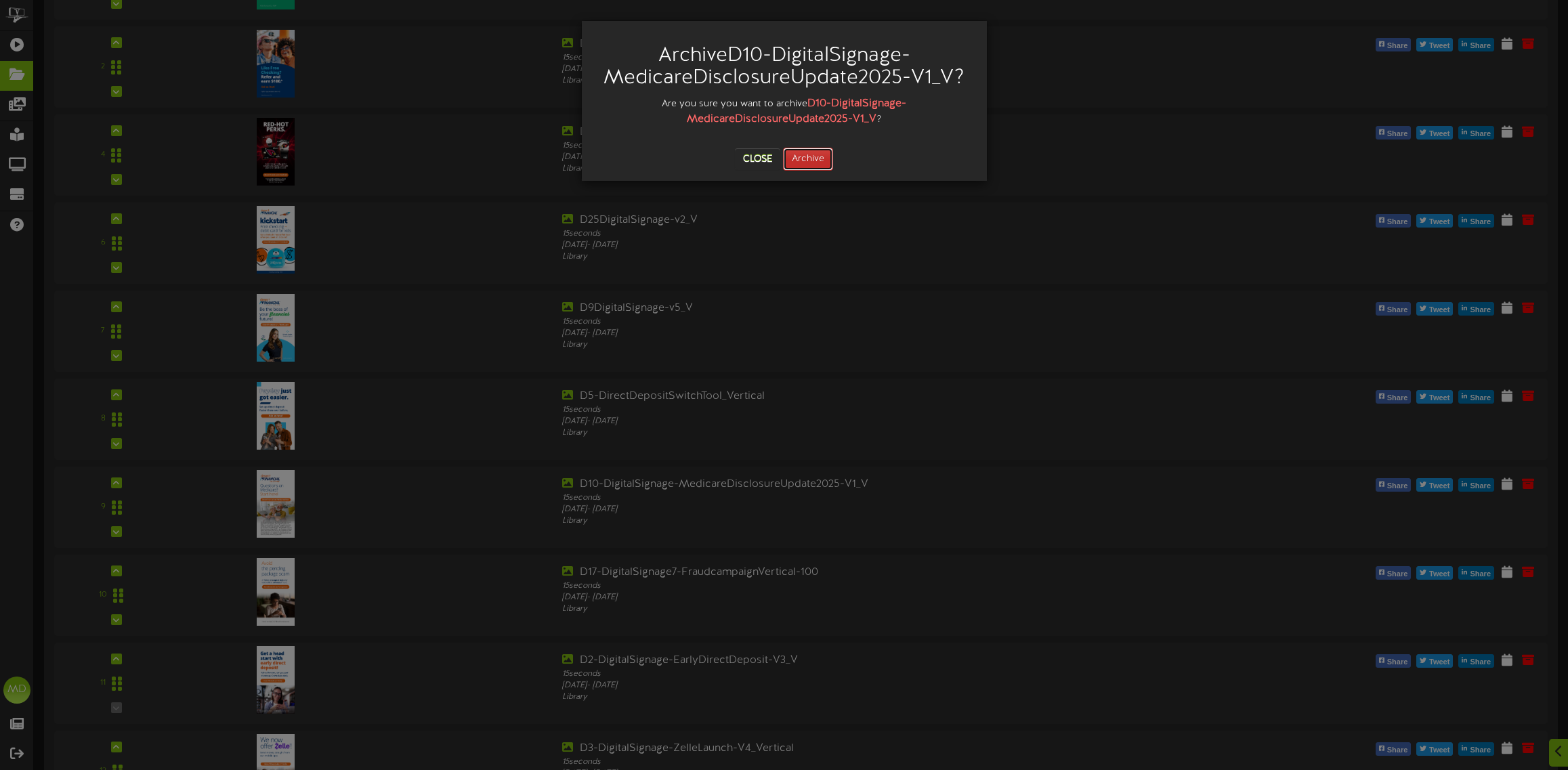
click at [810, 163] on button "Archive" at bounding box center [808, 159] width 50 height 23
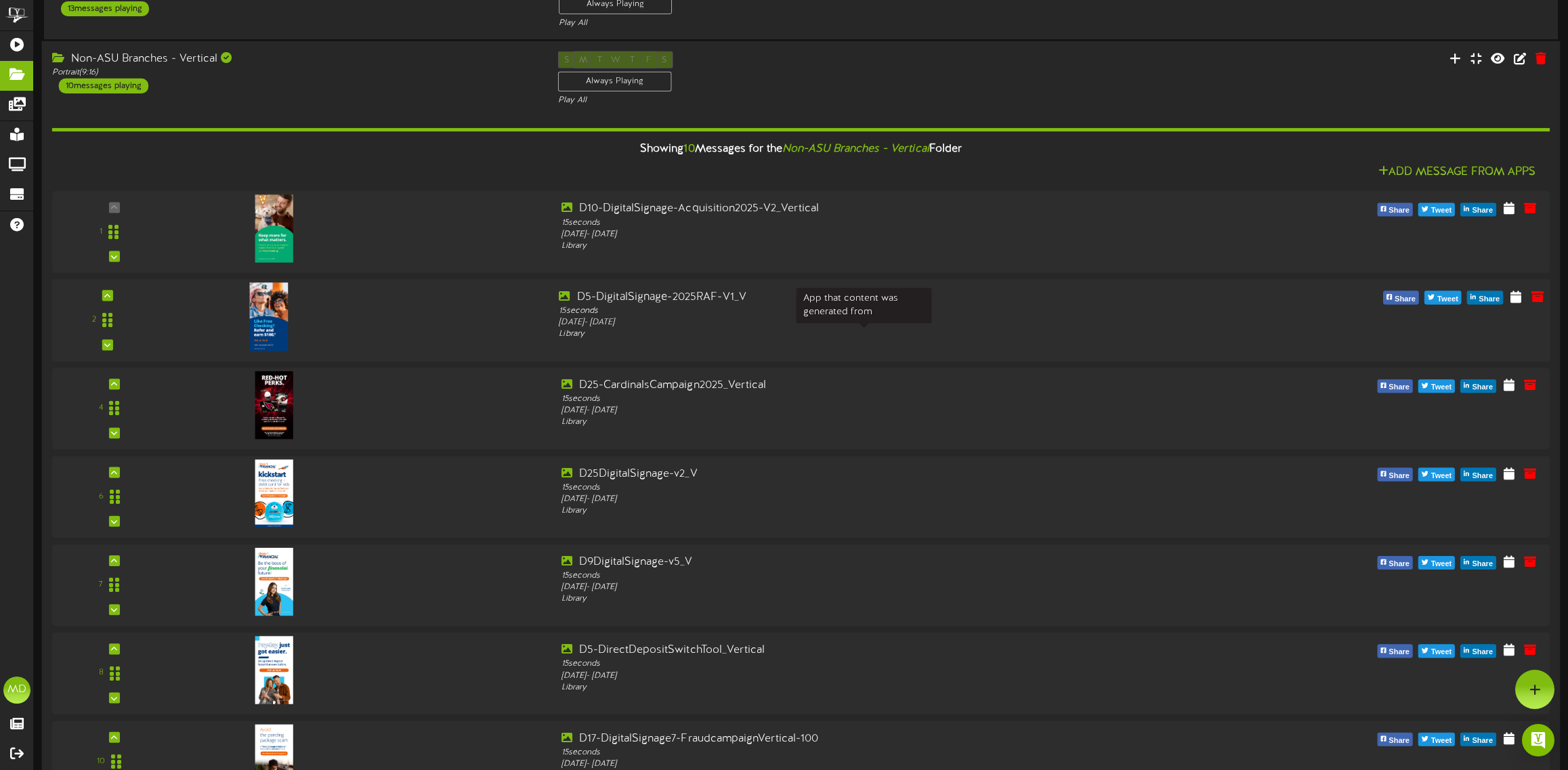
scroll to position [169, 0]
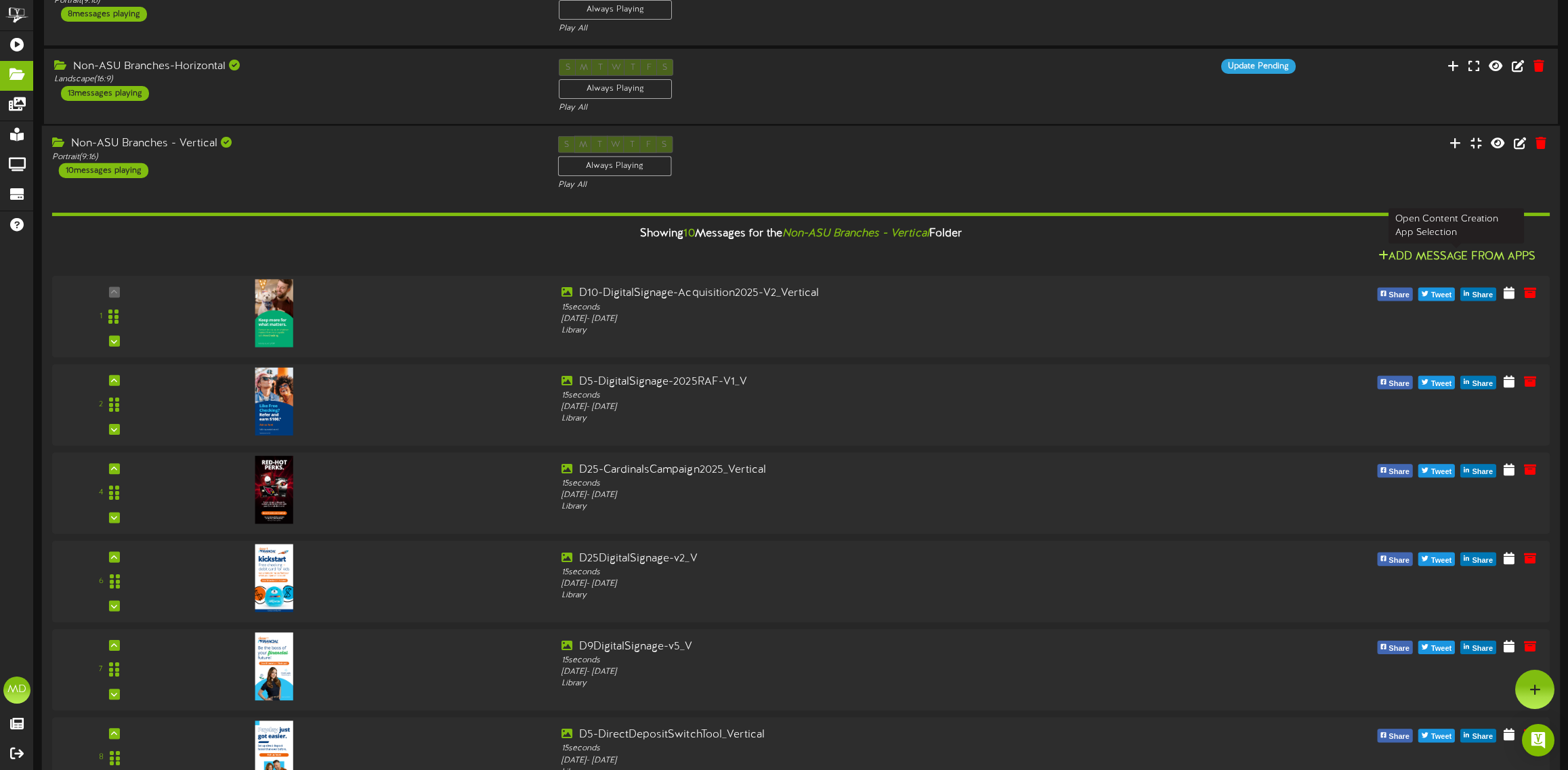
click at [1444, 256] on button "Add Message From Apps" at bounding box center [1457, 257] width 166 height 17
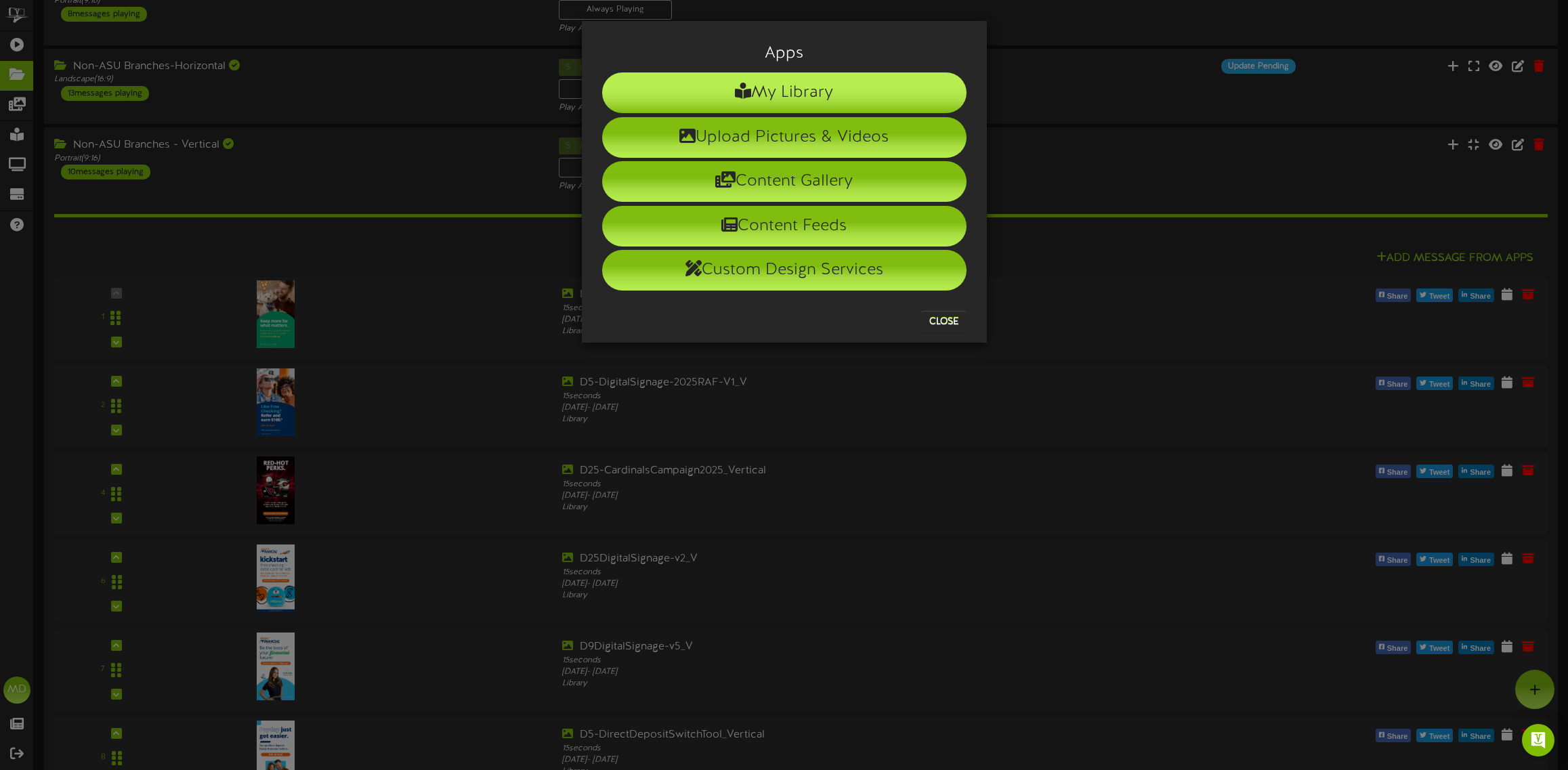
click at [783, 80] on li "My Library" at bounding box center [784, 93] width 364 height 41
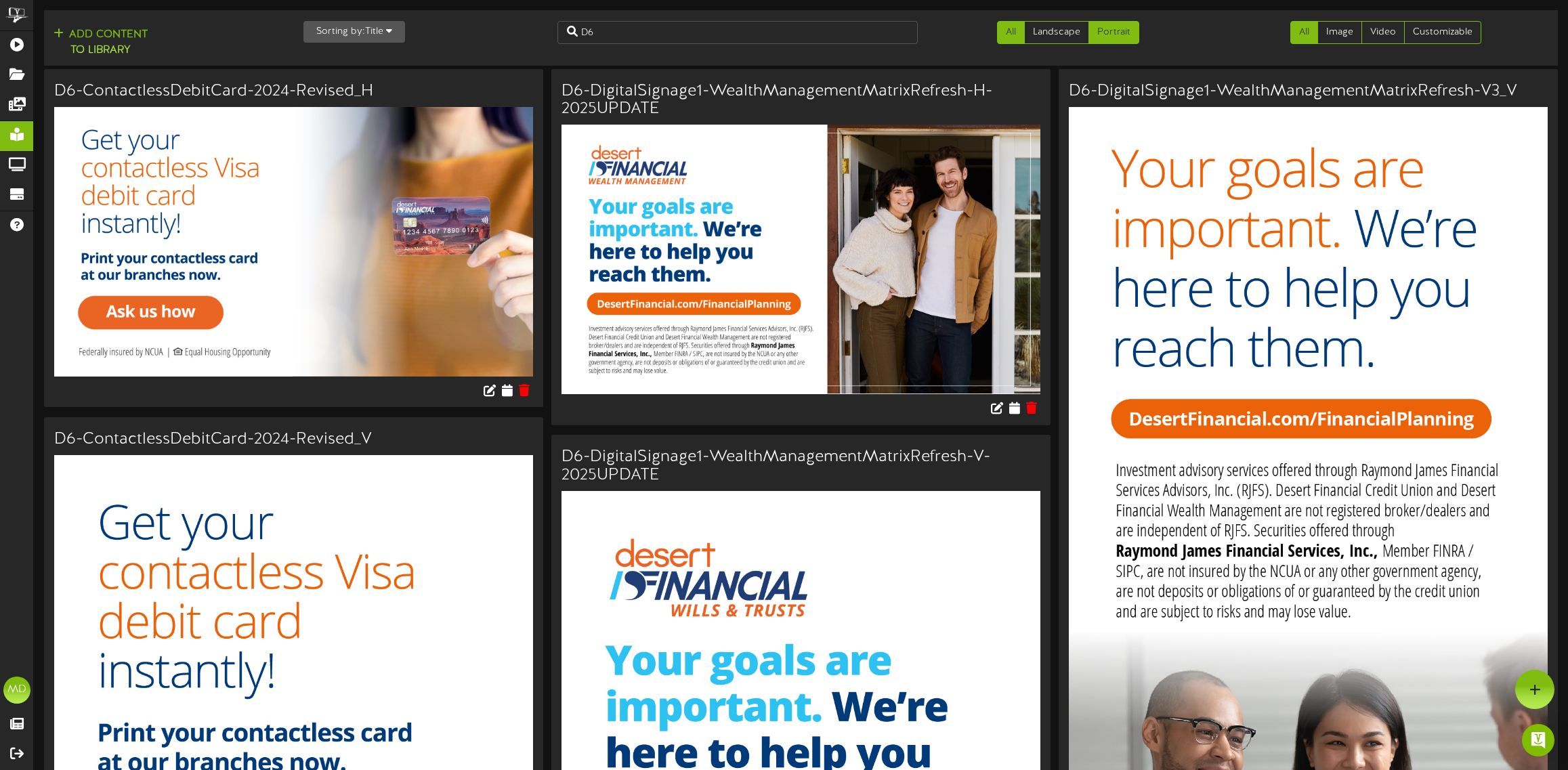
click at [1111, 24] on link "Portrait" at bounding box center [1114, 32] width 50 height 23
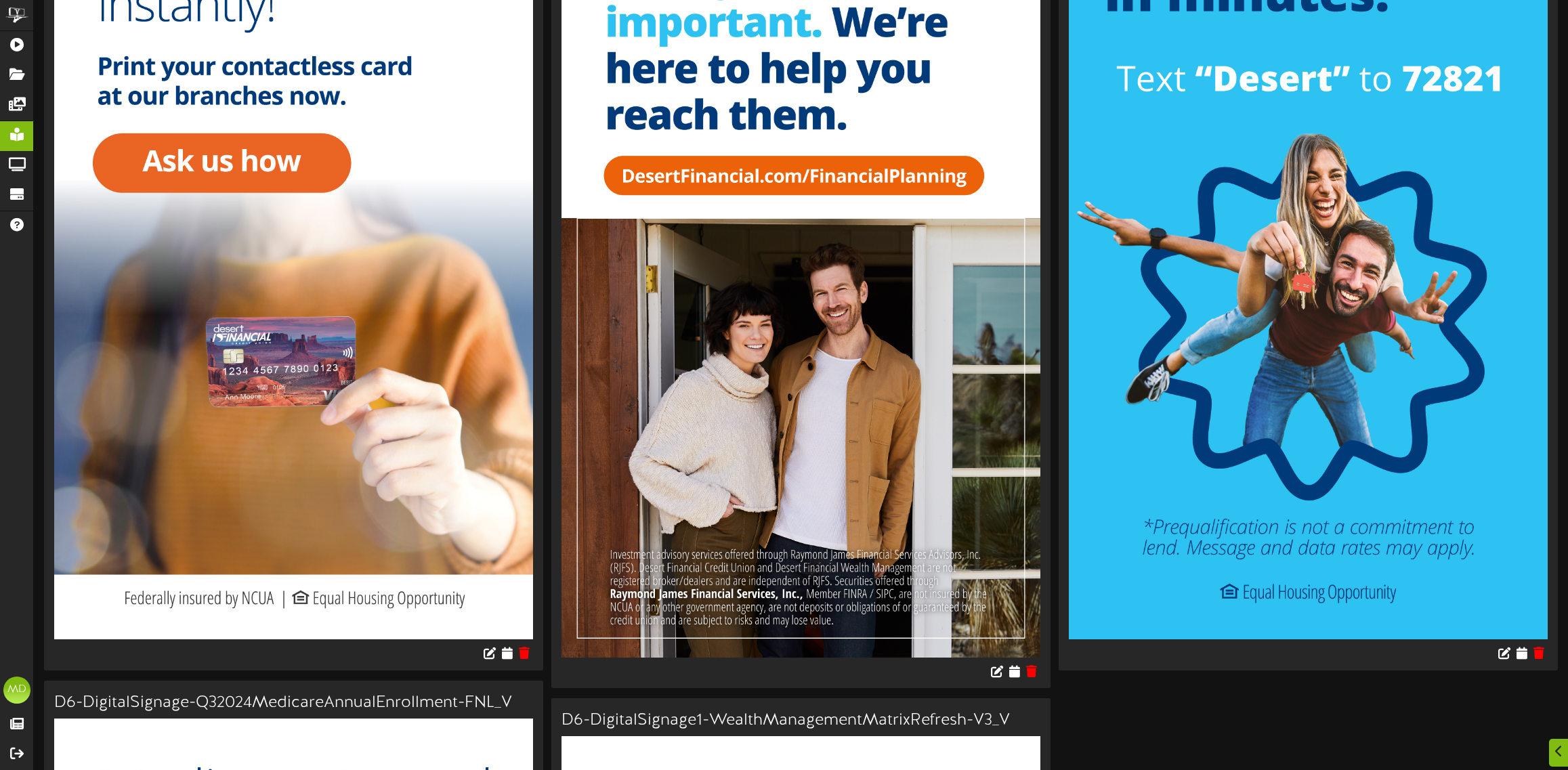
scroll to position [338, 0]
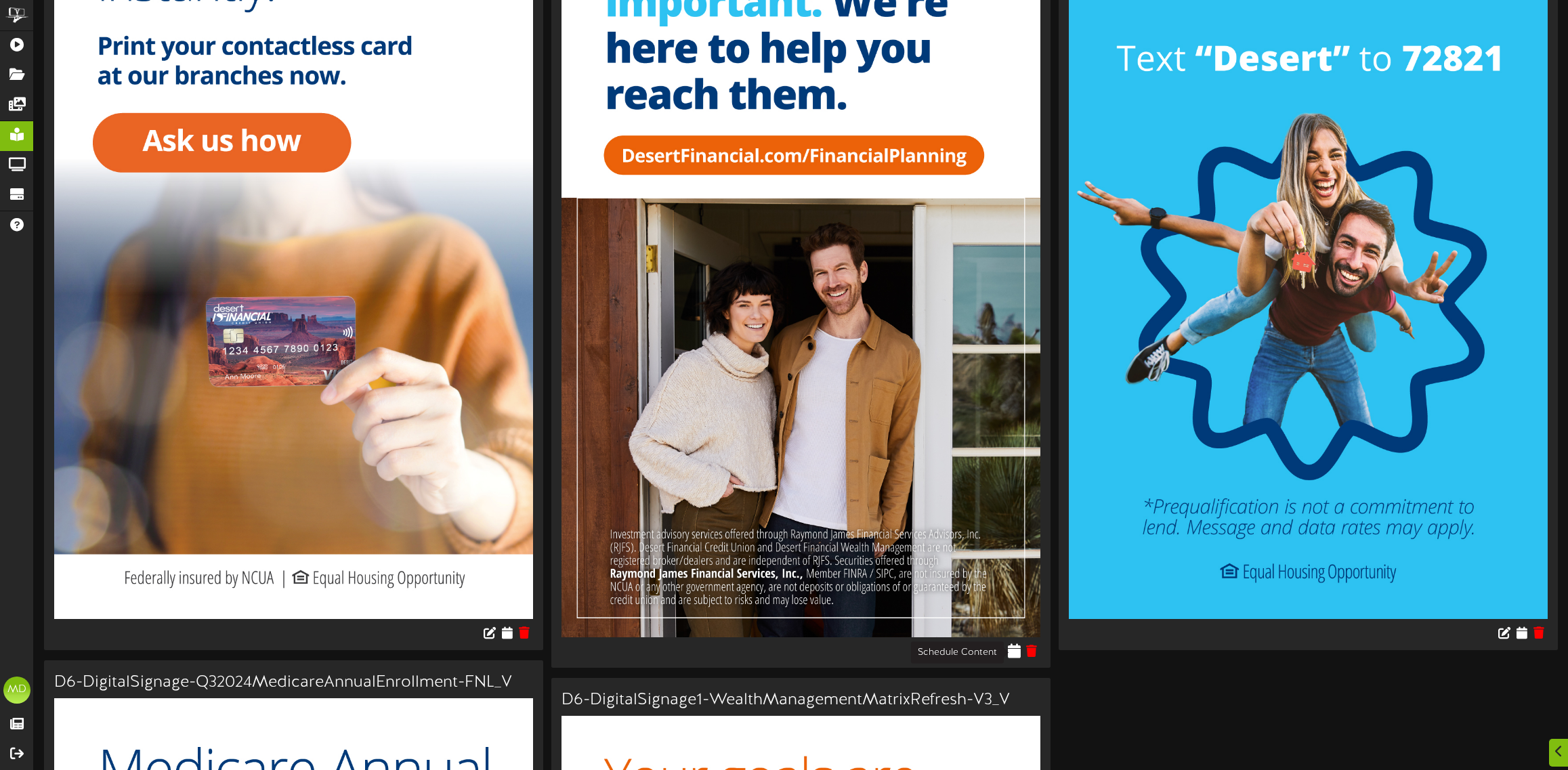
click at [1012, 648] on icon at bounding box center [1014, 650] width 13 height 15
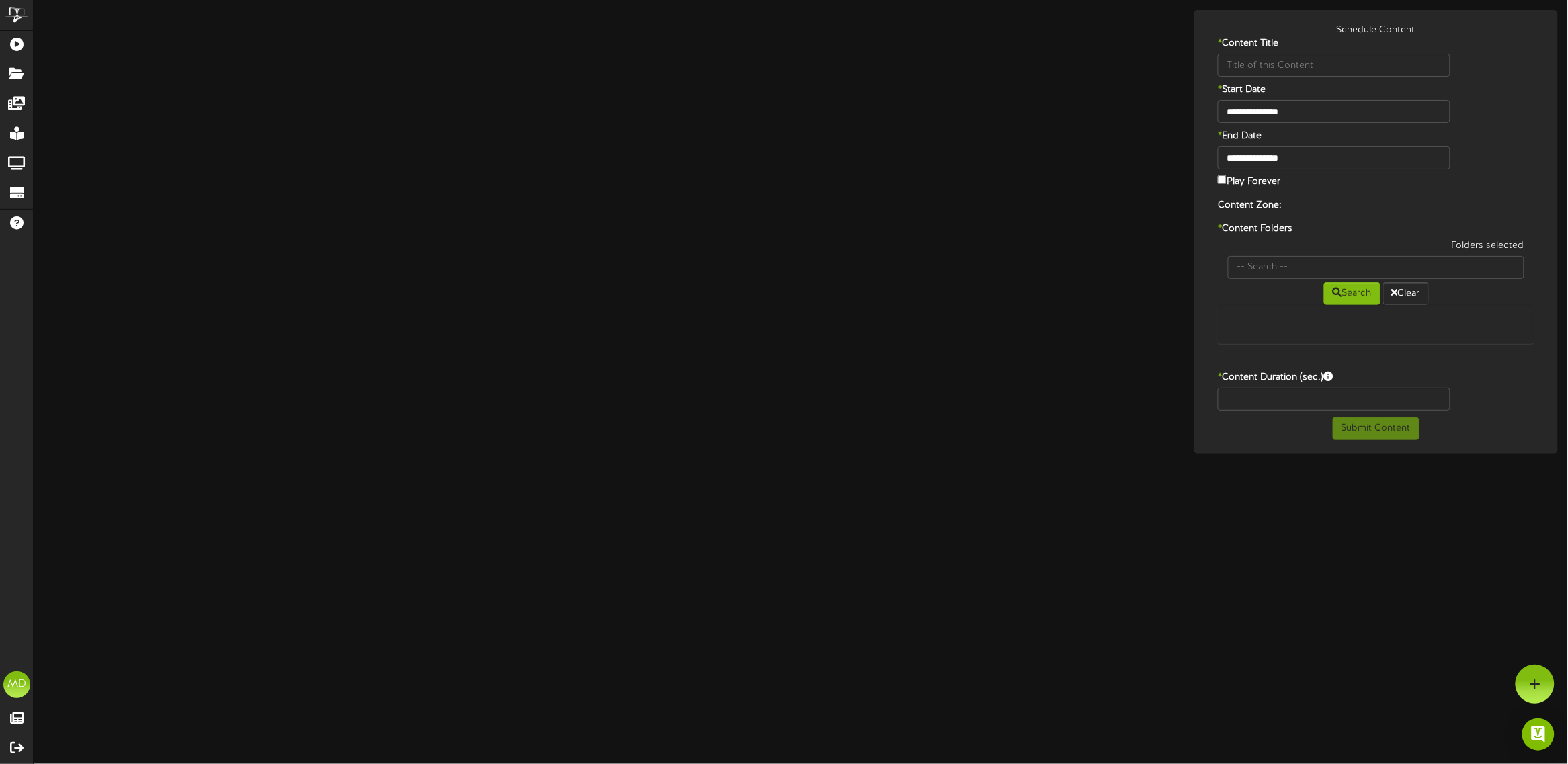
type input "D6-DigitalSignage1-WealthManagementMatrixRefresh-V-2025UPDATE"
type input "8"
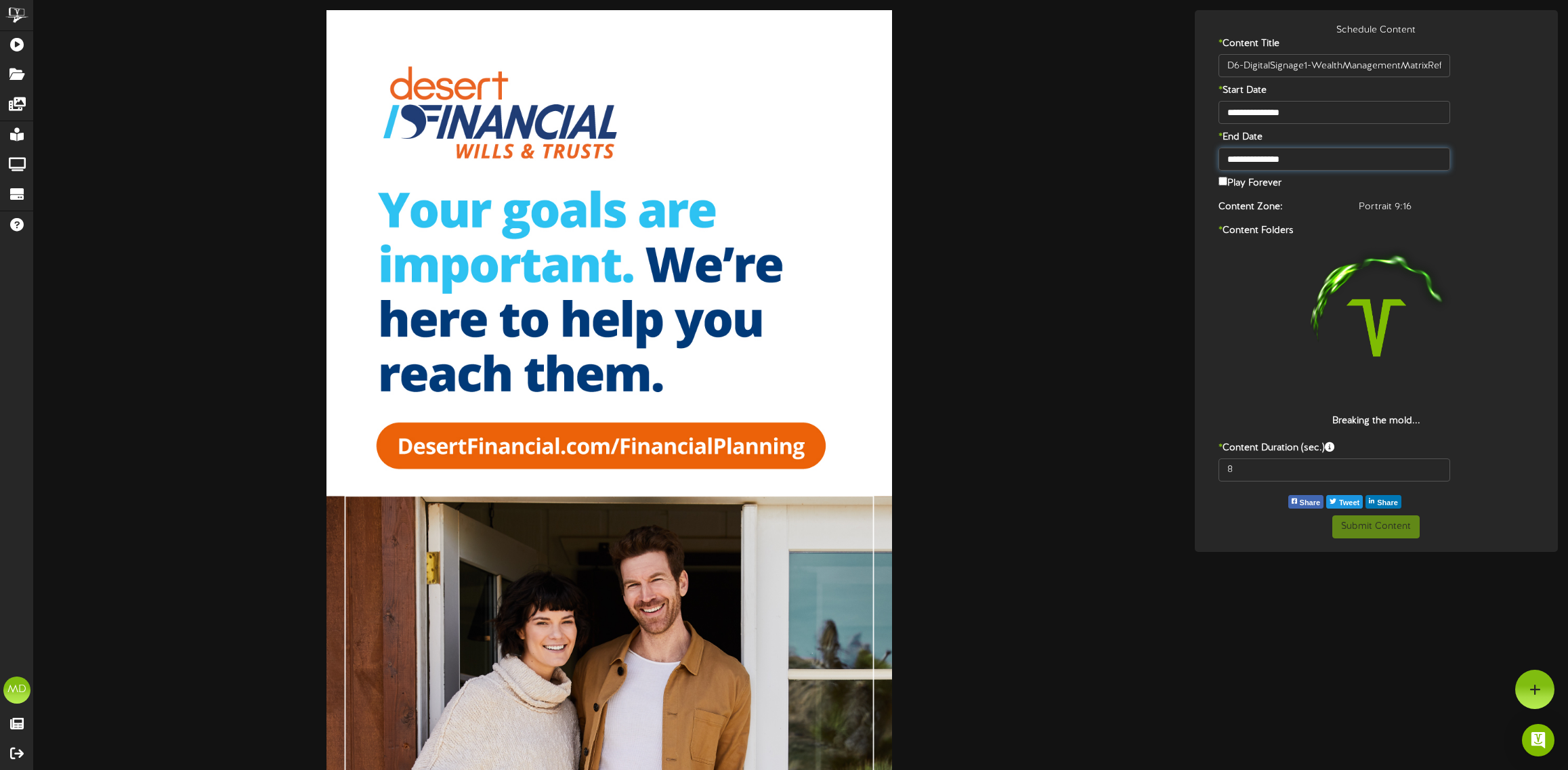
click at [1262, 159] on input "**********" at bounding box center [1334, 159] width 232 height 23
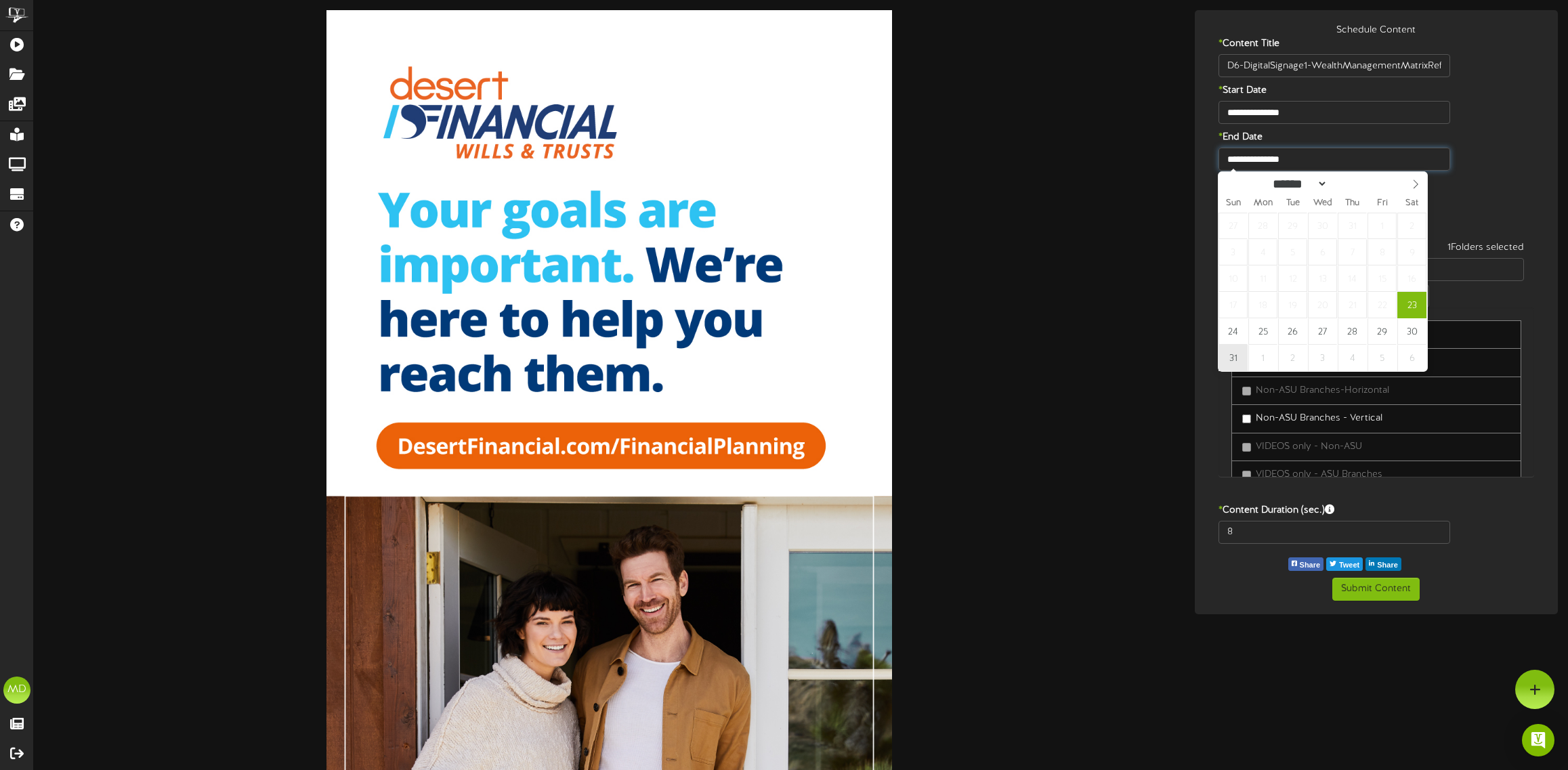
type input "**********"
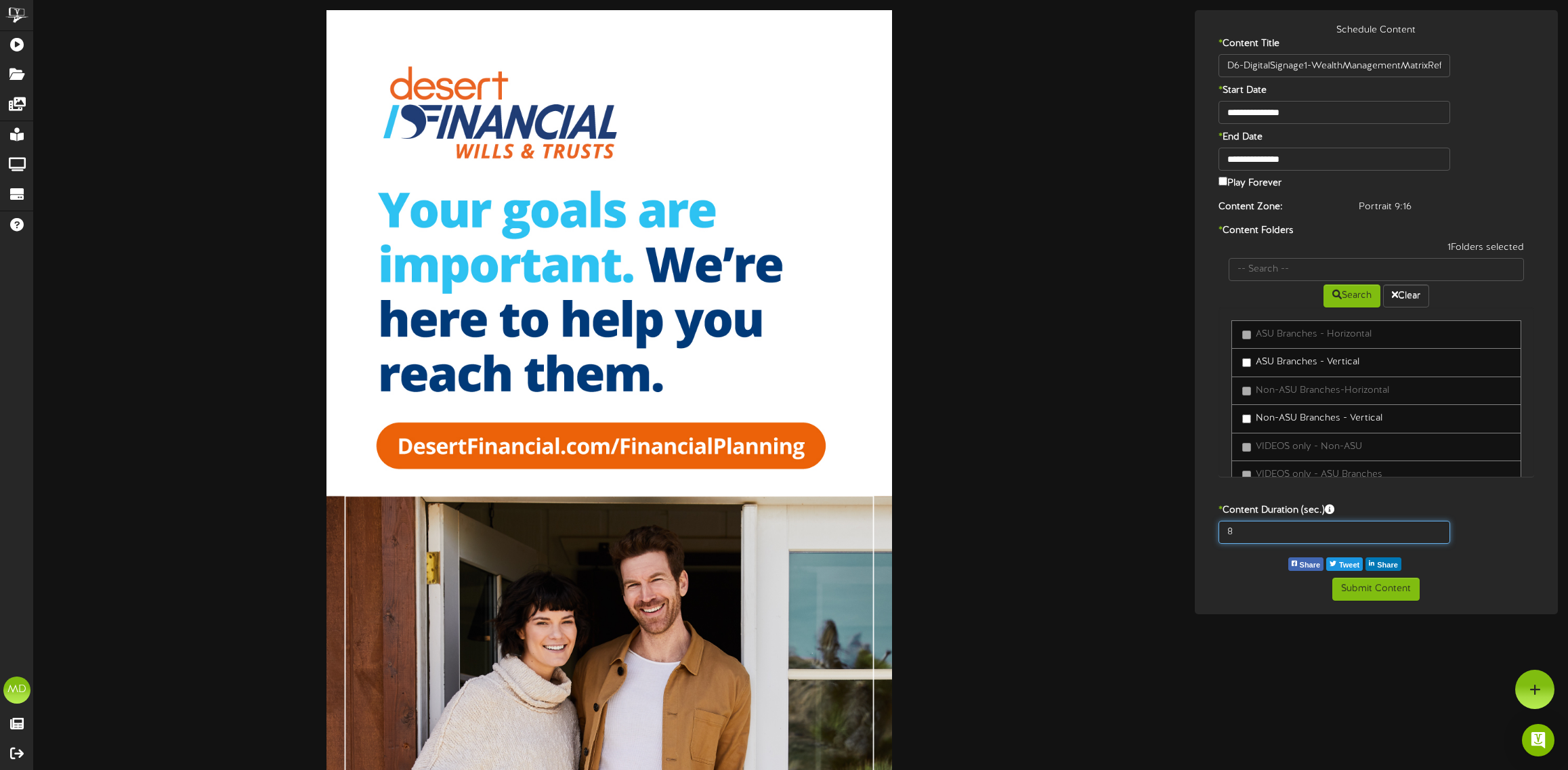
drag, startPoint x: 1244, startPoint y: 529, endPoint x: 1213, endPoint y: 529, distance: 31.0
click at [1213, 529] on div "8" at bounding box center [1334, 532] width 252 height 23
type input "15"
click at [1374, 586] on button "Submit Content" at bounding box center [1376, 589] width 88 height 23
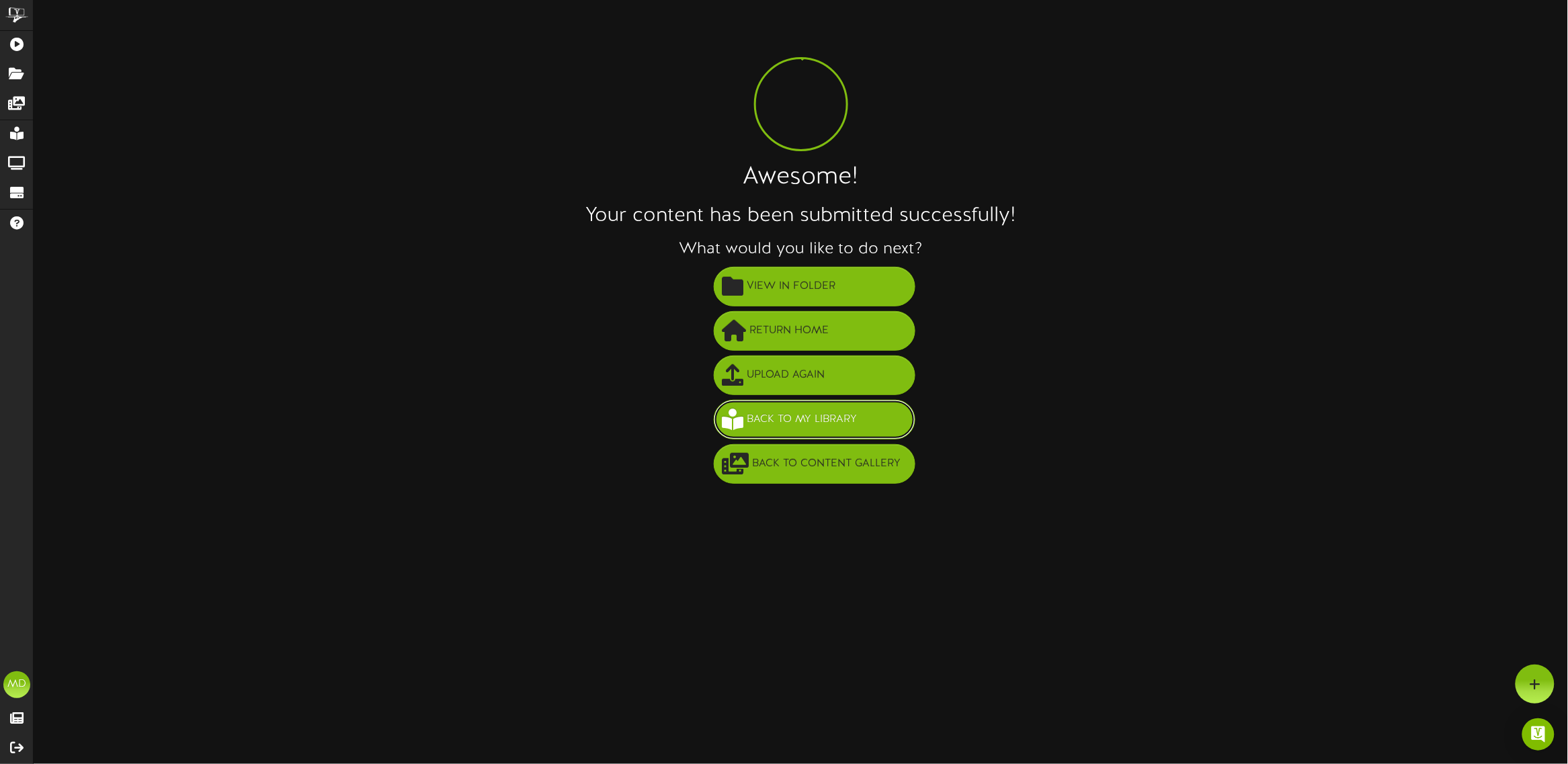
click at [798, 423] on span "Back to My Library" at bounding box center [802, 420] width 117 height 22
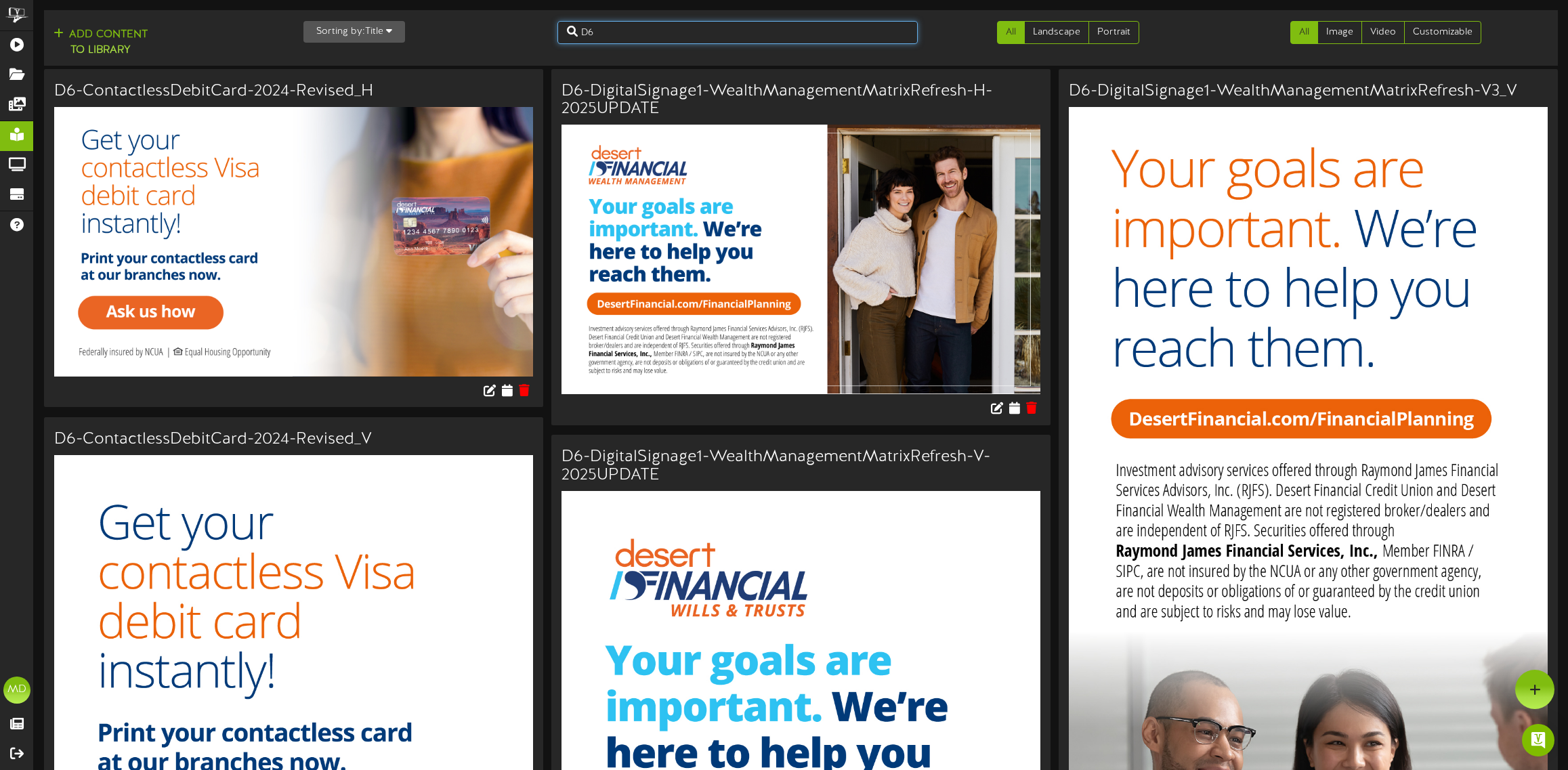
drag, startPoint x: 622, startPoint y: 32, endPoint x: 545, endPoint y: 26, distance: 77.2
click at [547, 32] on div "D6" at bounding box center [737, 32] width 381 height 23
type input "d10"
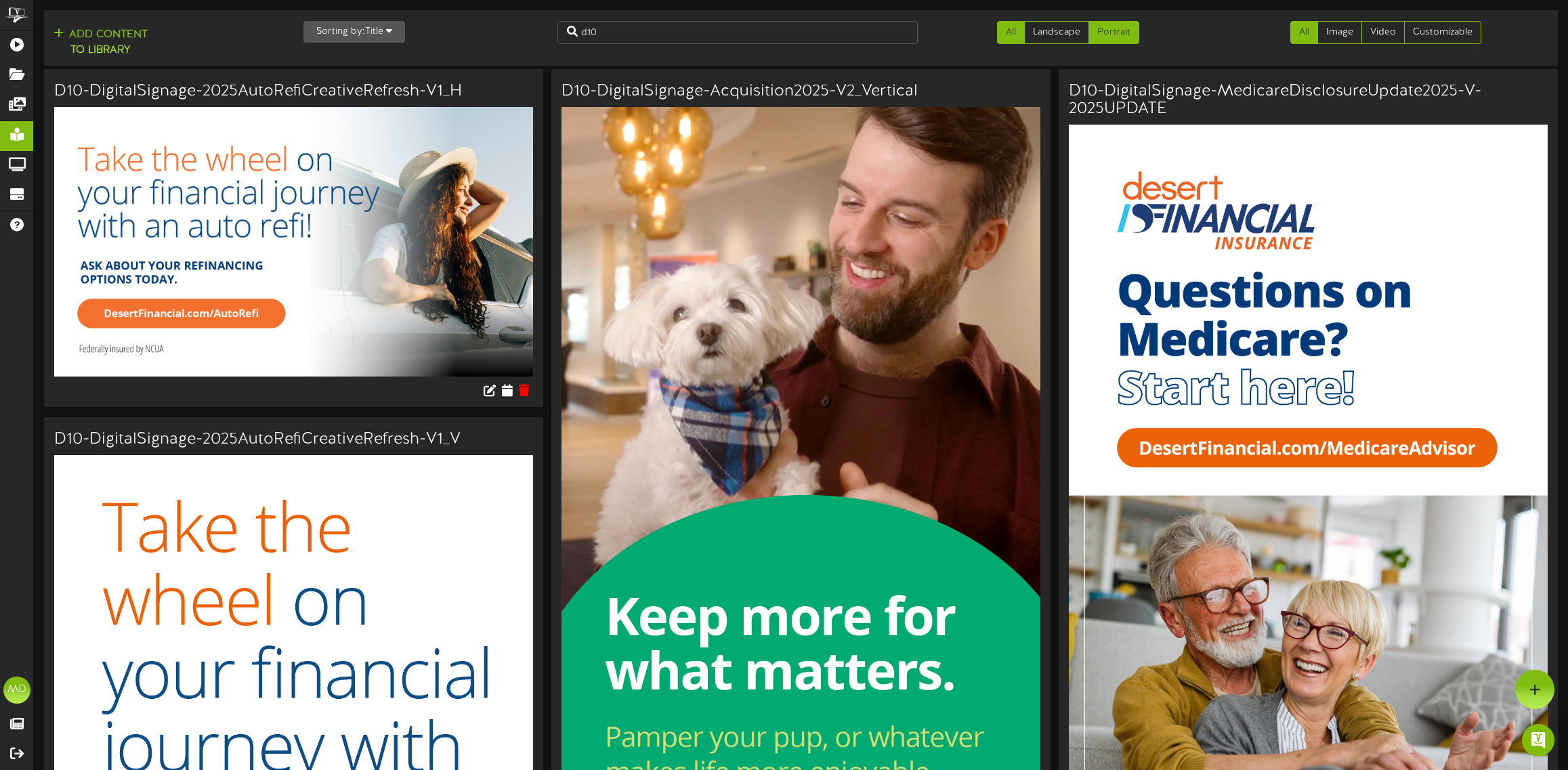
click at [1105, 27] on link "Portrait" at bounding box center [1114, 32] width 50 height 23
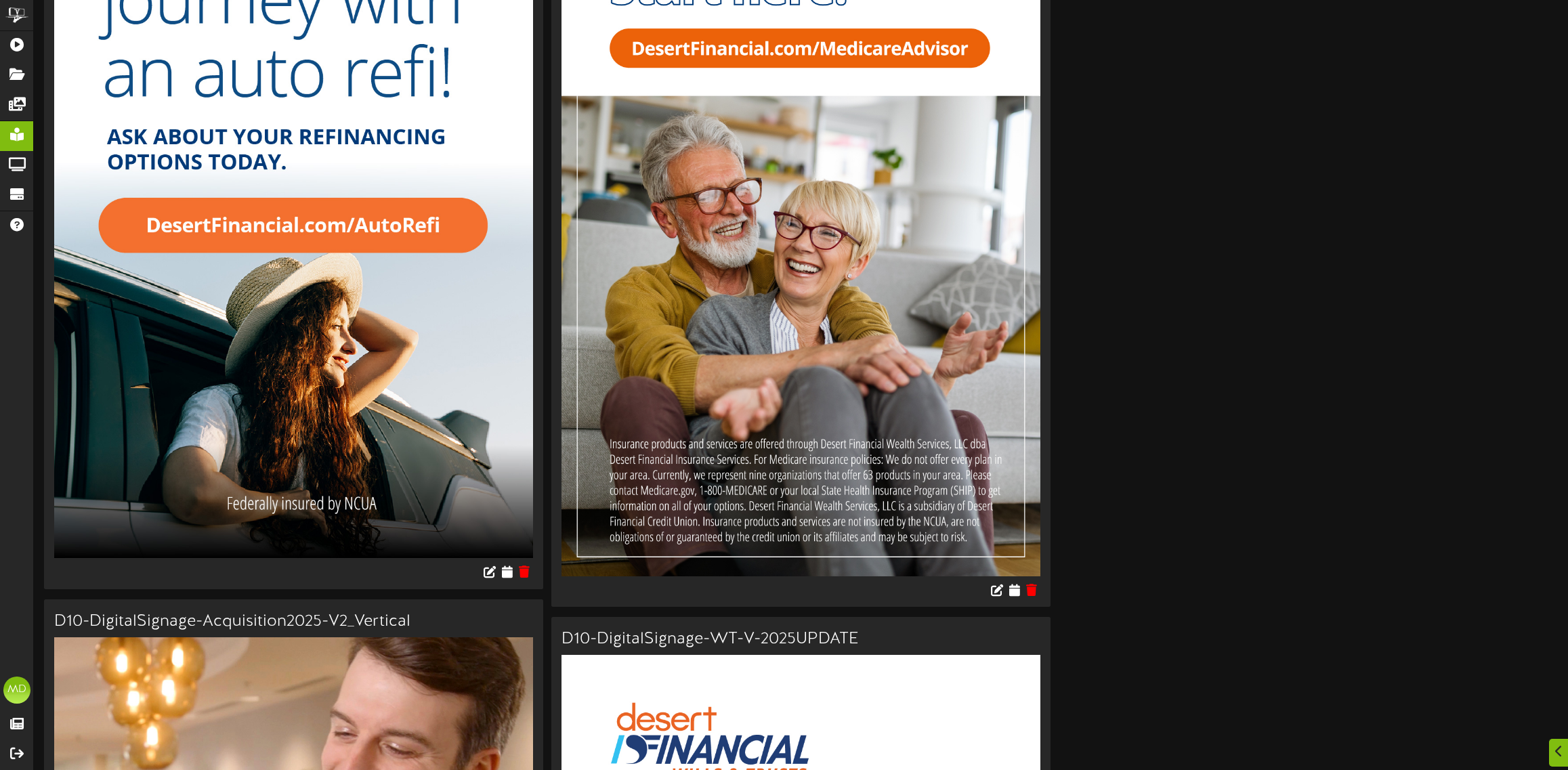
scroll to position [423, 0]
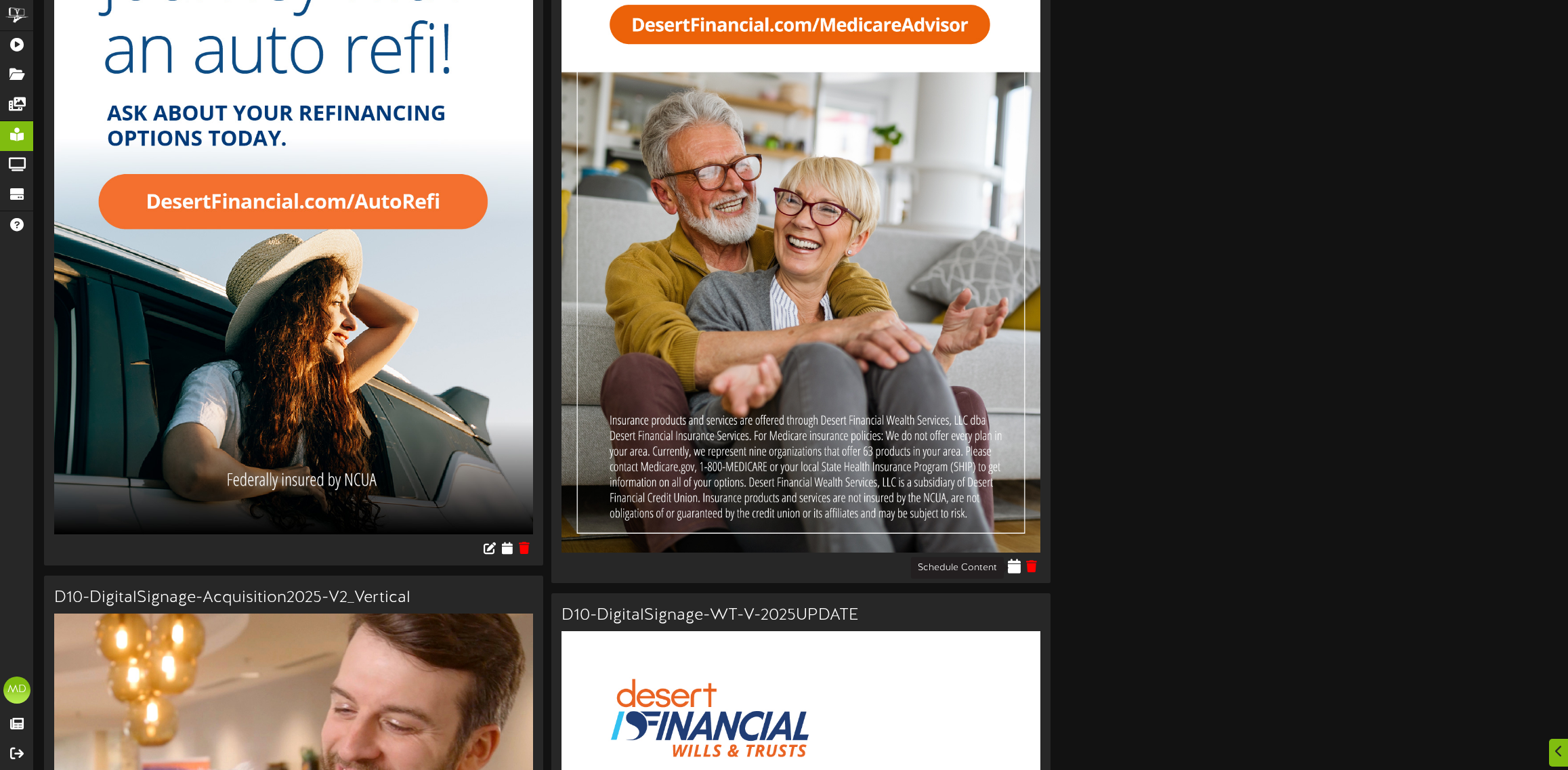
click at [1012, 566] on icon at bounding box center [1014, 565] width 13 height 15
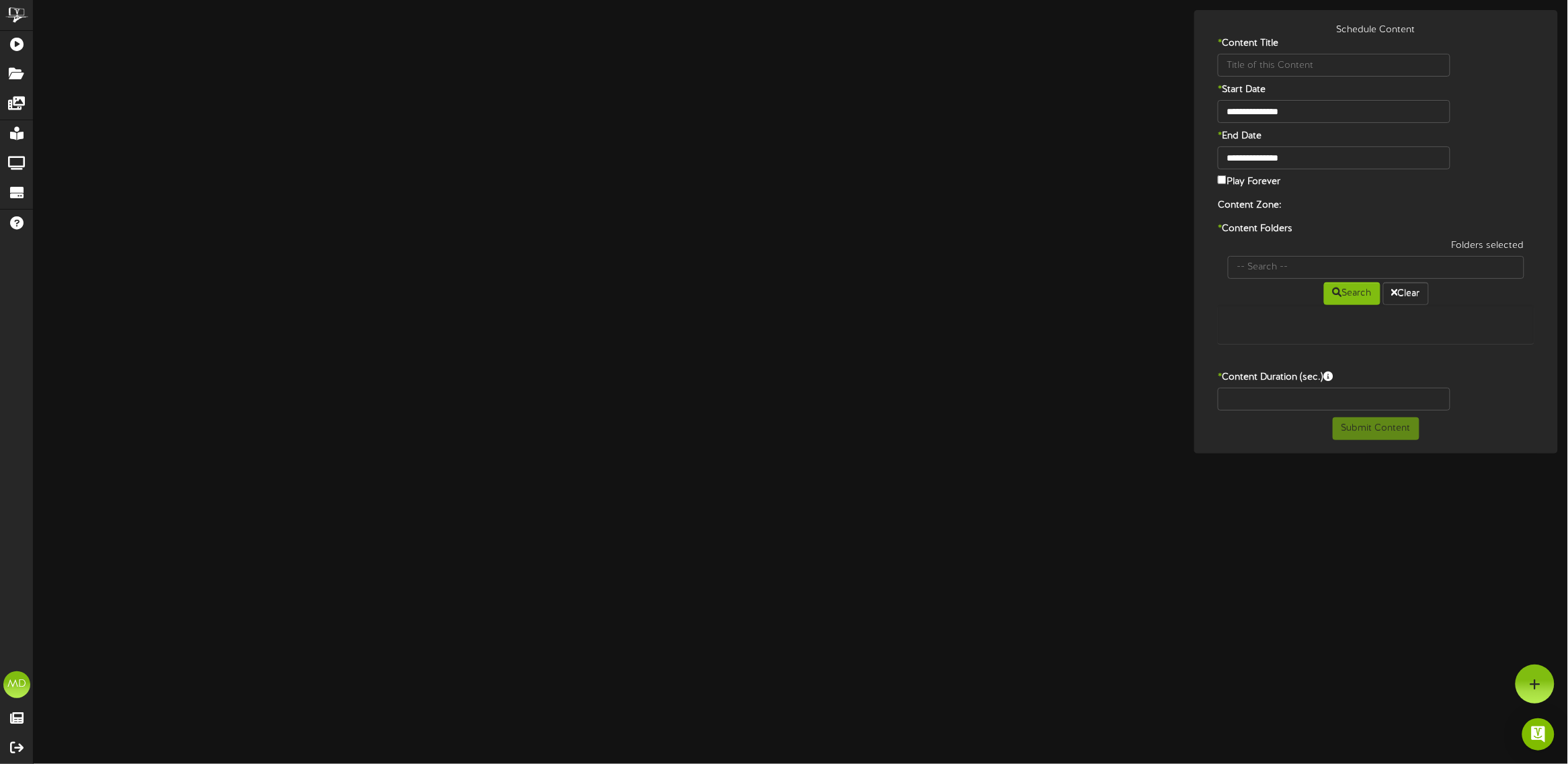
type input "D10-DigitalSignage-MedicareDisclosureUpdate2025-V-2025UPDATE"
type input "8"
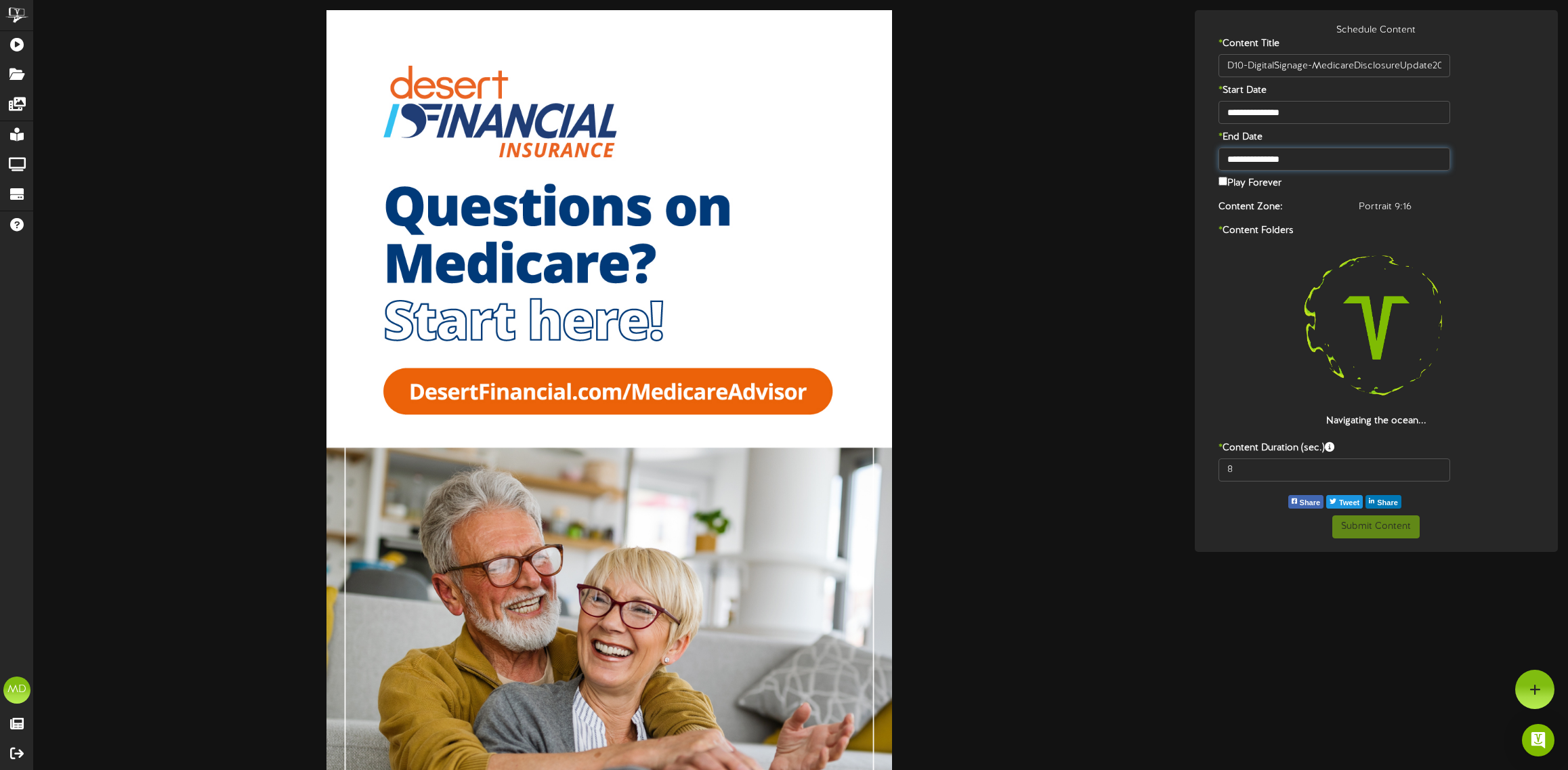
click at [1270, 163] on input "**********" at bounding box center [1334, 159] width 232 height 23
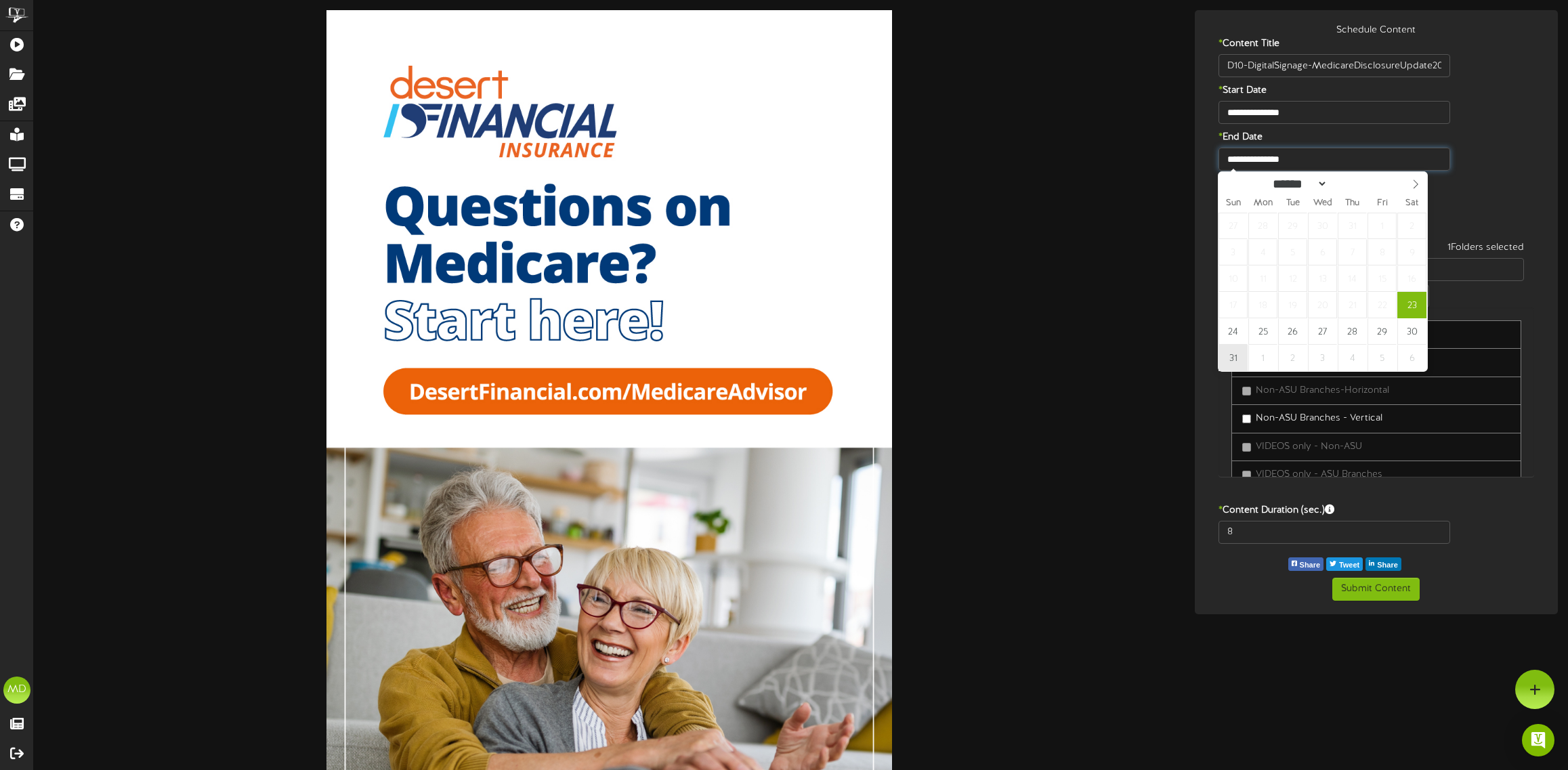
type input "**********"
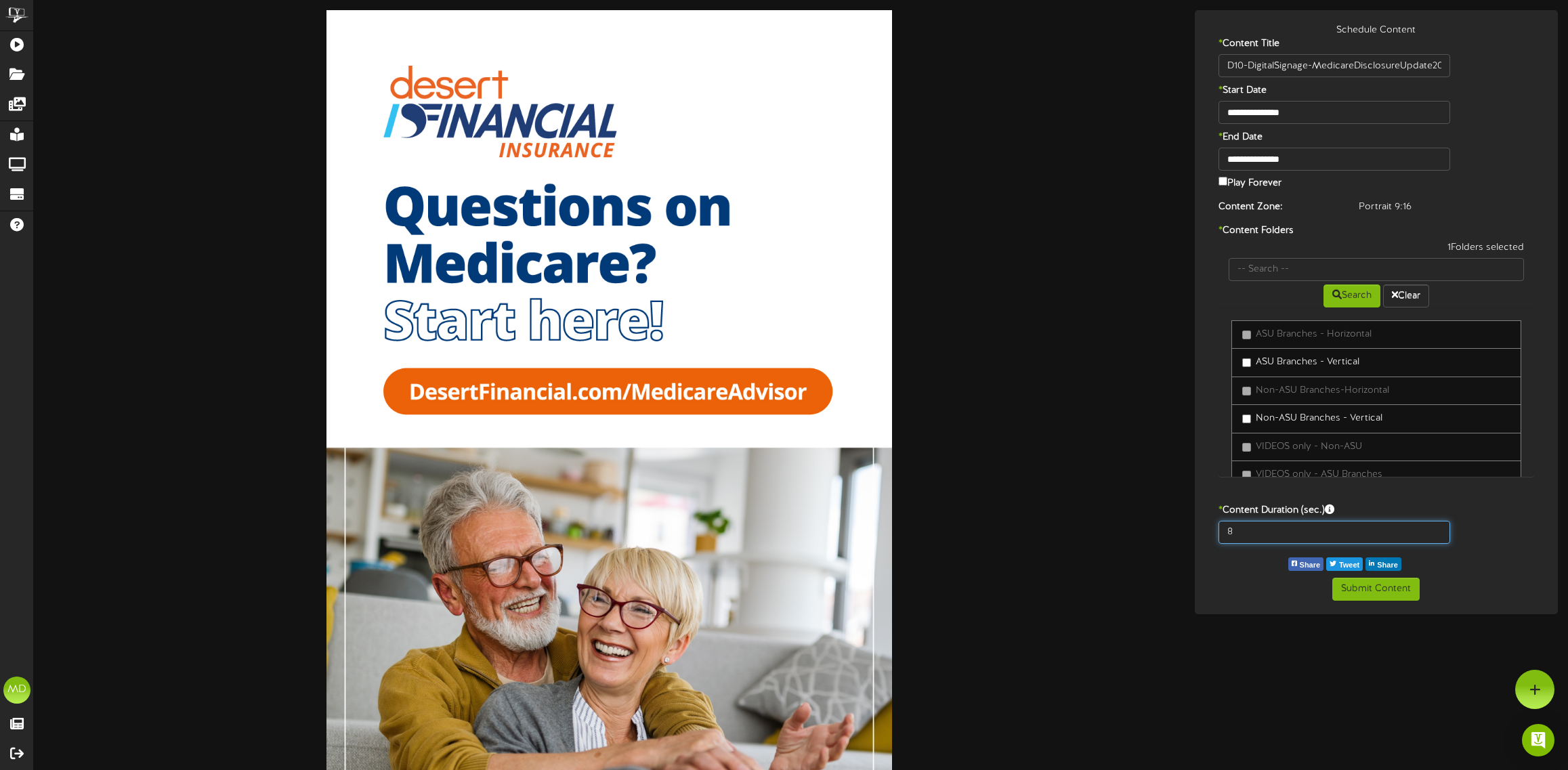
drag, startPoint x: 1244, startPoint y: 532, endPoint x: 1213, endPoint y: 528, distance: 31.3
click at [1214, 530] on div "8" at bounding box center [1334, 532] width 252 height 23
type input "15"
click at [1362, 588] on button "Submit Content" at bounding box center [1376, 589] width 88 height 23
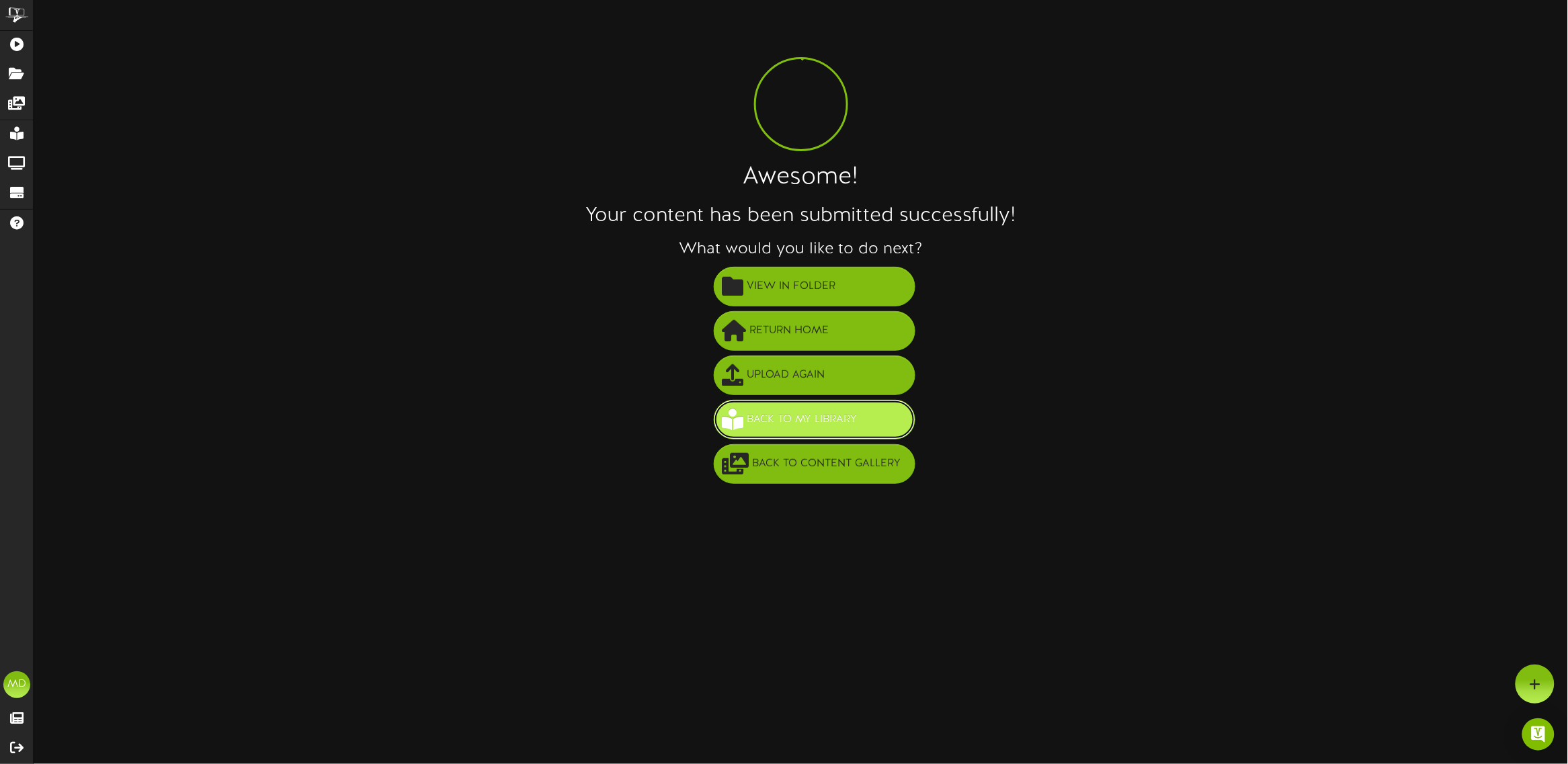
click at [828, 421] on span "Back to My Library" at bounding box center [802, 420] width 117 height 22
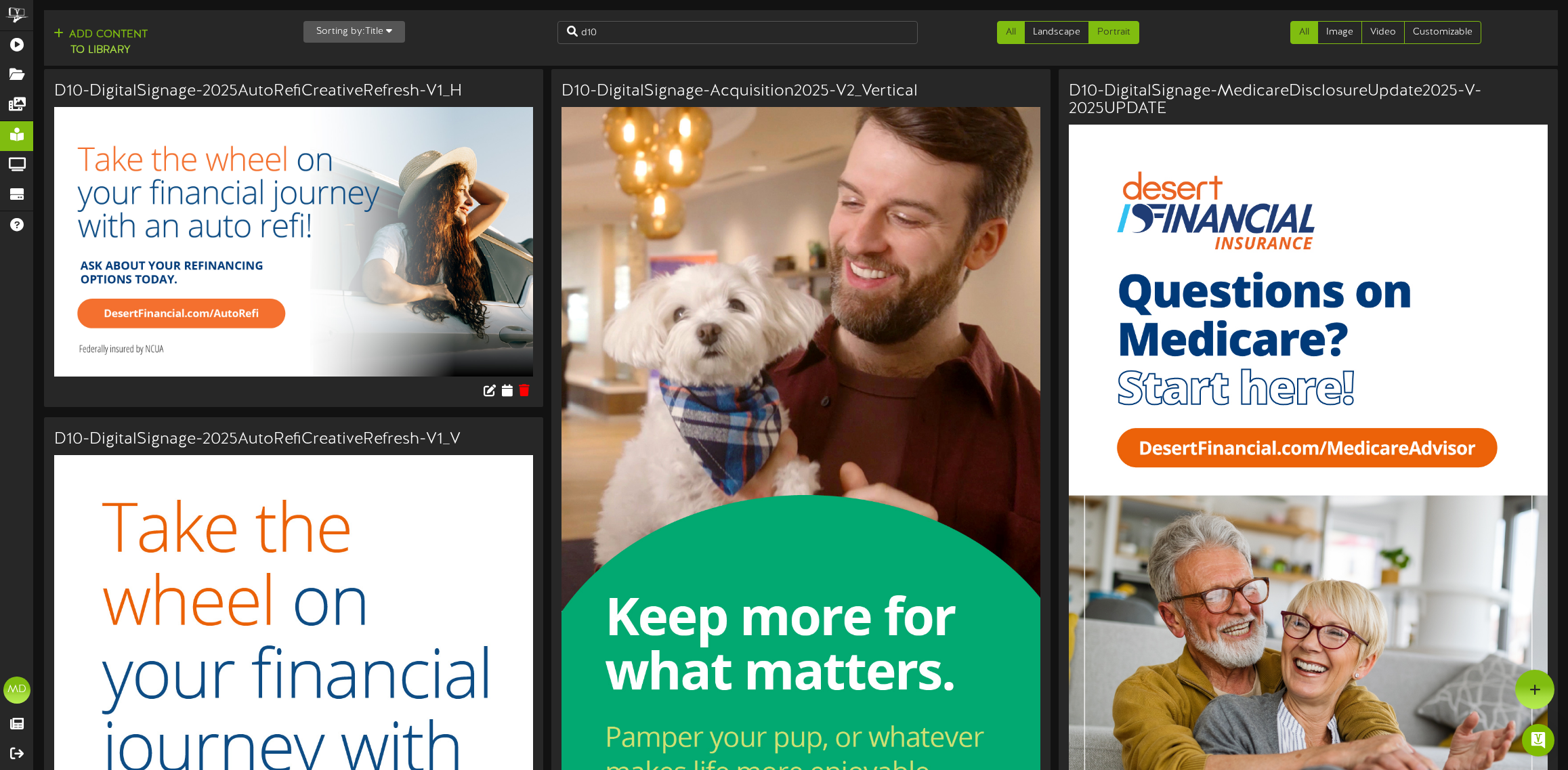
click at [1119, 27] on link "Portrait" at bounding box center [1114, 32] width 50 height 23
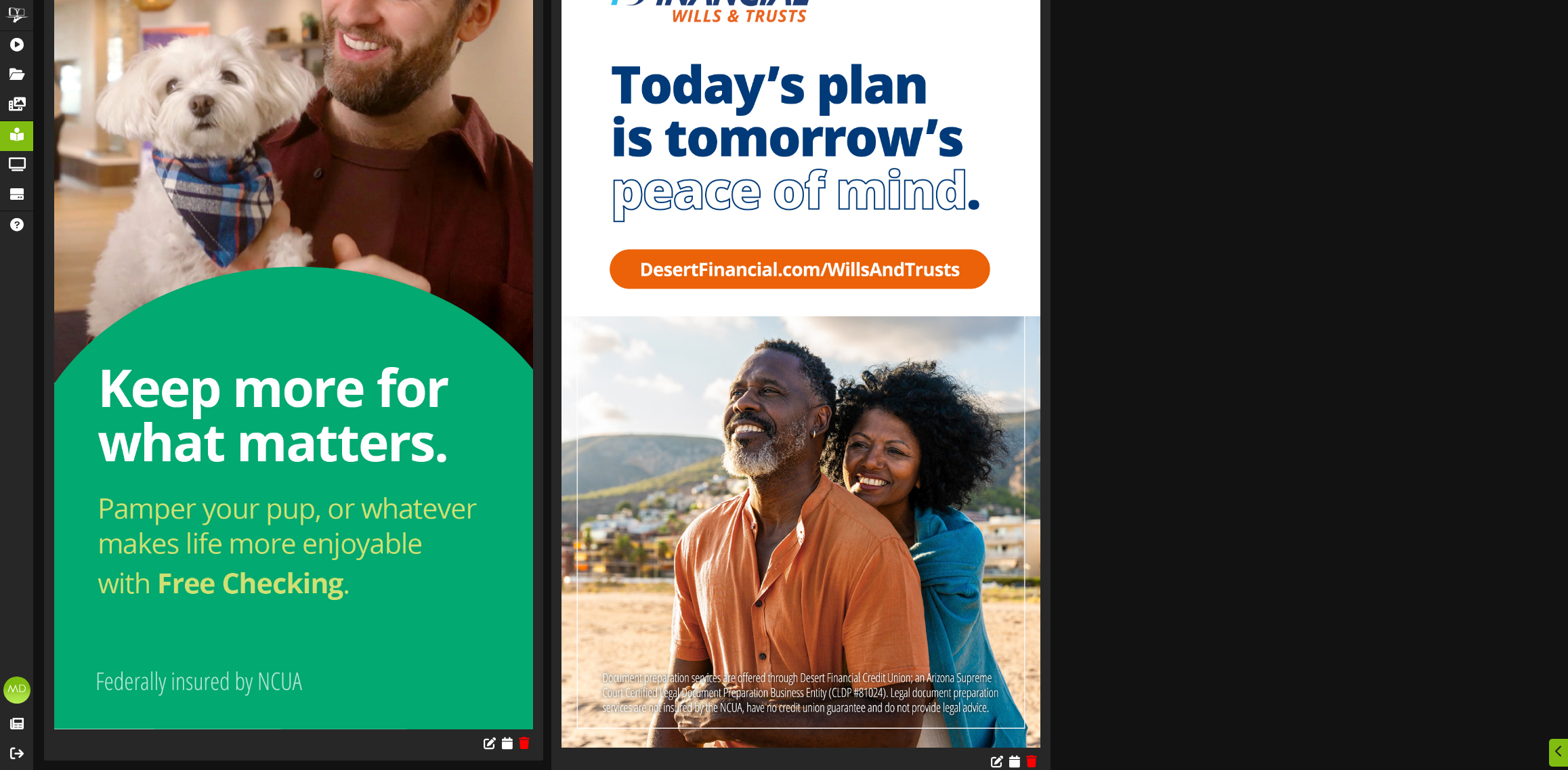
scroll to position [1173, 0]
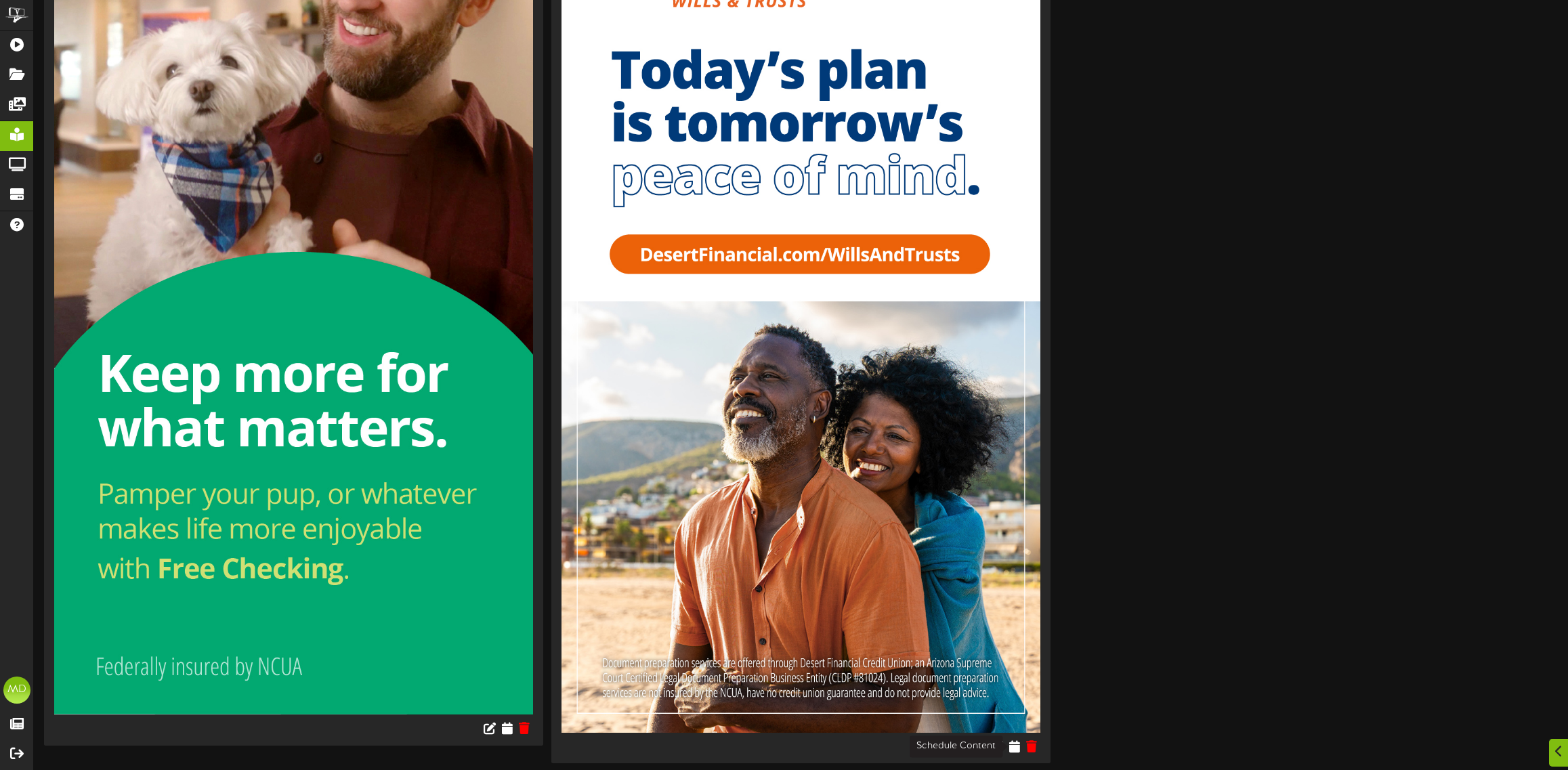
click at [1011, 746] on icon at bounding box center [1014, 746] width 11 height 12
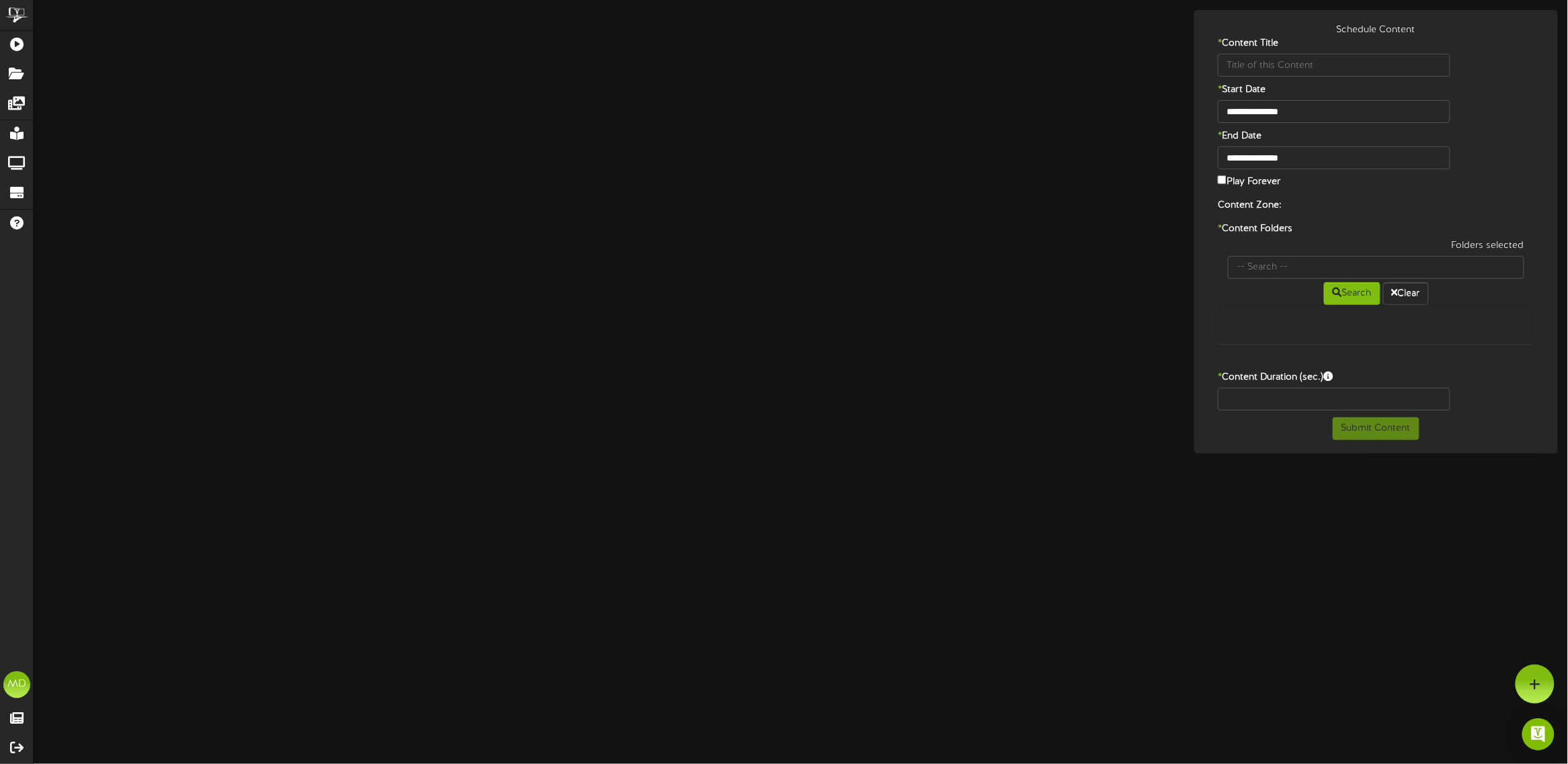
type input "D10-DigitalSignage-WT-V-2025UPDATE"
type input "8"
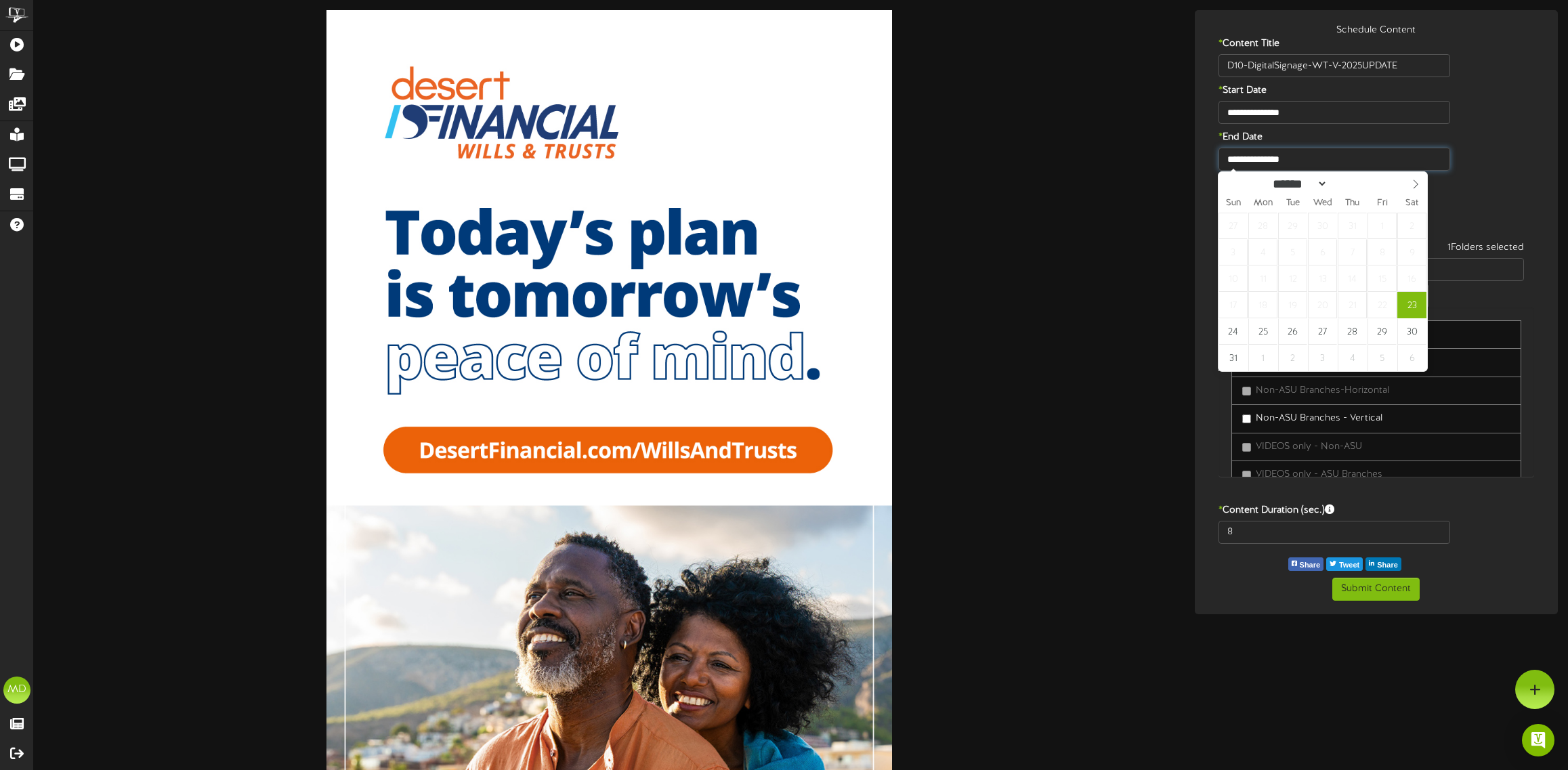
click at [1276, 157] on input "**********" at bounding box center [1334, 159] width 232 height 23
type input "**********"
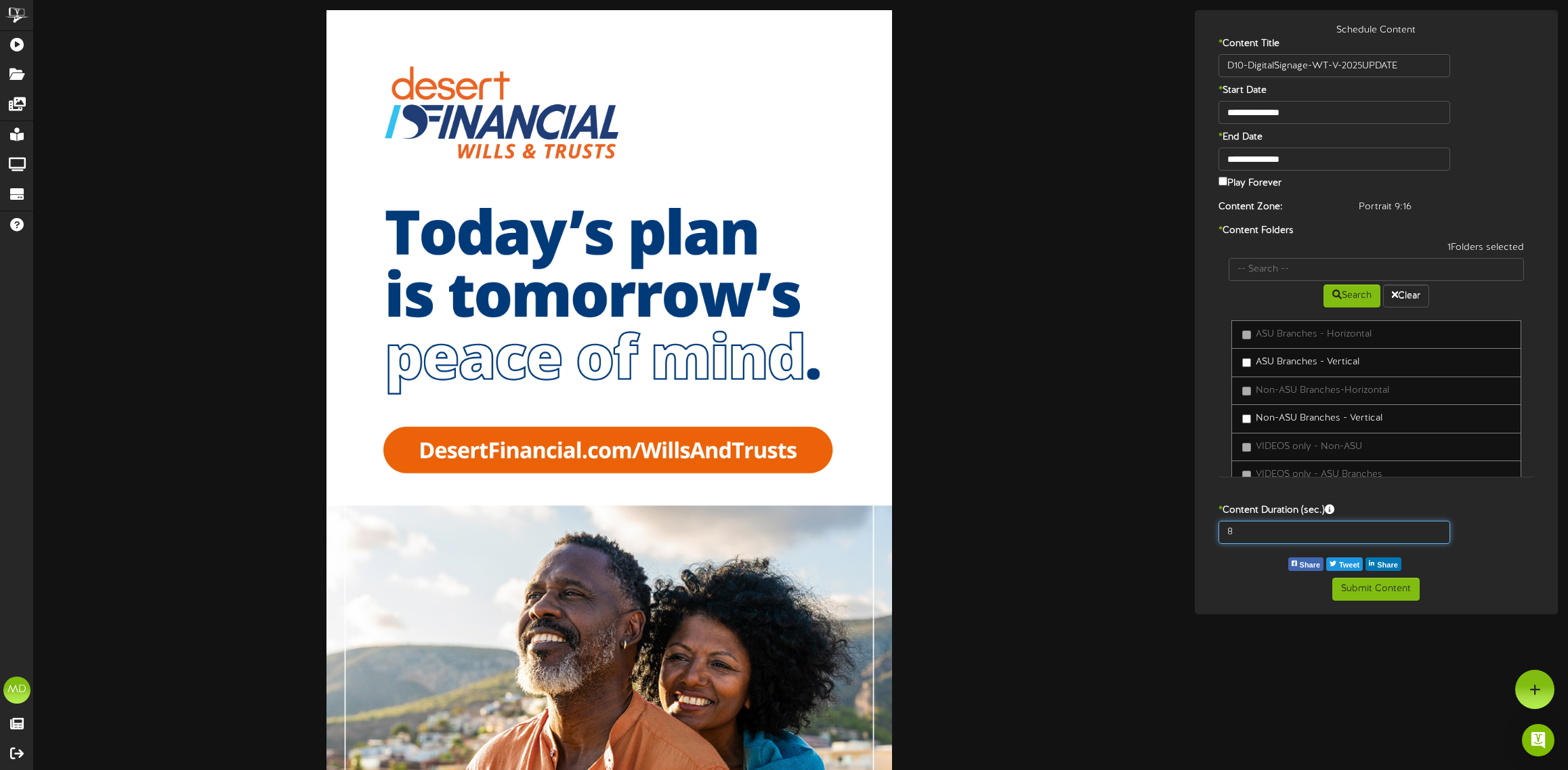
click at [1218, 530] on input "8" at bounding box center [1334, 532] width 232 height 23
type input "15"
click at [1361, 588] on button "Submit Content" at bounding box center [1376, 589] width 88 height 23
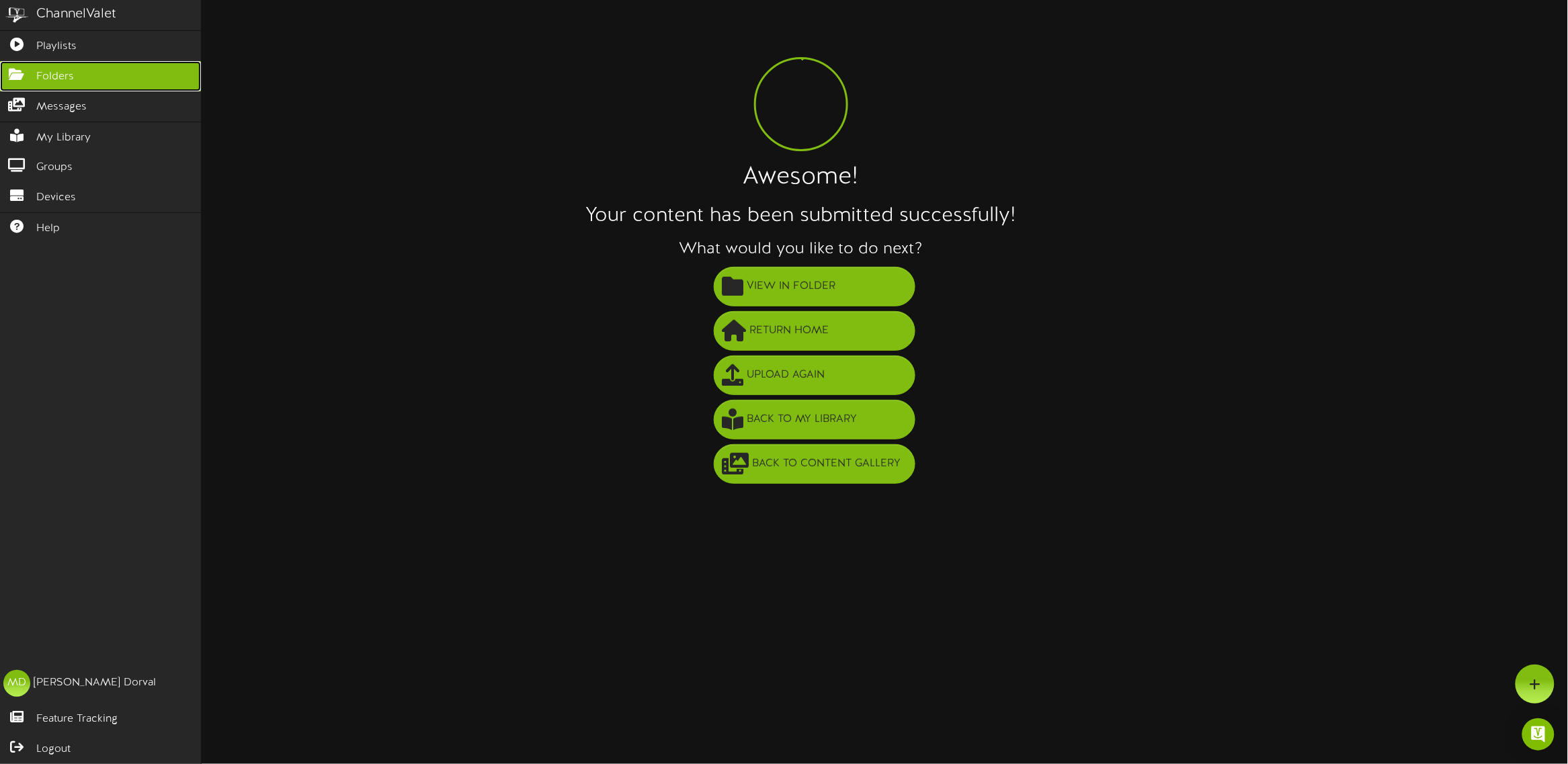
click at [19, 71] on icon at bounding box center [17, 73] width 34 height 10
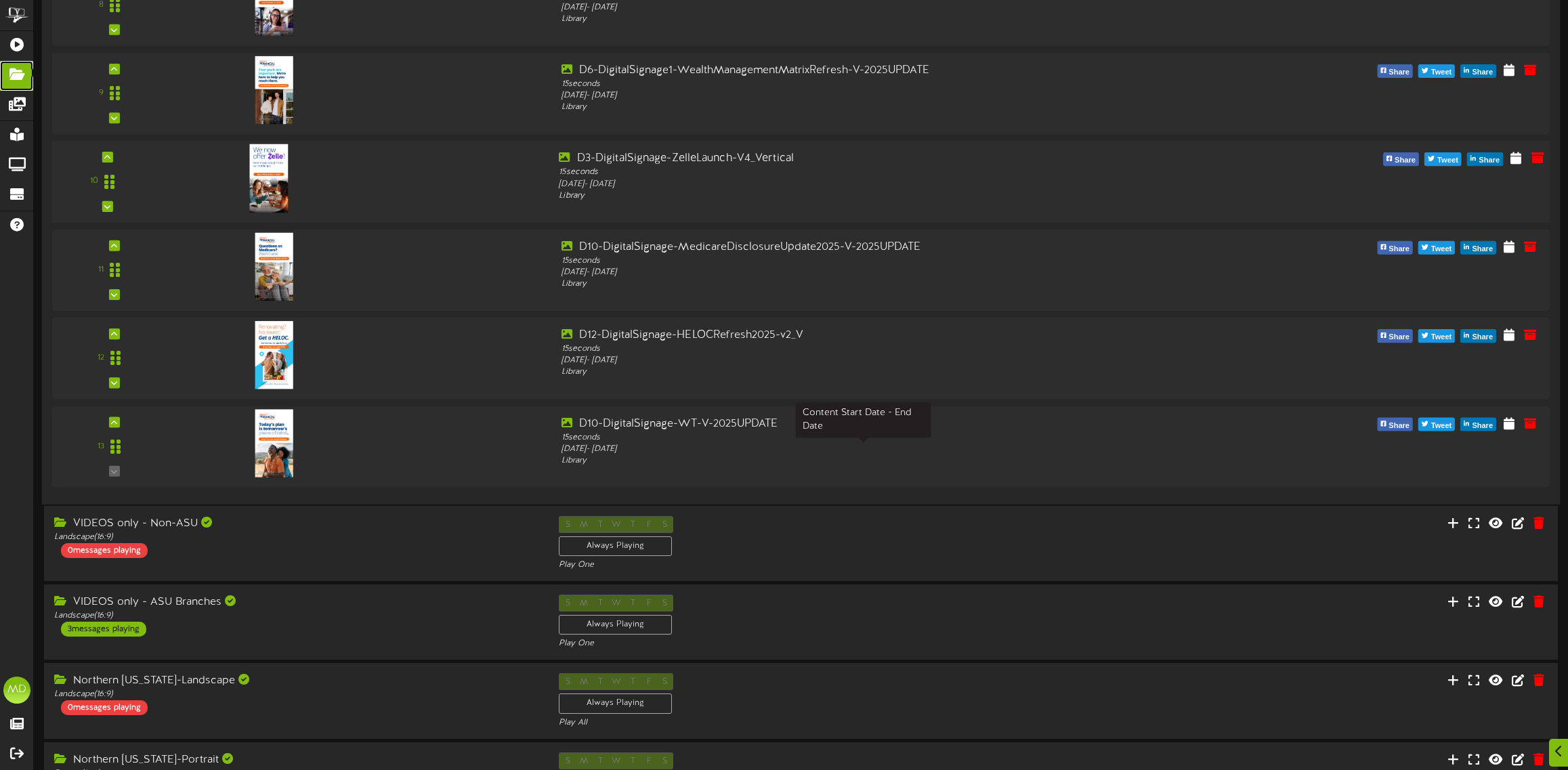
scroll to position [1100, 0]
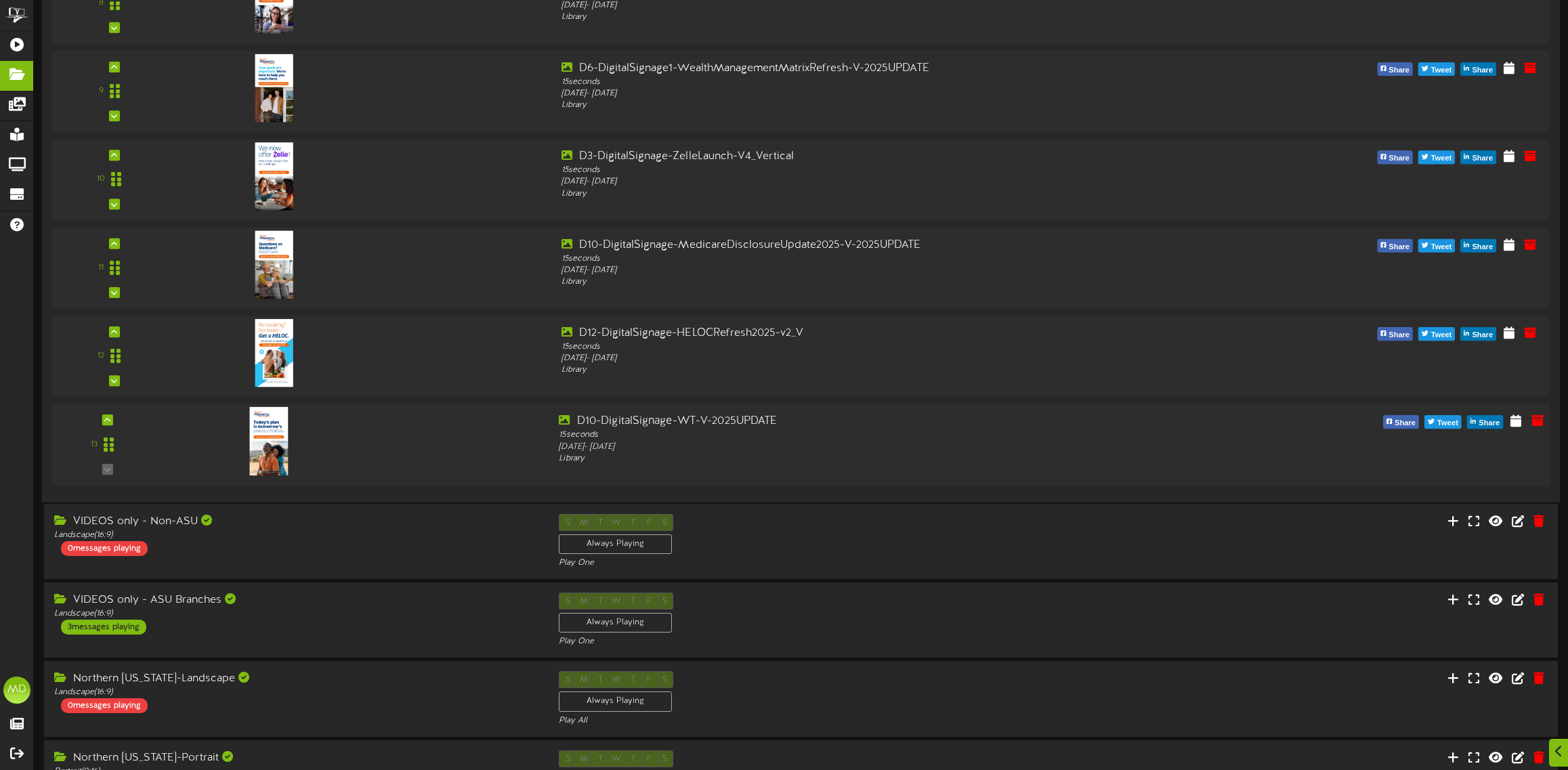
click at [321, 449] on div at bounding box center [267, 427] width 158 height 68
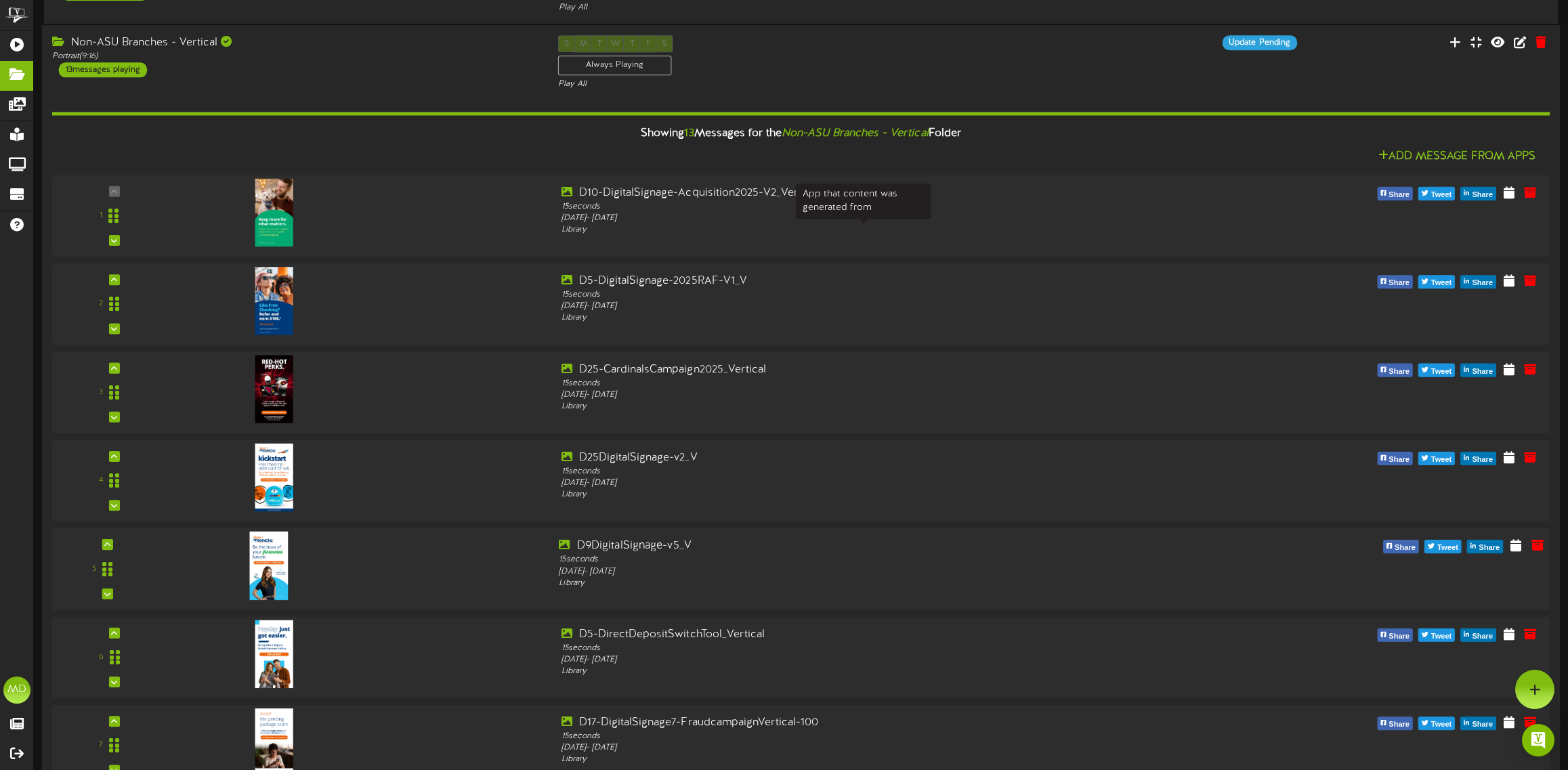
scroll to position [254, 0]
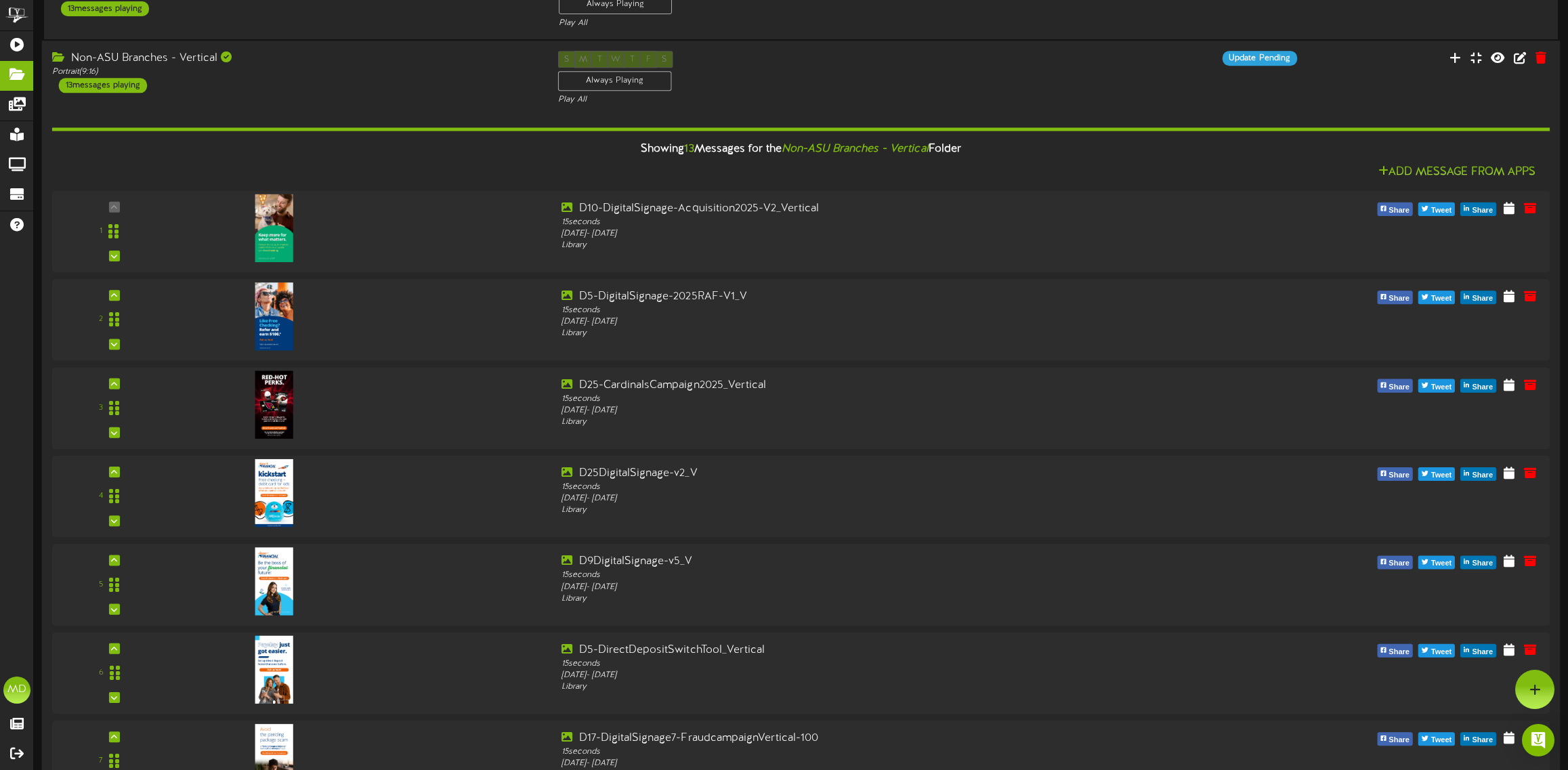
click at [302, 88] on div "Non-ASU Branches - Vertical Portrait ( 9:16 ) 13 messages playing" at bounding box center [295, 71] width 506 height 42
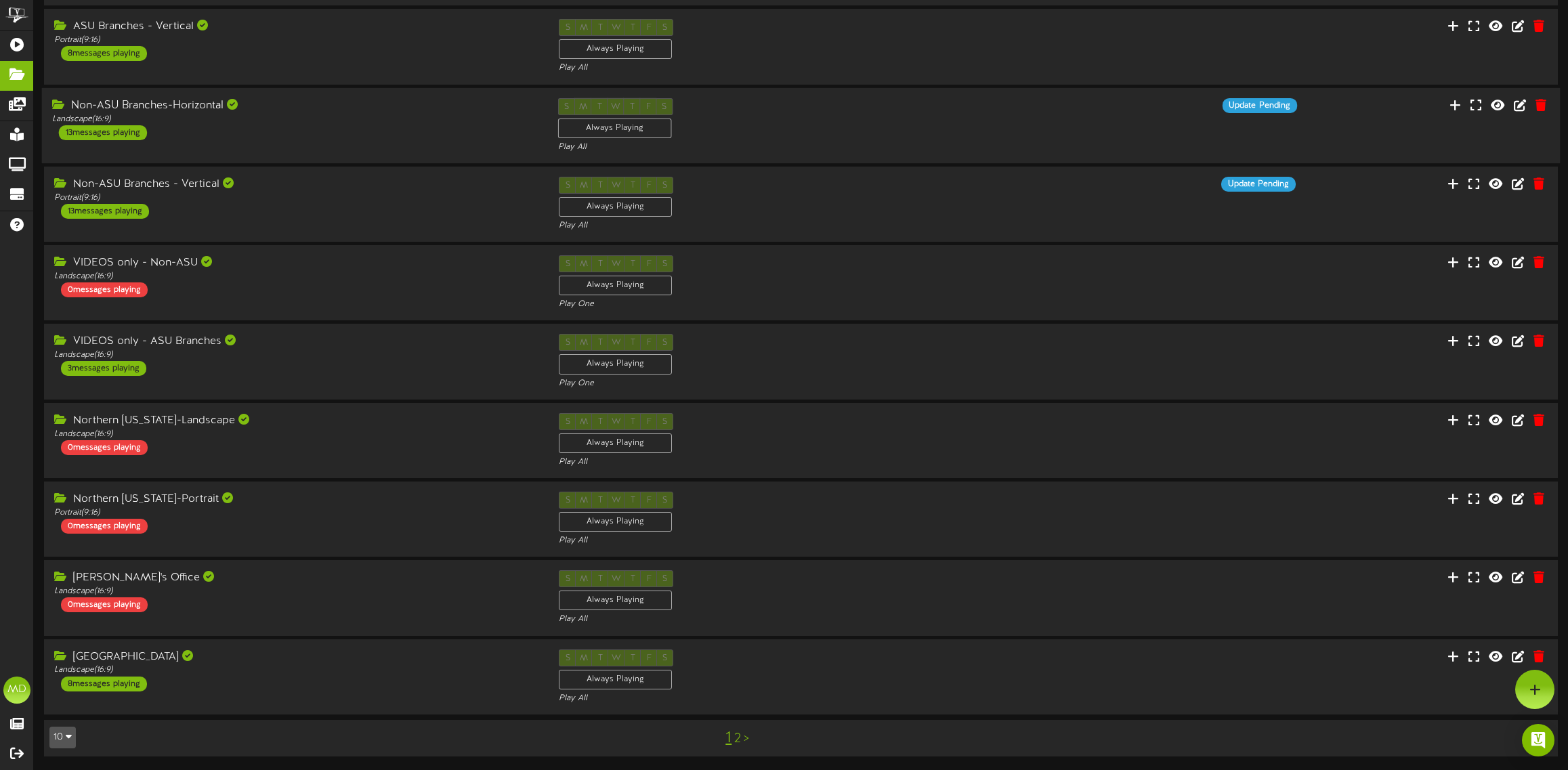
scroll to position [133, 0]
click at [235, 669] on div "Landscape ( 16:9 )" at bounding box center [295, 670] width 485 height 12
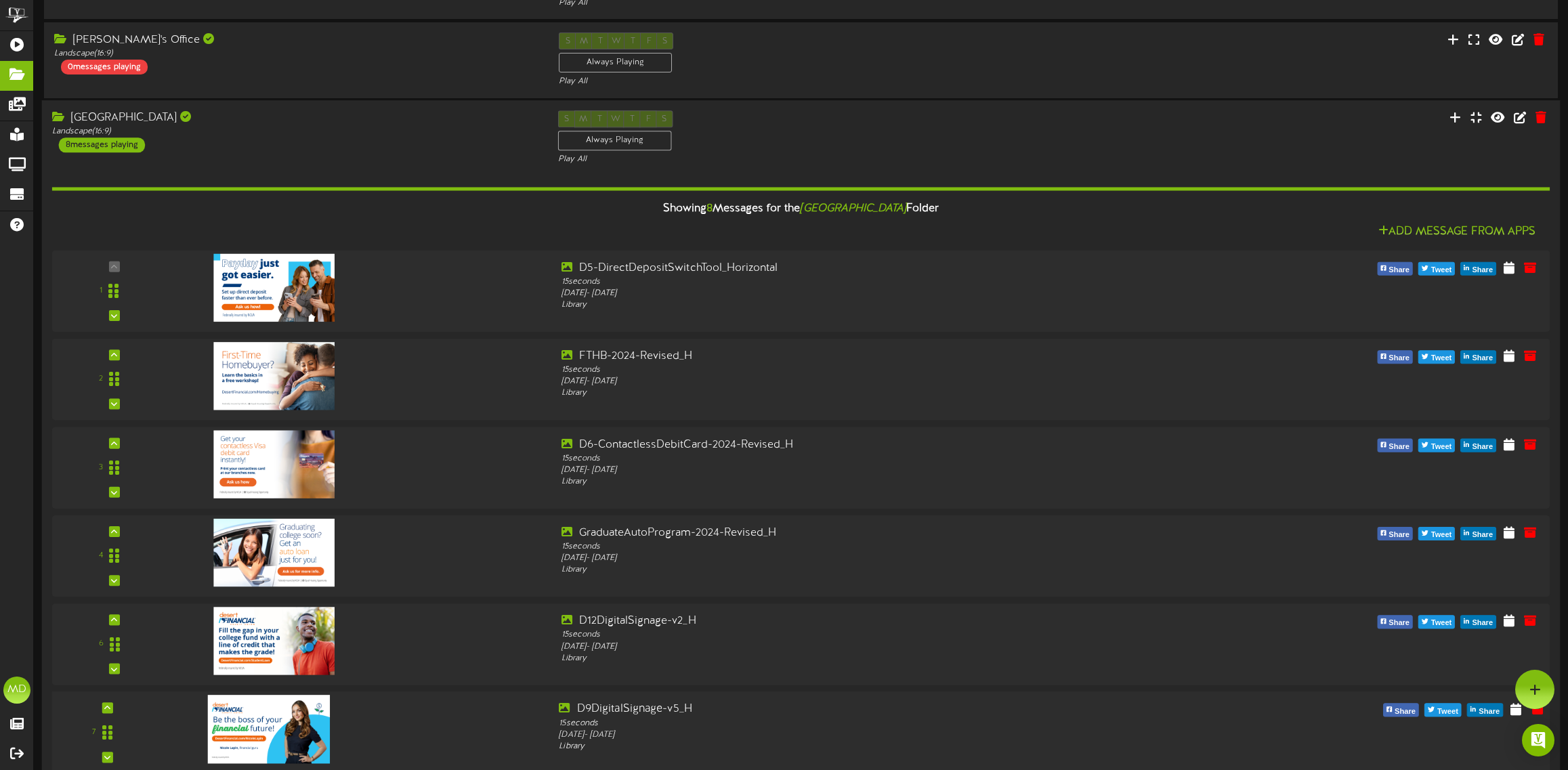
scroll to position [583, 0]
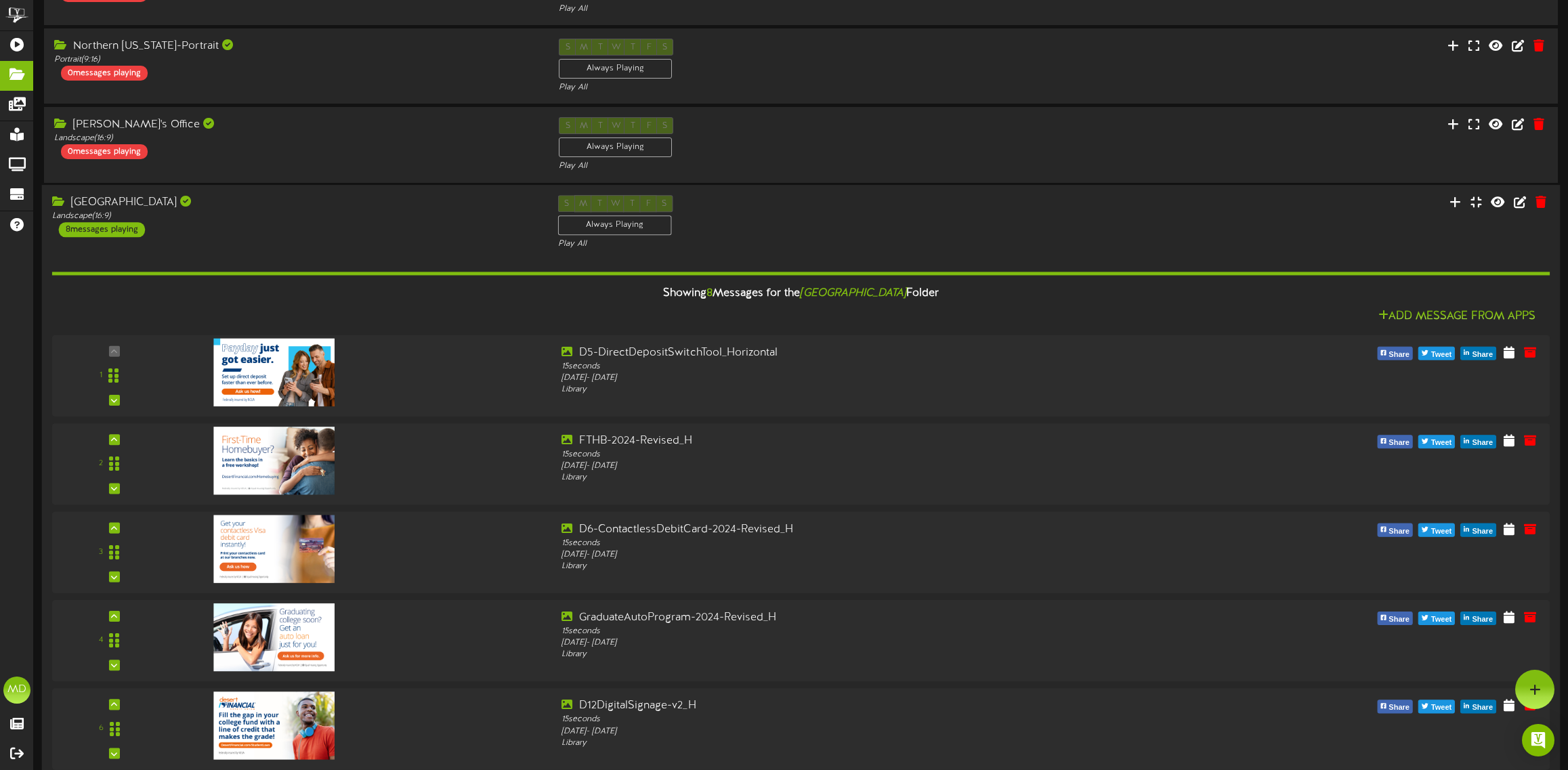
click at [266, 225] on div "[GEOGRAPHIC_DATA] Landscape ( 16:9 ) 8 messages playing" at bounding box center [295, 216] width 506 height 42
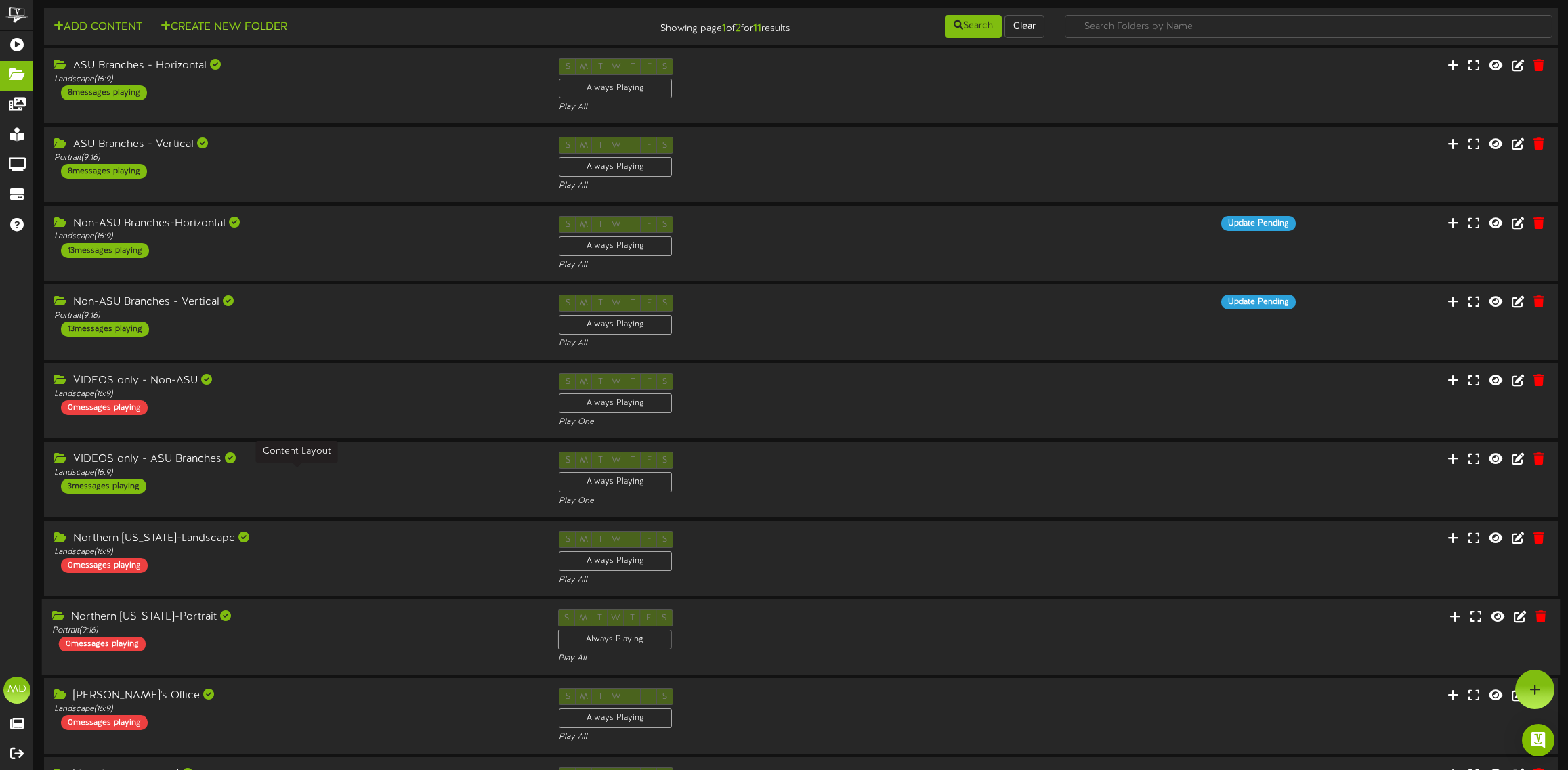
scroll to position [0, 0]
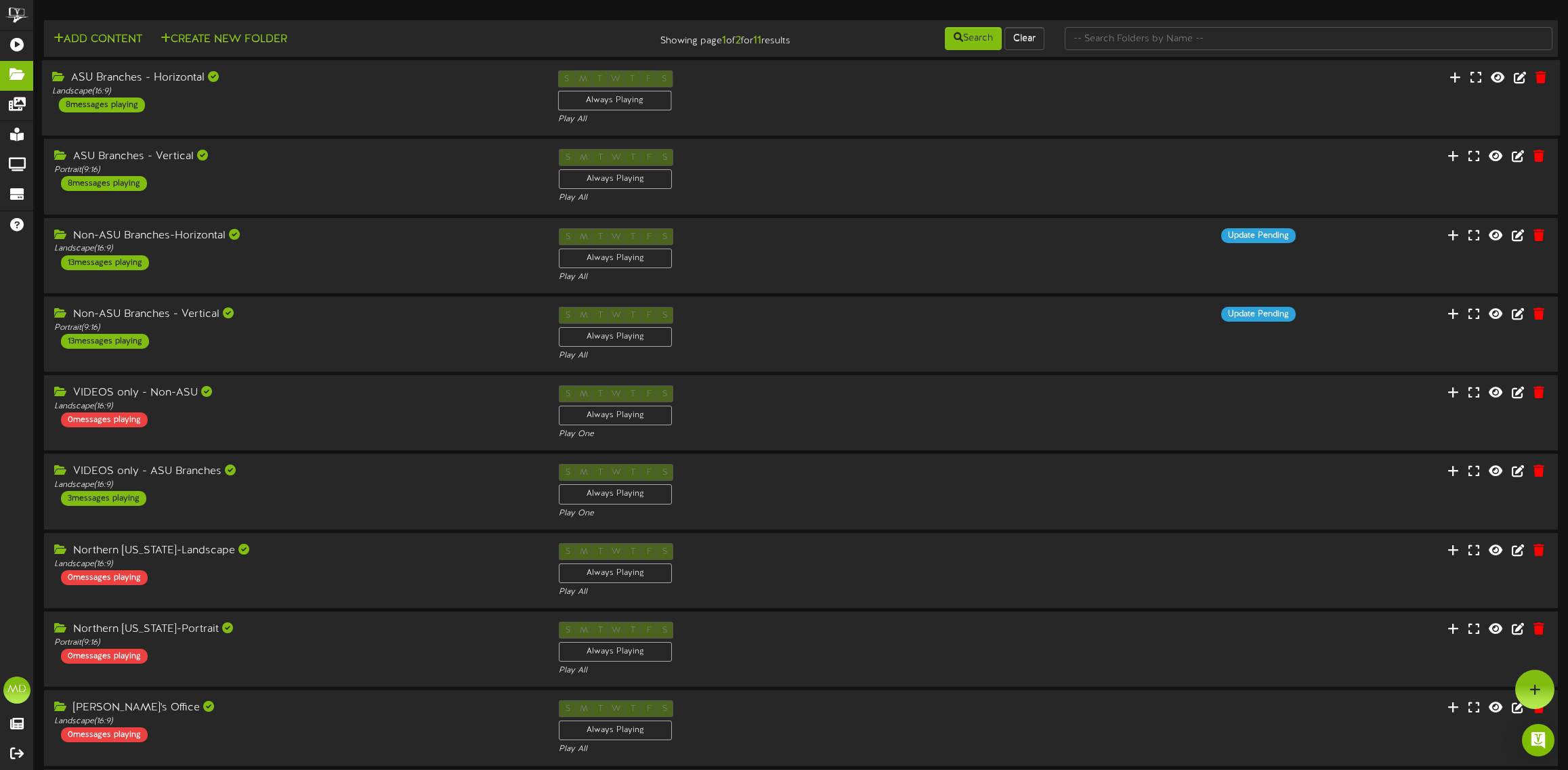
click at [283, 98] on div "ASU Branches - Horizontal Landscape ( 16:9 ) 8 messages playing" at bounding box center [295, 91] width 506 height 42
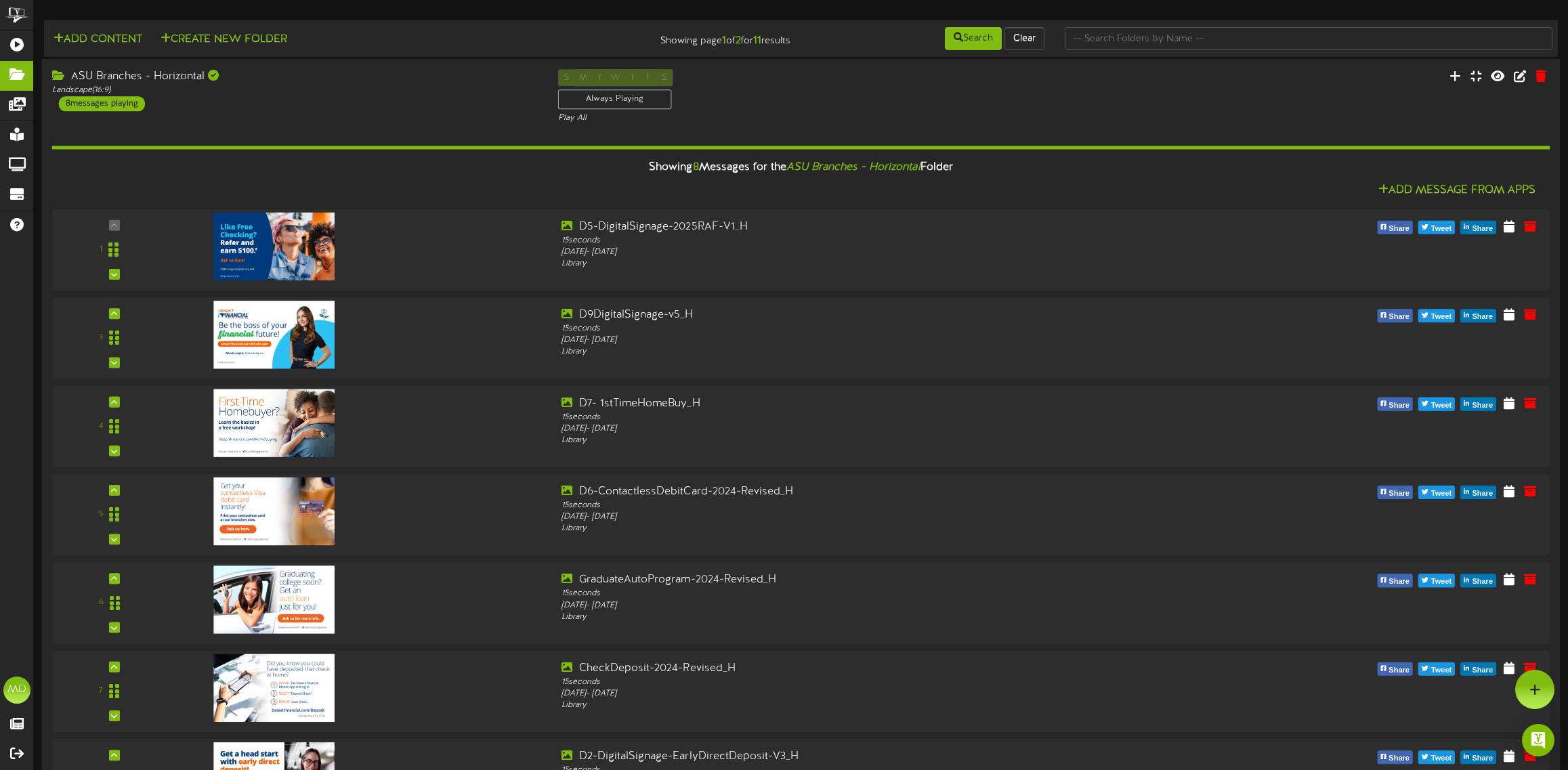
click at [271, 99] on div "ASU Branches - Horizontal Landscape ( 16:9 ) 8 messages playing" at bounding box center [295, 90] width 506 height 42
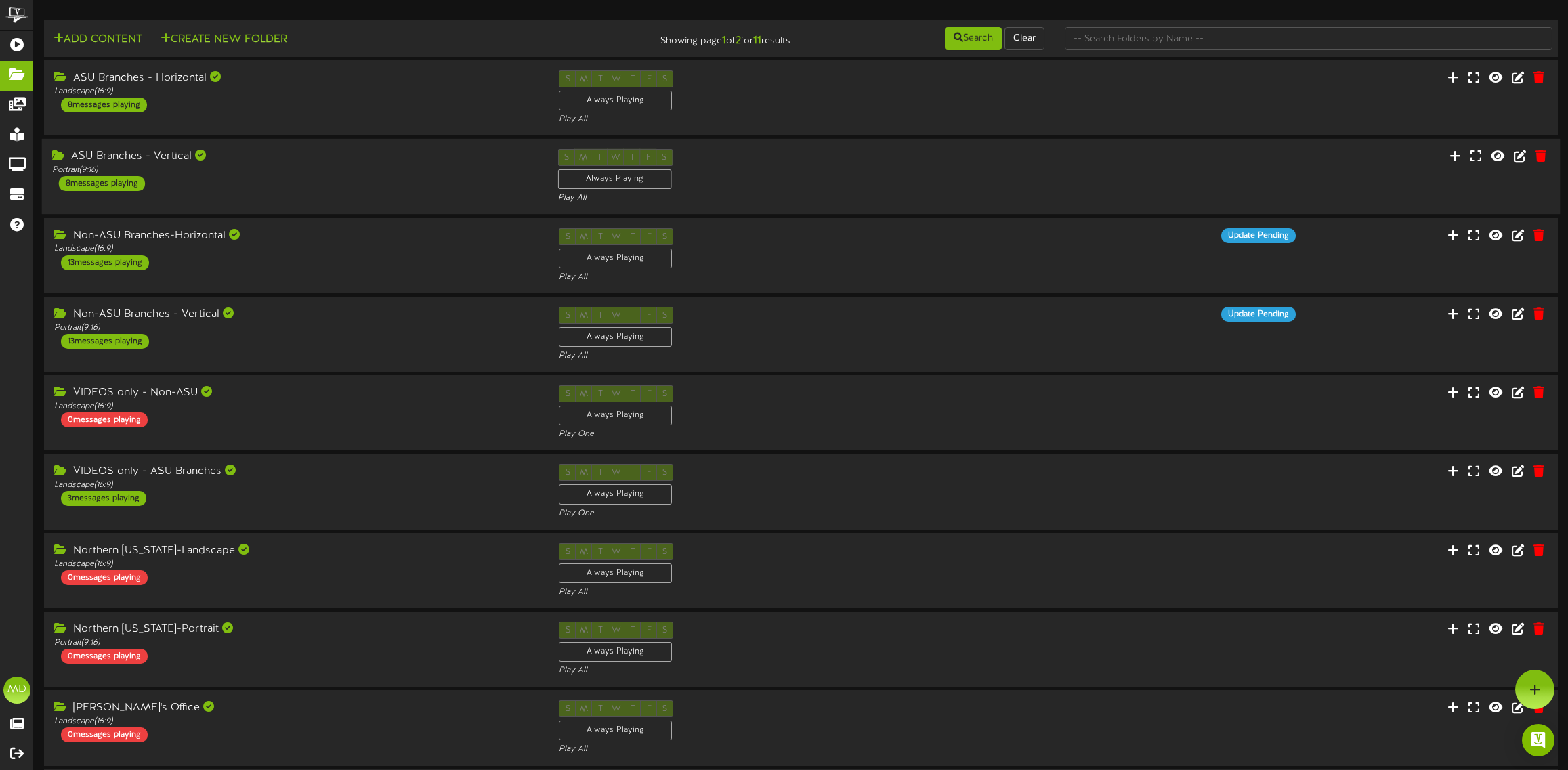
click at [316, 154] on div "ASU Branches - Vertical" at bounding box center [295, 157] width 485 height 16
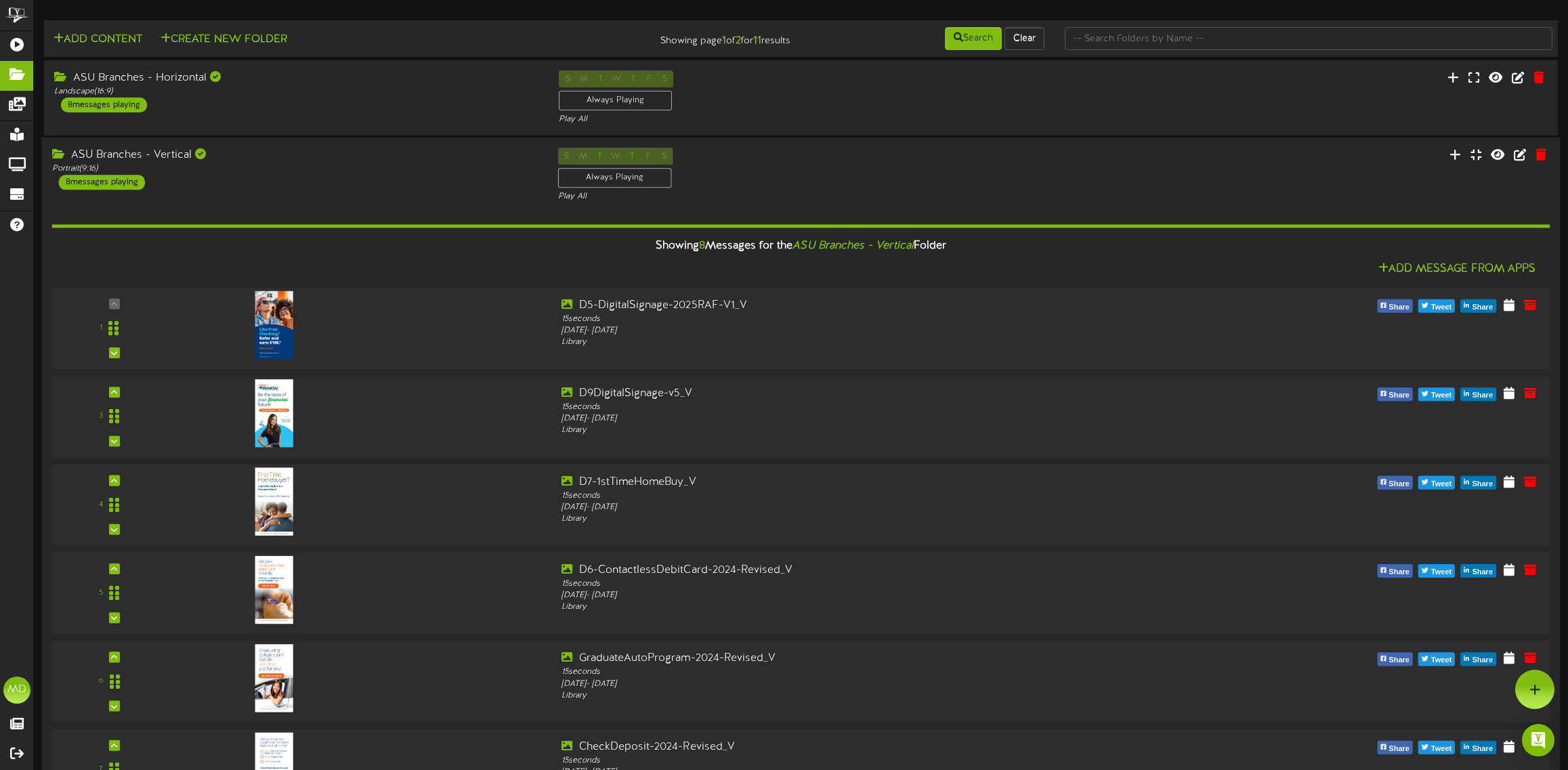
click at [387, 255] on div "Showing 8 Messages for the ASU Branches - Vertical Folder" at bounding box center [801, 246] width 1518 height 29
